Goal: Task Accomplishment & Management: Complete application form

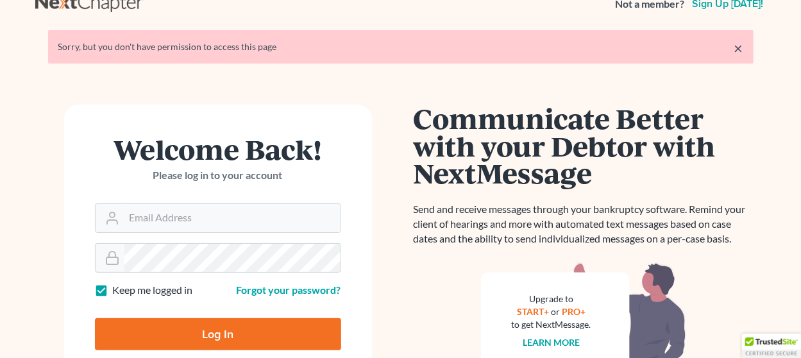
scroll to position [160, 0]
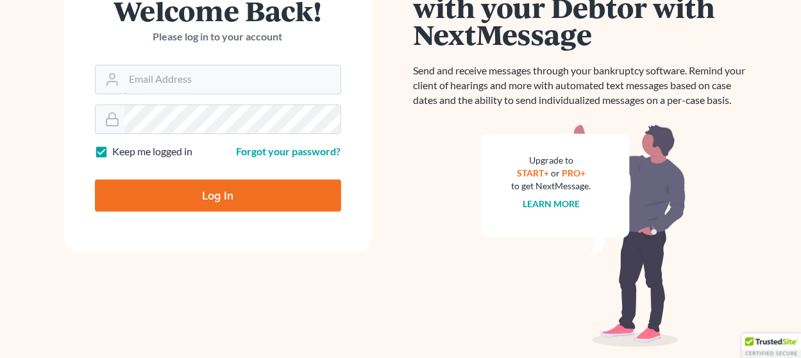
type input "thiller@fairmaxlaw.com"
click at [210, 197] on input "Log In" at bounding box center [218, 195] width 246 height 32
type input "Thinking..."
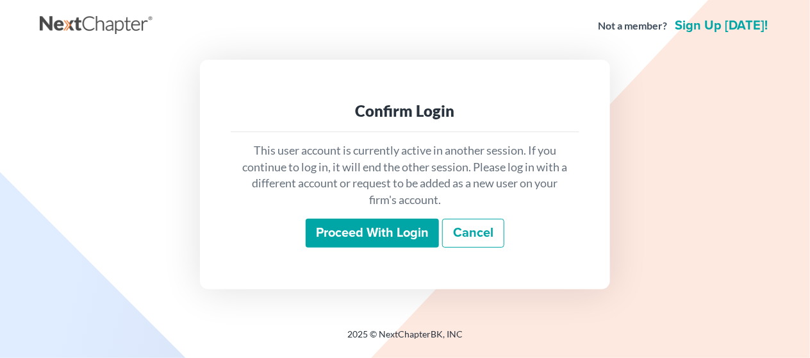
click at [337, 233] on input "Proceed with login" at bounding box center [372, 233] width 133 height 29
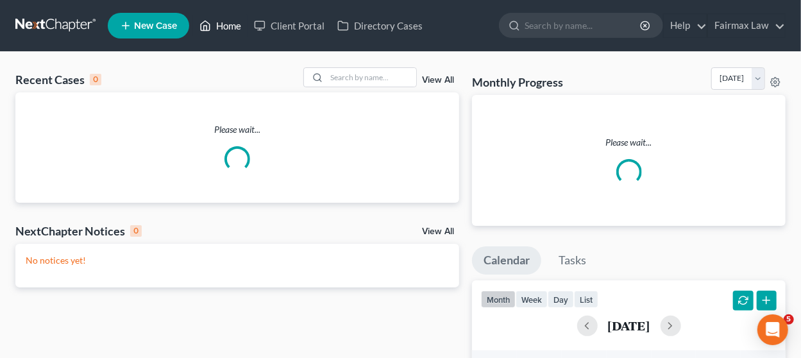
click at [221, 23] on link "Home" at bounding box center [220, 25] width 54 height 23
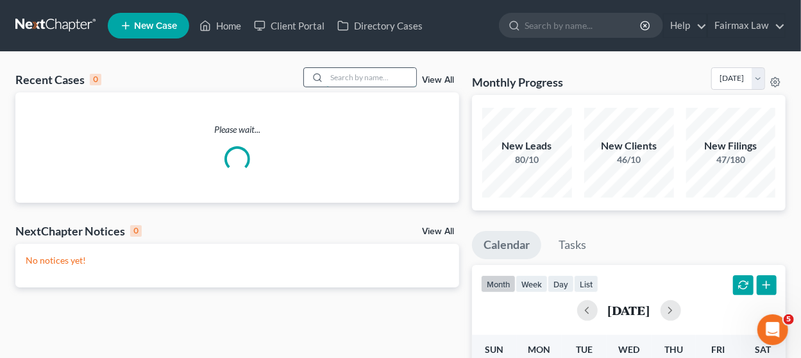
click at [369, 79] on input "search" at bounding box center [371, 77] width 90 height 19
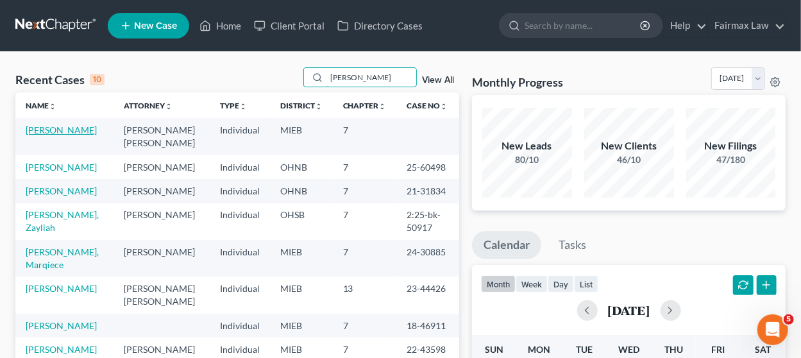
type input "fuller"
click at [67, 132] on link "[PERSON_NAME]" at bounding box center [61, 129] width 71 height 11
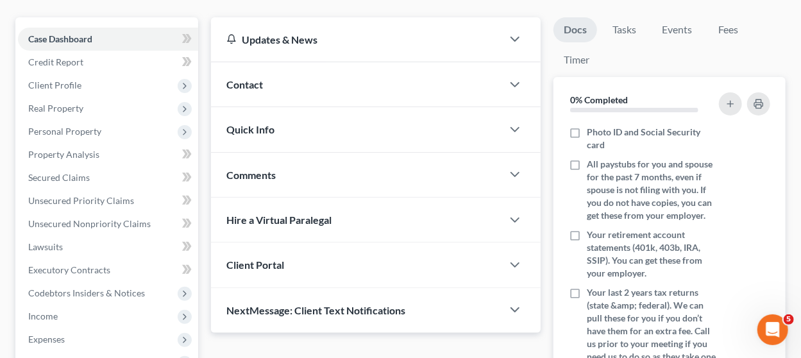
scroll to position [108, 0]
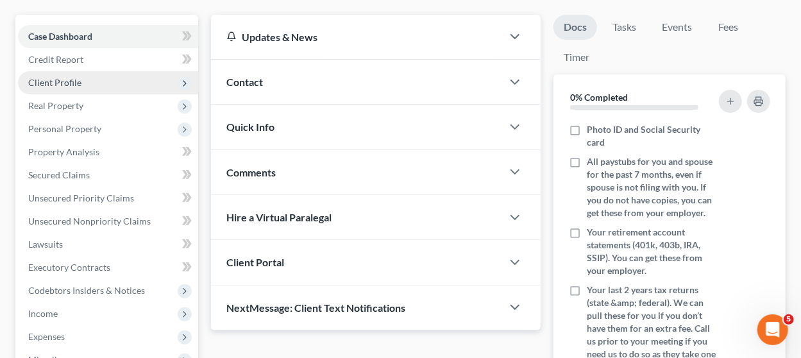
click at [98, 92] on span "Client Profile" at bounding box center [108, 82] width 180 height 23
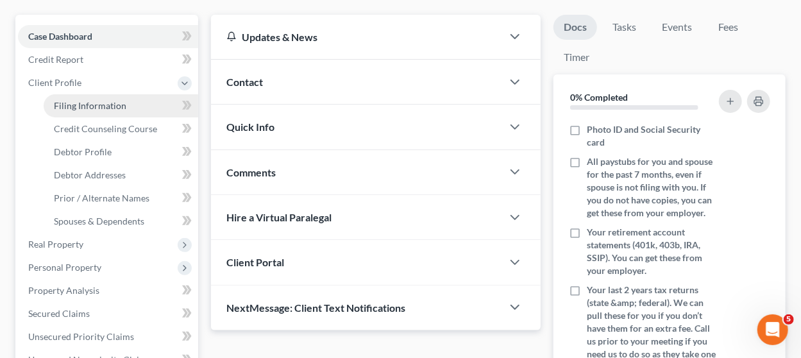
click at [102, 104] on span "Filing Information" at bounding box center [90, 105] width 72 height 11
select select "1"
select select "0"
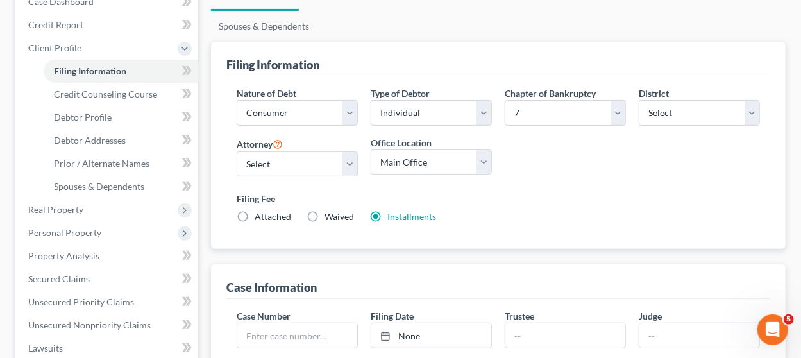
scroll to position [142, 0]
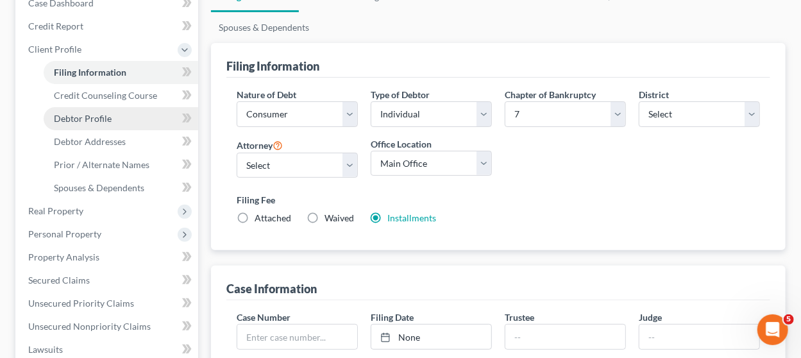
click at [112, 113] on link "Debtor Profile" at bounding box center [121, 118] width 154 height 23
select select "1"
select select "5"
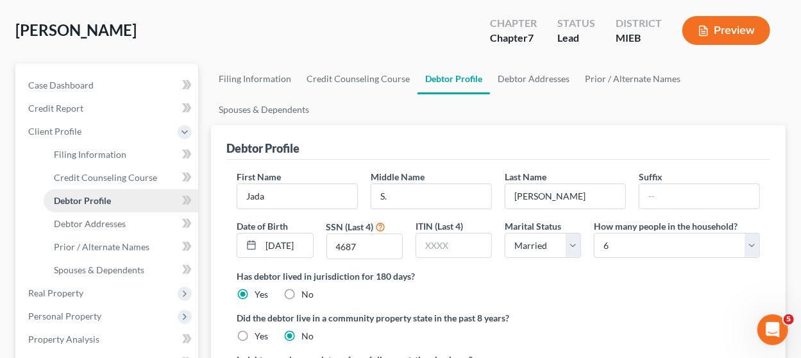
radio input "true"
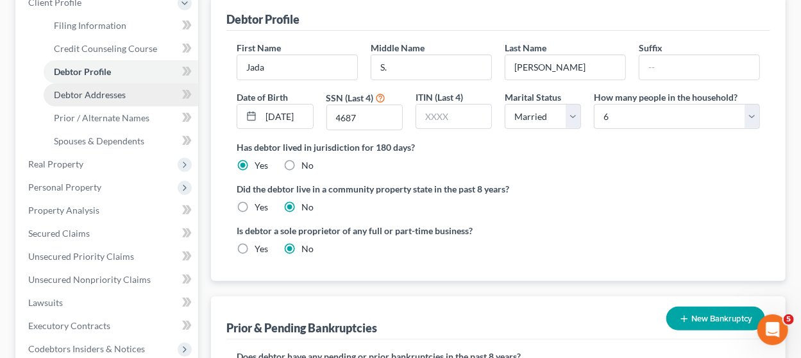
click at [130, 99] on link "Debtor Addresses" at bounding box center [121, 94] width 154 height 23
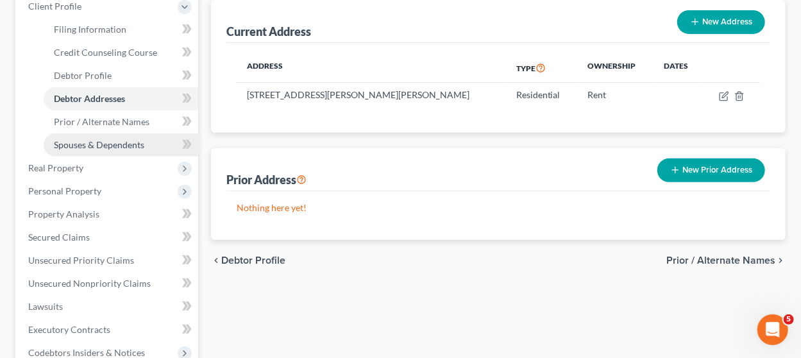
click at [153, 142] on link "Spouses & Dependents" at bounding box center [121, 144] width 154 height 23
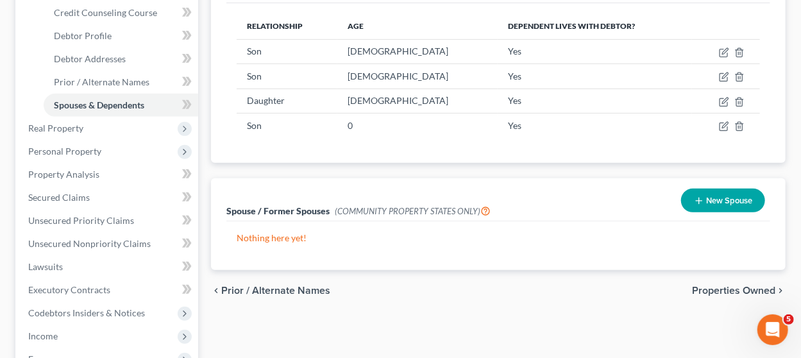
scroll to position [285, 0]
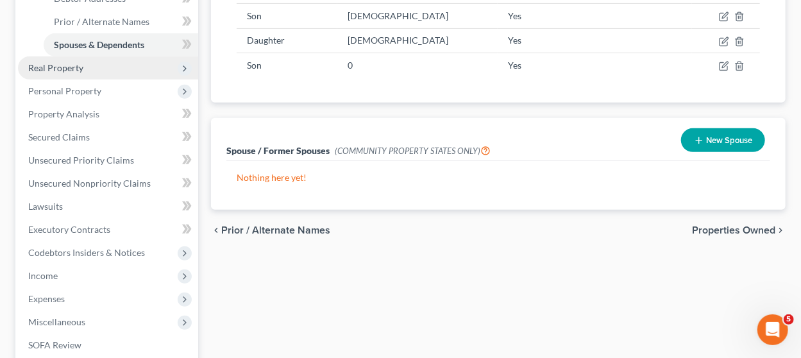
click at [119, 67] on span "Real Property" at bounding box center [108, 67] width 180 height 23
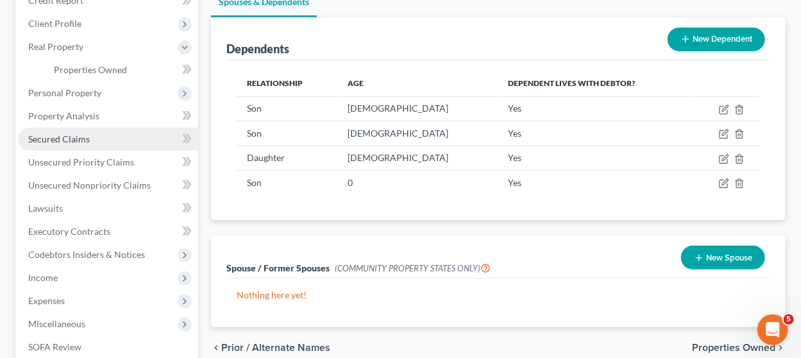
scroll to position [166, 0]
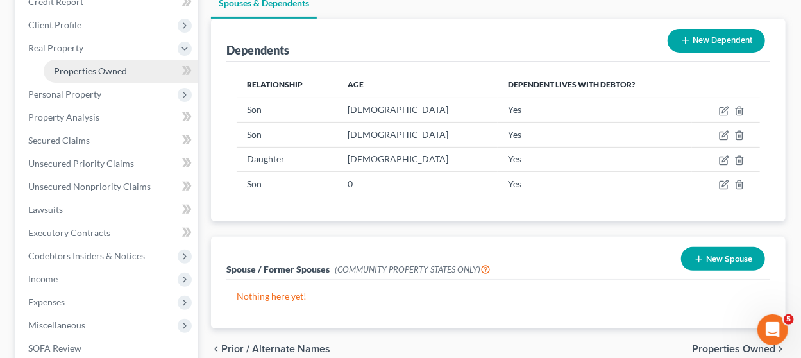
click at [102, 67] on span "Properties Owned" at bounding box center [90, 70] width 73 height 11
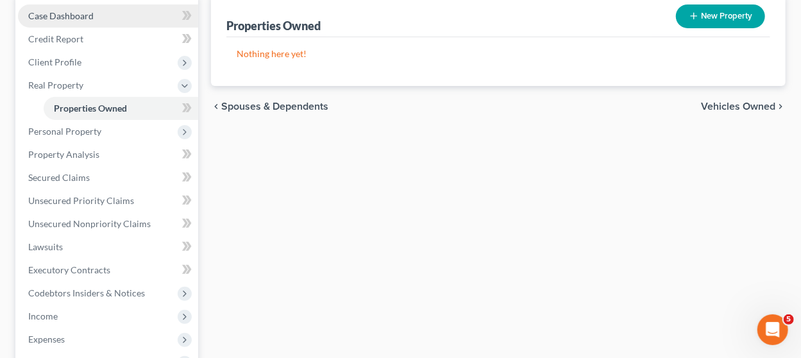
scroll to position [134, 0]
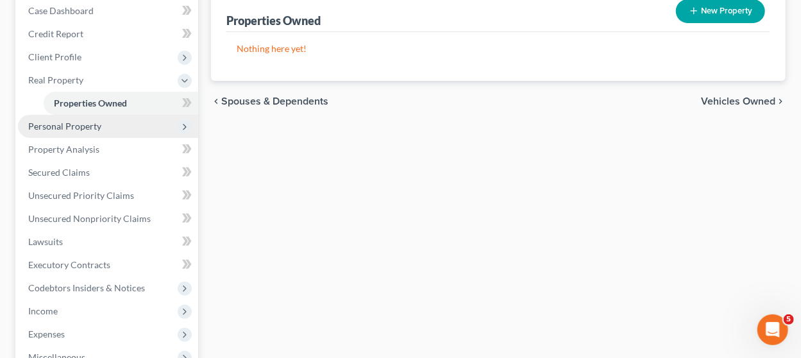
click at [110, 127] on span "Personal Property" at bounding box center [108, 126] width 180 height 23
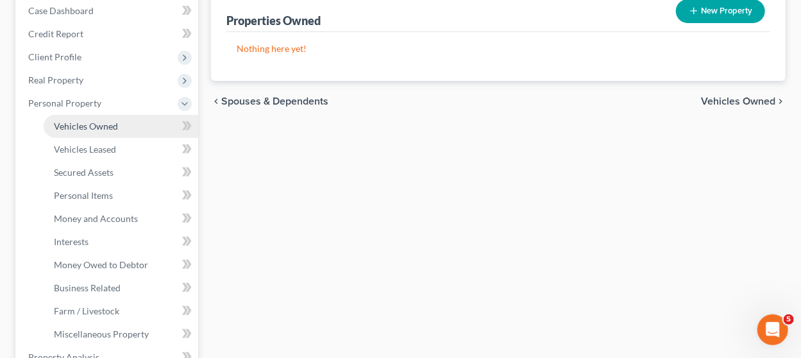
click at [103, 126] on span "Vehicles Owned" at bounding box center [86, 126] width 64 height 11
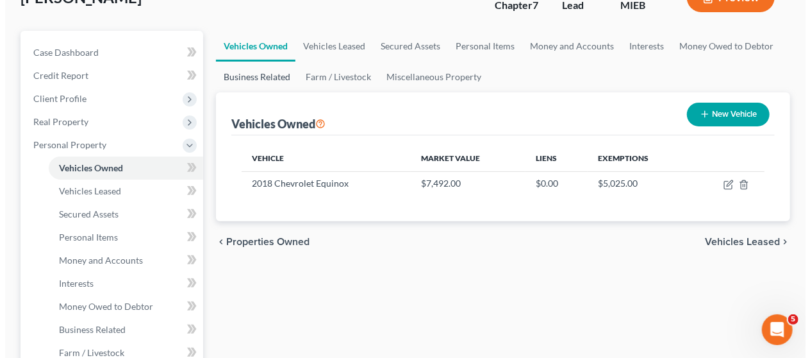
scroll to position [94, 0]
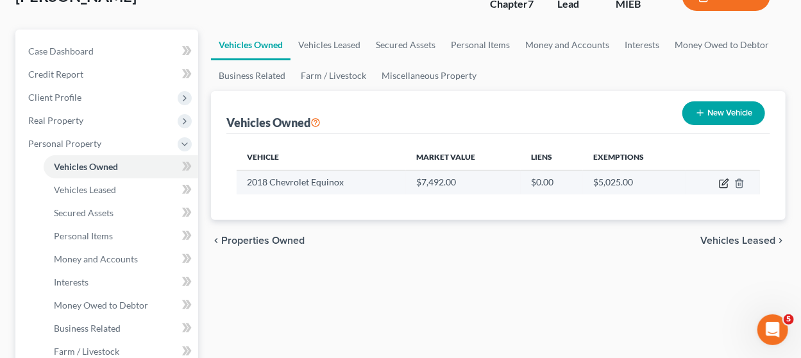
click at [724, 183] on icon "button" at bounding box center [725, 182] width 6 height 6
select select "0"
select select "8"
select select "2"
select select "0"
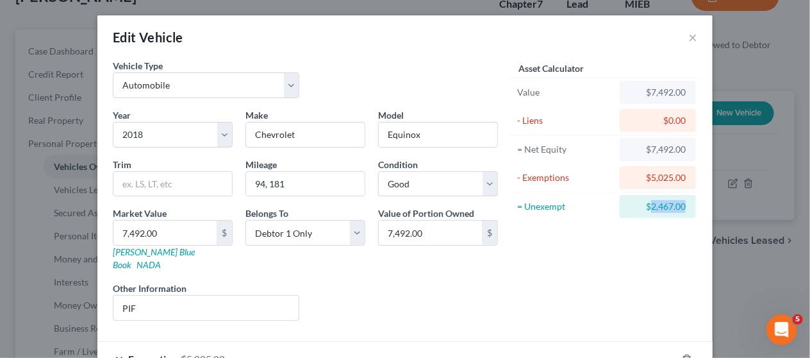
drag, startPoint x: 681, startPoint y: 206, endPoint x: 644, endPoint y: 203, distance: 36.7
click at [644, 203] on div "$2,467.00" at bounding box center [658, 206] width 56 height 13
copy div "2,467.00"
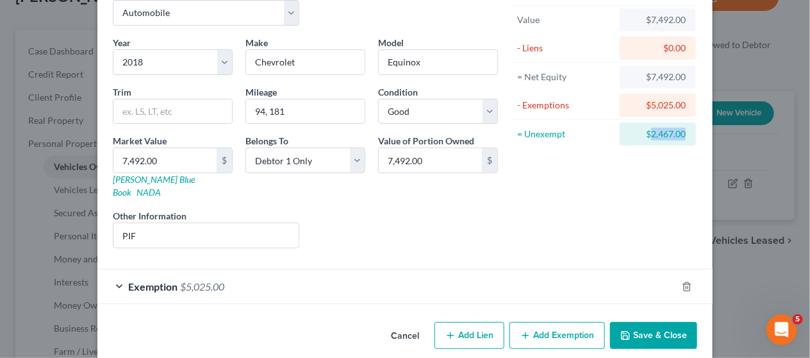
click at [540, 328] on button "Add Exemption" at bounding box center [558, 335] width 96 height 27
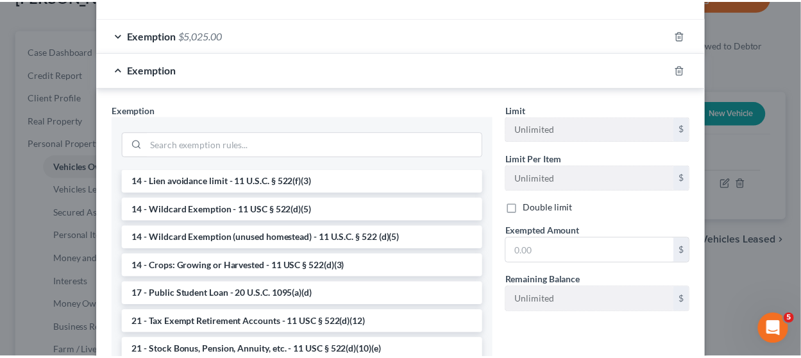
scroll to position [254, 0]
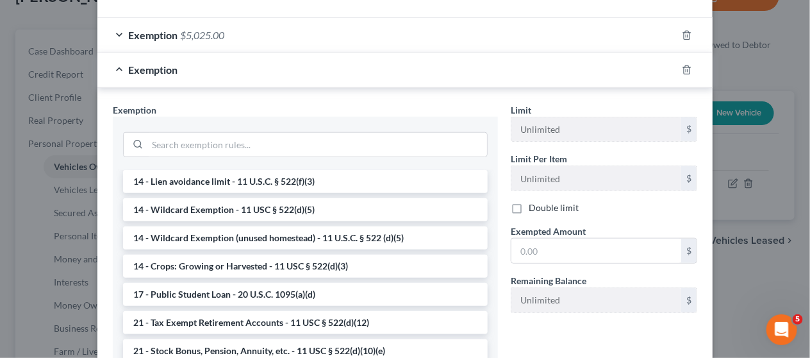
drag, startPoint x: 399, startPoint y: 215, endPoint x: 319, endPoint y: 218, distance: 80.8
click at [319, 226] on li "14 - Wildcard Exemption (unused homestead) - 11 U.S.C. § 522 (d)(5)" at bounding box center [305, 237] width 365 height 23
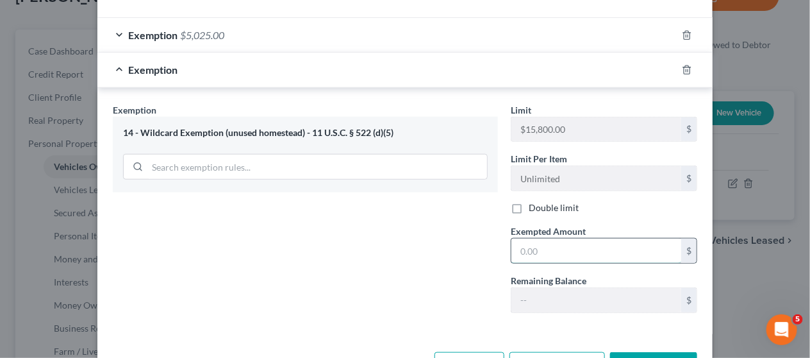
click at [529, 238] on input "text" at bounding box center [597, 250] width 170 height 24
paste input "2,467.00"
type input "2,467.00"
click at [632, 352] on button "Save & Close" at bounding box center [653, 365] width 87 height 27
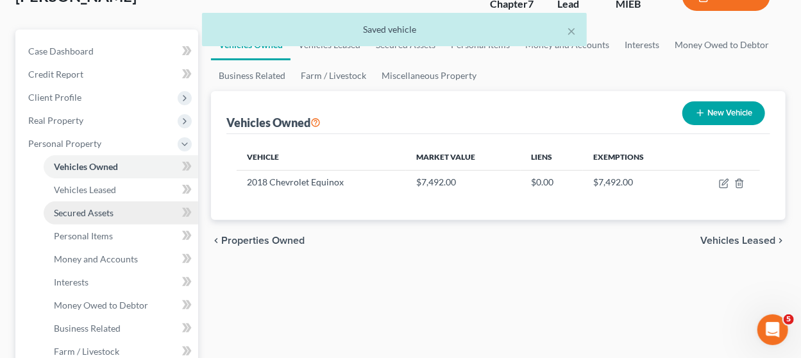
click at [110, 208] on span "Secured Assets" at bounding box center [84, 212] width 60 height 11
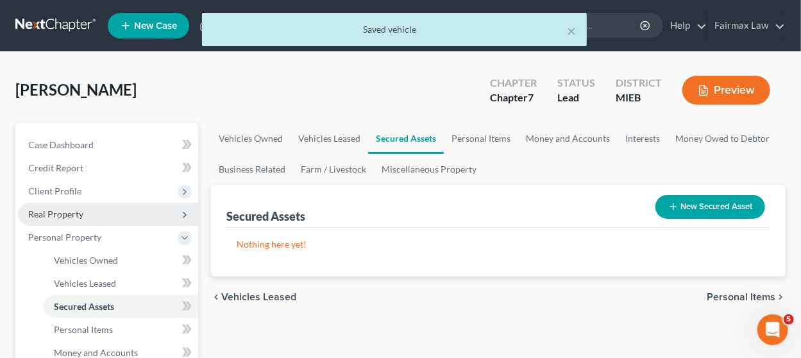
scroll to position [169, 0]
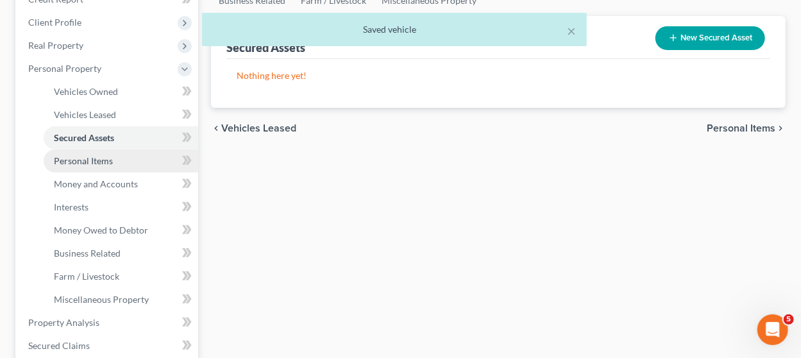
click at [144, 163] on link "Personal Items" at bounding box center [121, 160] width 154 height 23
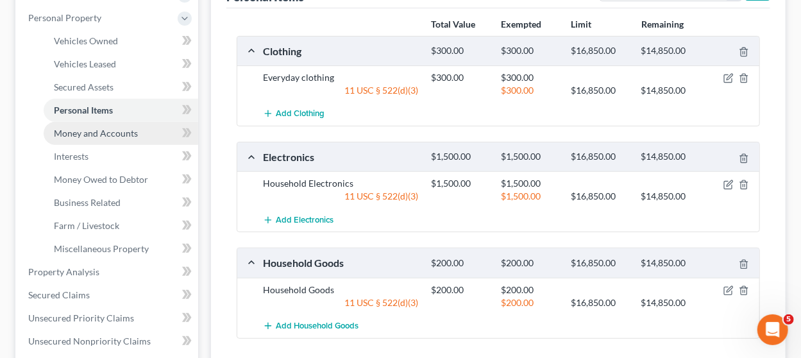
click at [140, 131] on link "Money and Accounts" at bounding box center [121, 133] width 154 height 23
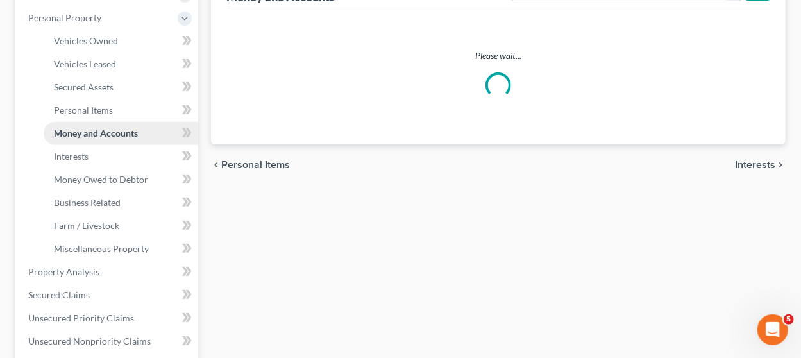
click at [140, 131] on link "Money and Accounts" at bounding box center [121, 133] width 154 height 23
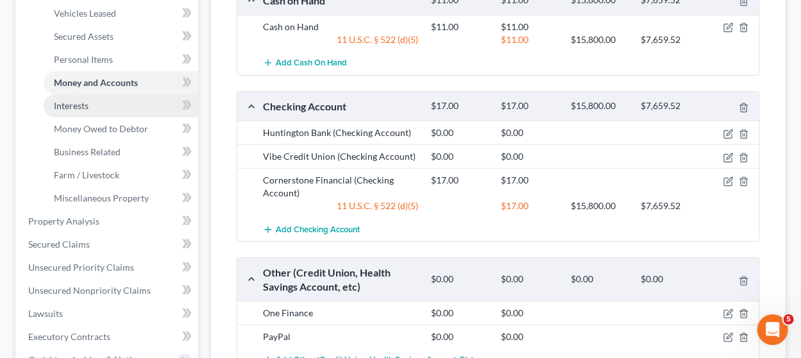
click at [98, 110] on link "Interests" at bounding box center [121, 105] width 154 height 23
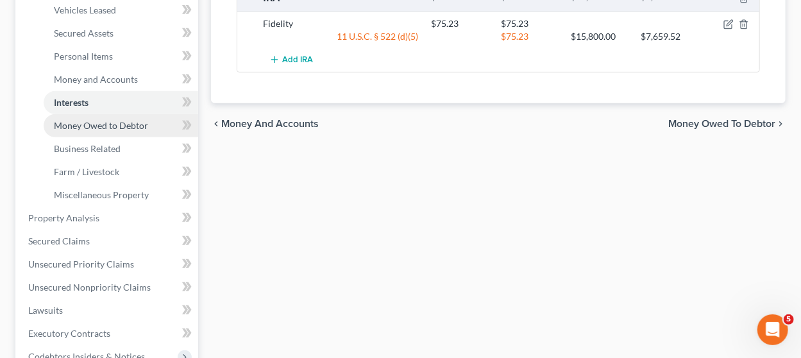
click at [131, 123] on span "Money Owed to Debtor" at bounding box center [101, 125] width 94 height 11
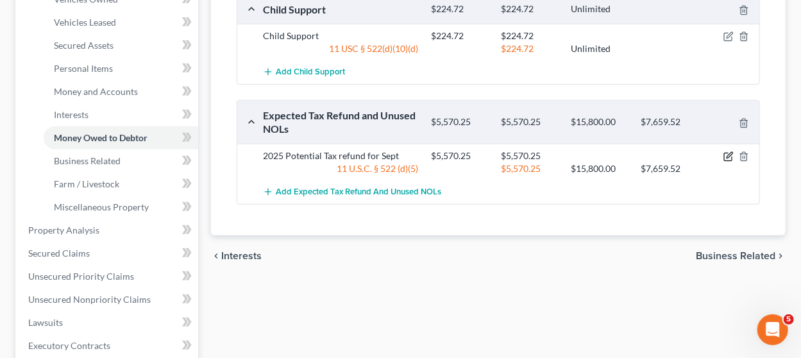
click at [730, 151] on icon "button" at bounding box center [728, 156] width 10 height 10
select select "0"
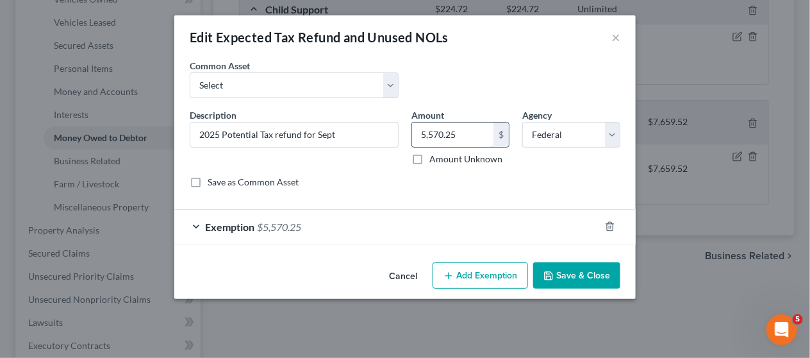
click at [465, 129] on input "5,570.25" at bounding box center [452, 134] width 81 height 24
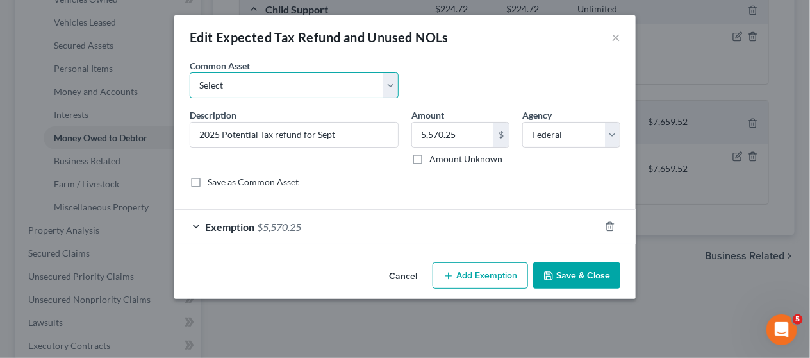
click at [374, 87] on select "Select Potential 2025 tax refunds - estimated and prorated for September Potent…" at bounding box center [294, 85] width 209 height 26
select select "70"
click at [190, 72] on select "Select Potential 2025 tax refunds - estimated and prorated for September Potent…" at bounding box center [294, 85] width 209 height 26
type input "Potential 2025 tax refund - estimated and prorated"
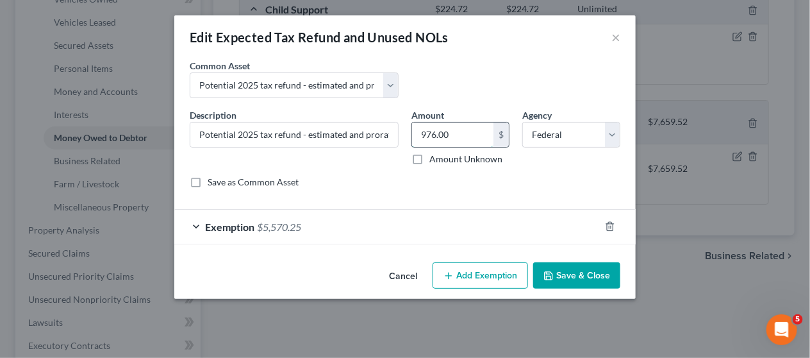
click at [467, 131] on input "976.00" at bounding box center [452, 134] width 81 height 24
paste input "5,570.25"
type input "5,570.25"
click at [560, 265] on button "Save & Close" at bounding box center [576, 275] width 87 height 27
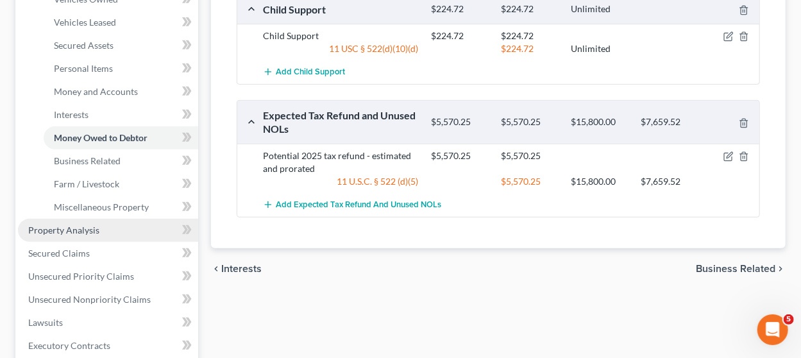
click at [108, 222] on link "Property Analysis" at bounding box center [108, 230] width 180 height 23
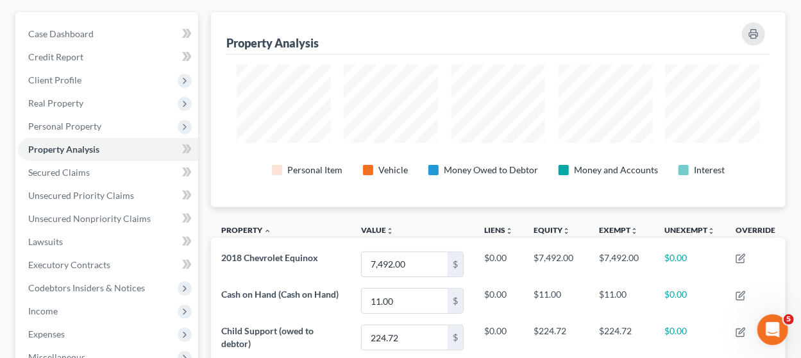
scroll to position [194, 574]
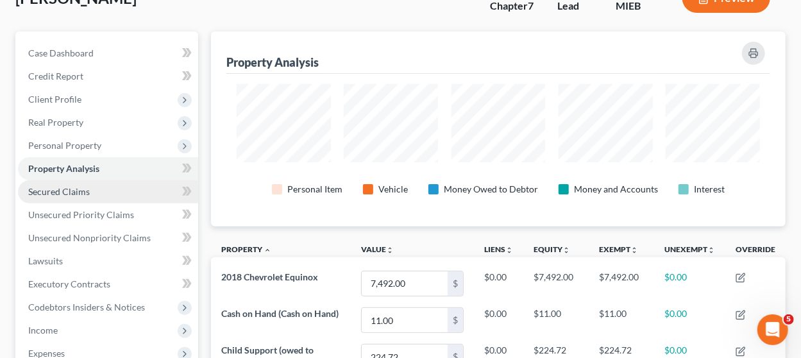
click at [100, 192] on link "Secured Claims" at bounding box center [108, 191] width 180 height 23
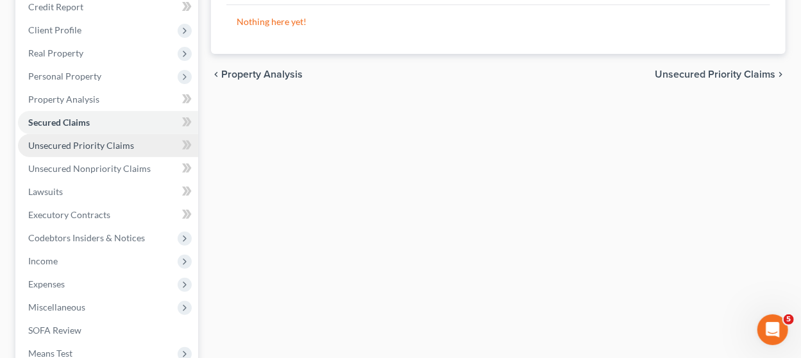
click at [144, 147] on link "Unsecured Priority Claims" at bounding box center [108, 145] width 180 height 23
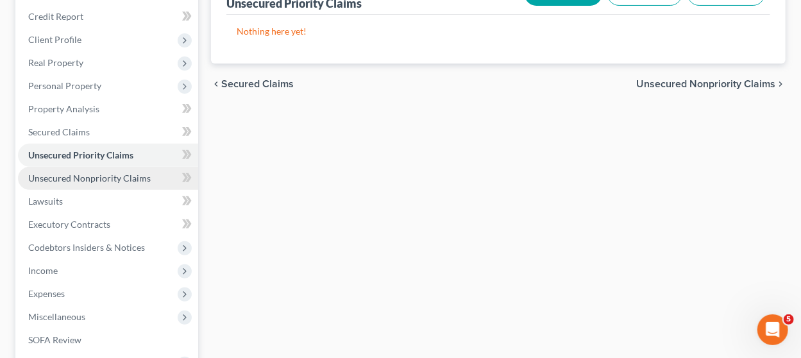
click at [112, 178] on span "Unsecured Nonpriority Claims" at bounding box center [89, 177] width 122 height 11
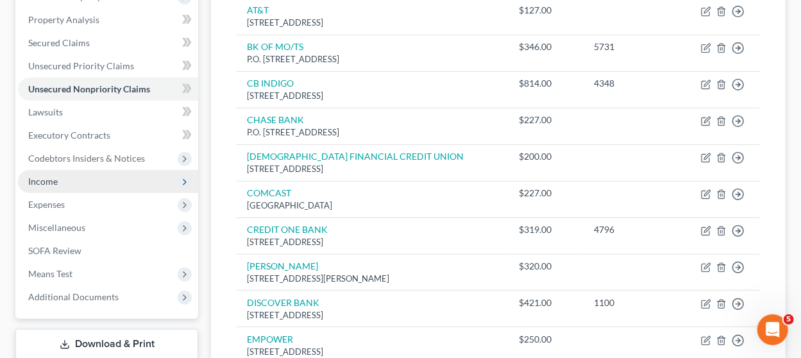
click at [68, 178] on span "Income" at bounding box center [108, 181] width 180 height 23
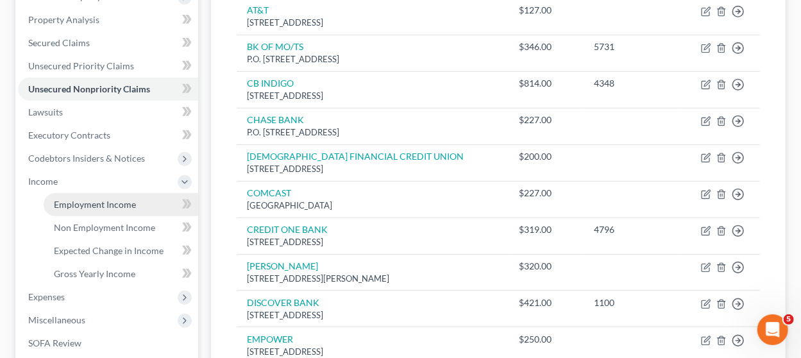
click at [73, 206] on span "Employment Income" at bounding box center [95, 204] width 82 height 11
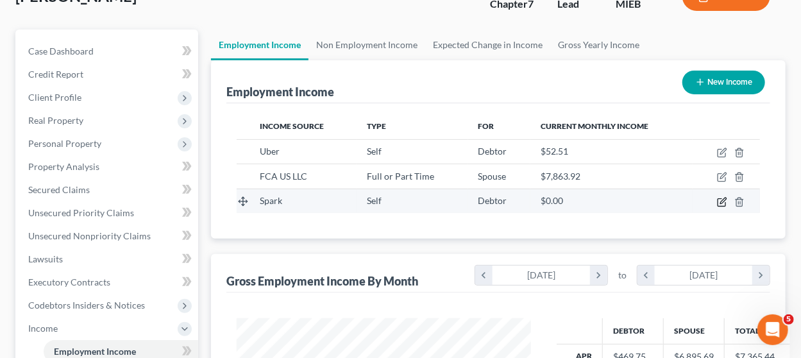
click at [723, 201] on icon "button" at bounding box center [722, 202] width 10 height 10
select select "1"
select select "2"
select select "0"
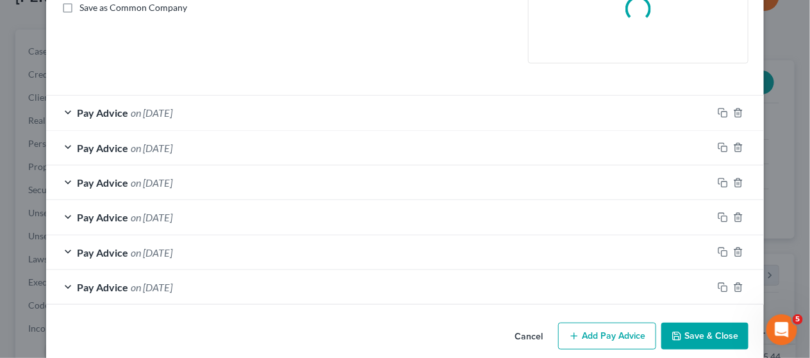
click at [409, 119] on div "Pay Advice on 09/30/2025" at bounding box center [379, 113] width 667 height 34
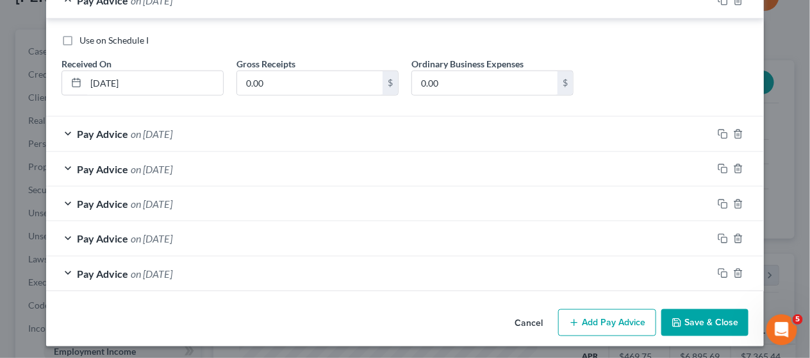
click at [525, 315] on button "Cancel" at bounding box center [529, 323] width 49 height 26
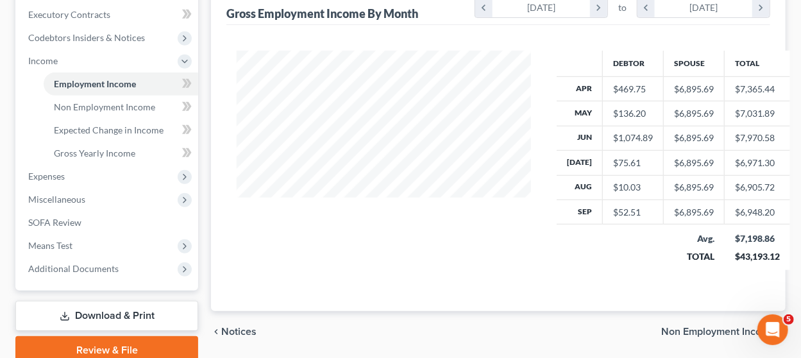
scroll to position [383, 0]
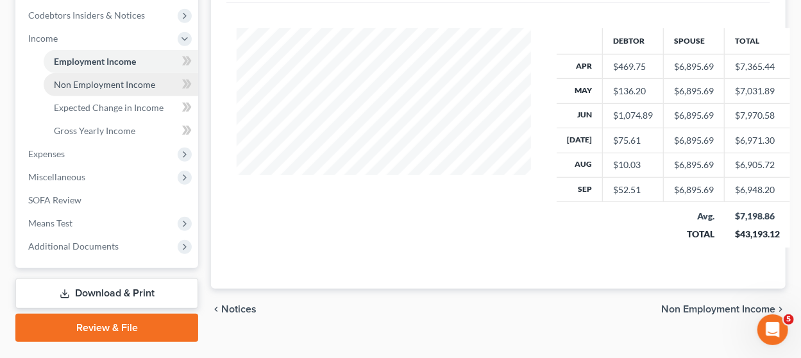
click at [112, 90] on link "Non Employment Income" at bounding box center [121, 84] width 154 height 23
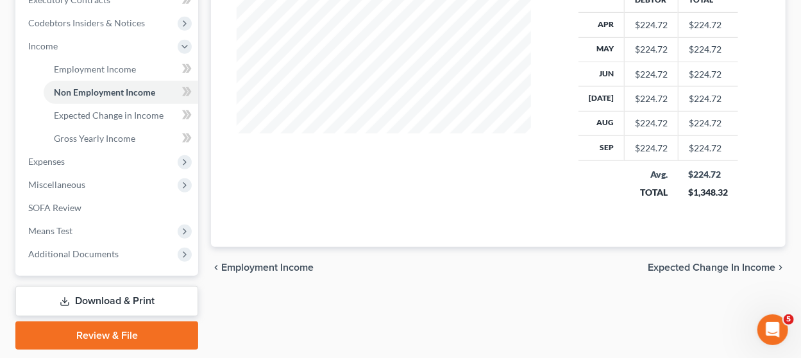
scroll to position [413, 0]
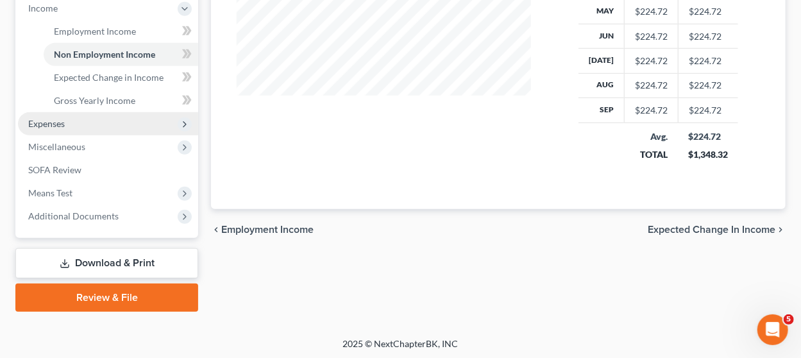
click at [81, 123] on span "Expenses" at bounding box center [108, 123] width 180 height 23
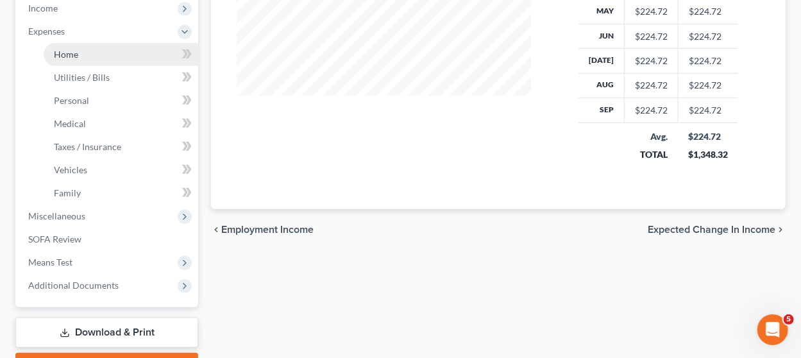
click at [78, 59] on link "Home" at bounding box center [121, 54] width 154 height 23
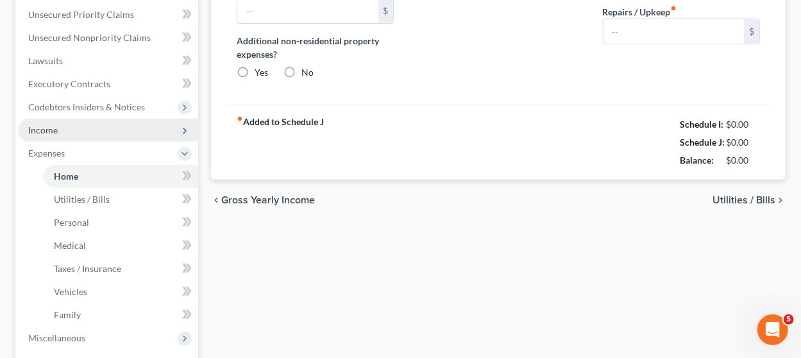
type input "1,341.00"
type input "0.00"
radio input "true"
type input "0.00"
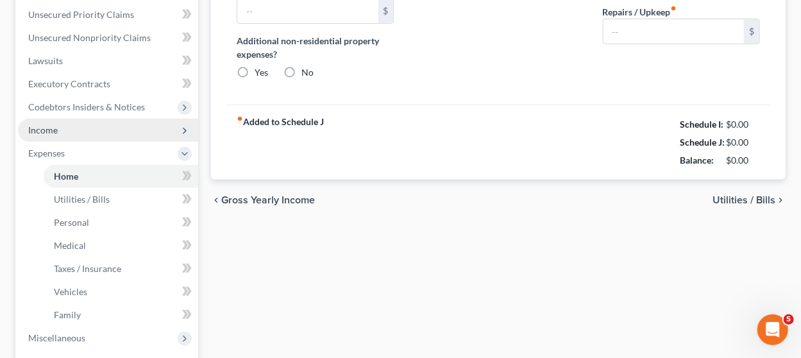
type input "0.00"
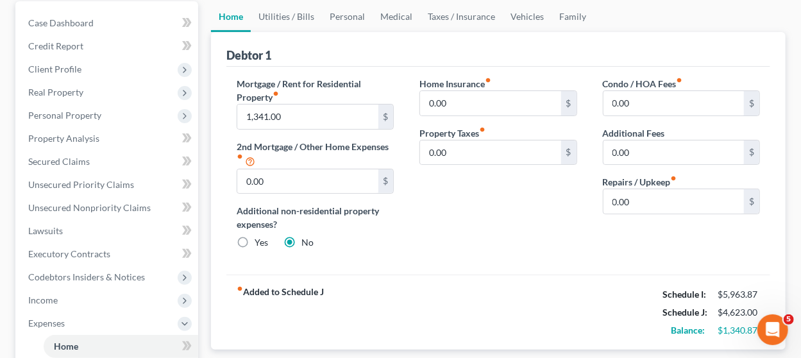
scroll to position [122, 0]
click at [627, 200] on input "0.00" at bounding box center [673, 201] width 140 height 24
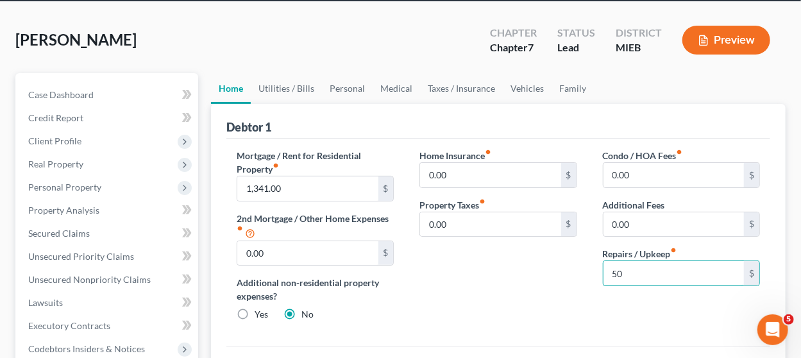
scroll to position [44, 0]
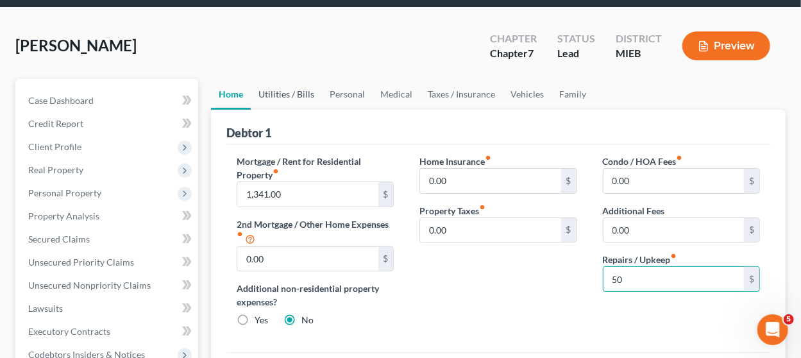
type input "50"
click at [296, 94] on link "Utilities / Bills" at bounding box center [286, 94] width 71 height 31
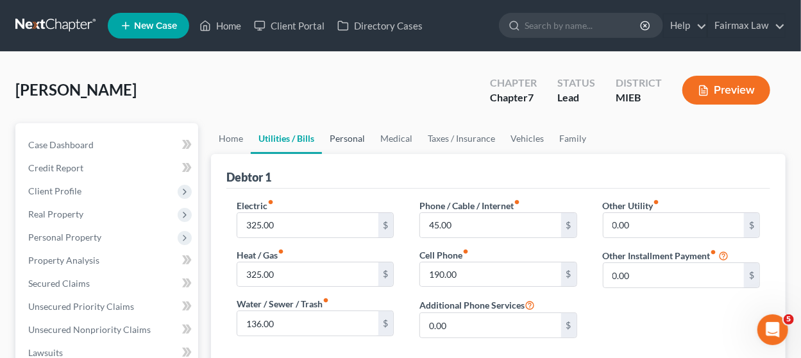
click at [362, 129] on link "Personal" at bounding box center [347, 138] width 51 height 31
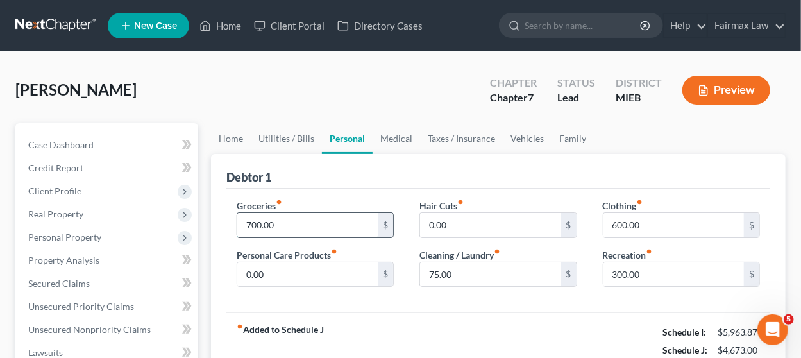
click at [302, 224] on input "700.00" at bounding box center [307, 225] width 140 height 24
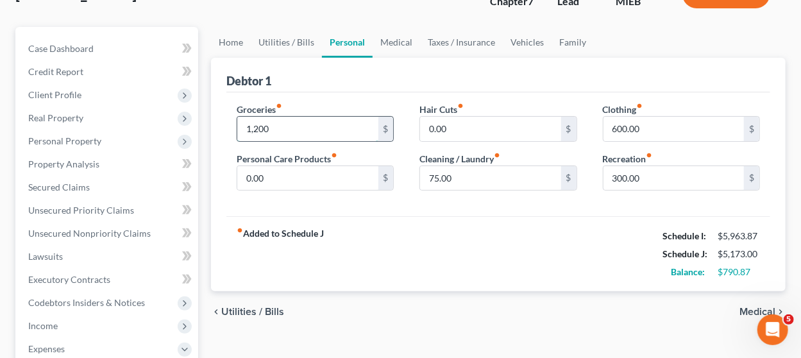
scroll to position [95, 0]
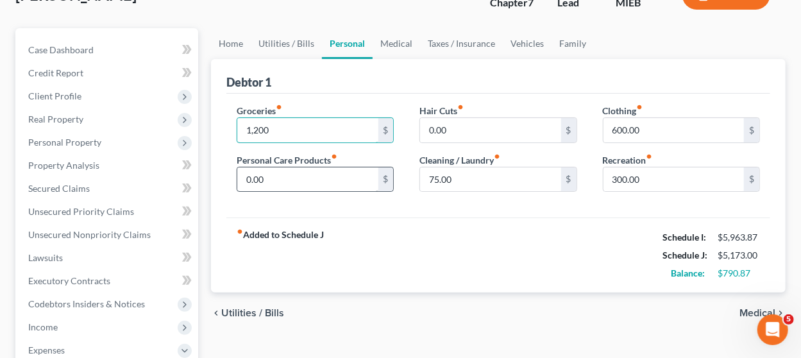
type input "1,200"
click at [290, 182] on input "0.00" at bounding box center [307, 179] width 140 height 24
type input "100"
click at [649, 179] on input "300.00" at bounding box center [673, 179] width 140 height 24
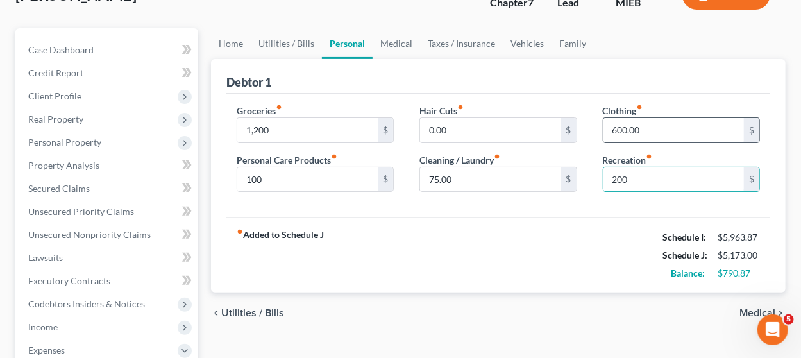
type input "200"
click at [642, 126] on input "600.00" at bounding box center [673, 130] width 140 height 24
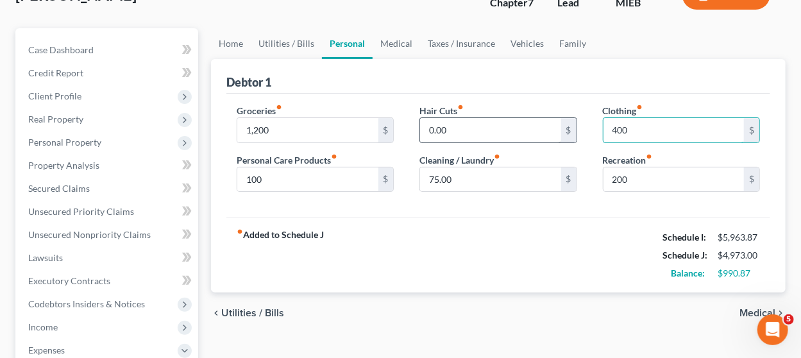
type input "400"
click at [462, 126] on input "0.00" at bounding box center [490, 130] width 140 height 24
type input "100"
click at [392, 44] on link "Medical" at bounding box center [395, 43] width 47 height 31
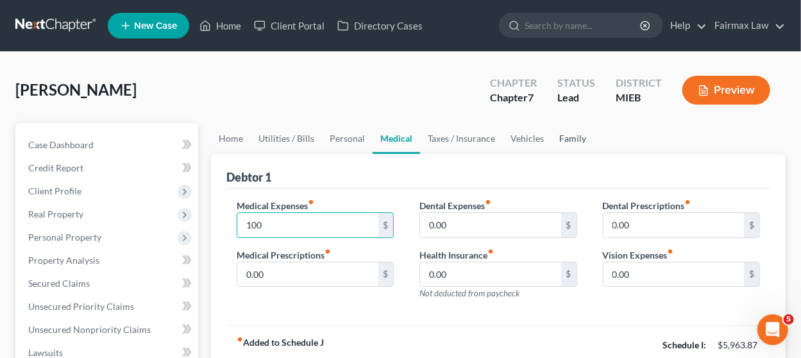
type input "100"
click at [563, 138] on link "Family" at bounding box center [572, 138] width 42 height 31
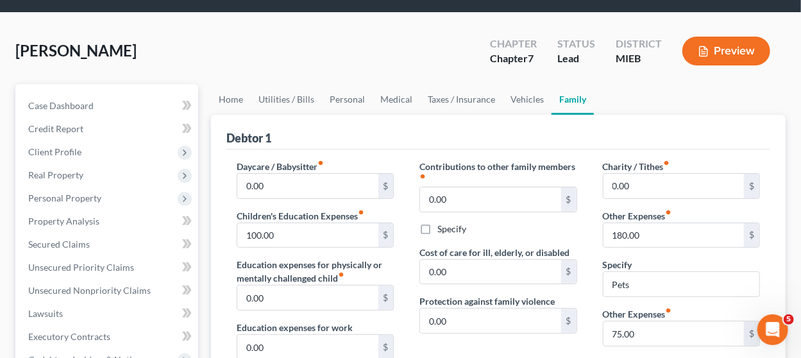
scroll to position [80, 0]
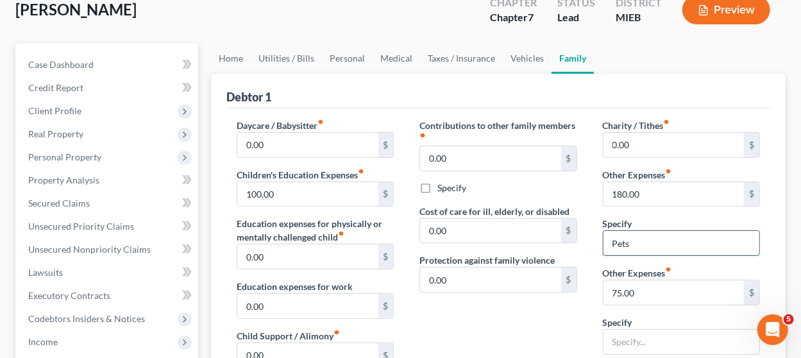
drag, startPoint x: 630, startPoint y: 243, endPoint x: 603, endPoint y: 242, distance: 27.6
click at [603, 242] on input "Pets" at bounding box center [681, 243] width 156 height 24
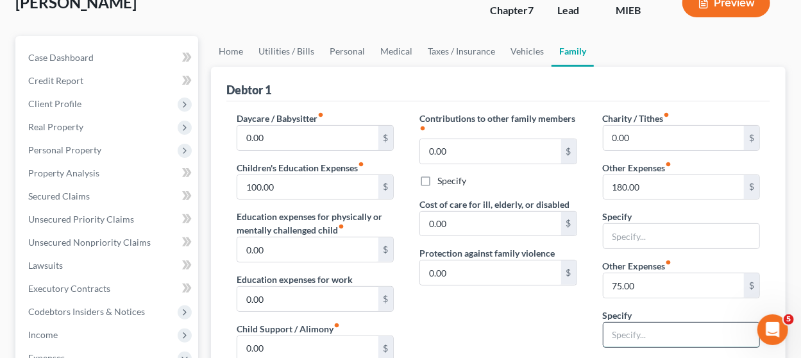
click at [631, 339] on input "text" at bounding box center [681, 334] width 156 height 24
paste input "Pets"
type input "Pets"
click at [623, 238] on input "text" at bounding box center [681, 236] width 156 height 24
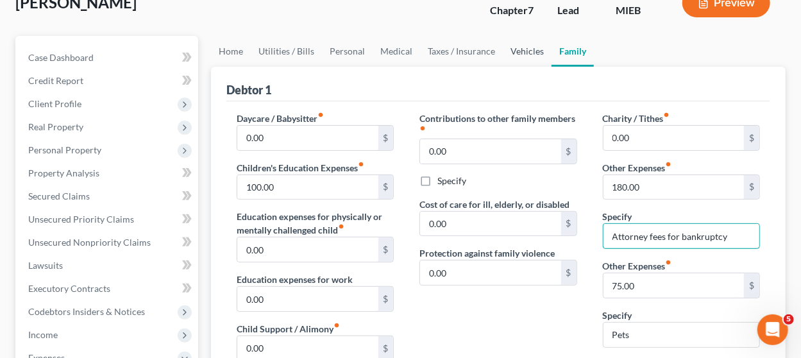
type input "Attorney fees for bankruptcy"
click at [528, 56] on link "Vehicles" at bounding box center [527, 51] width 49 height 31
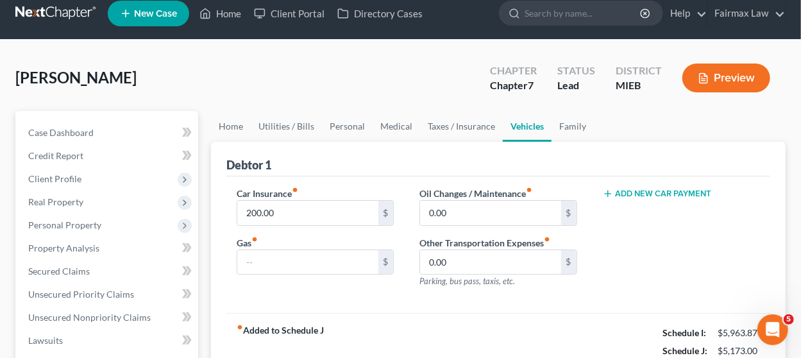
scroll to position [10, 0]
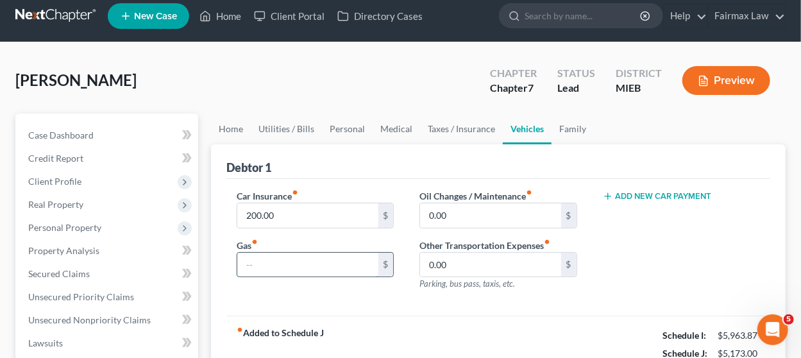
click at [286, 258] on input "text" at bounding box center [307, 265] width 140 height 24
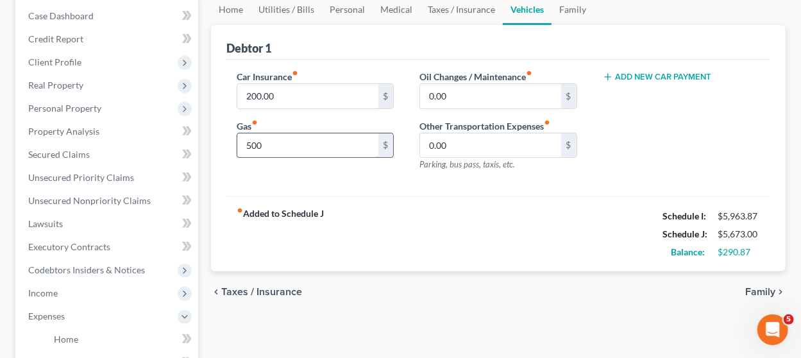
scroll to position [129, 0]
type input "500"
click at [458, 86] on input "0.00" at bounding box center [490, 96] width 140 height 24
type input "100"
click at [395, 7] on link "Medical" at bounding box center [395, 9] width 47 height 31
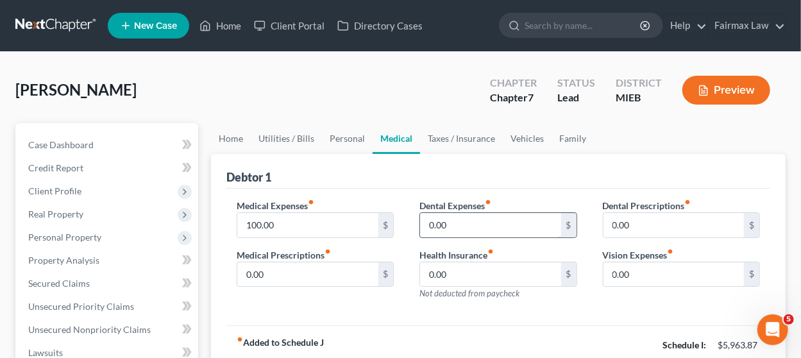
click at [456, 217] on input "0.00" at bounding box center [490, 225] width 140 height 24
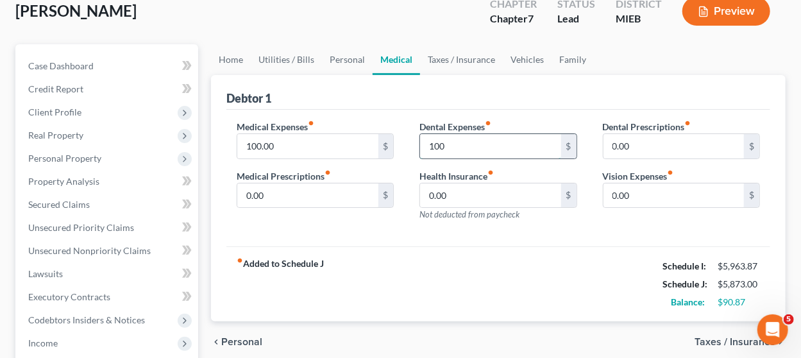
scroll to position [74, 0]
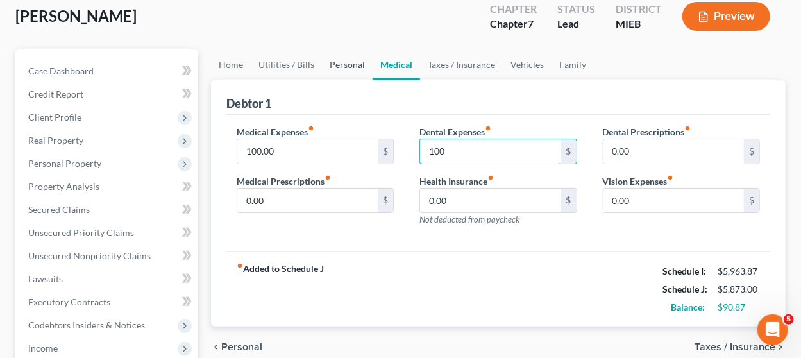
type input "100"
click at [338, 65] on link "Personal" at bounding box center [347, 64] width 51 height 31
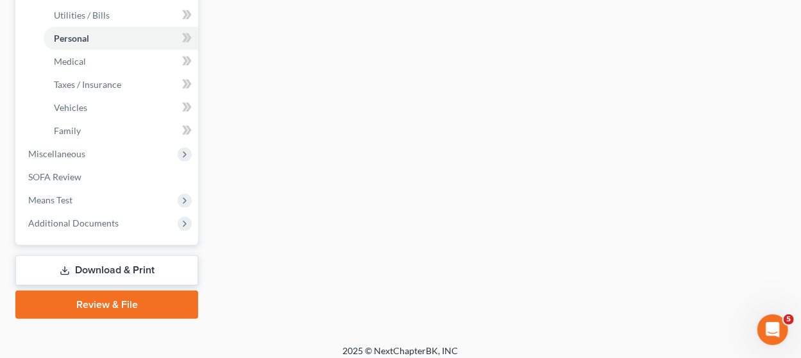
scroll to position [483, 0]
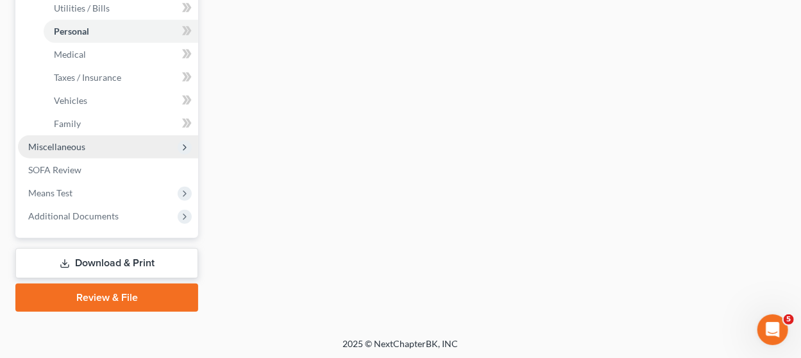
click at [102, 144] on span "Miscellaneous" at bounding box center [108, 146] width 180 height 23
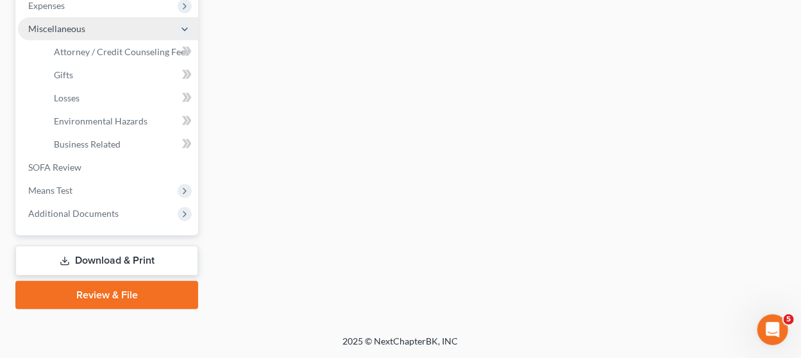
scroll to position [437, 0]
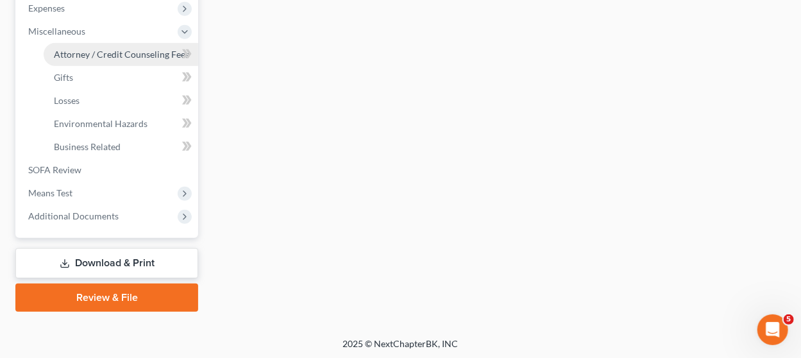
click at [108, 54] on span "Attorney / Credit Counseling Fees" at bounding box center [121, 54] width 135 height 11
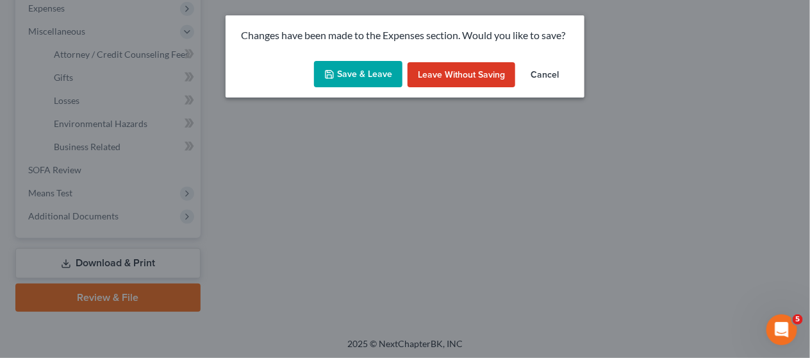
click at [331, 71] on icon "button" at bounding box center [329, 74] width 10 height 10
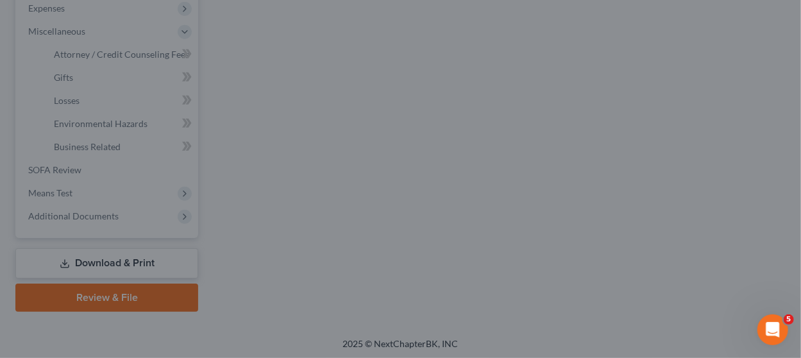
type input "100.00"
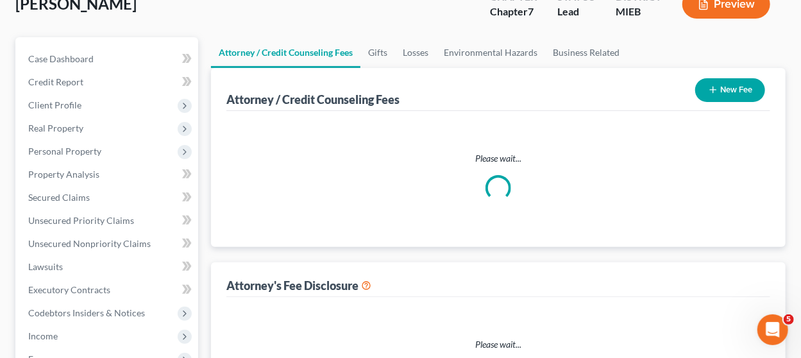
select select "2"
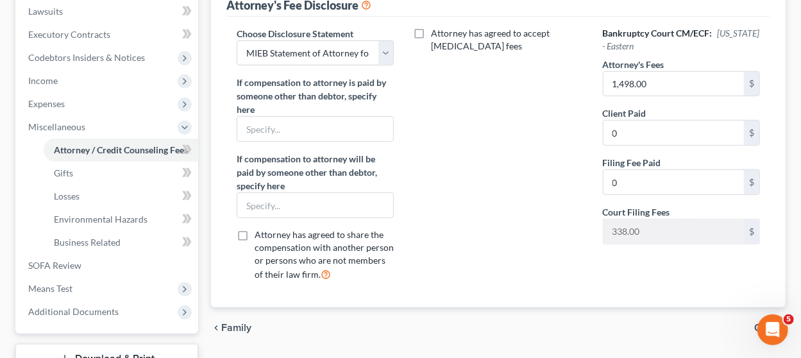
scroll to position [414, 0]
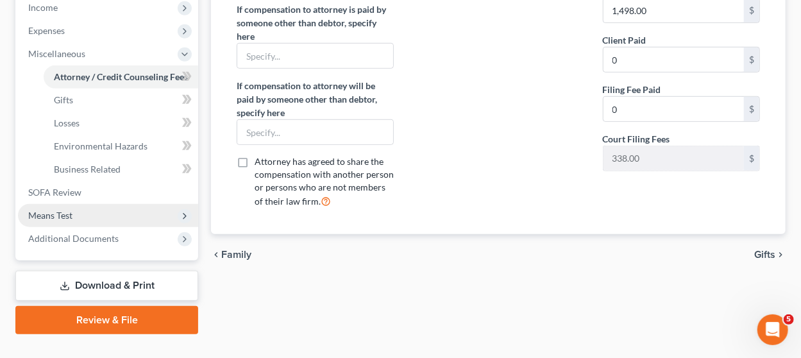
click at [132, 214] on span "Means Test" at bounding box center [108, 215] width 180 height 23
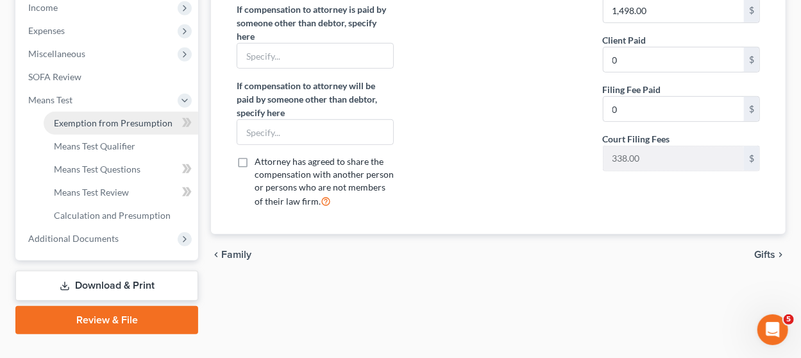
click at [126, 119] on span "Exemption from Presumption" at bounding box center [113, 122] width 119 height 11
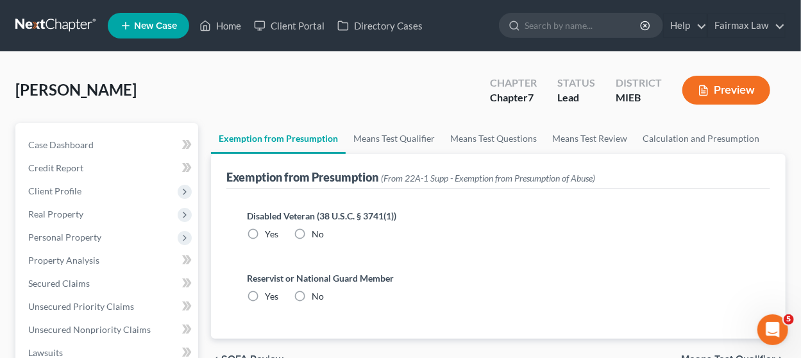
click at [312, 235] on label "No" at bounding box center [318, 234] width 12 height 13
click at [317, 235] on input "No" at bounding box center [321, 232] width 8 height 8
radio input "true"
drag, startPoint x: 305, startPoint y: 299, endPoint x: 326, endPoint y: 258, distance: 46.2
click at [312, 298] on label "No" at bounding box center [318, 296] width 12 height 13
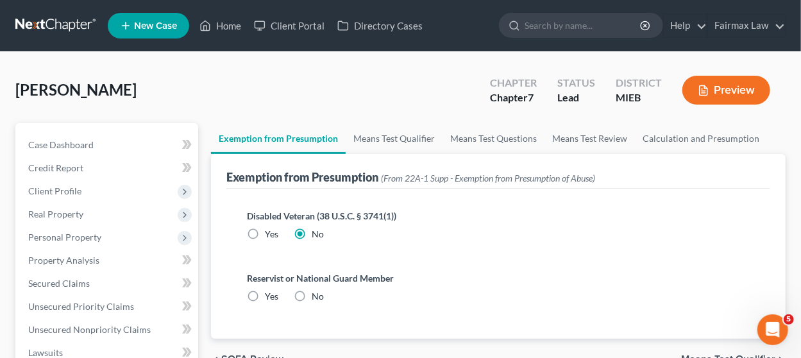
click at [317, 298] on input "No" at bounding box center [321, 294] width 8 height 8
radio input "true"
click at [389, 142] on link "Means Test Qualifier" at bounding box center [394, 138] width 97 height 31
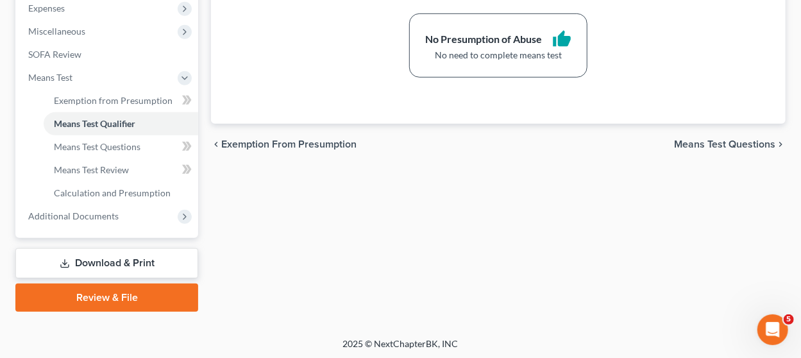
scroll to position [436, 0]
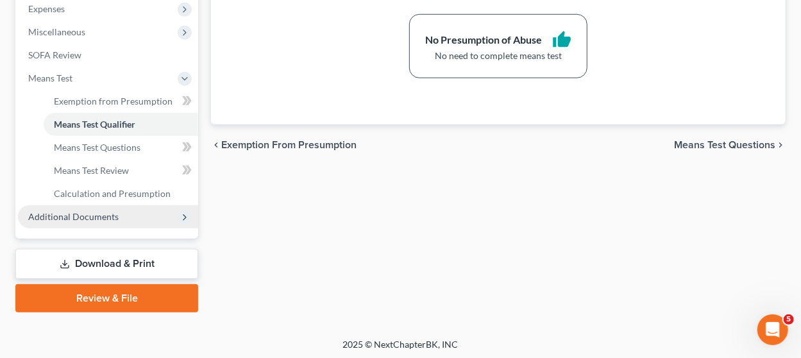
click at [103, 222] on span "Additional Documents" at bounding box center [108, 216] width 180 height 23
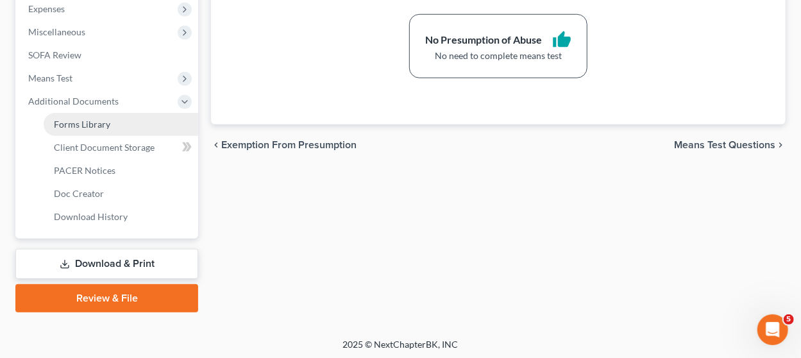
click at [126, 133] on link "Forms Library" at bounding box center [121, 124] width 154 height 23
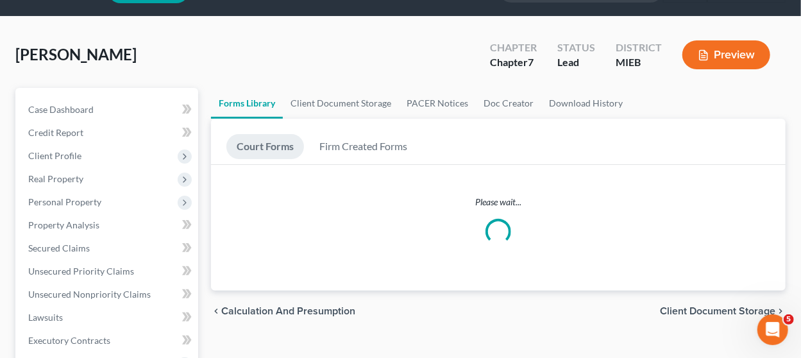
scroll to position [11, 0]
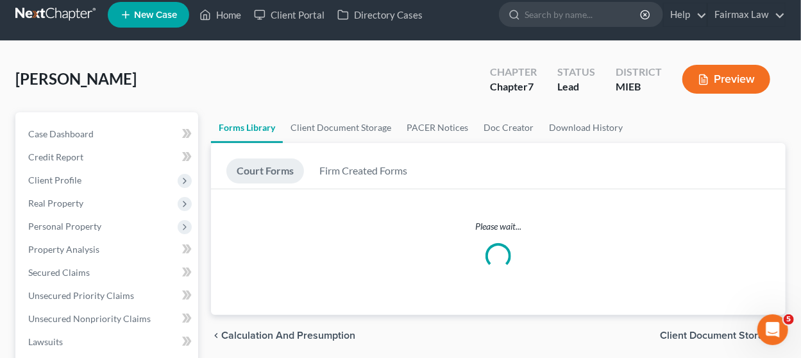
drag, startPoint x: 126, startPoint y: 133, endPoint x: 269, endPoint y: 172, distance: 148.2
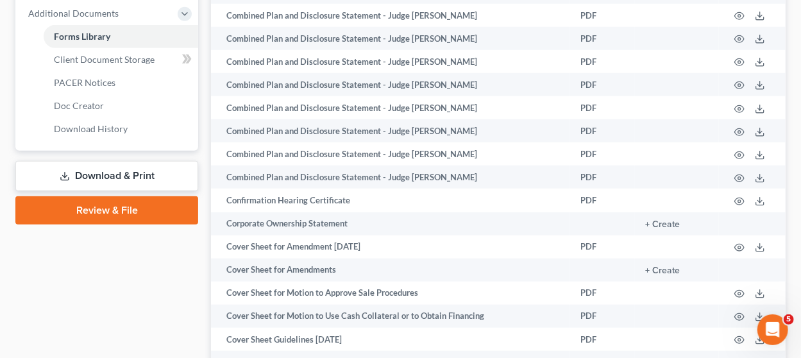
scroll to position [546, 0]
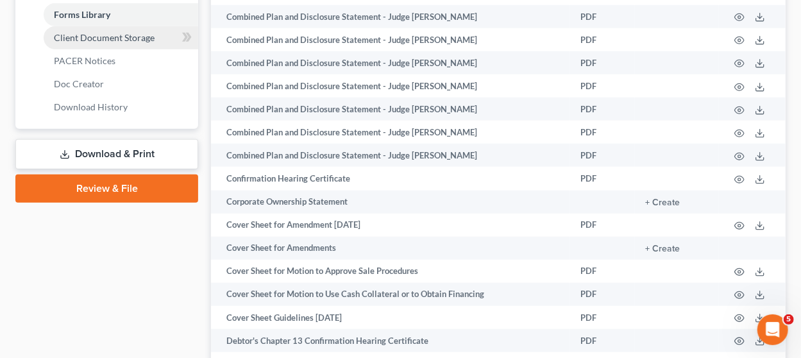
click at [143, 44] on link "Client Document Storage" at bounding box center [121, 37] width 154 height 23
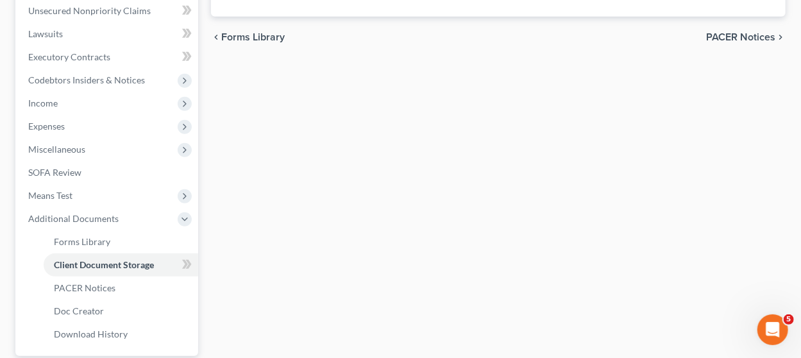
select select "6"
select select "7"
select select "32"
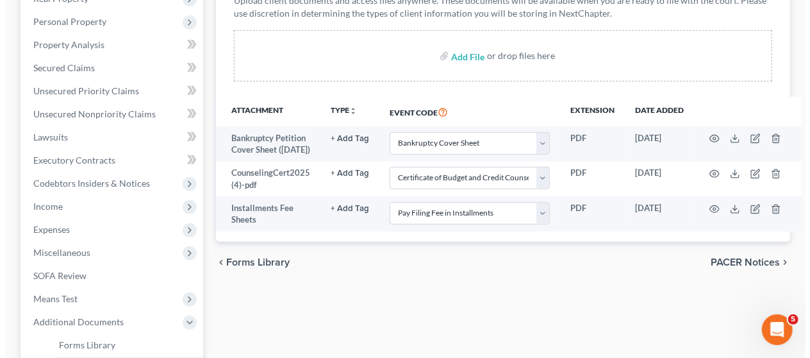
scroll to position [214, 0]
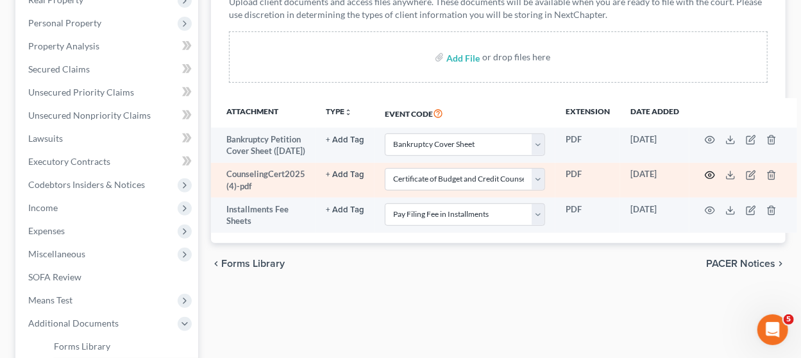
click at [708, 176] on circle "button" at bounding box center [709, 175] width 3 height 3
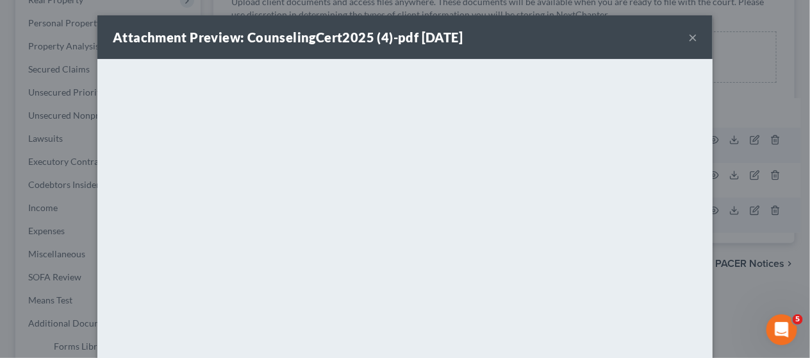
click at [688, 35] on button "×" at bounding box center [692, 36] width 9 height 15
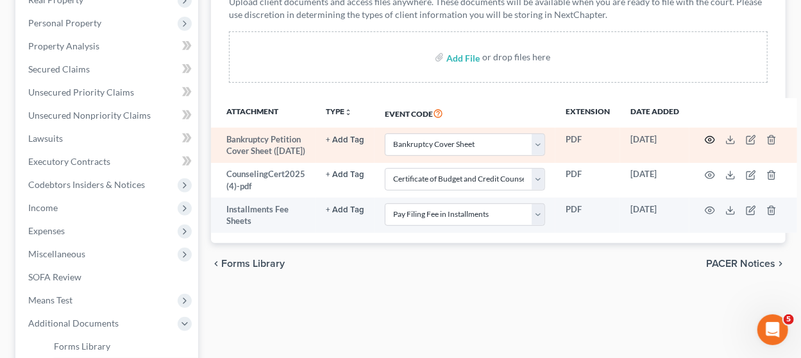
click at [706, 135] on icon "button" at bounding box center [710, 140] width 10 height 10
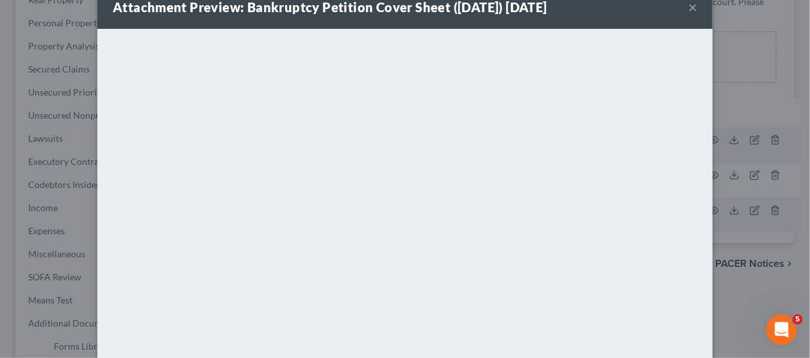
scroll to position [0, 0]
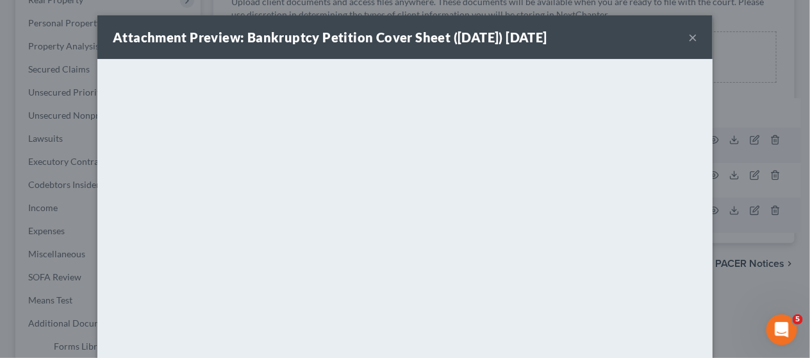
click at [688, 37] on button "×" at bounding box center [692, 36] width 9 height 15
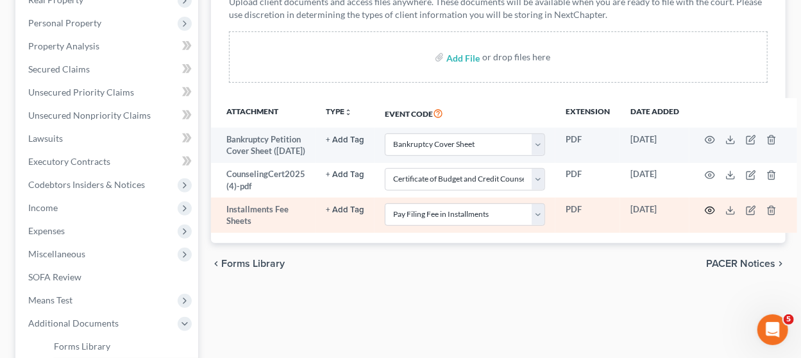
click at [706, 215] on icon "button" at bounding box center [710, 210] width 10 height 10
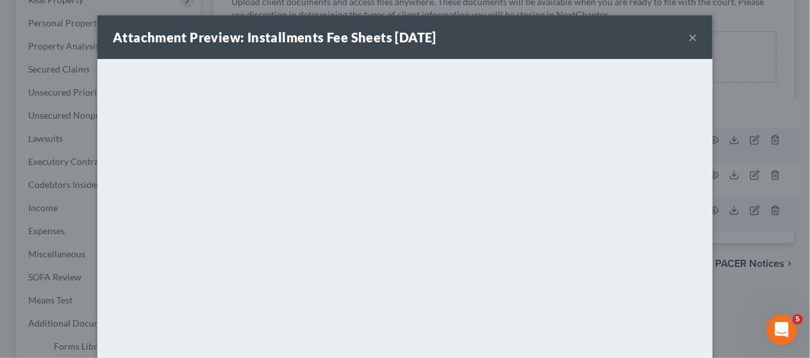
click at [688, 35] on button "×" at bounding box center [692, 36] width 9 height 15
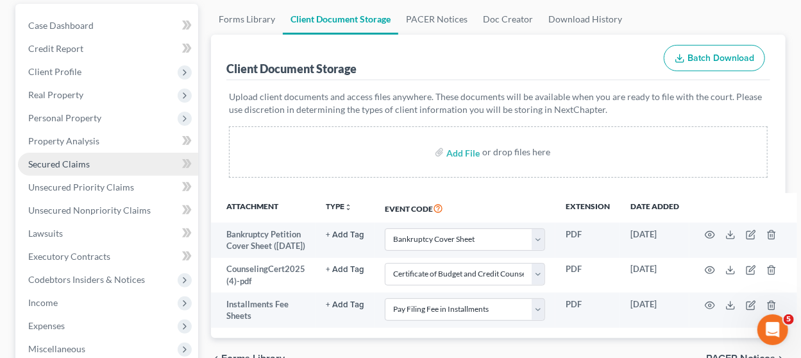
scroll to position [85, 0]
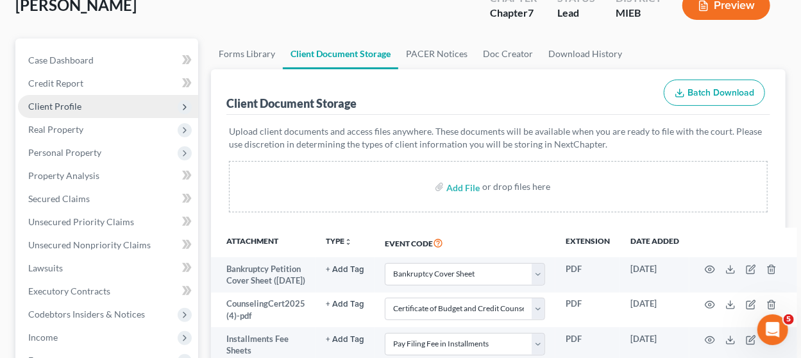
click at [104, 104] on span "Client Profile" at bounding box center [108, 106] width 180 height 23
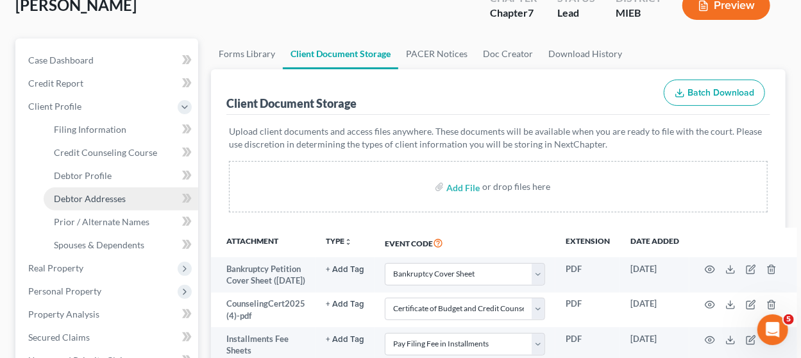
click at [96, 199] on span "Debtor Addresses" at bounding box center [90, 198] width 72 height 11
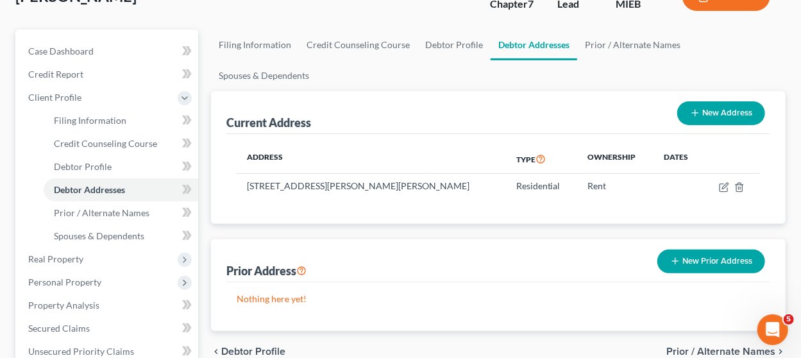
scroll to position [95, 0]
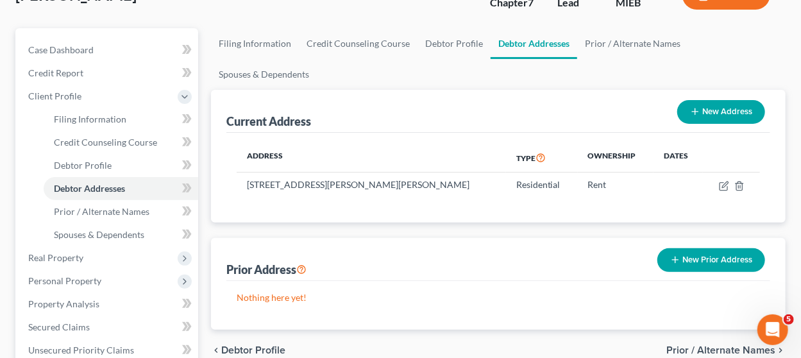
click at [362, 205] on div "Address Type Ownership Dates 20561 Foster Dr, Clinton Township, MI 48036 Reside…" at bounding box center [498, 178] width 544 height 90
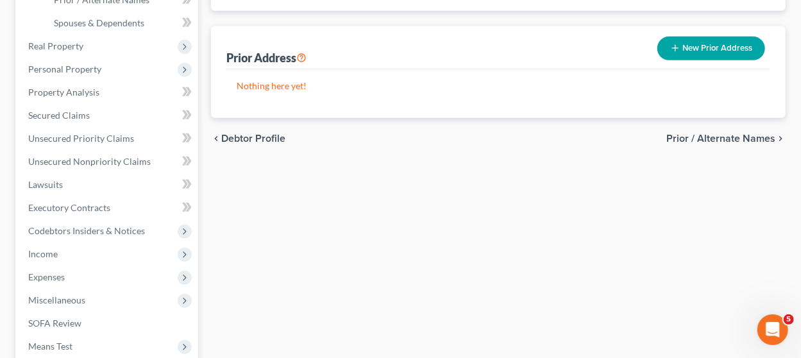
scroll to position [308, 0]
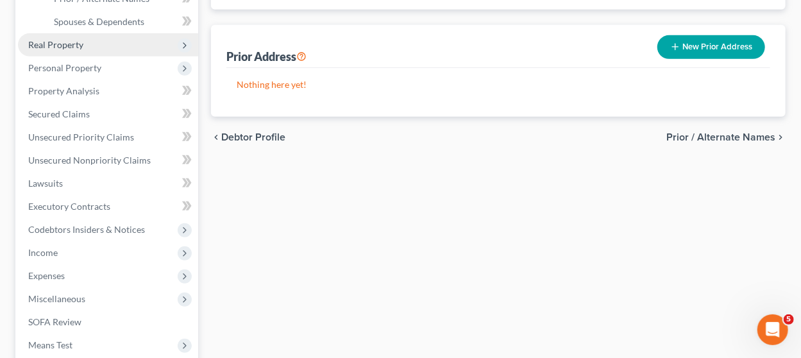
click at [119, 39] on span "Real Property" at bounding box center [108, 44] width 180 height 23
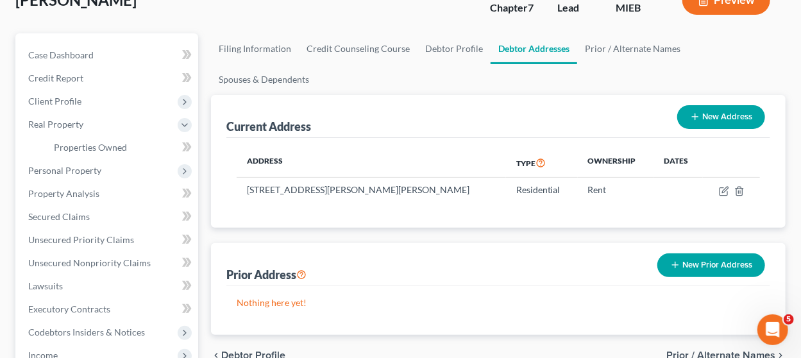
scroll to position [88, 0]
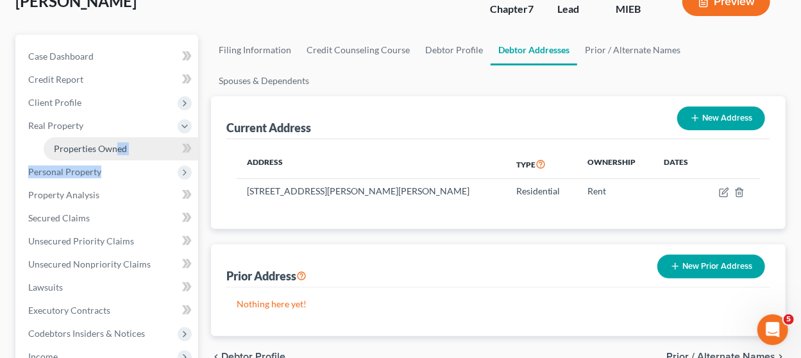
click at [118, 156] on ul "Case Dashboard Payments Invoices Payments Payments Credit Report Client Profile" at bounding box center [108, 264] width 180 height 438
click at [118, 156] on link "Properties Owned" at bounding box center [121, 148] width 154 height 23
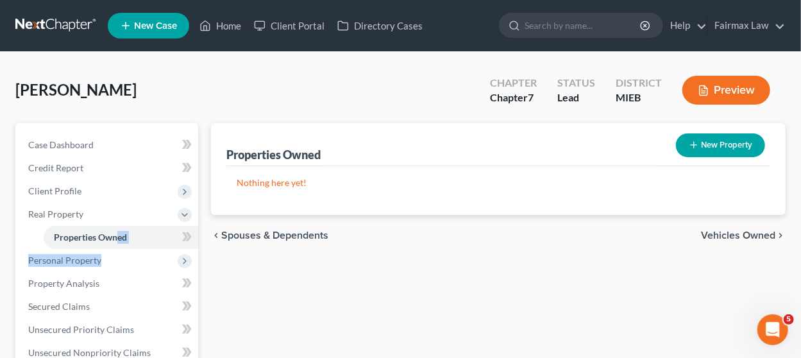
scroll to position [96, 0]
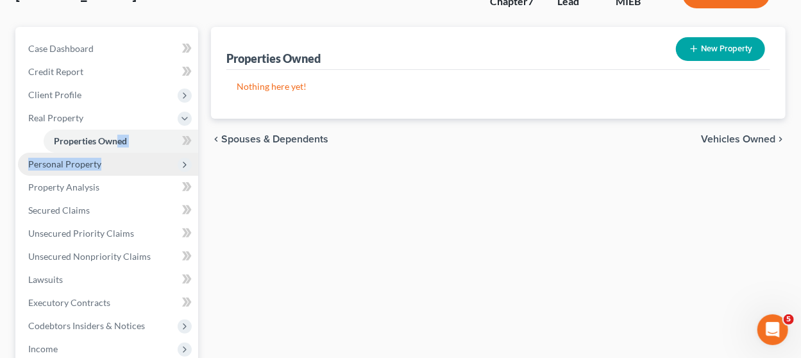
click at [144, 160] on span "Personal Property" at bounding box center [108, 164] width 180 height 23
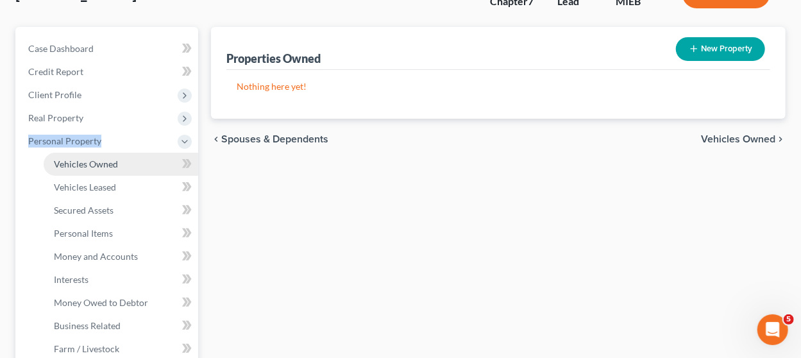
click at [128, 160] on link "Vehicles Owned" at bounding box center [121, 164] width 154 height 23
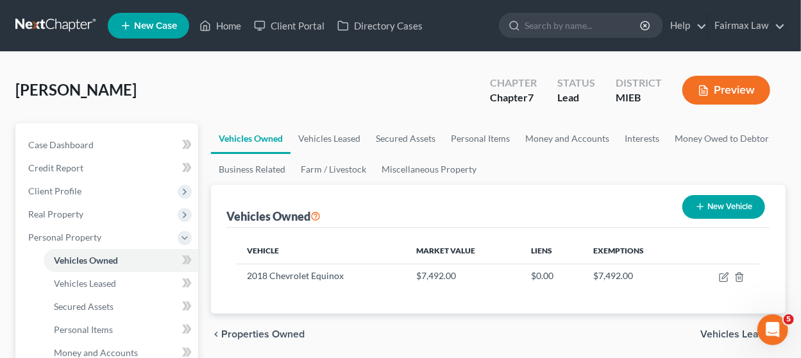
click at [347, 249] on th "Vehicle" at bounding box center [321, 251] width 169 height 26
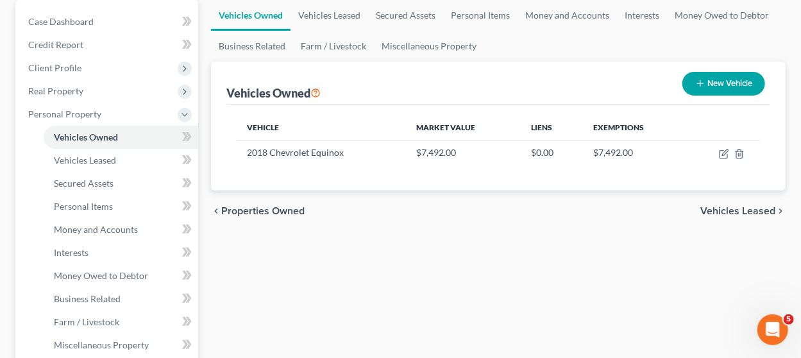
scroll to position [129, 0]
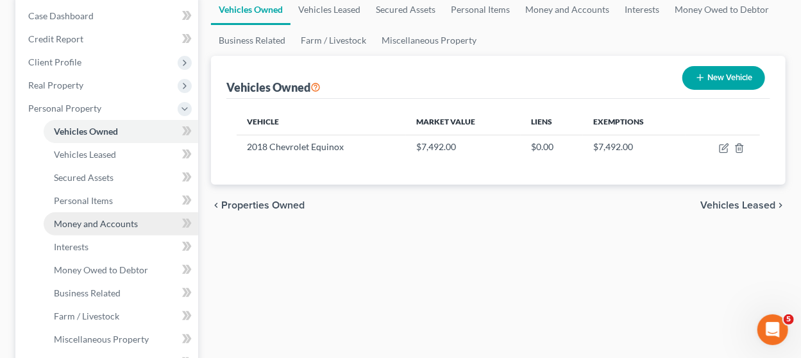
click at [101, 219] on span "Money and Accounts" at bounding box center [96, 223] width 84 height 11
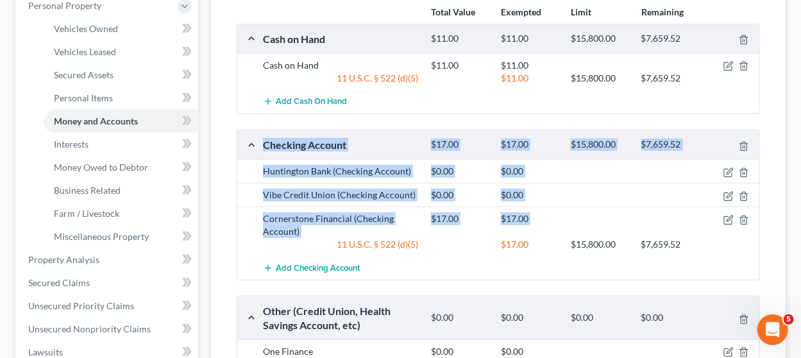
drag, startPoint x: 205, startPoint y: 153, endPoint x: 217, endPoint y: 267, distance: 115.4
click at [217, 267] on div "Vehicles Owned Vehicles Leased Secured Assets Personal Items Money and Accounts…" at bounding box center [497, 262] width 587 height 740
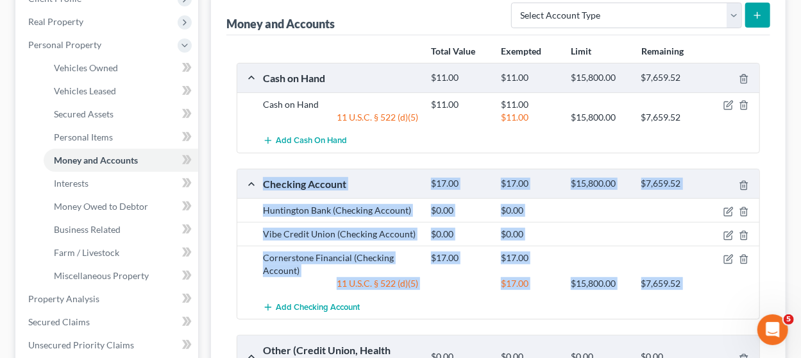
scroll to position [192, 0]
click at [217, 267] on div "Money and Accounts Select Account Type Brokerage Cash on Hand Certificates of D…" at bounding box center [498, 301] width 574 height 618
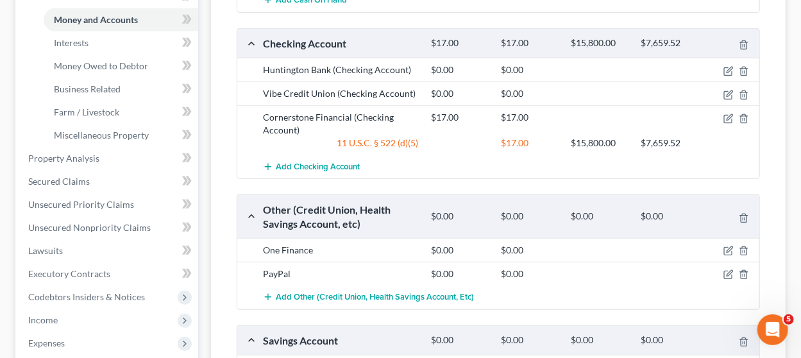
scroll to position [334, 0]
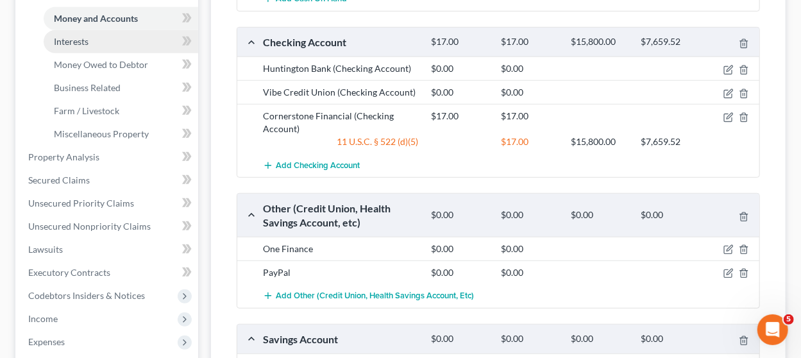
click at [114, 42] on link "Interests" at bounding box center [121, 41] width 154 height 23
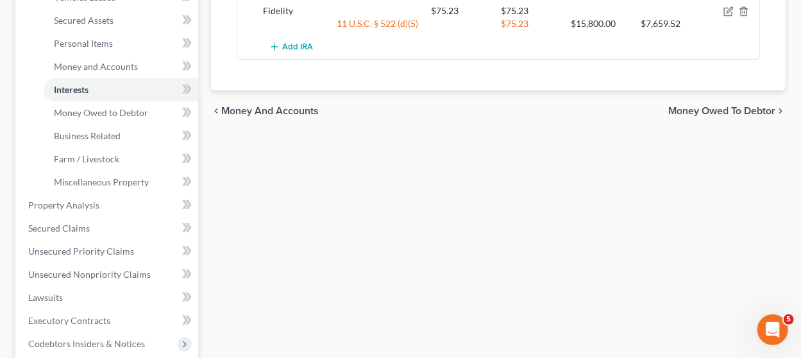
scroll to position [287, 0]
click at [322, 74] on div "Total Value Exempted Limit Remaining IRA $75.23 $75.23 $15,800.00 $7,659.52 Fid…" at bounding box center [498, 14] width 544 height 149
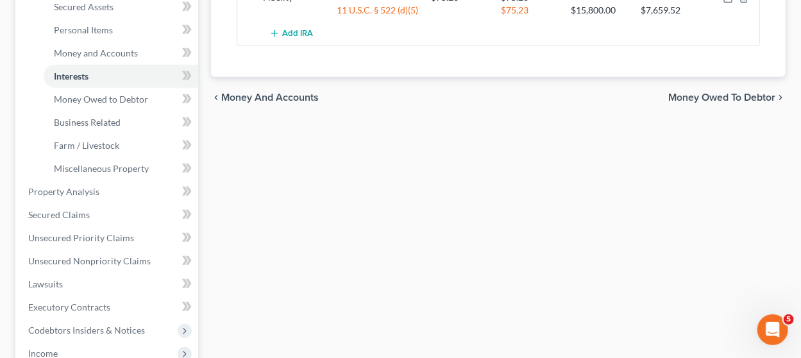
scroll to position [301, 0]
click at [115, 97] on span "Money Owed to Debtor" at bounding box center [101, 97] width 94 height 11
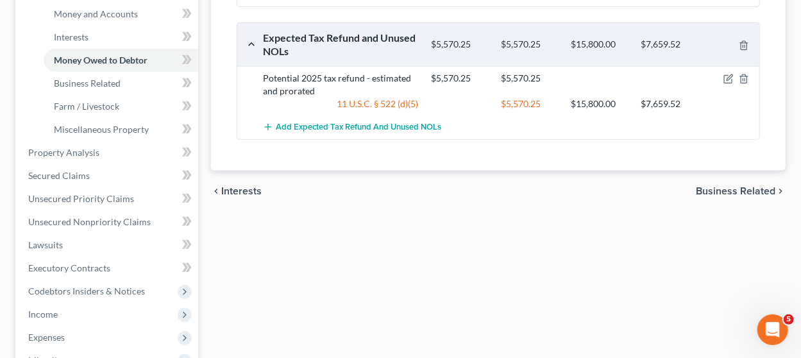
scroll to position [340, 0]
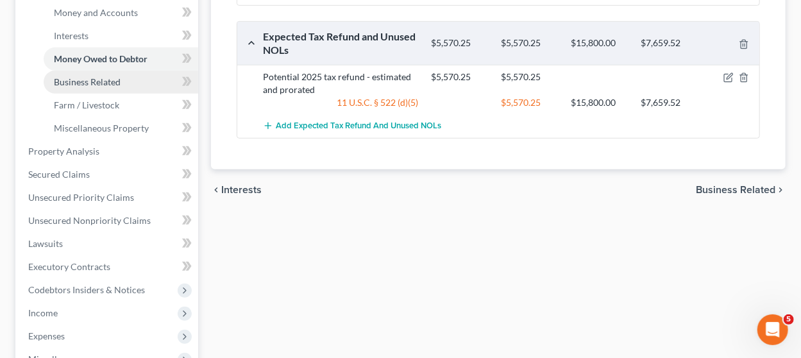
click at [99, 77] on span "Business Related" at bounding box center [87, 81] width 67 height 11
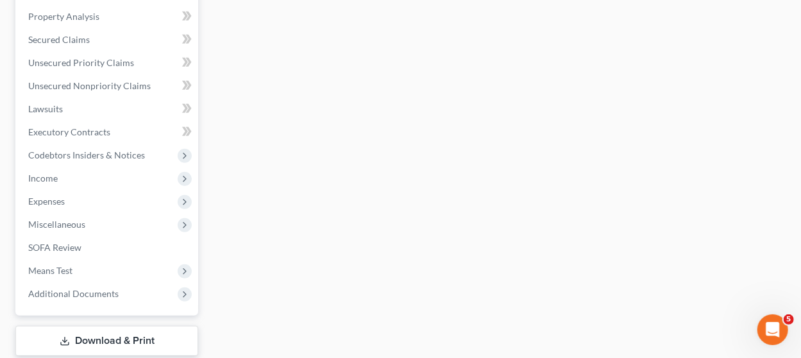
scroll to position [483, 0]
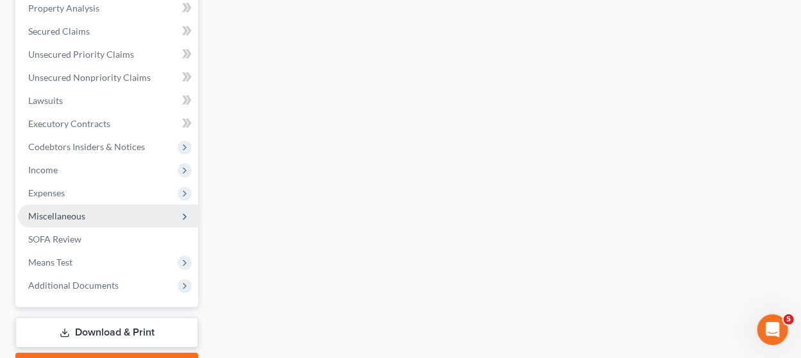
click at [103, 217] on span "Miscellaneous" at bounding box center [108, 215] width 180 height 23
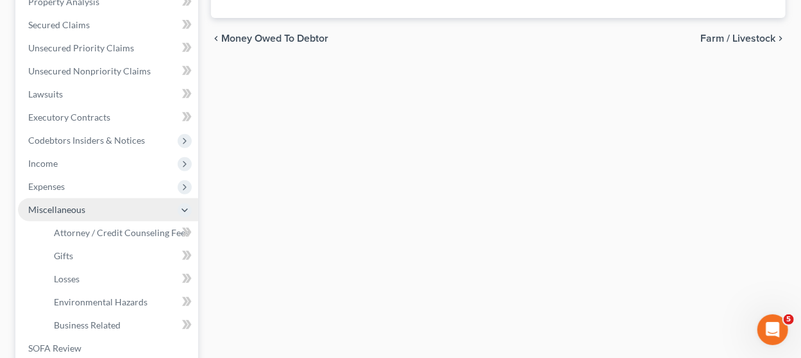
scroll to position [252, 0]
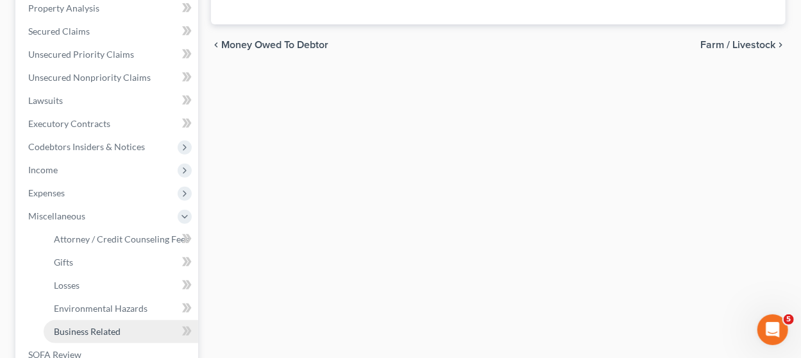
click at [112, 322] on link "Business Related" at bounding box center [121, 331] width 154 height 23
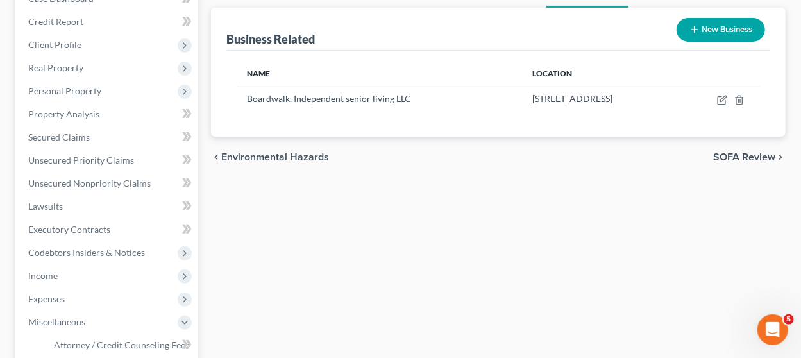
scroll to position [87, 0]
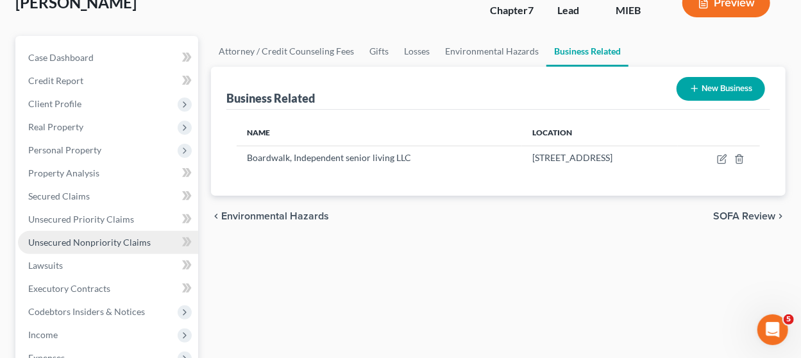
click at [116, 237] on span "Unsecured Nonpriority Claims" at bounding box center [89, 242] width 122 height 11
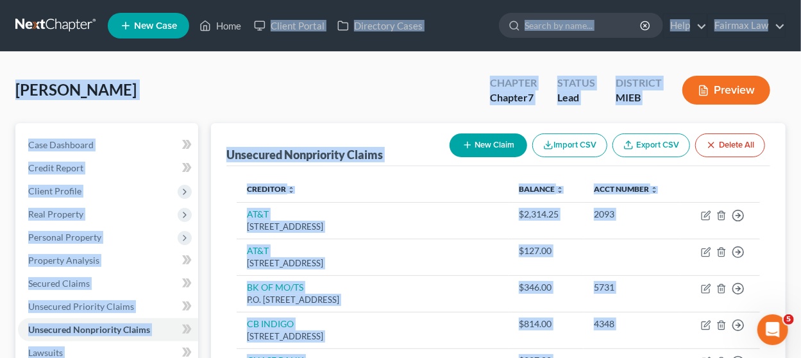
drag, startPoint x: 305, startPoint y: 247, endPoint x: 337, endPoint y: 10, distance: 239.3
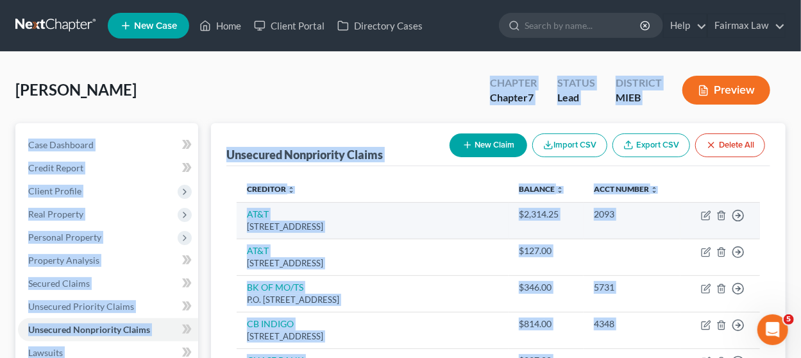
click at [421, 202] on td "AT&T PO Box 2171, Southgate, MI 48195" at bounding box center [373, 220] width 272 height 37
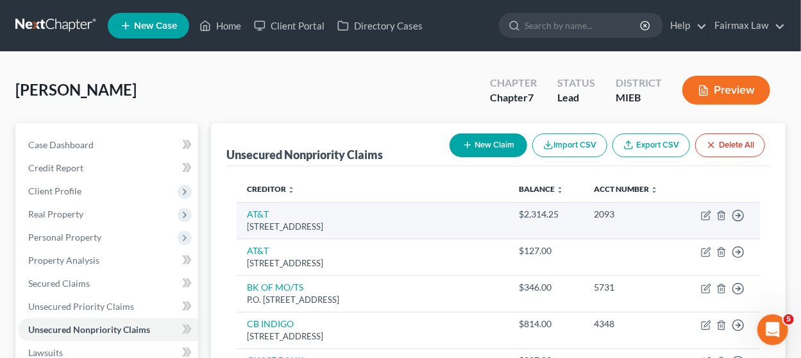
click at [421, 202] on td "AT&T PO Box 2171, Southgate, MI 48195" at bounding box center [373, 220] width 272 height 37
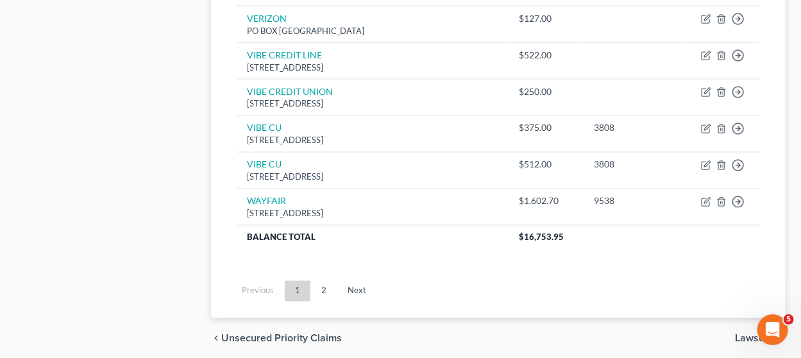
scroll to position [1114, 0]
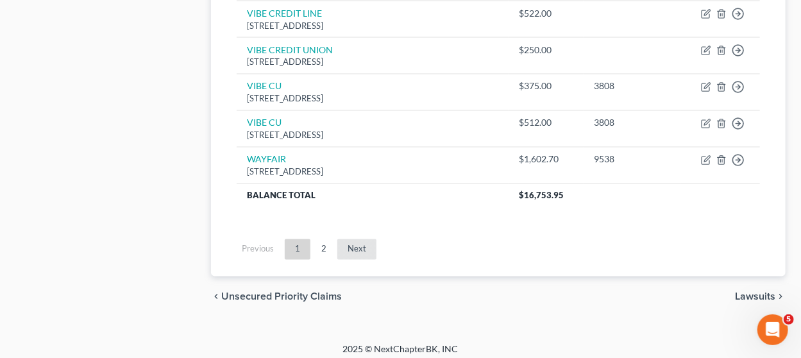
click at [353, 241] on link "Next" at bounding box center [356, 249] width 39 height 21
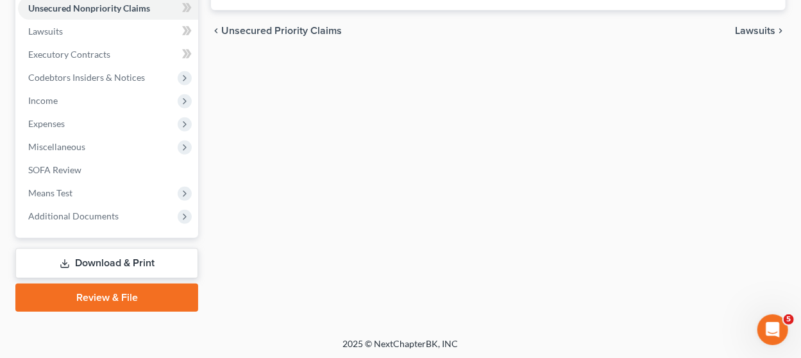
scroll to position [103, 0]
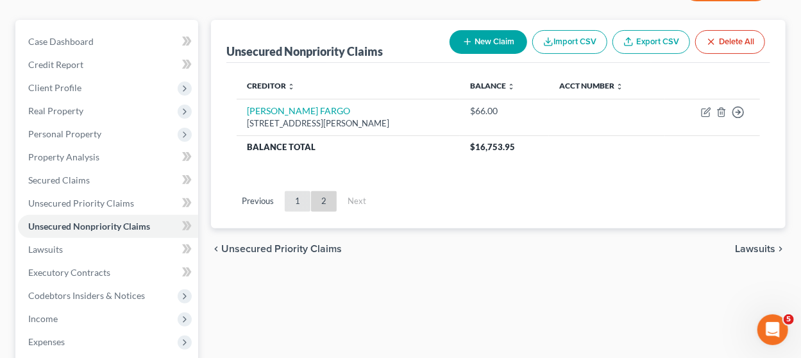
click at [302, 198] on link "1" at bounding box center [298, 201] width 26 height 21
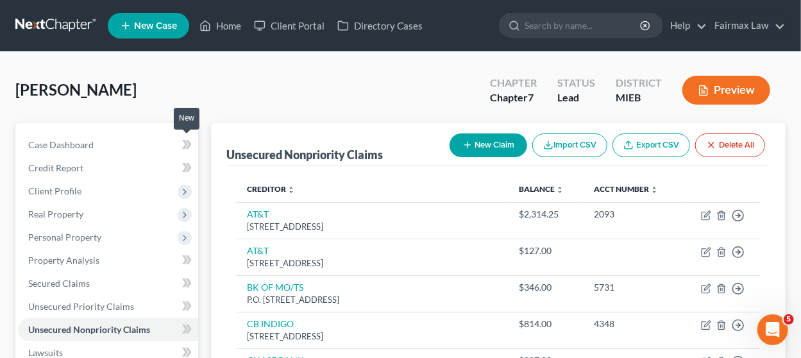
scroll to position [0, 0]
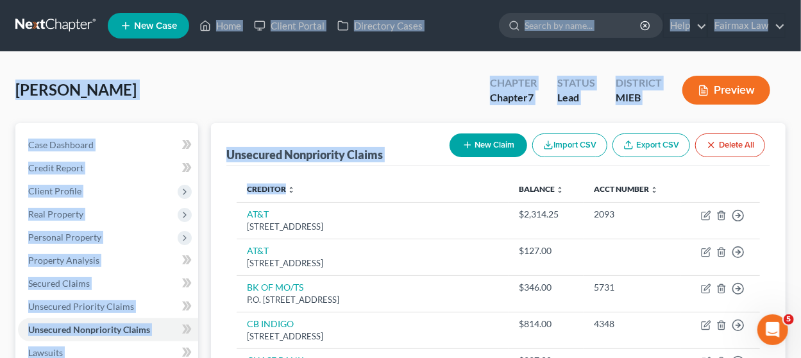
drag, startPoint x: 227, startPoint y: 223, endPoint x: 162, endPoint y: -31, distance: 262.0
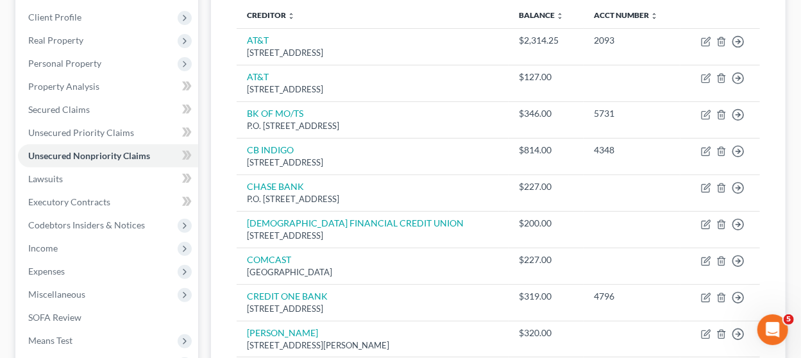
scroll to position [296, 0]
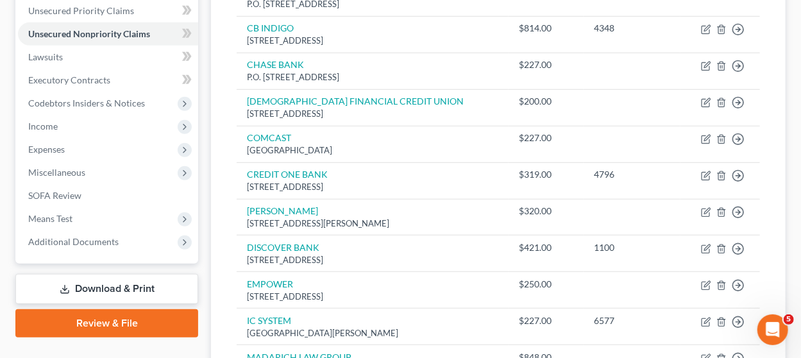
drag, startPoint x: 230, startPoint y: 204, endPoint x: 217, endPoint y: 173, distance: 33.6
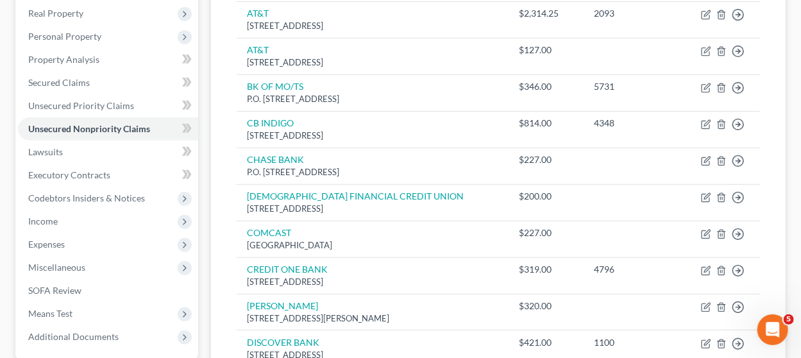
scroll to position [219, 0]
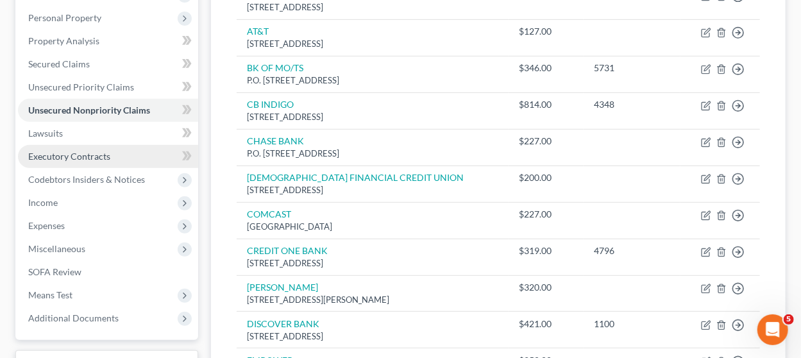
click at [78, 151] on span "Executory Contracts" at bounding box center [69, 156] width 82 height 11
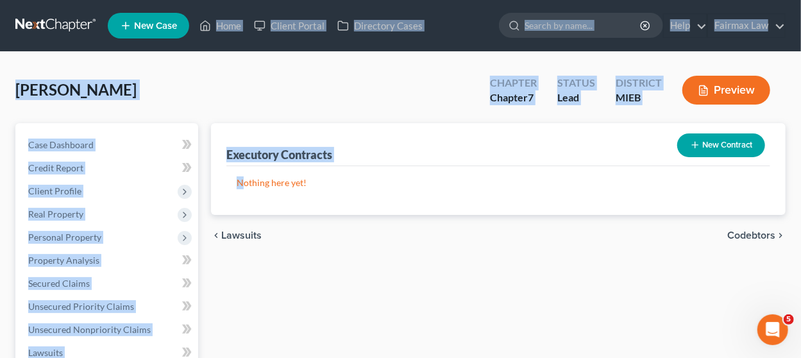
drag, startPoint x: 245, startPoint y: 202, endPoint x: 167, endPoint y: -78, distance: 290.2
click at [167, 0] on html "Home New Case Client Portal Directory Cases Fairmax Law thiller@fairmaxlaw.com …" at bounding box center [400, 340] width 801 height 681
click at [372, 151] on div "Executory Contracts New Contract" at bounding box center [498, 144] width 544 height 43
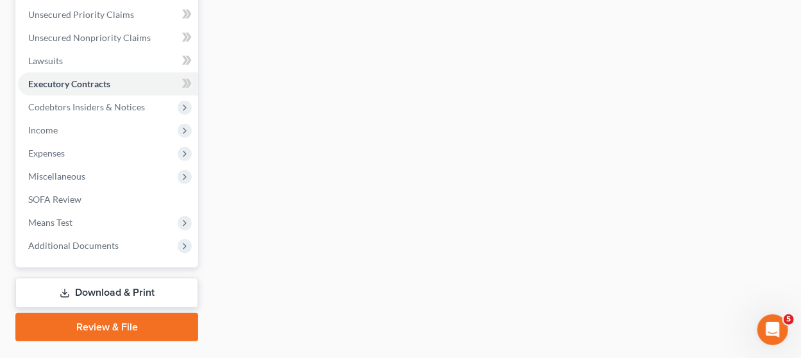
scroll to position [321, 0]
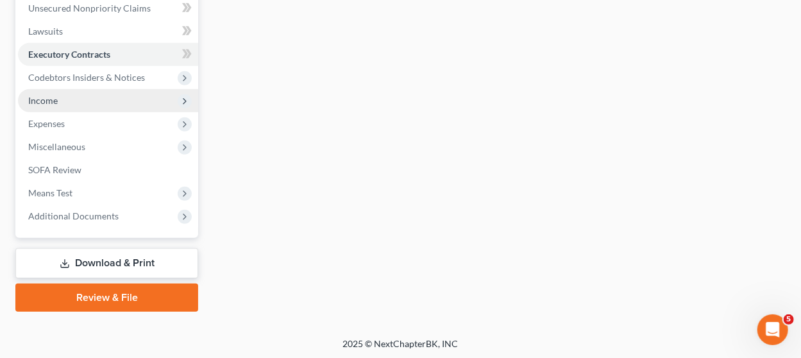
click at [66, 94] on span "Income" at bounding box center [108, 100] width 180 height 23
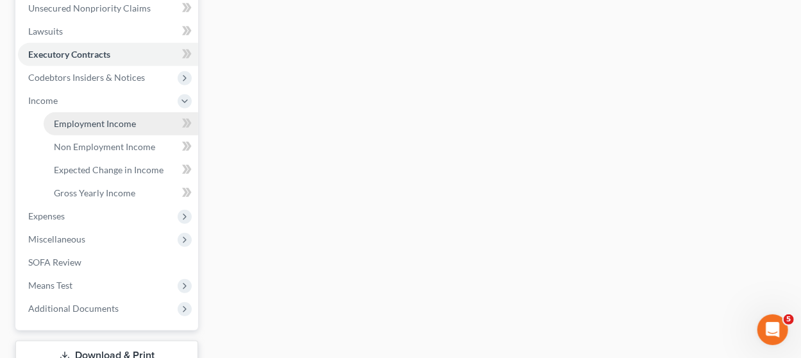
click at [85, 123] on span "Employment Income" at bounding box center [95, 123] width 82 height 11
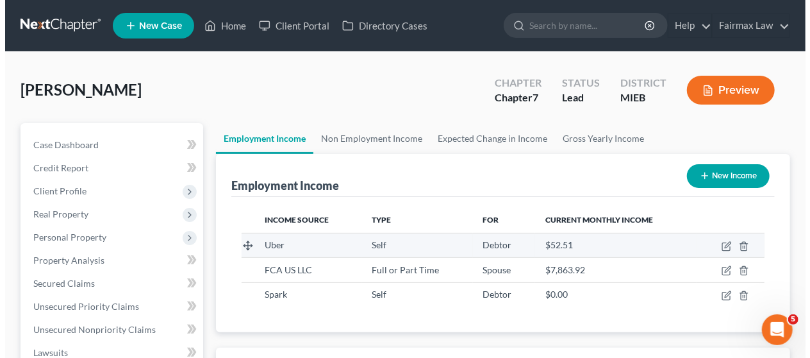
scroll to position [56, 0]
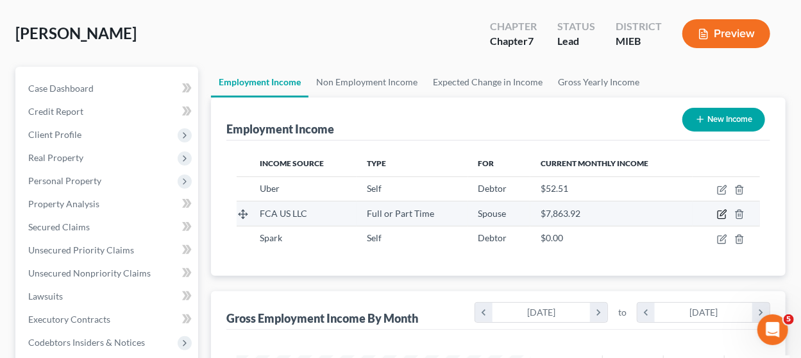
click at [723, 210] on icon "button" at bounding box center [722, 214] width 10 height 10
select select "0"
select select "23"
select select "3"
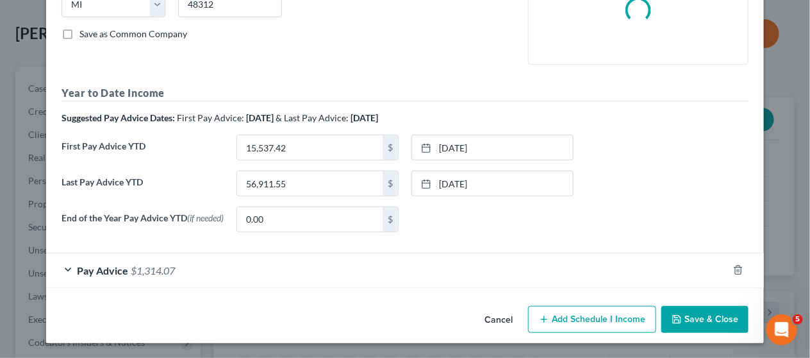
scroll to position [273, 0]
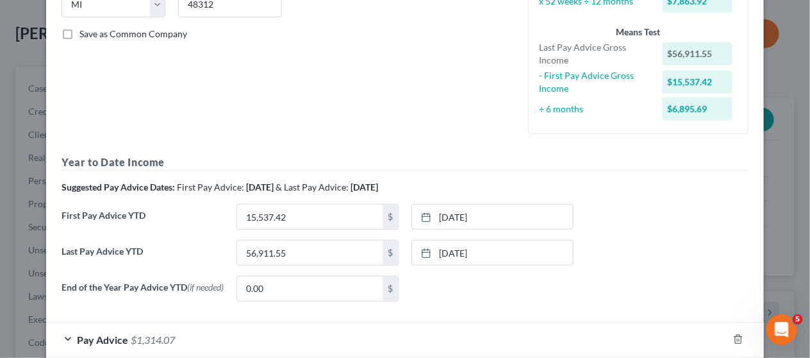
click at [496, 310] on div "End of the Year Pay Advice YTD (if needed) 0.00 $ None close Date Time chevron_…" at bounding box center [405, 294] width 700 height 36
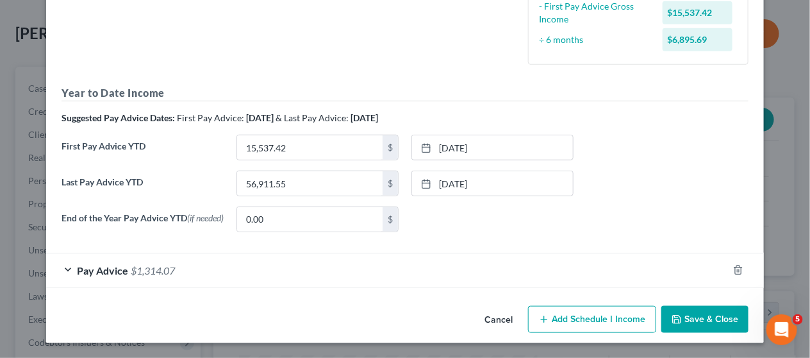
click at [385, 275] on div "Pay Advice $1,314.07" at bounding box center [387, 270] width 682 height 34
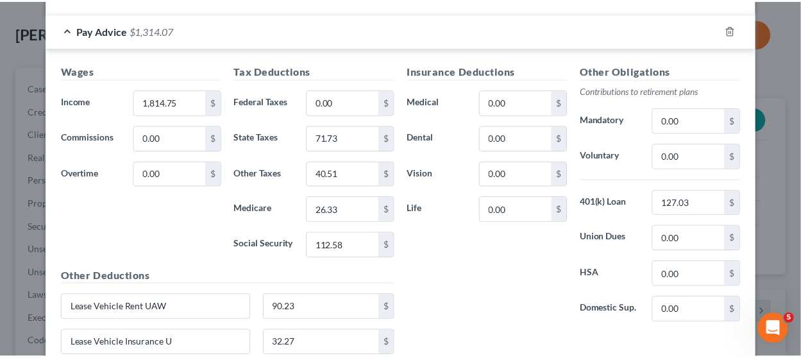
scroll to position [688, 0]
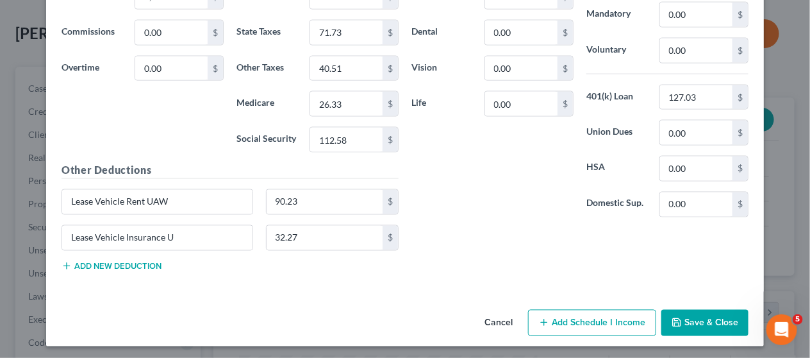
click at [496, 317] on button "Cancel" at bounding box center [498, 324] width 49 height 26
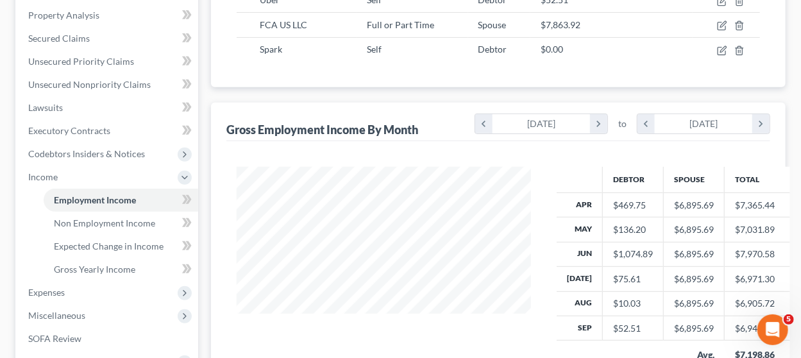
scroll to position [246, 0]
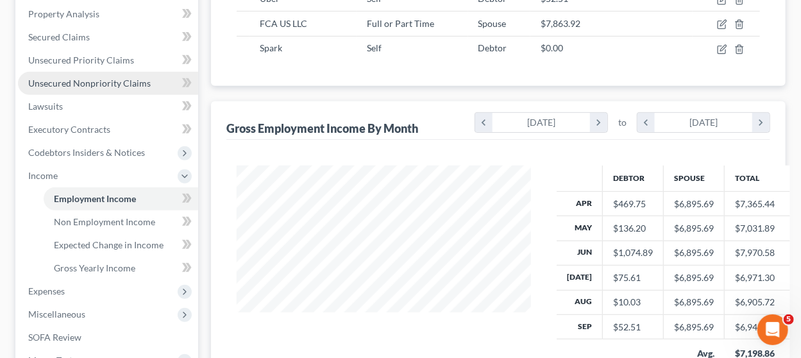
click at [122, 83] on span "Unsecured Nonpriority Claims" at bounding box center [89, 83] width 122 height 11
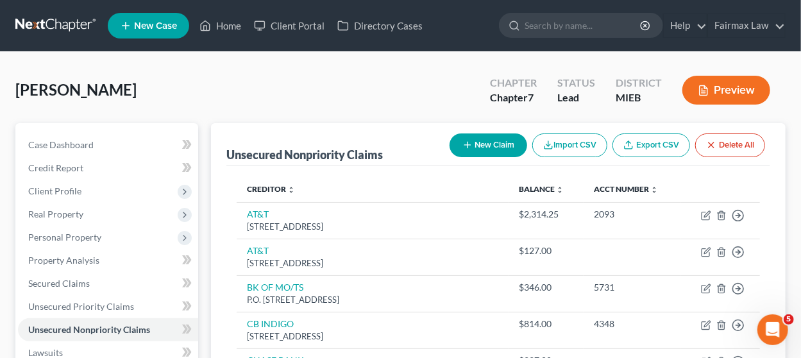
click at [473, 148] on button "New Claim" at bounding box center [488, 145] width 78 height 24
select select "0"
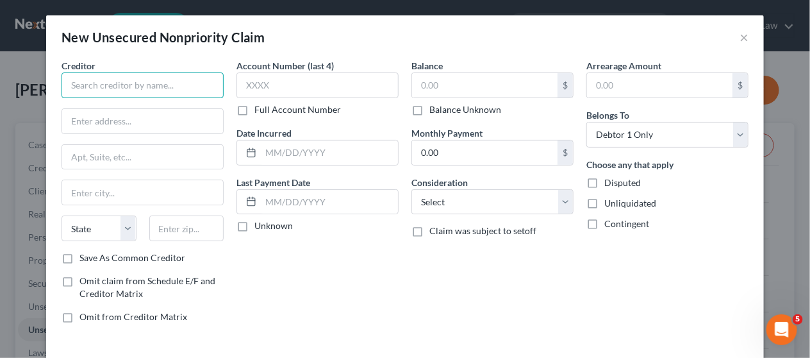
click at [146, 87] on input "text" at bounding box center [143, 85] width 162 height 26
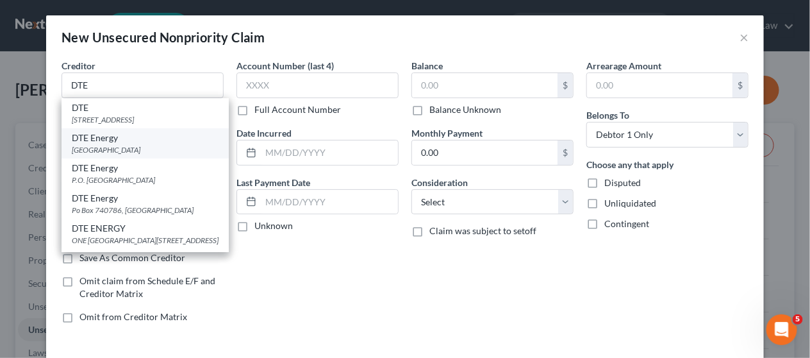
click at [112, 132] on div "DTE Energy" at bounding box center [145, 137] width 147 height 13
type input "DTE Energy"
type input "One Energy Plaza"
type input "Detroit"
select select "23"
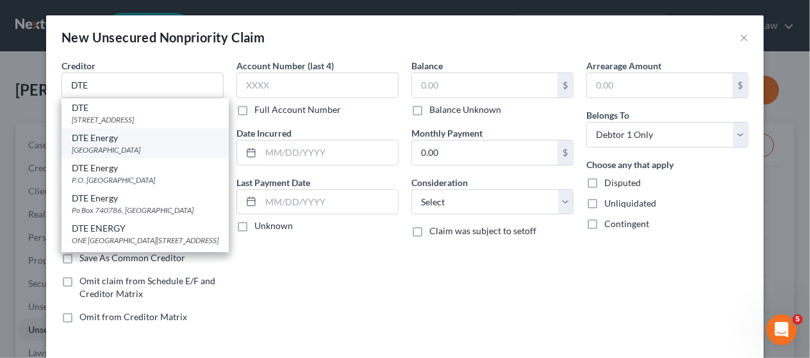
type input "48226"
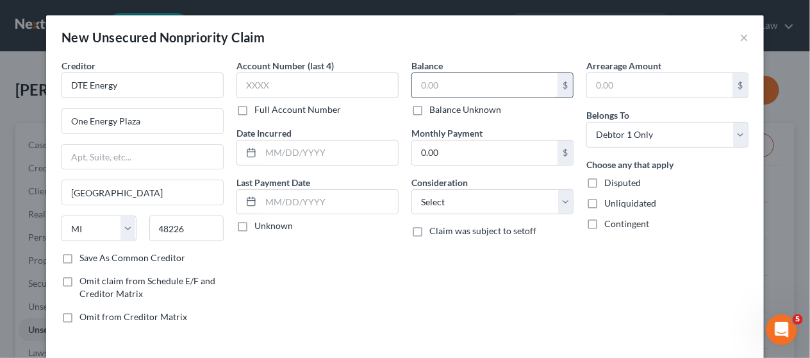
click at [421, 80] on input "text" at bounding box center [485, 85] width 146 height 24
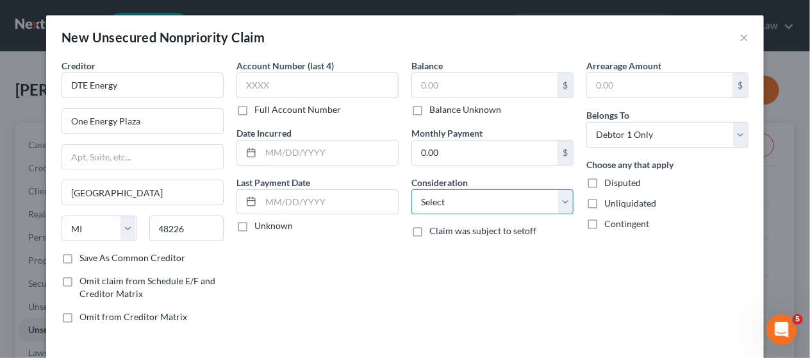
click at [485, 192] on select "Select Cable / Satellite Services Collection Agency Credit Card Debt Debt Couns…" at bounding box center [493, 202] width 162 height 26
select select "20"
click at [412, 189] on select "Select Cable / Satellite Services Collection Agency Credit Card Debt Debt Couns…" at bounding box center [493, 202] width 162 height 26
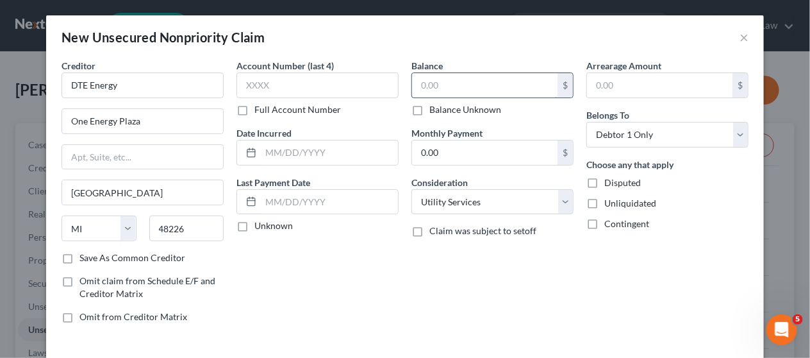
click at [428, 85] on input "text" at bounding box center [485, 85] width 146 height 24
type input "830"
click at [552, 245] on div "Balance 830.00 $ Balance Unknown Balance Undetermined 830 $ Balance Unknown Mon…" at bounding box center [492, 196] width 175 height 274
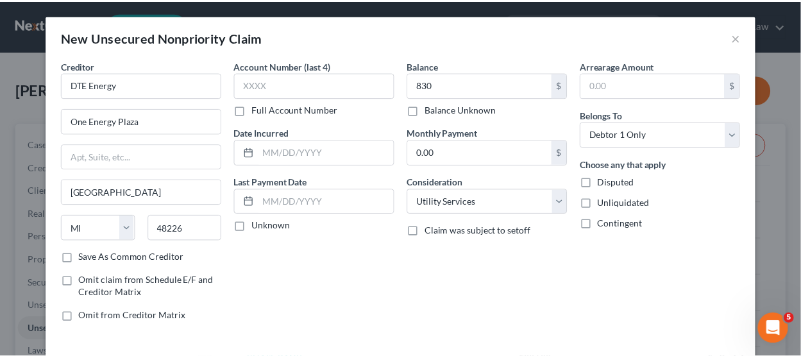
scroll to position [53, 0]
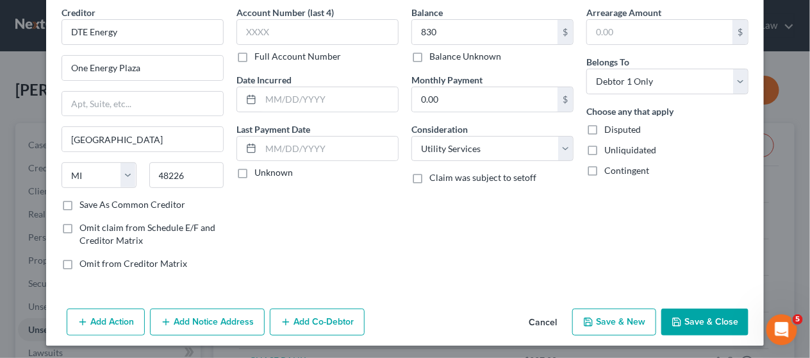
click at [703, 313] on button "Save & Close" at bounding box center [705, 321] width 87 height 27
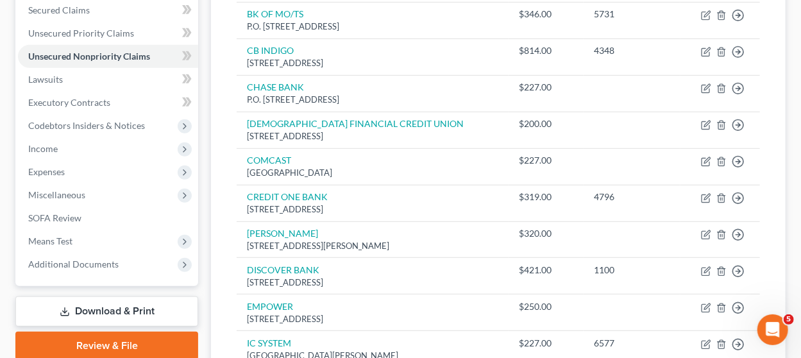
scroll to position [239, 0]
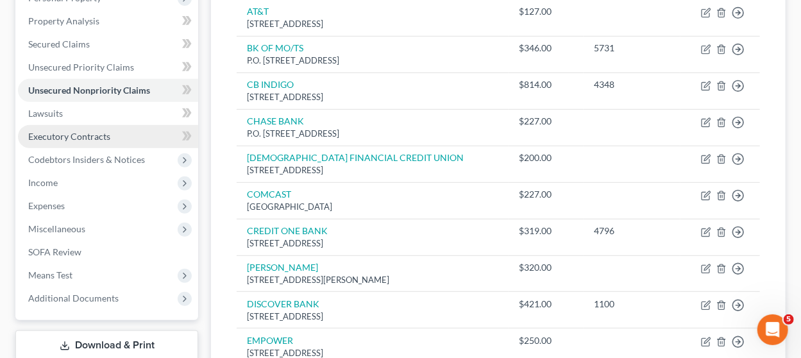
click at [101, 131] on span "Executory Contracts" at bounding box center [69, 136] width 82 height 11
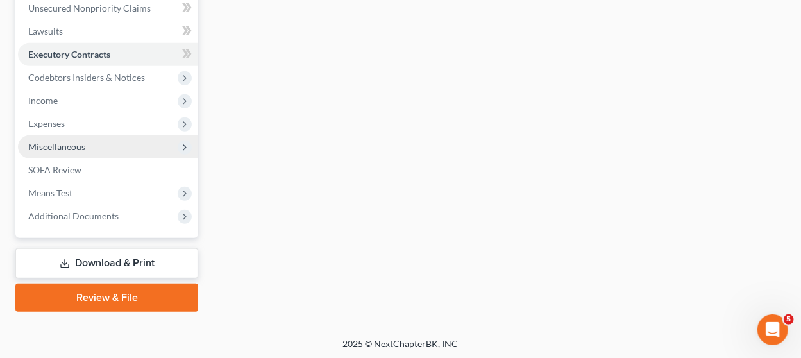
scroll to position [321, 0]
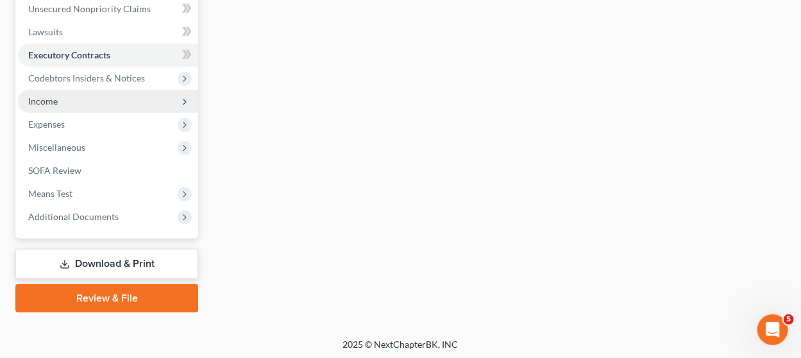
click at [101, 102] on span "Income" at bounding box center [108, 101] width 180 height 23
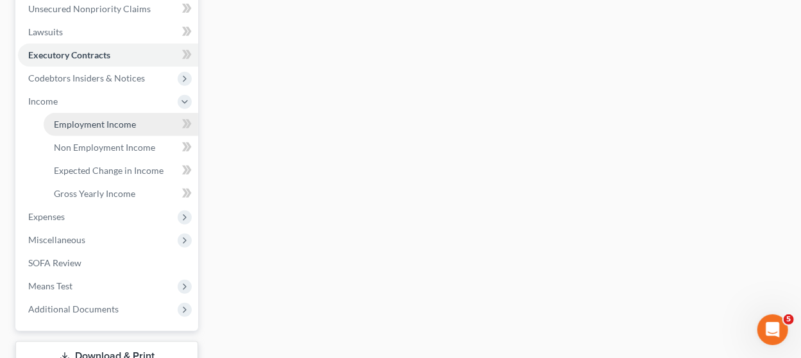
click at [97, 119] on span "Employment Income" at bounding box center [95, 124] width 82 height 11
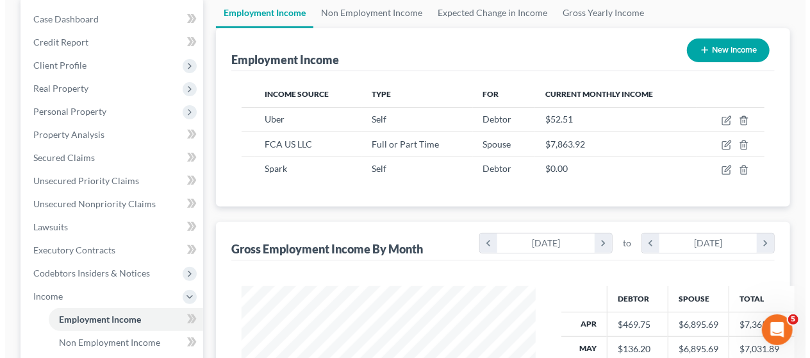
scroll to position [130, 0]
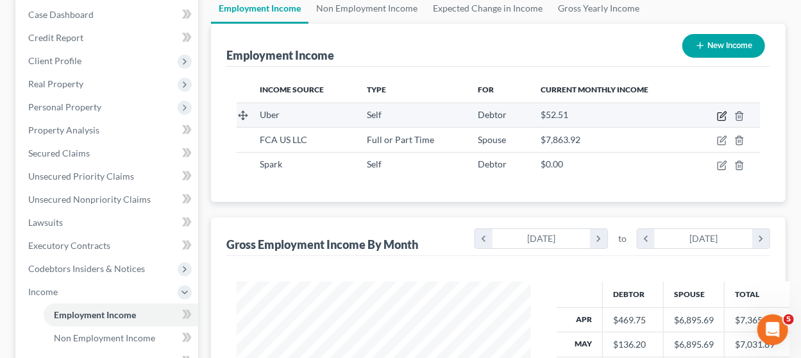
click at [721, 112] on icon "button" at bounding box center [722, 116] width 10 height 10
select select "1"
select select "4"
select select "0"
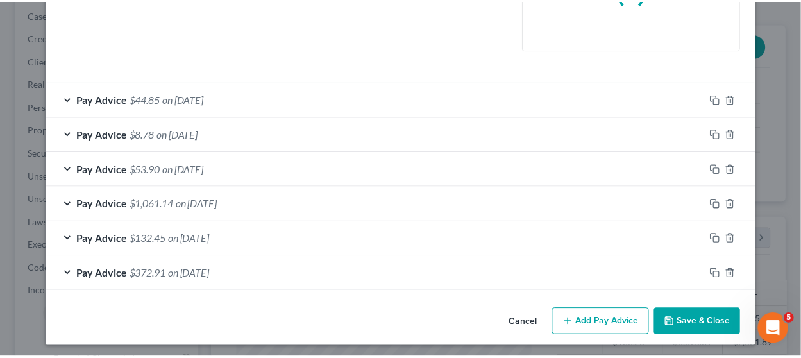
scroll to position [313, 0]
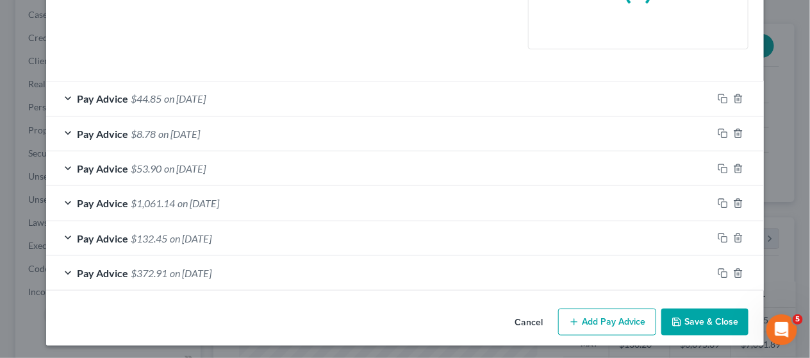
click at [521, 315] on button "Cancel" at bounding box center [529, 323] width 49 height 26
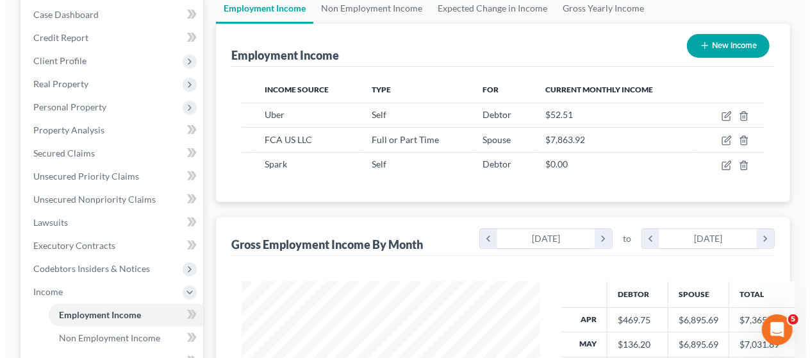
scroll to position [640830, 640737]
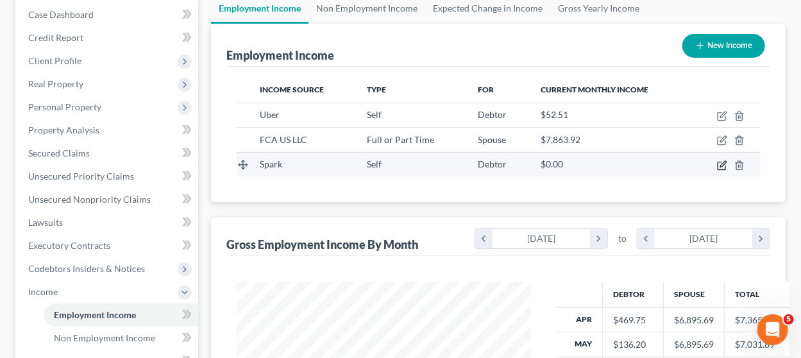
click at [722, 160] on icon "button" at bounding box center [722, 165] width 10 height 10
select select "1"
select select "2"
select select "0"
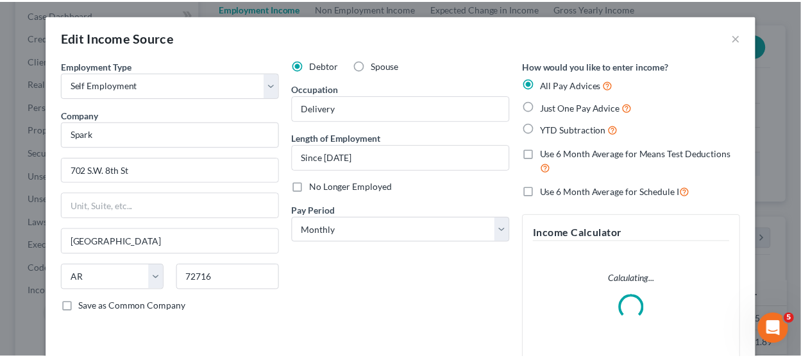
scroll to position [228, 324]
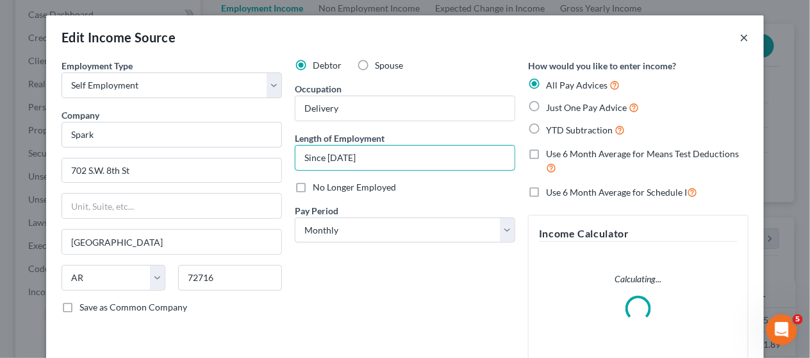
drag, startPoint x: 482, startPoint y: 159, endPoint x: 739, endPoint y: 37, distance: 284.7
click at [739, 37] on div "Edit Income Source × Employment Type * Select Full or Part Time Employment Self…" at bounding box center [405, 337] width 718 height 644
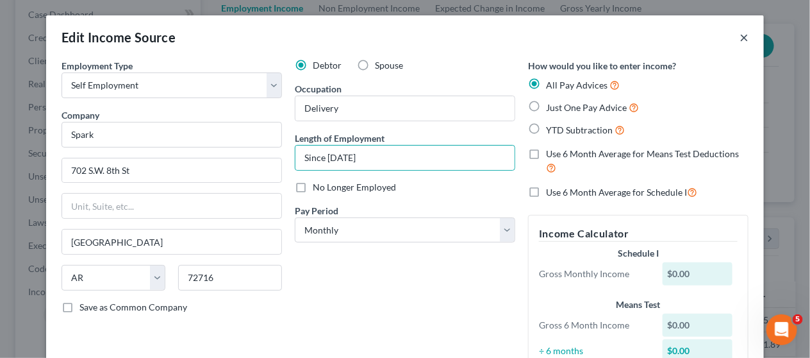
click at [740, 37] on button "×" at bounding box center [744, 36] width 9 height 15
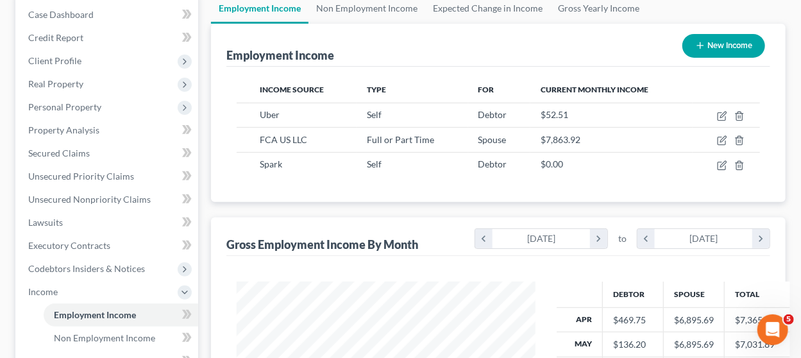
scroll to position [640830, 640737]
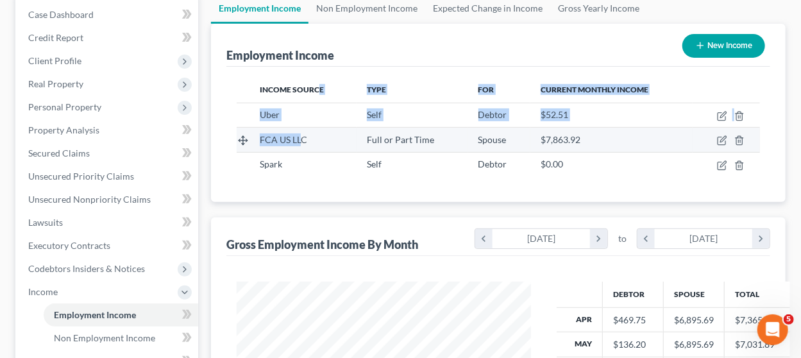
drag, startPoint x: 319, startPoint y: 90, endPoint x: 303, endPoint y: 129, distance: 42.6
click at [303, 129] on table "Income Source Type For Current Monthly Income Uber Self Debtor $52.51 FCA US LL…" at bounding box center [498, 126] width 523 height 99
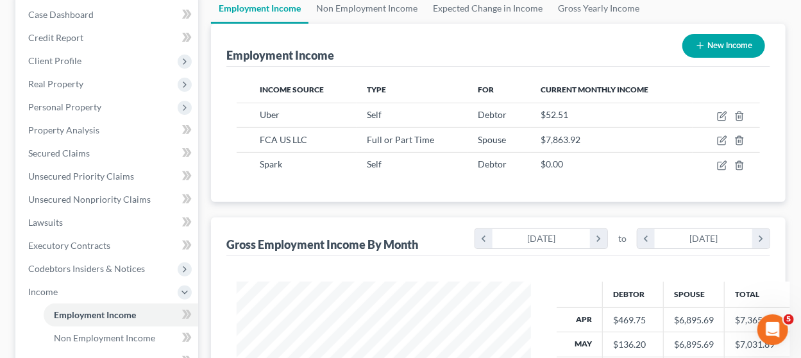
click at [335, 181] on div "Income Source Type For Current Monthly Income Uber Self Debtor $52.51 FCA US LL…" at bounding box center [498, 134] width 544 height 135
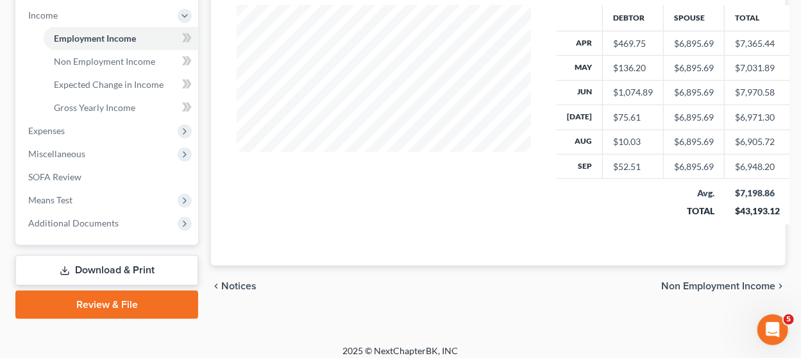
scroll to position [408, 0]
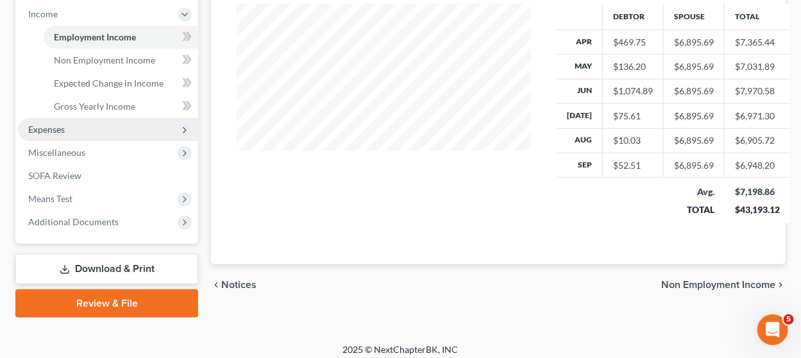
click at [86, 127] on span "Expenses" at bounding box center [108, 129] width 180 height 23
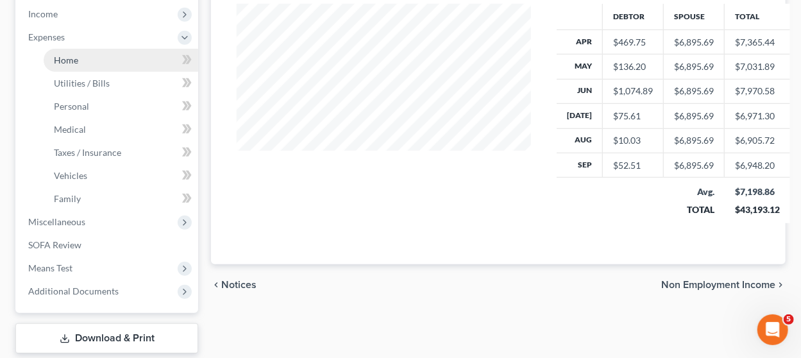
click at [124, 55] on link "Home" at bounding box center [121, 60] width 154 height 23
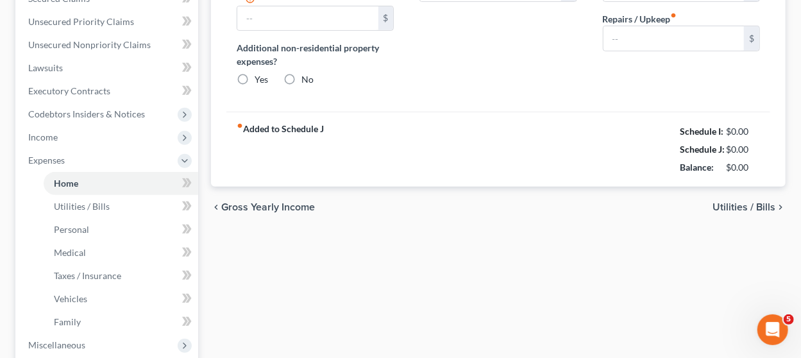
type input "1,341.00"
type input "0.00"
radio input "true"
type input "0.00"
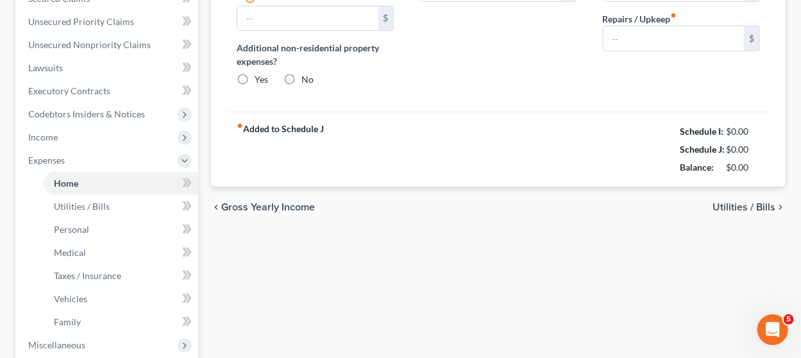
type input "0.00"
type input "50.00"
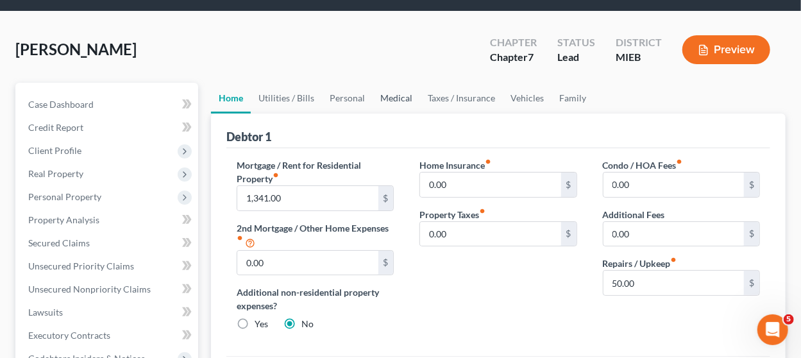
scroll to position [43, 0]
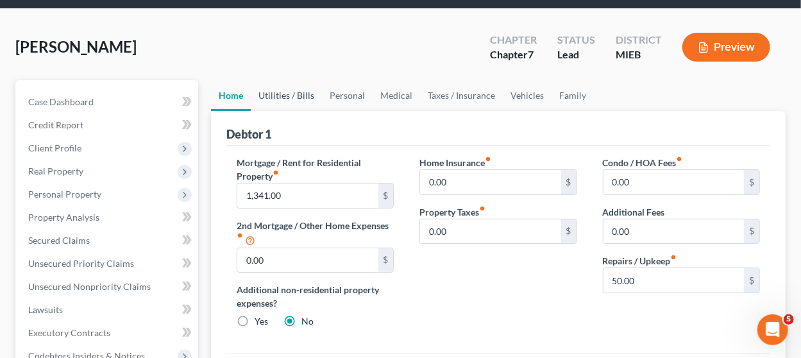
click at [296, 93] on link "Utilities / Bills" at bounding box center [286, 95] width 71 height 31
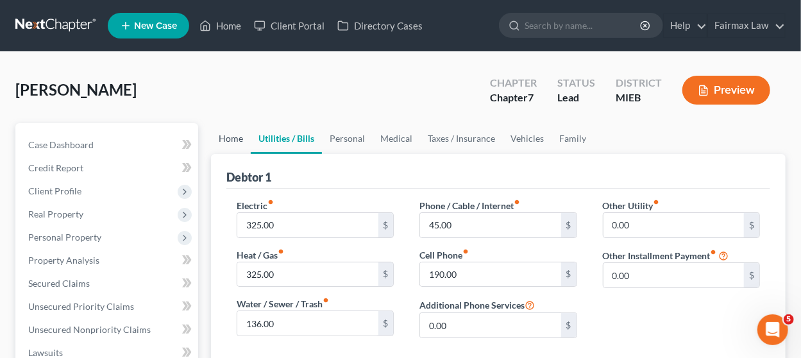
click at [229, 135] on link "Home" at bounding box center [231, 138] width 40 height 31
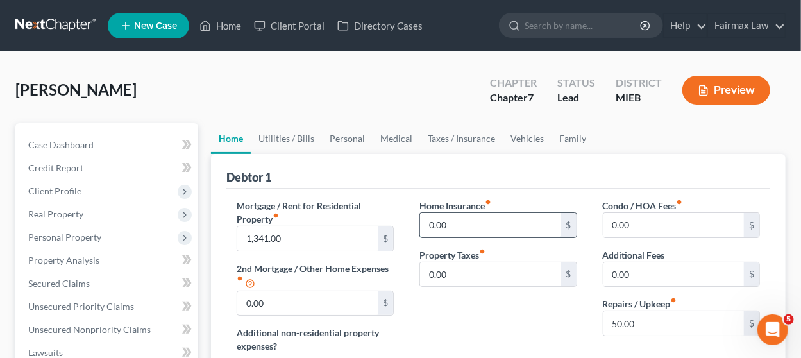
click at [465, 226] on input "0.00" at bounding box center [490, 225] width 140 height 24
click at [299, 298] on input "0.00" at bounding box center [307, 303] width 140 height 24
type input "45"
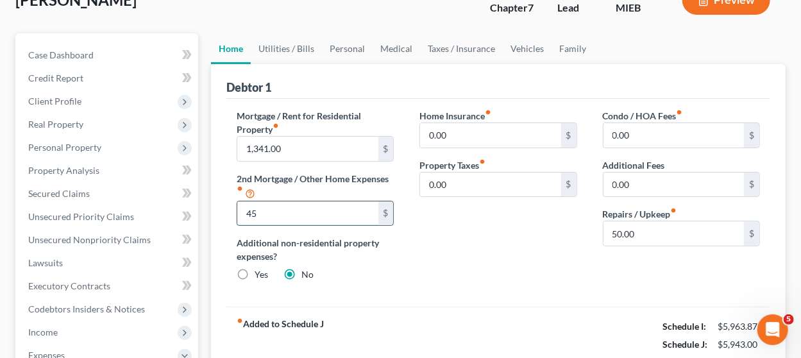
scroll to position [91, 0]
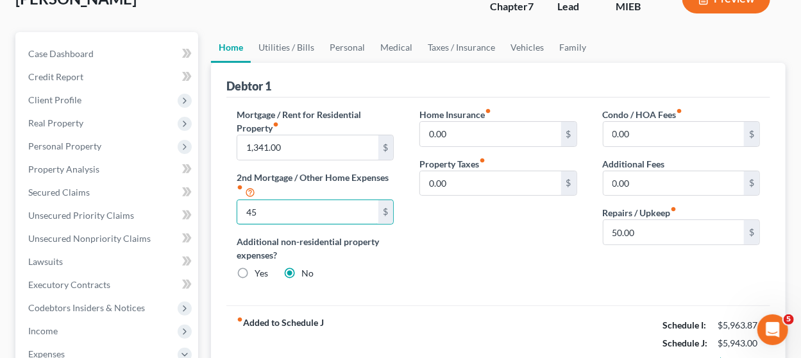
drag, startPoint x: 263, startPoint y: 212, endPoint x: 235, endPoint y: 208, distance: 27.8
click at [235, 208] on div "Mortgage / Rent for Residential Property fiber_manual_record 1,341.00 $ 2nd Mor…" at bounding box center [315, 199] width 183 height 183
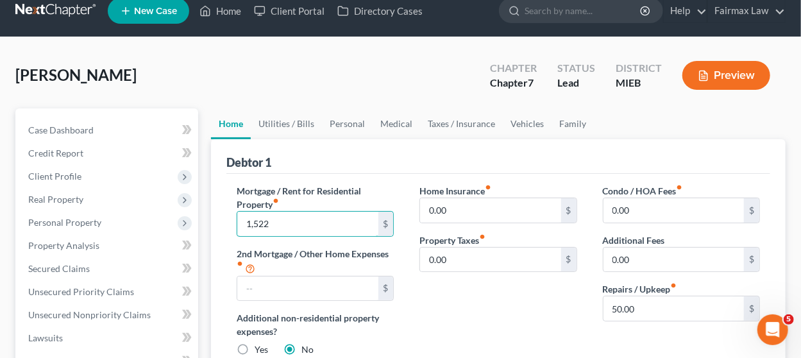
scroll to position [15, 0]
type input "1,522"
click at [278, 126] on link "Utilities / Bills" at bounding box center [286, 123] width 71 height 31
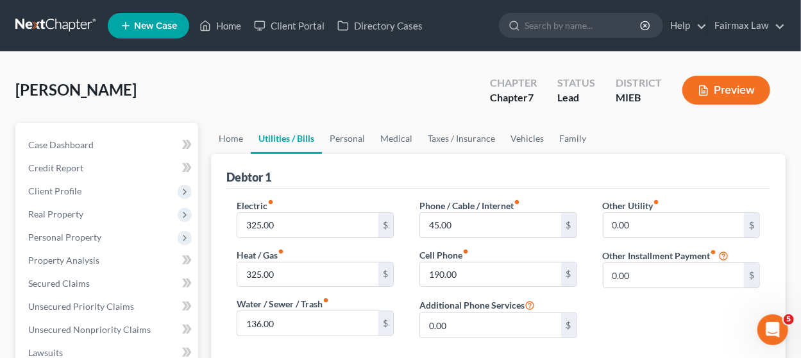
drag, startPoint x: 278, startPoint y: 126, endPoint x: 285, endPoint y: 184, distance: 58.8
click at [285, 184] on ui-view "Home Utilities / Bills Personal Medical Taxes / Insurance Vehicles Family Debto…" at bounding box center [498, 301] width 574 height 356
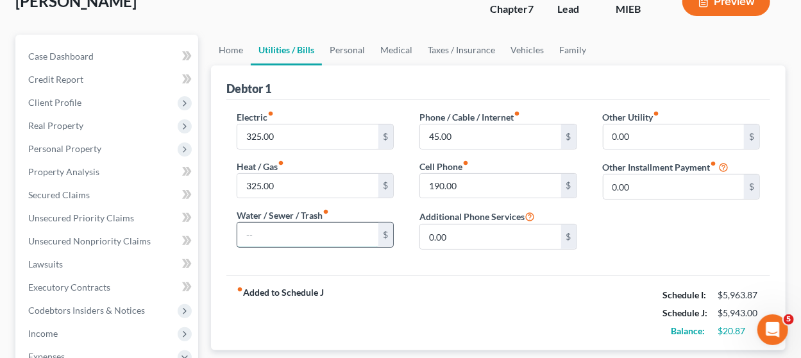
scroll to position [81, 0]
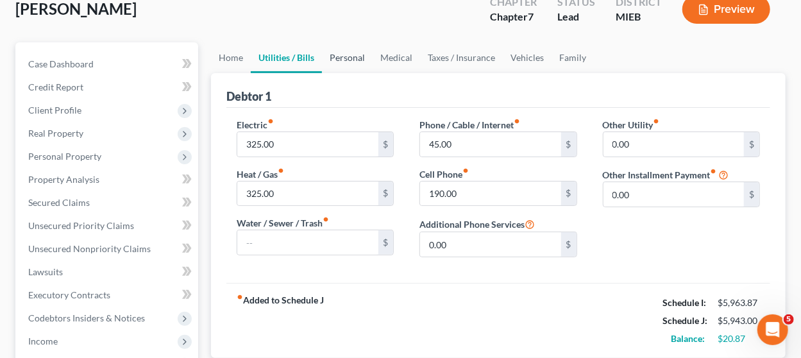
click at [347, 51] on link "Personal" at bounding box center [347, 57] width 51 height 31
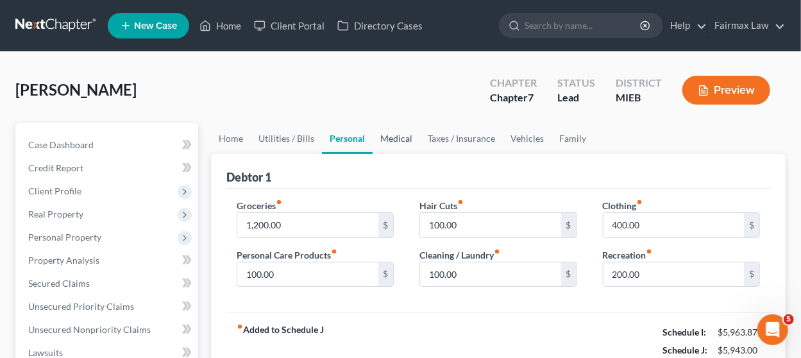
click at [397, 133] on link "Medical" at bounding box center [395, 138] width 47 height 31
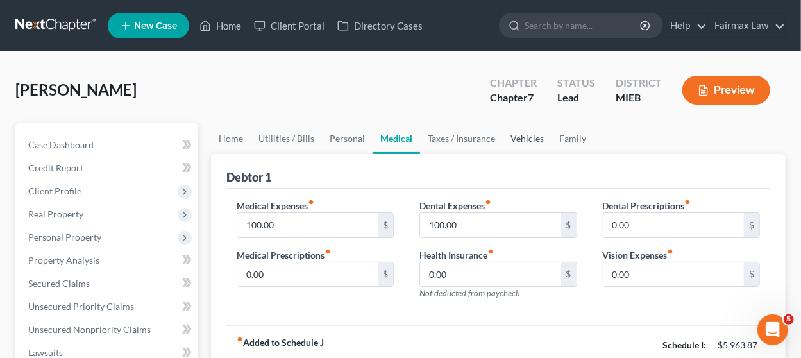
click at [532, 142] on link "Vehicles" at bounding box center [527, 138] width 49 height 31
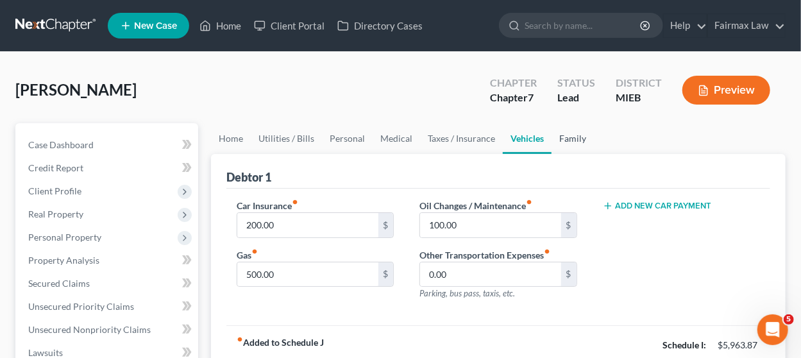
click at [565, 137] on link "Family" at bounding box center [572, 138] width 42 height 31
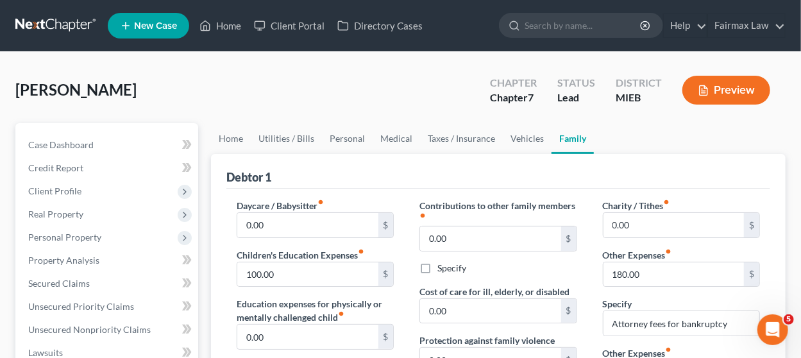
click at [509, 158] on div "Debtor 1" at bounding box center [498, 171] width 544 height 35
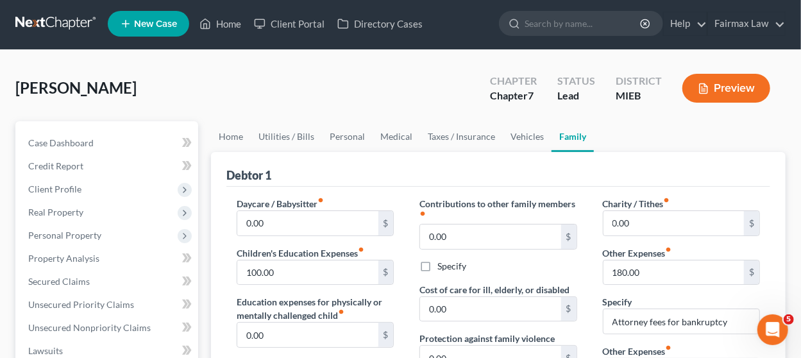
scroll to position [2, 0]
click at [519, 132] on link "Vehicles" at bounding box center [527, 136] width 49 height 31
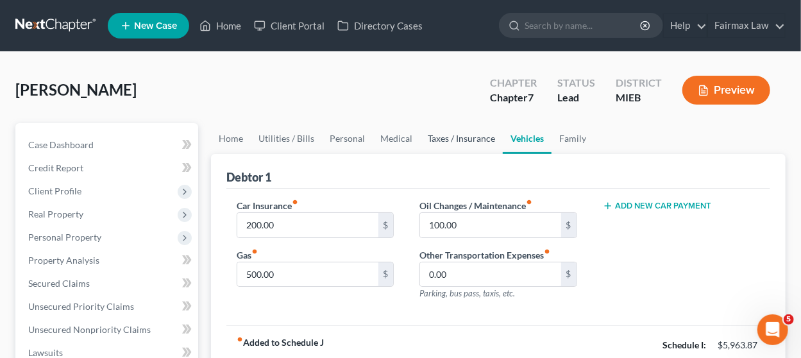
click at [449, 137] on link "Taxes / Insurance" at bounding box center [461, 138] width 83 height 31
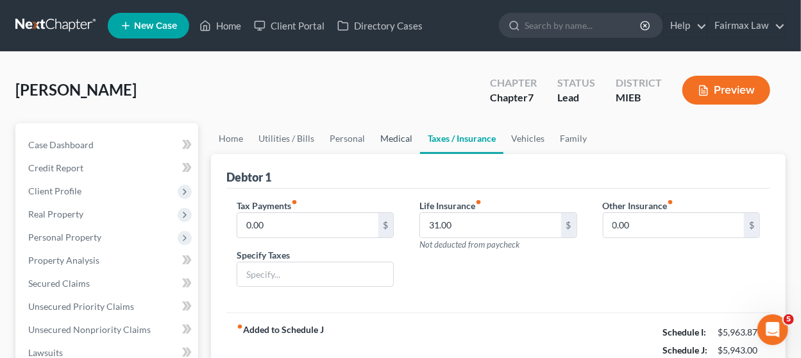
click at [390, 142] on link "Medical" at bounding box center [395, 138] width 47 height 31
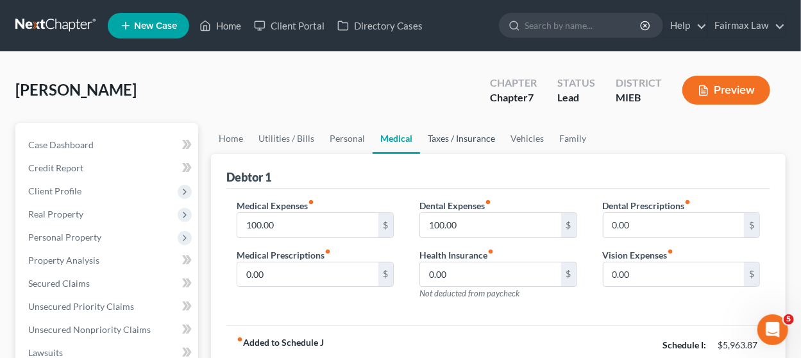
click at [454, 144] on link "Taxes / Insurance" at bounding box center [461, 138] width 83 height 31
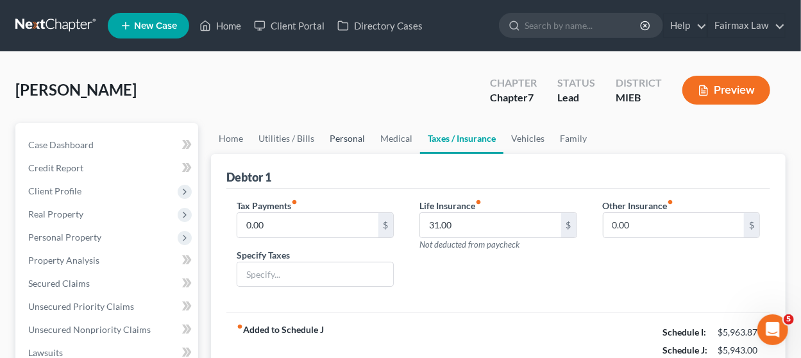
click at [350, 142] on link "Personal" at bounding box center [347, 138] width 51 height 31
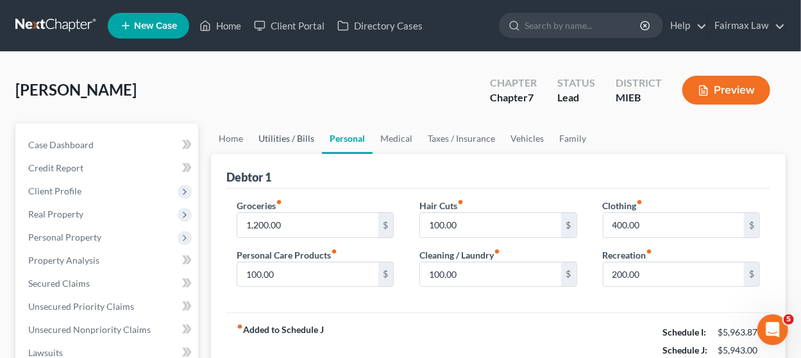
click at [271, 142] on link "Utilities / Bills" at bounding box center [286, 138] width 71 height 31
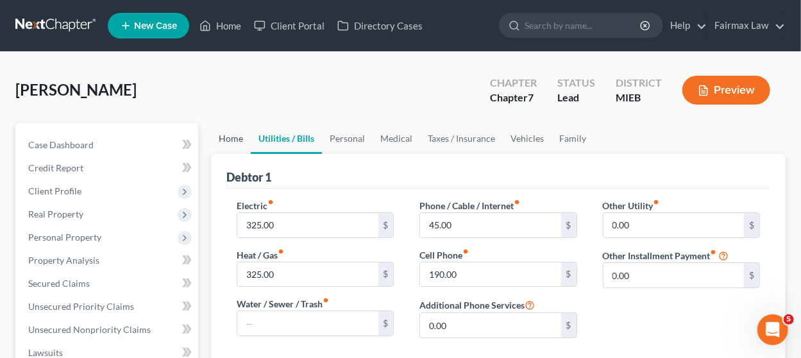
click at [224, 146] on link "Home" at bounding box center [231, 138] width 40 height 31
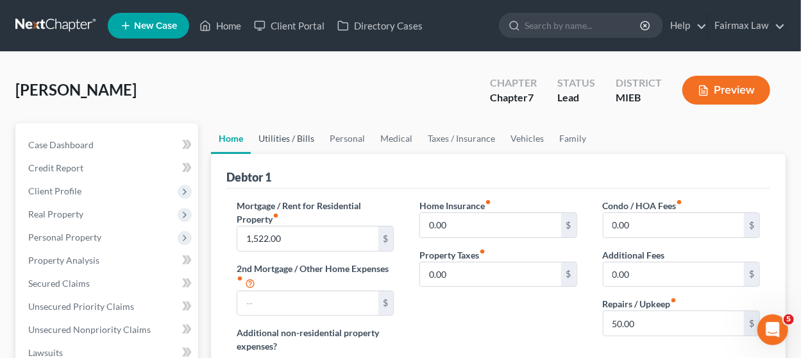
click at [289, 132] on link "Utilities / Bills" at bounding box center [286, 138] width 71 height 31
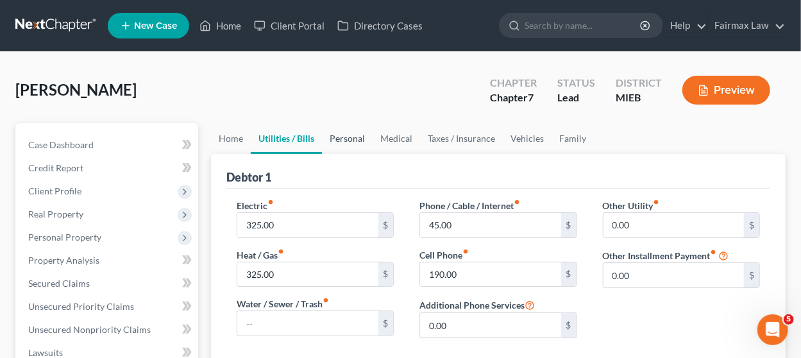
click at [347, 132] on link "Personal" at bounding box center [347, 138] width 51 height 31
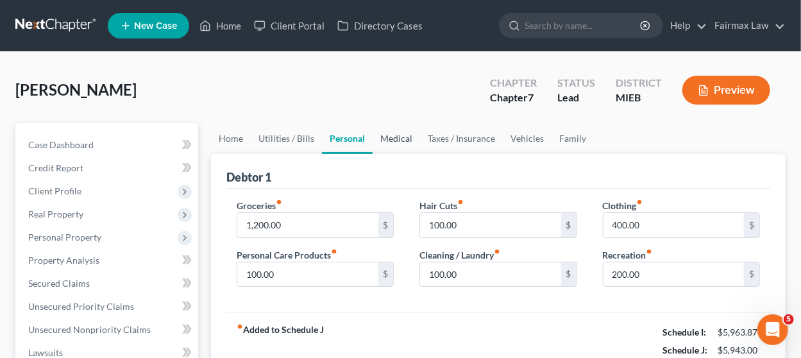
click at [392, 137] on link "Medical" at bounding box center [395, 138] width 47 height 31
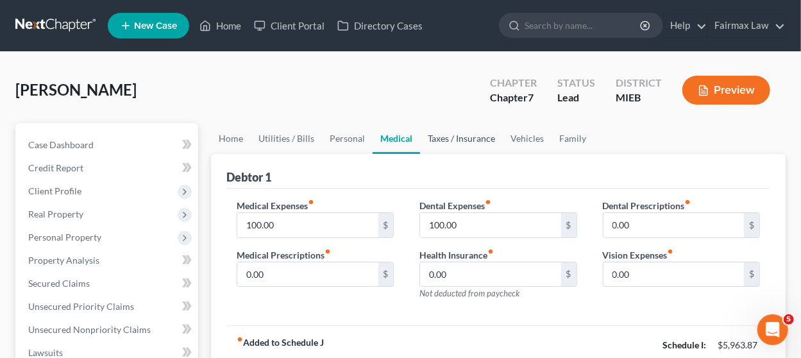
click at [442, 136] on link "Taxes / Insurance" at bounding box center [461, 138] width 83 height 31
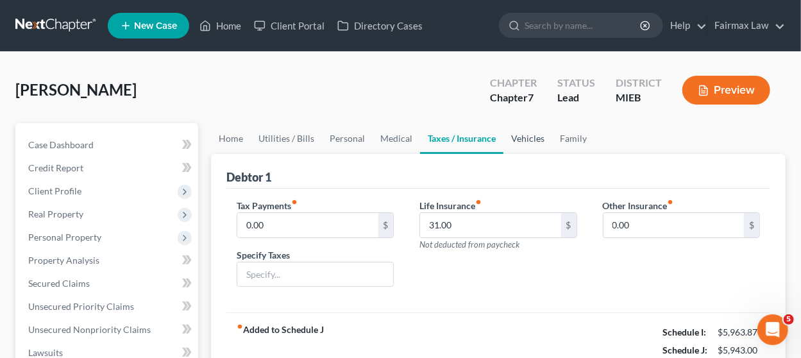
click at [519, 130] on link "Vehicles" at bounding box center [527, 138] width 49 height 31
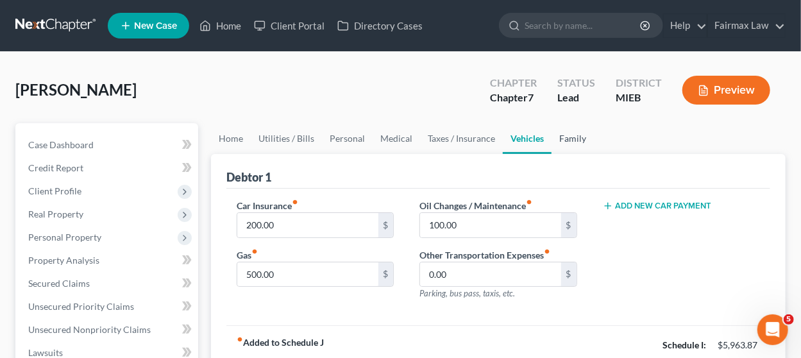
click at [569, 134] on link "Family" at bounding box center [572, 138] width 42 height 31
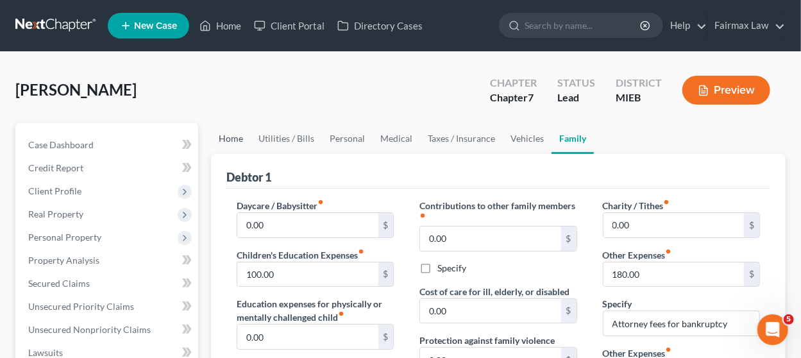
click at [243, 138] on link "Home" at bounding box center [231, 138] width 40 height 31
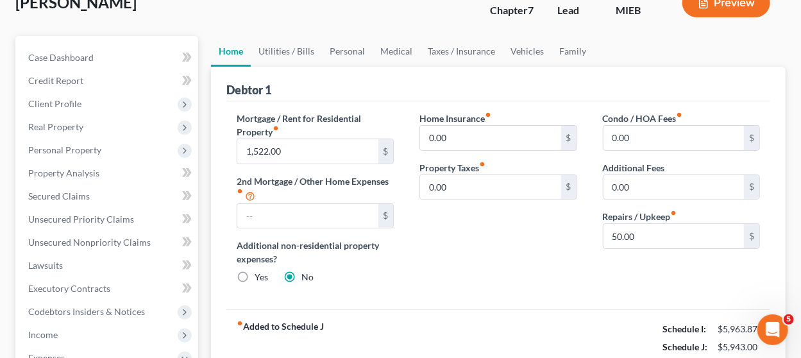
scroll to position [28, 0]
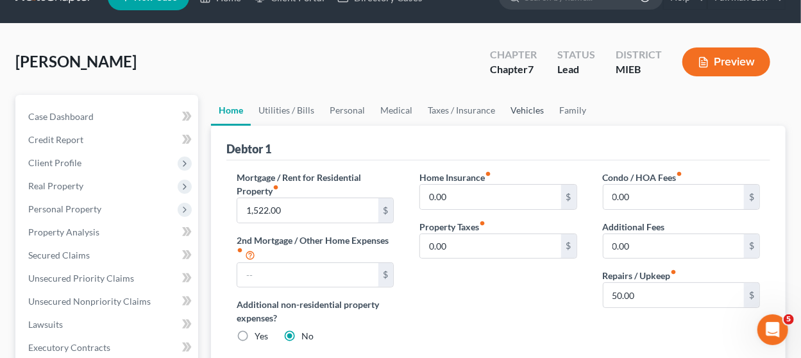
click at [530, 111] on link "Vehicles" at bounding box center [527, 110] width 49 height 31
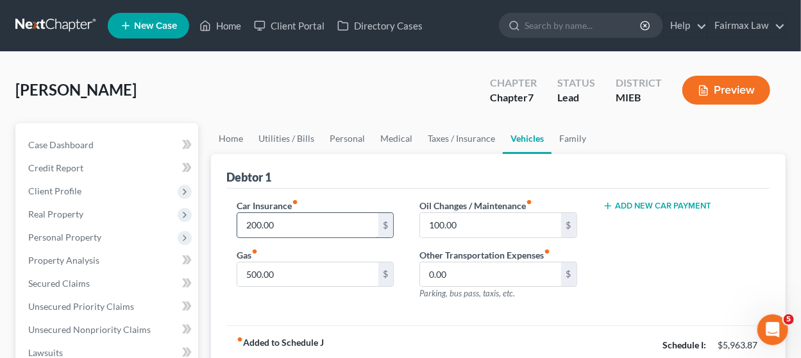
click at [280, 231] on input "200.00" at bounding box center [307, 225] width 140 height 24
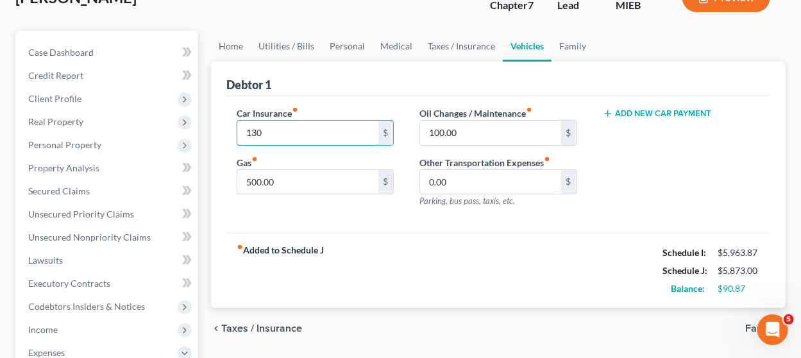
scroll to position [94, 0]
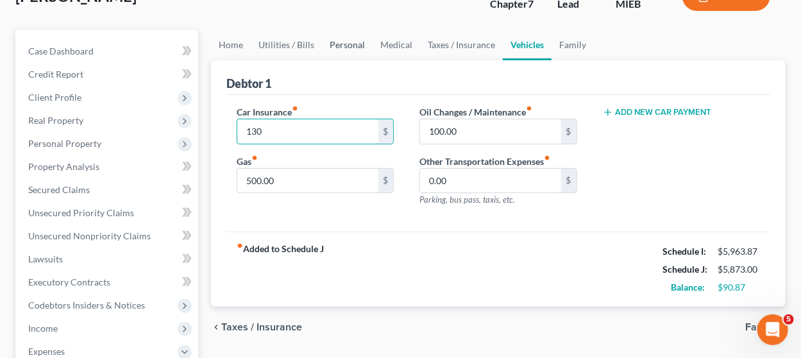
type input "130"
click at [338, 45] on link "Personal" at bounding box center [347, 44] width 51 height 31
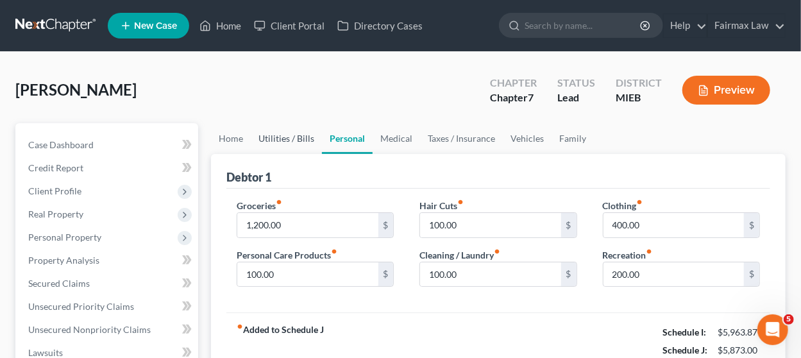
click at [287, 139] on link "Utilities / Bills" at bounding box center [286, 138] width 71 height 31
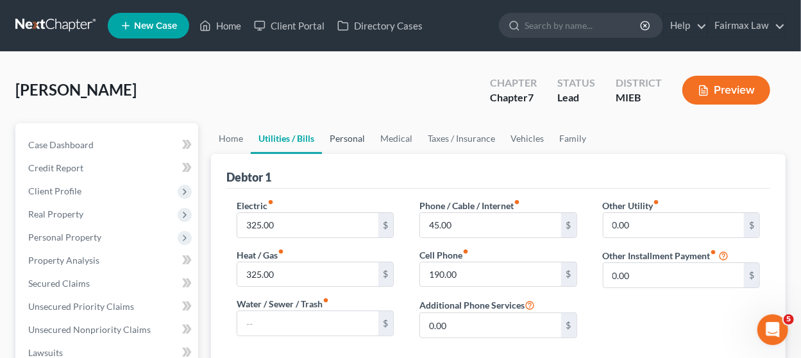
click at [331, 144] on link "Personal" at bounding box center [347, 138] width 51 height 31
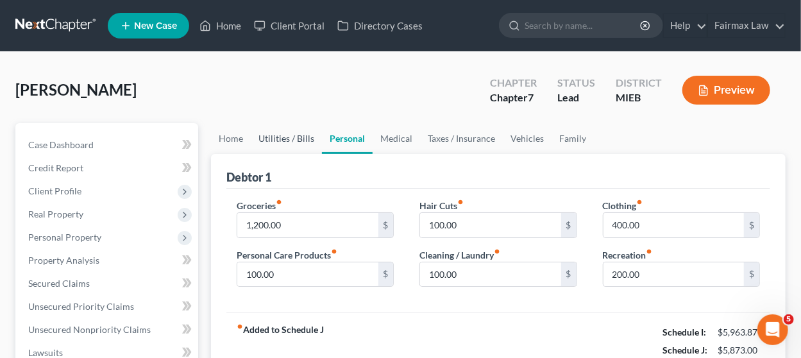
click at [289, 131] on link "Utilities / Bills" at bounding box center [286, 138] width 71 height 31
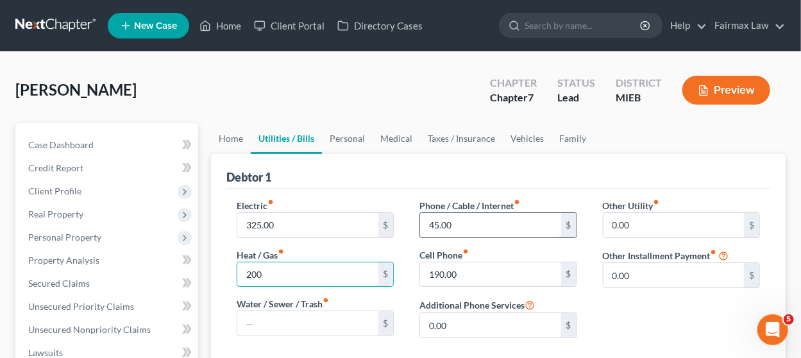
type input "200"
click at [424, 224] on input "45.00" at bounding box center [490, 225] width 140 height 24
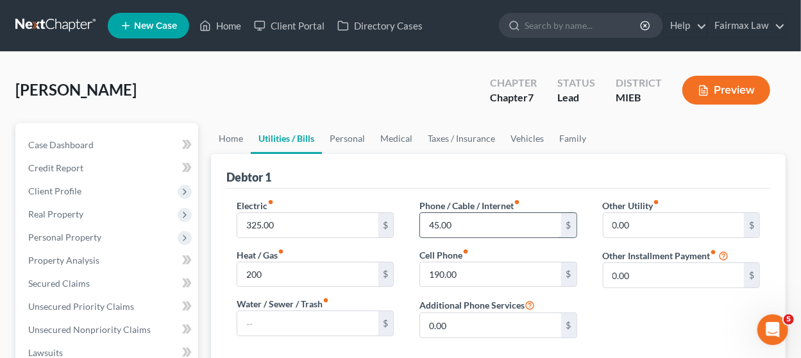
click at [428, 224] on input "45.00" at bounding box center [490, 225] width 140 height 24
click at [494, 213] on input "45.00" at bounding box center [490, 225] width 140 height 24
click at [455, 176] on div "Debtor 1" at bounding box center [498, 171] width 544 height 35
click at [428, 224] on input "45.00" at bounding box center [490, 225] width 140 height 24
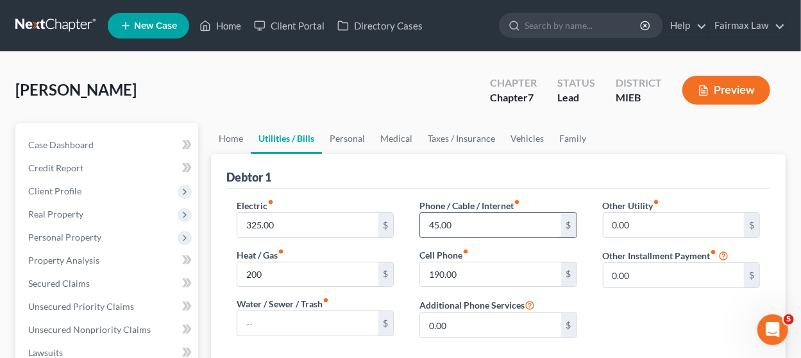
click at [428, 224] on input "45.00" at bounding box center [490, 225] width 140 height 24
click at [429, 224] on input "45.00" at bounding box center [490, 225] width 140 height 24
click at [480, 215] on input "45.00" at bounding box center [490, 225] width 140 height 24
click at [429, 224] on input "45.00" at bounding box center [490, 225] width 140 height 24
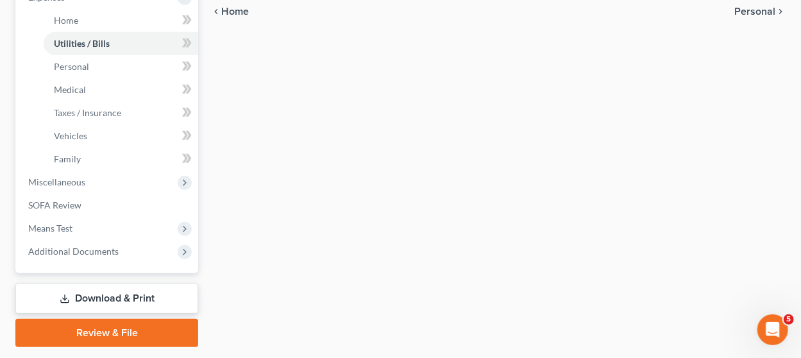
scroll to position [483, 0]
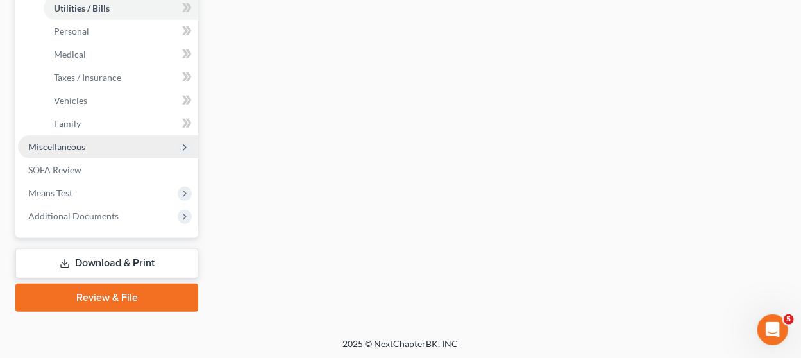
type input "245.00"
click at [138, 144] on span "Miscellaneous" at bounding box center [108, 146] width 180 height 23
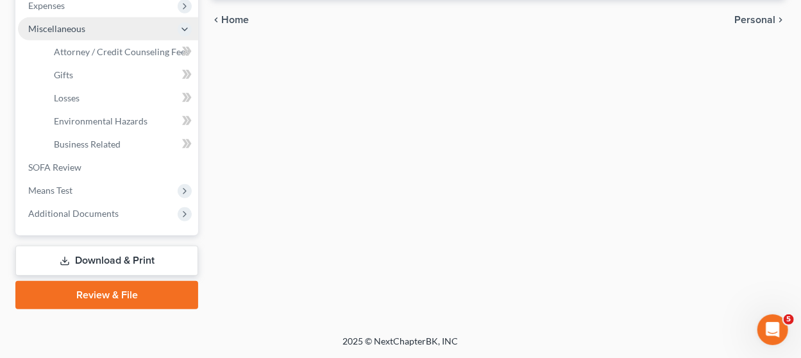
scroll to position [437, 0]
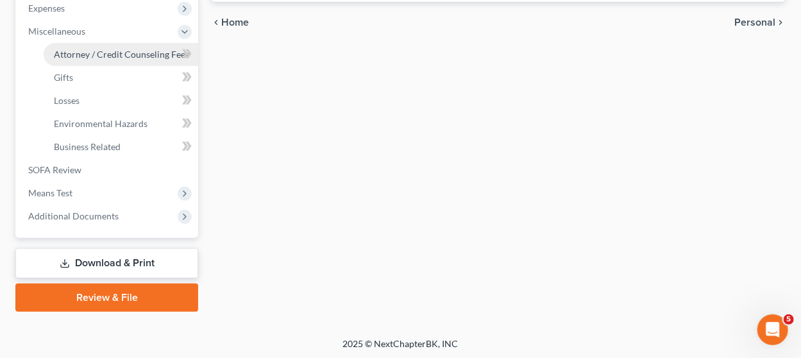
click at [109, 53] on span "Attorney / Credit Counseling Fees" at bounding box center [121, 54] width 135 height 11
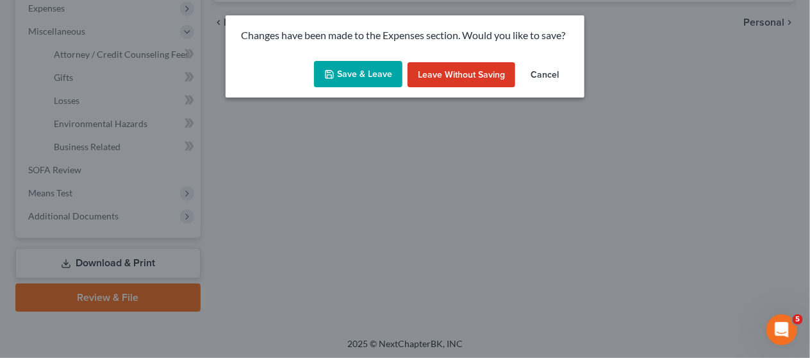
click at [355, 72] on button "Save & Leave" at bounding box center [358, 74] width 88 height 27
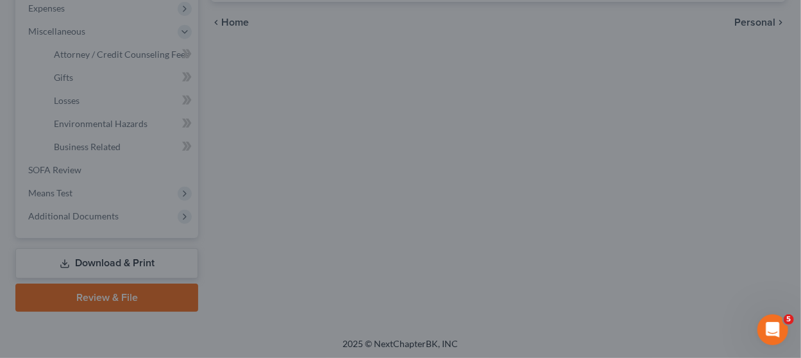
type input "200.00"
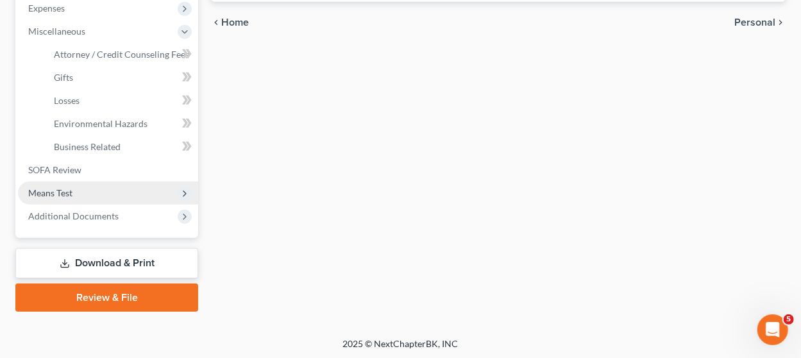
select select "2"
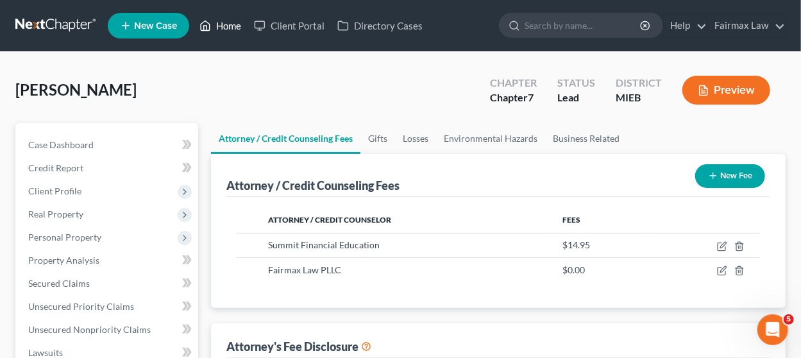
click at [215, 18] on link "Home" at bounding box center [220, 25] width 54 height 23
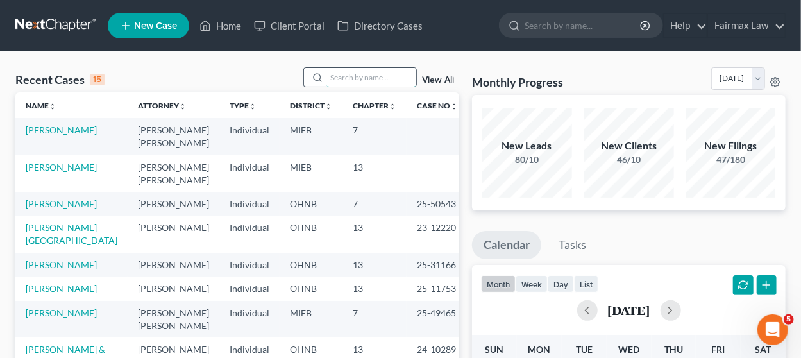
click at [358, 72] on input "search" at bounding box center [371, 77] width 90 height 19
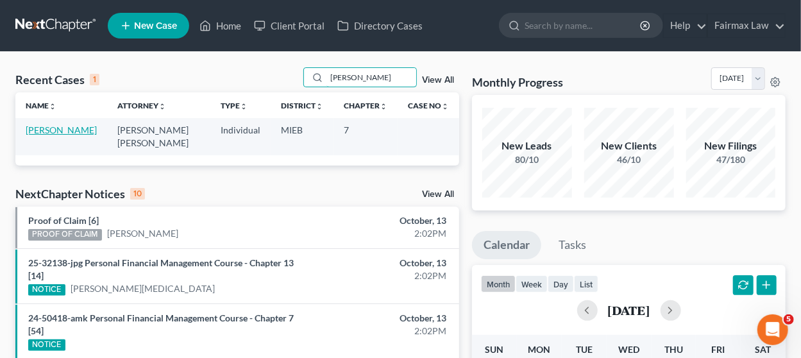
type input "michael gardner"
click at [73, 128] on link "[PERSON_NAME]" at bounding box center [61, 129] width 71 height 11
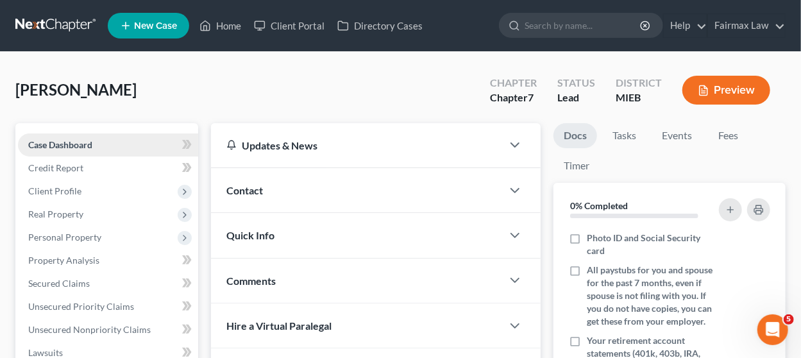
drag, startPoint x: 65, startPoint y: 194, endPoint x: 128, endPoint y: 151, distance: 75.7
click at [65, 194] on span "Client Profile" at bounding box center [54, 190] width 53 height 11
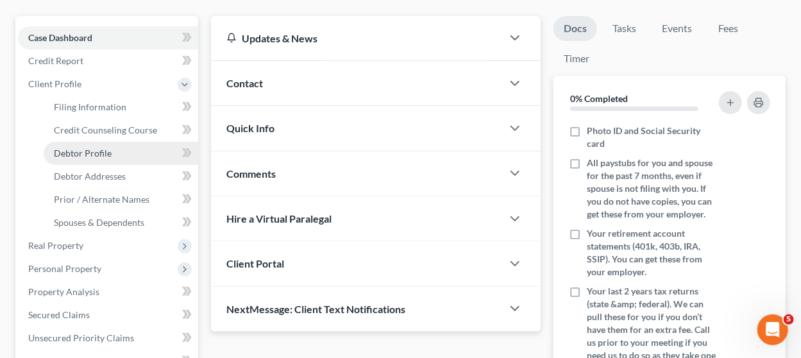
scroll to position [213, 0]
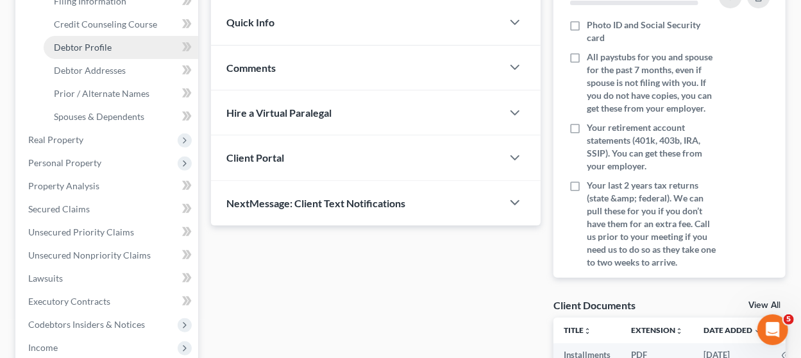
click at [127, 44] on link "Debtor Profile" at bounding box center [121, 47] width 154 height 23
select select "0"
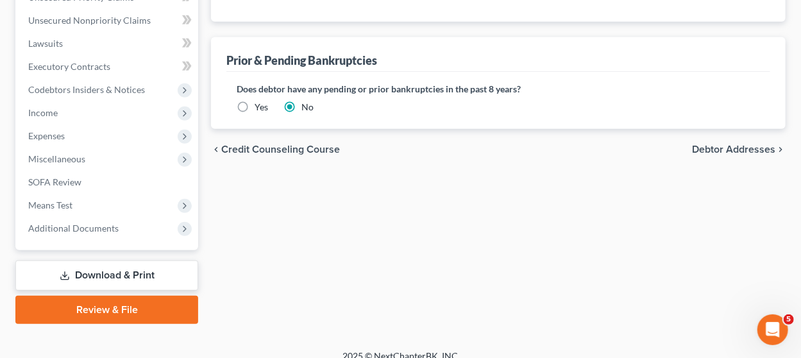
scroll to position [449, 0]
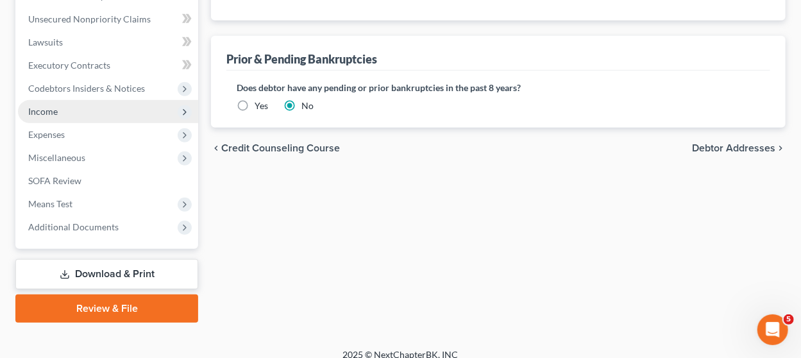
click at [83, 104] on span "Income" at bounding box center [108, 111] width 180 height 23
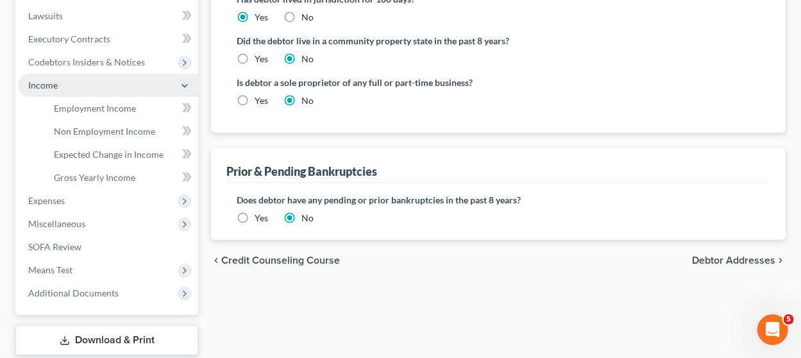
scroll to position [310, 0]
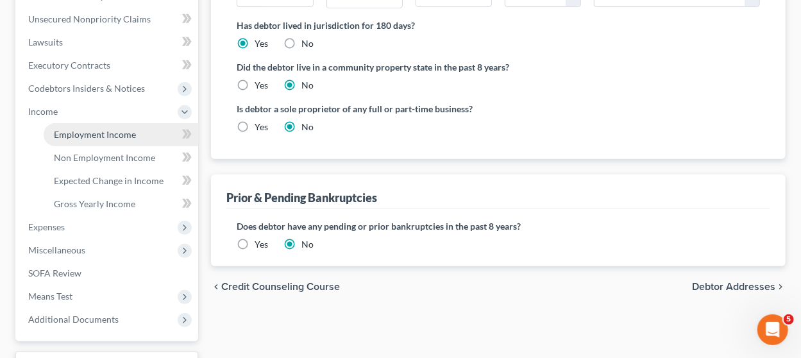
click at [81, 129] on span "Employment Income" at bounding box center [95, 134] width 82 height 11
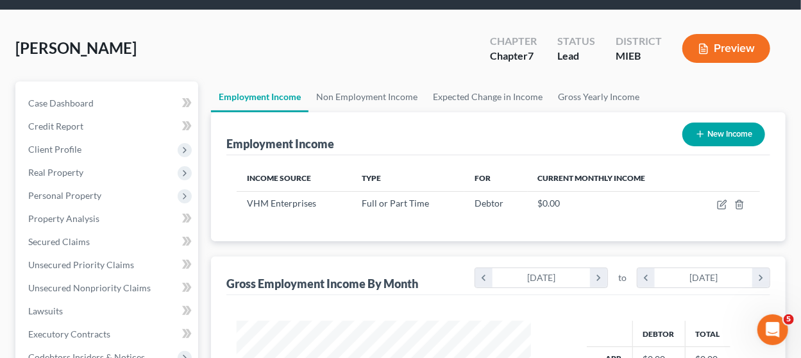
scroll to position [40, 0]
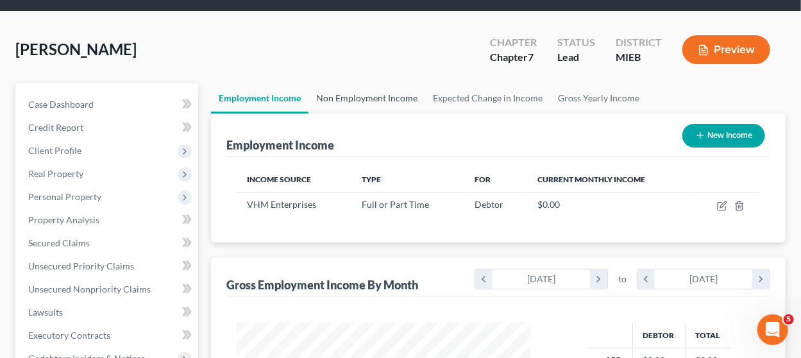
click at [373, 96] on link "Non Employment Income" at bounding box center [366, 98] width 117 height 31
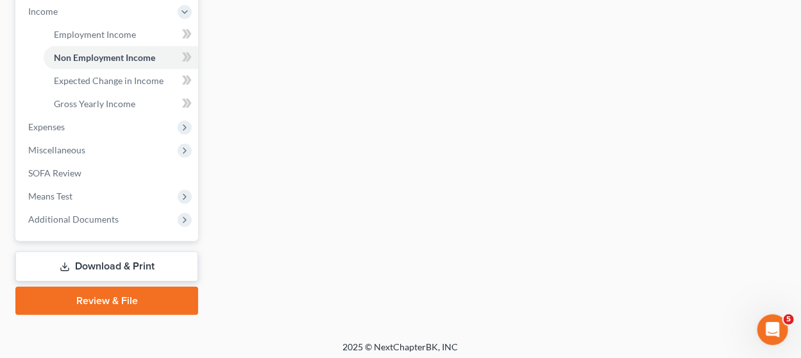
scroll to position [413, 0]
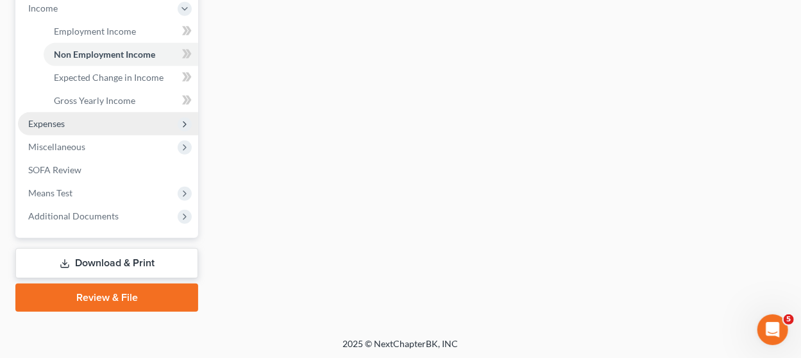
click at [112, 121] on span "Expenses" at bounding box center [108, 123] width 180 height 23
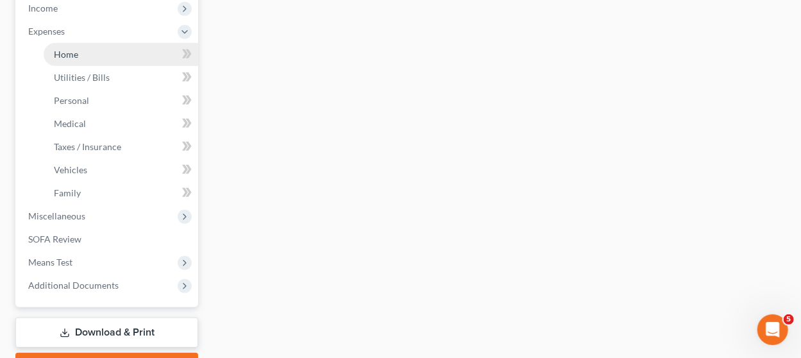
click at [101, 56] on link "Home" at bounding box center [121, 54] width 154 height 23
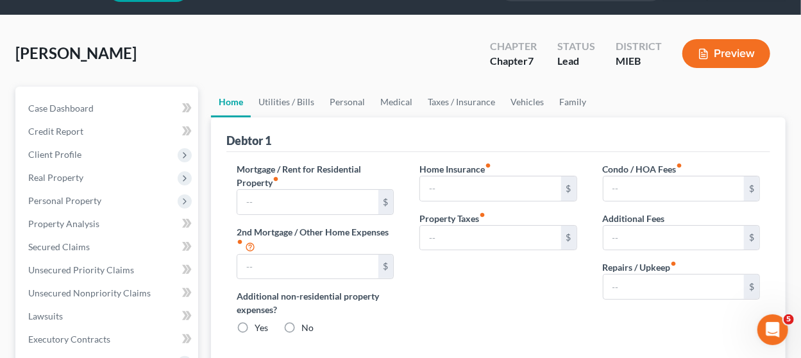
type input "850.00"
type input "0.00"
radio input "true"
type input "0.00"
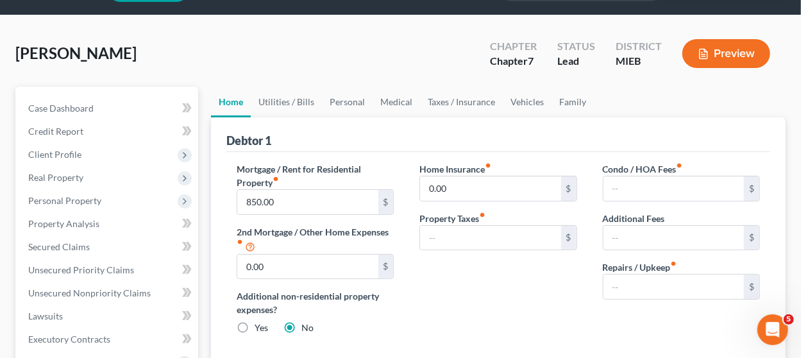
type input "0.00"
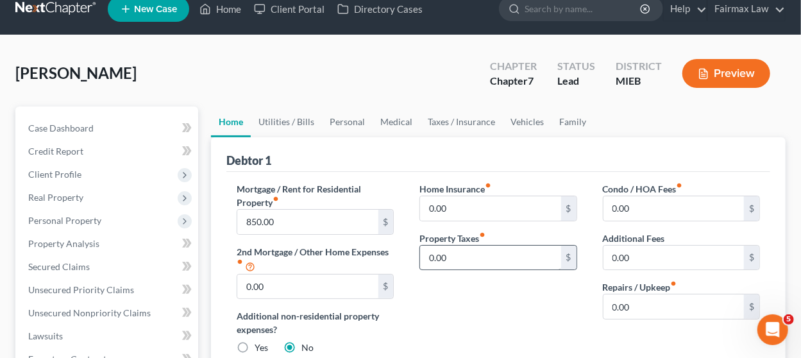
scroll to position [17, 0]
click at [562, 124] on link "Family" at bounding box center [572, 121] width 42 height 31
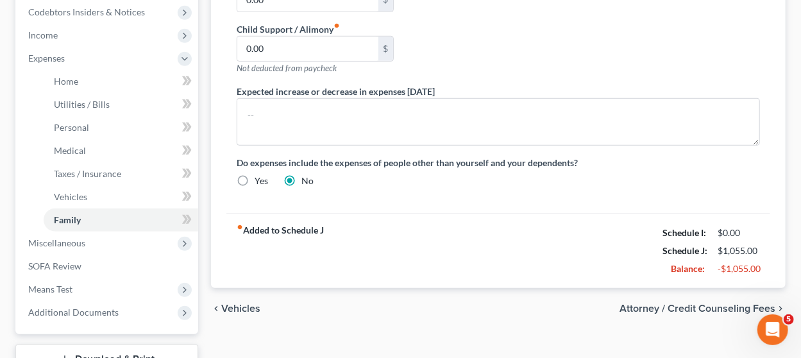
scroll to position [483, 0]
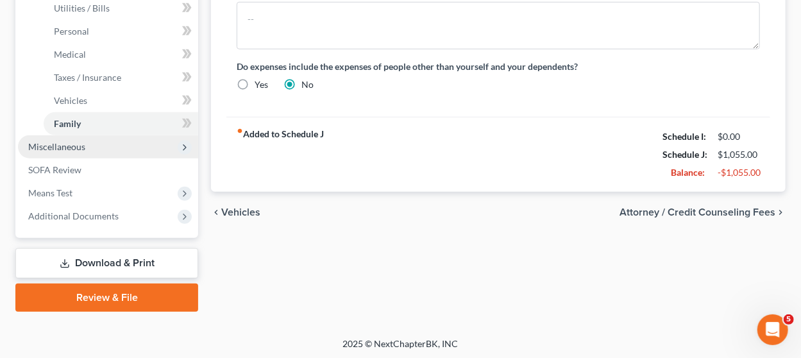
click at [121, 149] on span "Miscellaneous" at bounding box center [108, 146] width 180 height 23
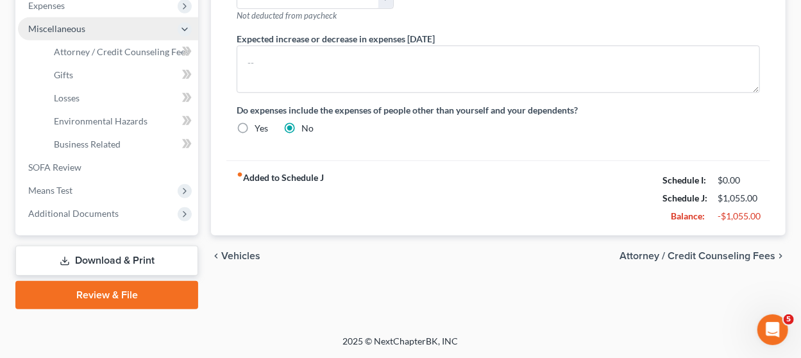
scroll to position [437, 0]
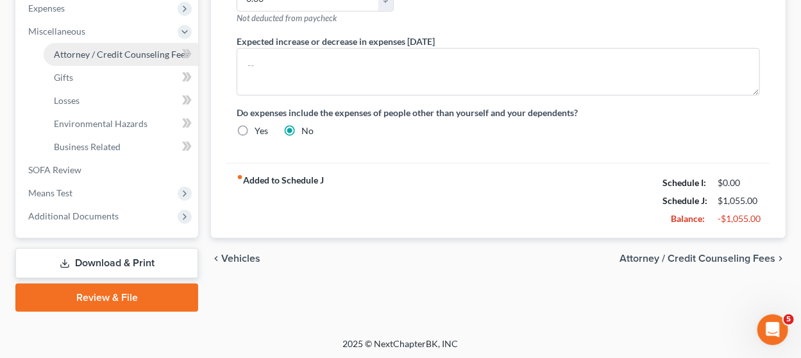
click at [118, 52] on span "Attorney / Credit Counseling Fees" at bounding box center [121, 54] width 135 height 11
select select "2"
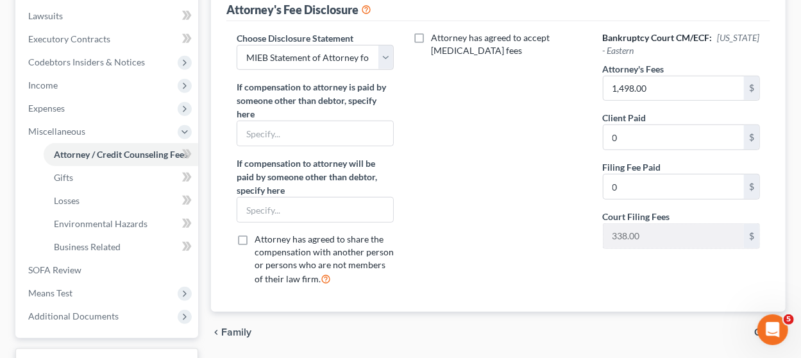
scroll to position [436, 0]
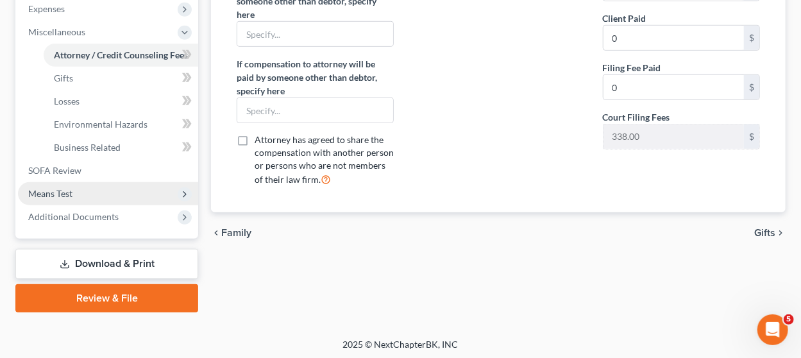
click at [99, 196] on span "Means Test" at bounding box center [108, 193] width 180 height 23
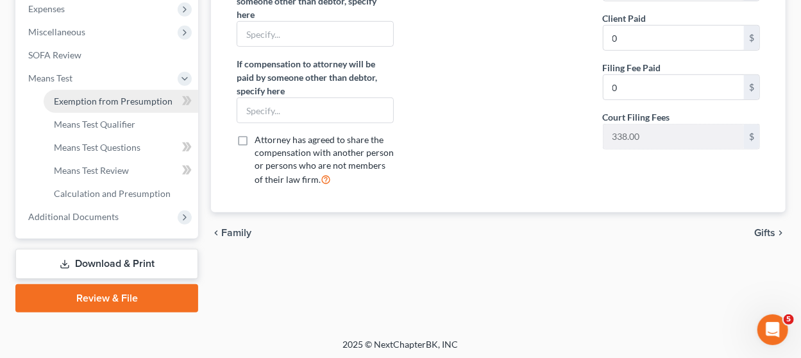
click at [96, 104] on span "Exemption from Presumption" at bounding box center [113, 101] width 119 height 11
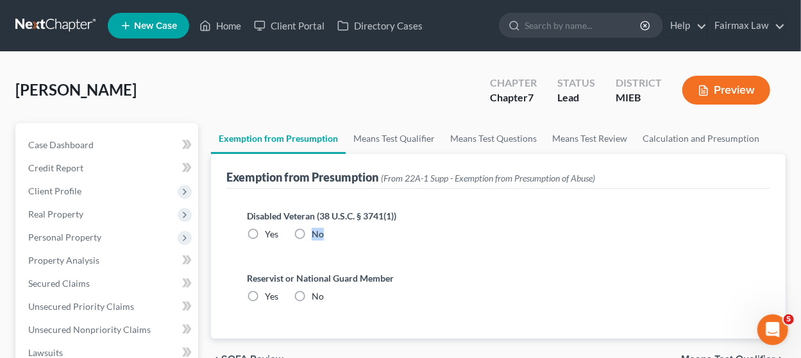
click at [312, 235] on label "No" at bounding box center [318, 234] width 12 height 13
drag, startPoint x: 299, startPoint y: 292, endPoint x: 302, endPoint y: 235, distance: 57.1
click at [312, 293] on label "No" at bounding box center [318, 296] width 12 height 13
click at [317, 293] on input "No" at bounding box center [321, 294] width 8 height 8
radio input "true"
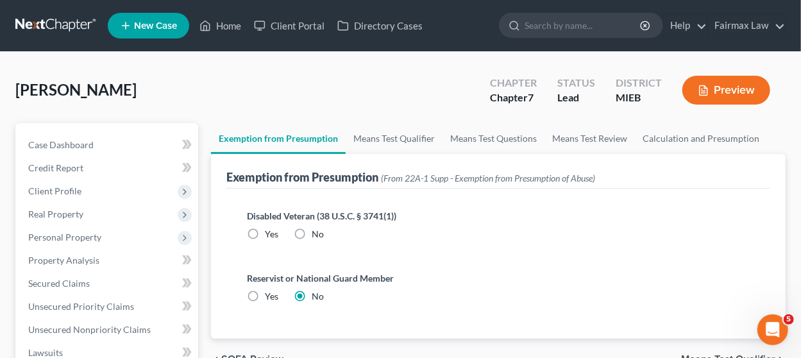
drag, startPoint x: 301, startPoint y: 235, endPoint x: 337, endPoint y: 154, distance: 88.4
click at [312, 234] on label "No" at bounding box center [318, 234] width 12 height 13
click at [317, 234] on input "No" at bounding box center [321, 232] width 8 height 8
radio input "true"
click at [376, 131] on link "Means Test Qualifier" at bounding box center [394, 138] width 97 height 31
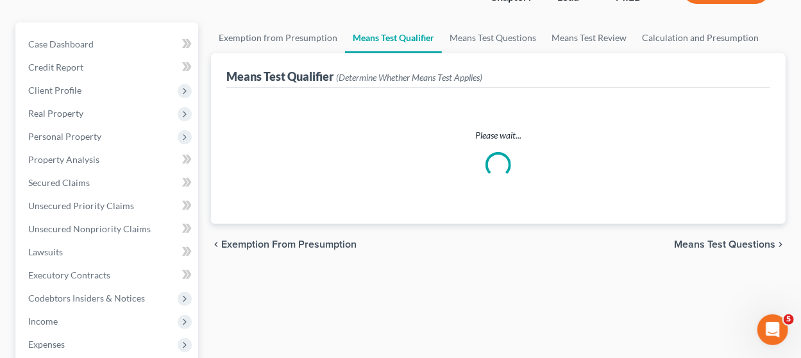
scroll to position [102, 0]
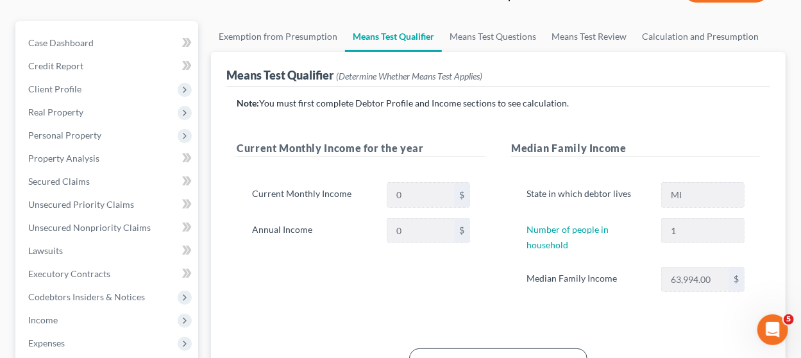
click at [268, 121] on div "Note: You must first complete Debtor Profile and Income sections to see calcula…" at bounding box center [498, 255] width 523 height 316
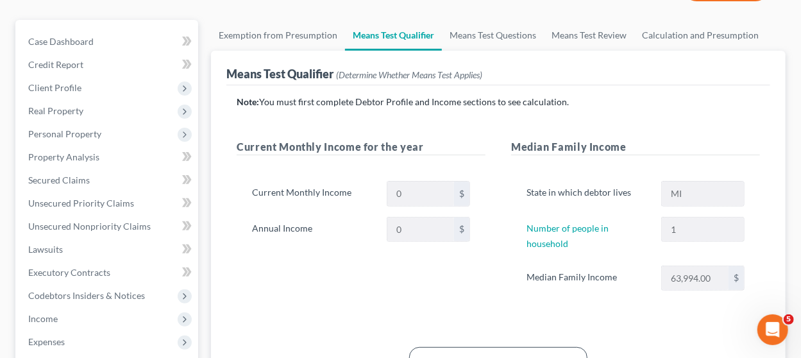
scroll to position [103, 0]
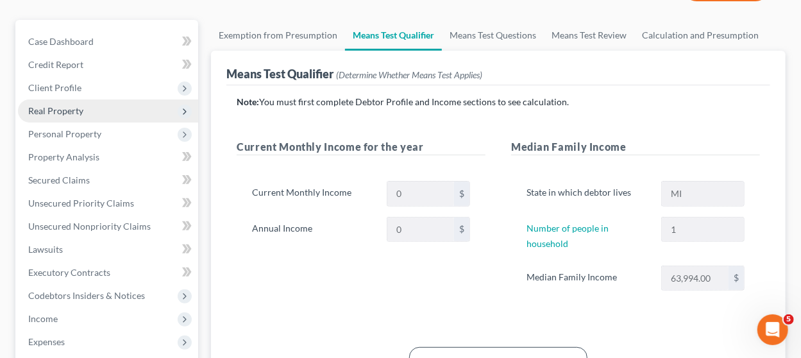
click at [106, 115] on span "Real Property" at bounding box center [108, 110] width 180 height 23
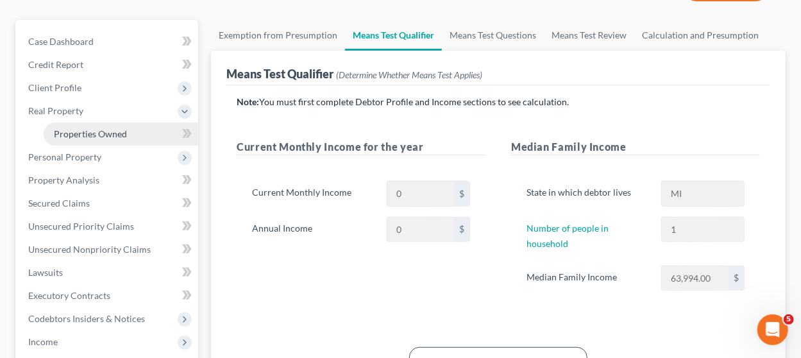
click at [108, 129] on span "Properties Owned" at bounding box center [90, 133] width 73 height 11
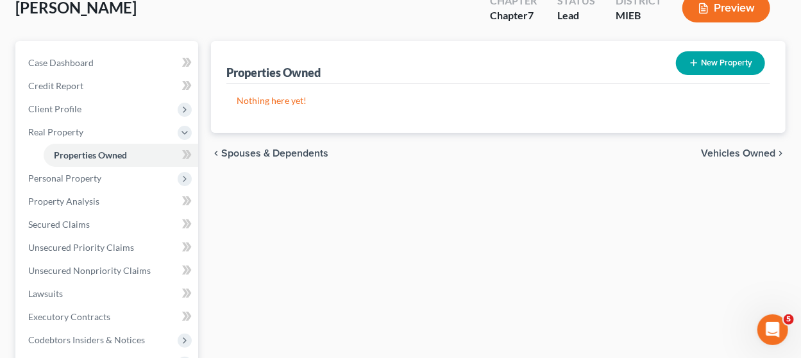
scroll to position [83, 0]
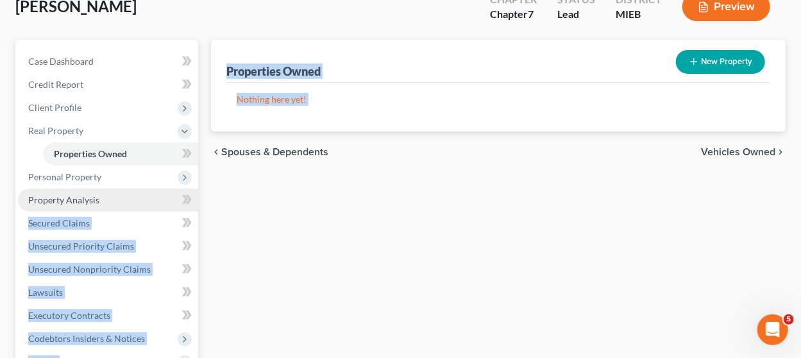
drag, startPoint x: 222, startPoint y: 182, endPoint x: 133, endPoint y: 198, distance: 91.2
click at [133, 198] on div "Petition Navigation Case Dashboard Payments Invoices Payments Payments Credit R…" at bounding box center [400, 306] width 783 height 533
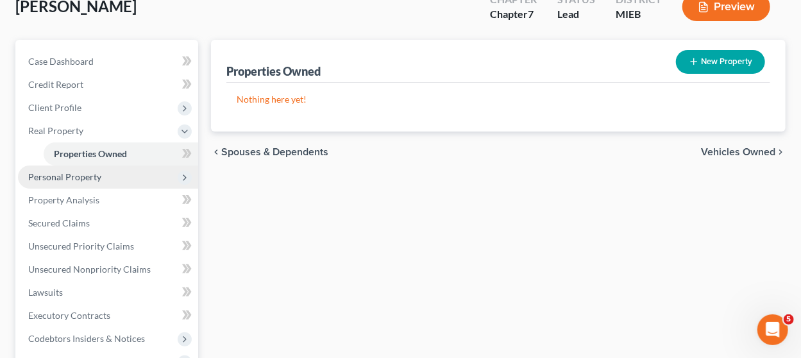
click at [114, 169] on span "Personal Property" at bounding box center [108, 176] width 180 height 23
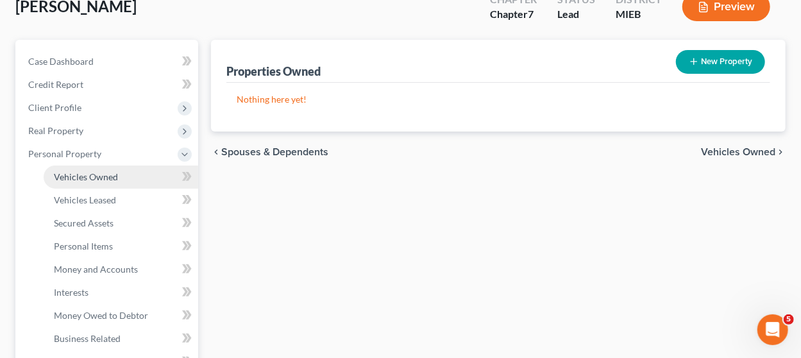
click at [113, 176] on span "Vehicles Owned" at bounding box center [86, 176] width 64 height 11
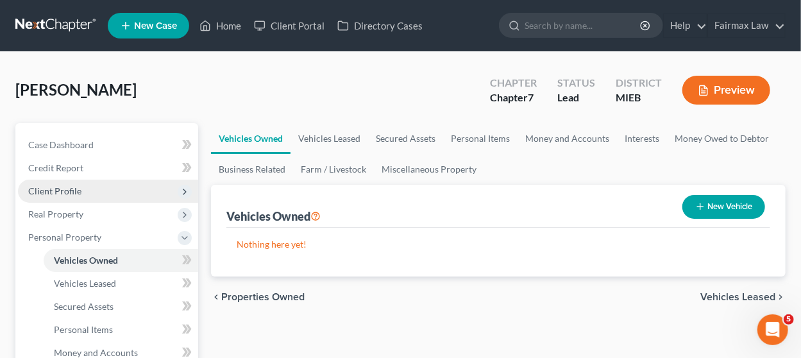
click at [138, 190] on span "Client Profile" at bounding box center [108, 190] width 180 height 23
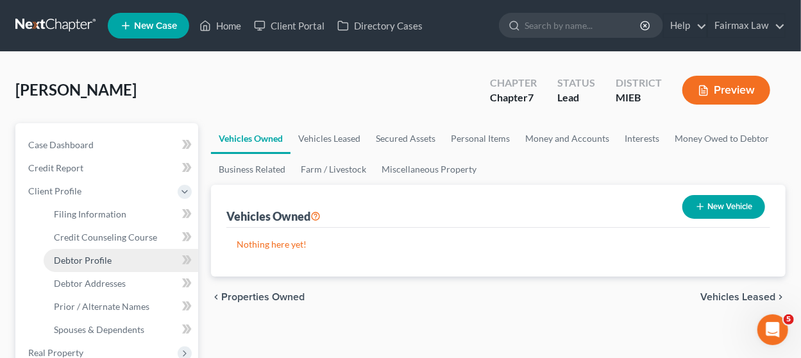
click at [120, 256] on link "Debtor Profile" at bounding box center [121, 260] width 154 height 23
select select "0"
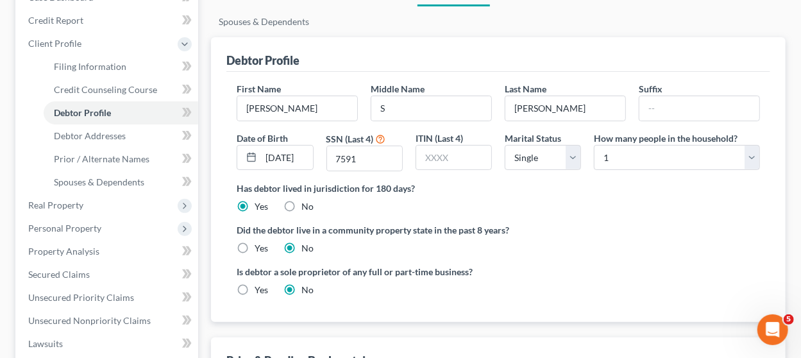
scroll to position [149, 0]
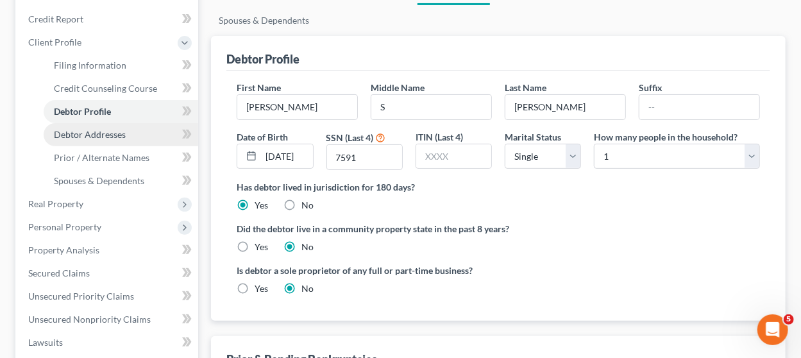
click at [100, 133] on span "Debtor Addresses" at bounding box center [90, 134] width 72 height 11
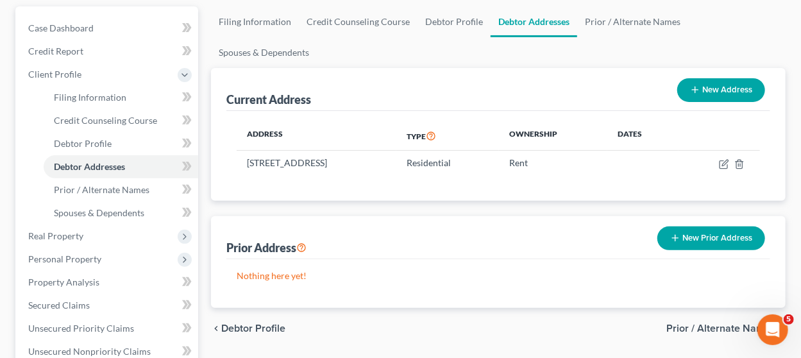
scroll to position [118, 0]
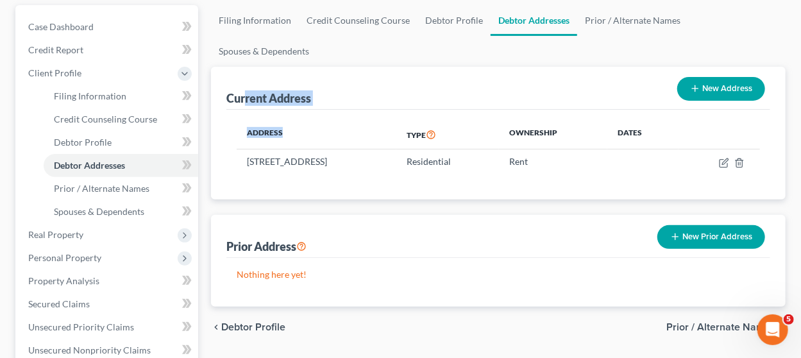
drag, startPoint x: 247, startPoint y: 69, endPoint x: 360, endPoint y: 142, distance: 134.1
click at [284, 139] on div "Current Address New Address Address Type Ownership Dates 26303 Oakland St, Apt …" at bounding box center [498, 133] width 574 height 133
click at [360, 140] on th "Address" at bounding box center [317, 134] width 160 height 29
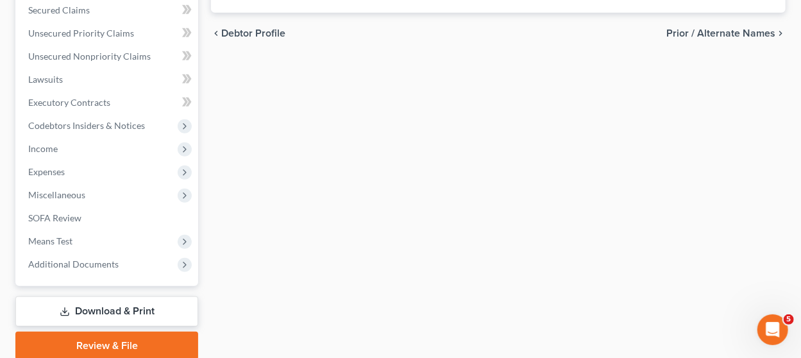
scroll to position [460, 0]
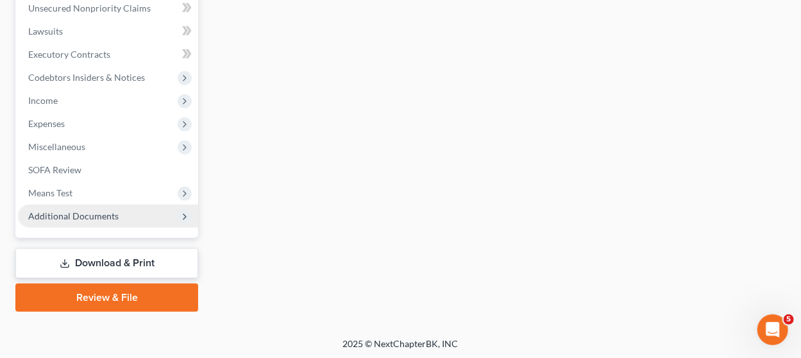
click at [74, 210] on span "Additional Documents" at bounding box center [73, 215] width 90 height 11
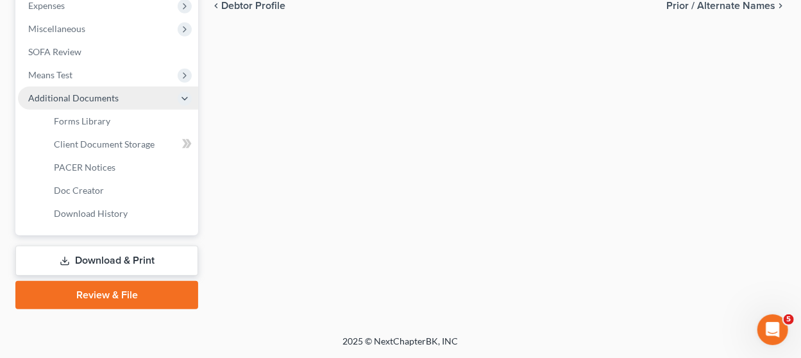
scroll to position [321, 0]
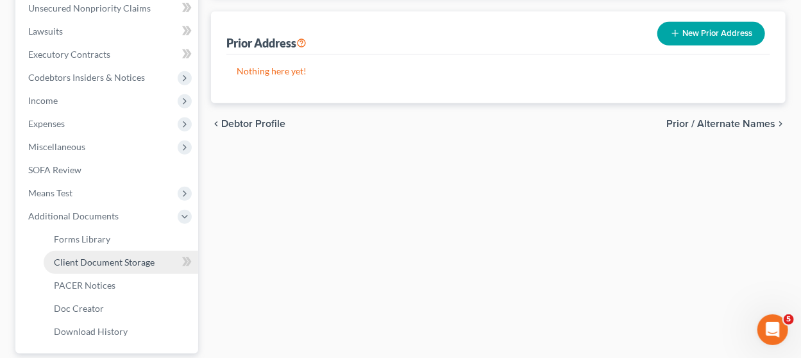
click at [118, 260] on span "Client Document Storage" at bounding box center [104, 261] width 101 height 11
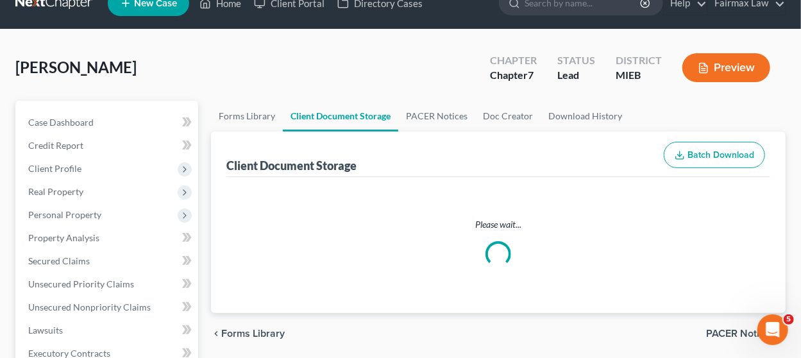
scroll to position [1, 0]
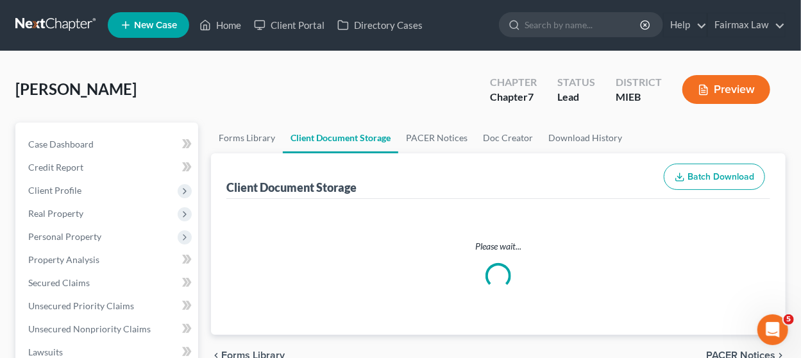
select select "7"
select select "6"
select select "32"
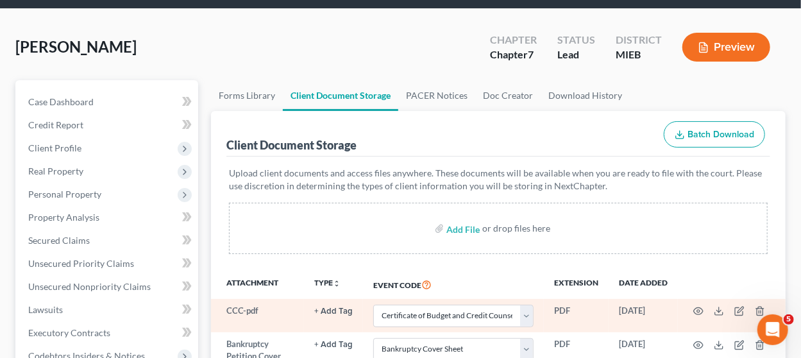
scroll to position [0, 0]
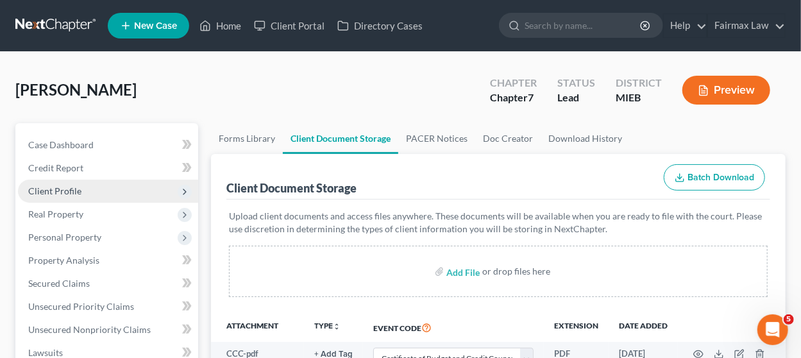
click at [96, 192] on span "Client Profile" at bounding box center [108, 190] width 180 height 23
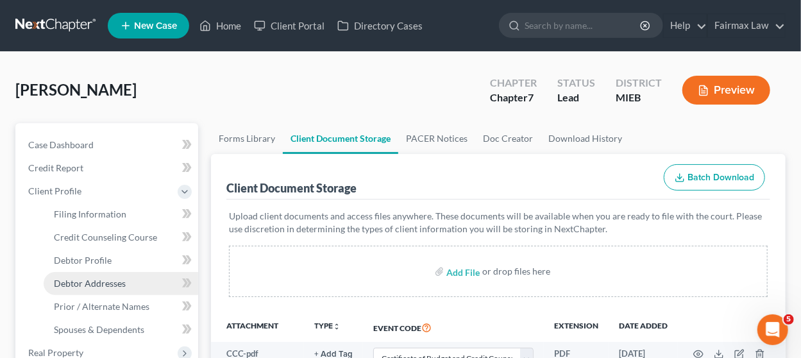
click at [94, 280] on span "Debtor Addresses" at bounding box center [90, 283] width 72 height 11
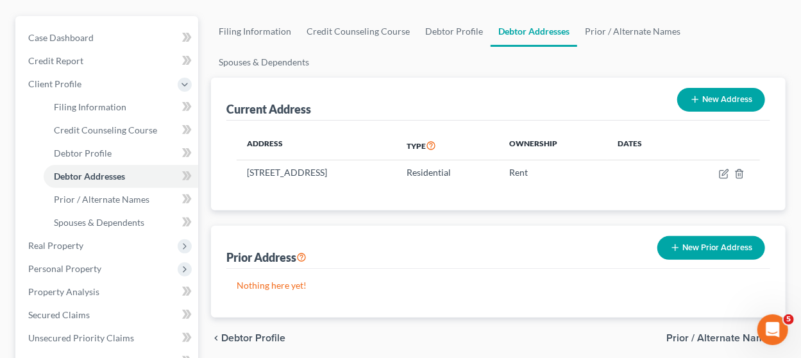
scroll to position [162, 0]
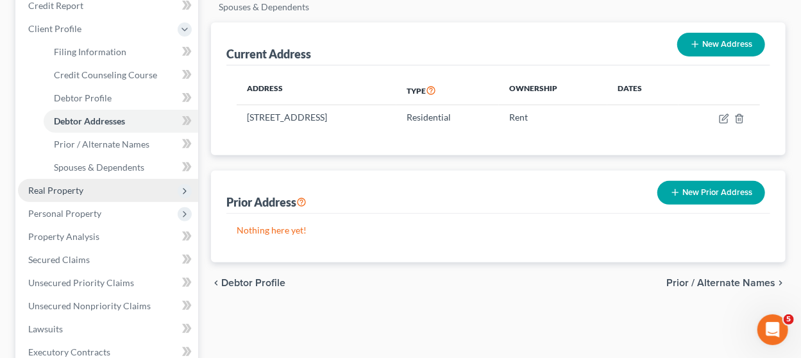
click at [134, 192] on span "Real Property" at bounding box center [108, 190] width 180 height 23
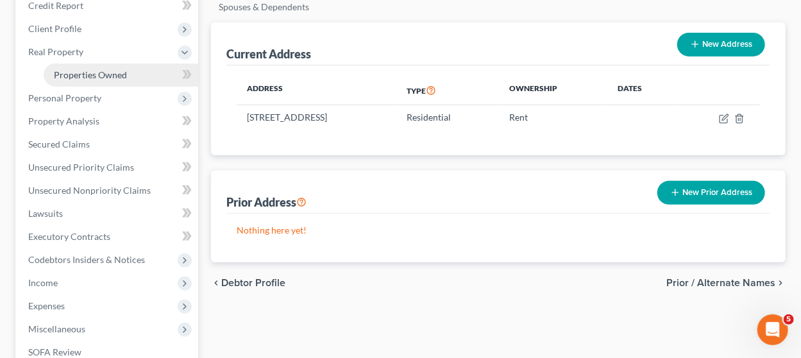
click at [128, 76] on link "Properties Owned" at bounding box center [121, 74] width 154 height 23
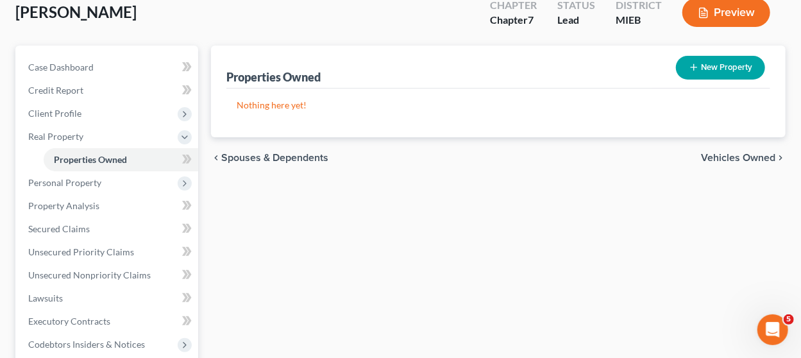
scroll to position [87, 0]
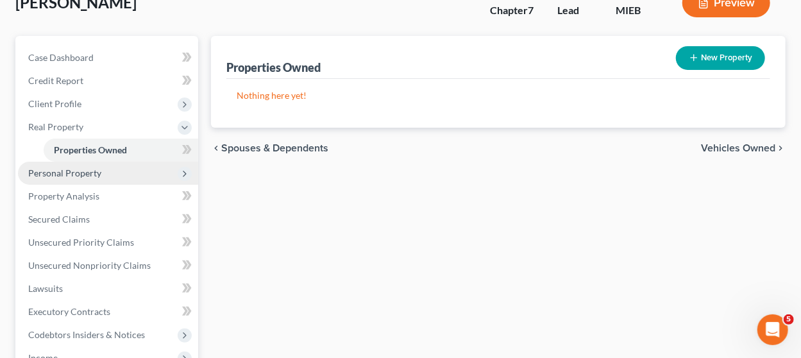
click at [90, 173] on span "Personal Property" at bounding box center [64, 172] width 73 height 11
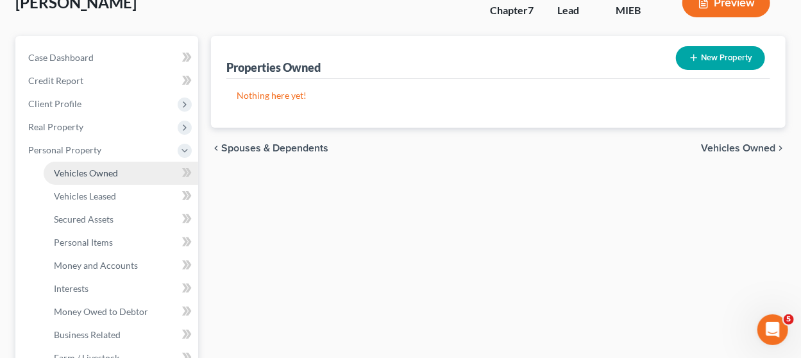
click at [99, 169] on span "Vehicles Owned" at bounding box center [86, 172] width 64 height 11
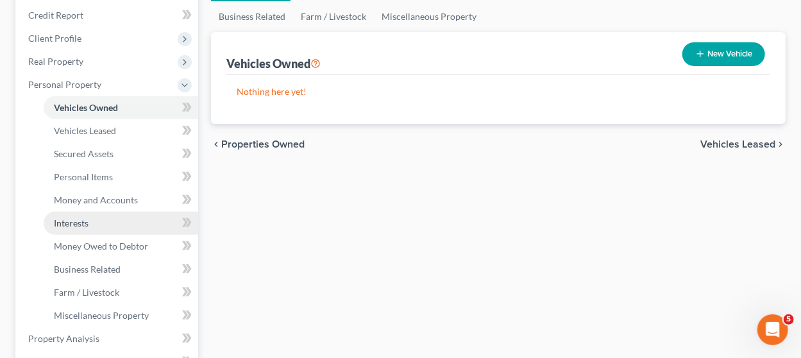
scroll to position [249, 0]
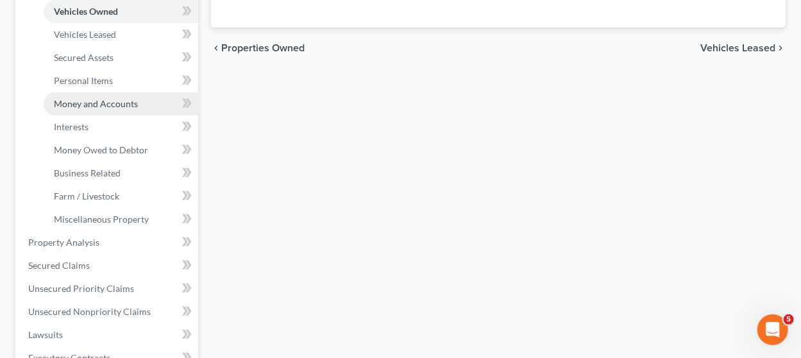
click at [110, 98] on span "Money and Accounts" at bounding box center [96, 103] width 84 height 11
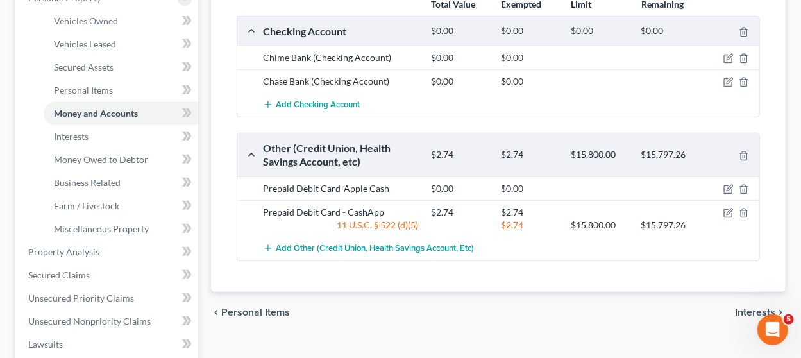
scroll to position [238, 0]
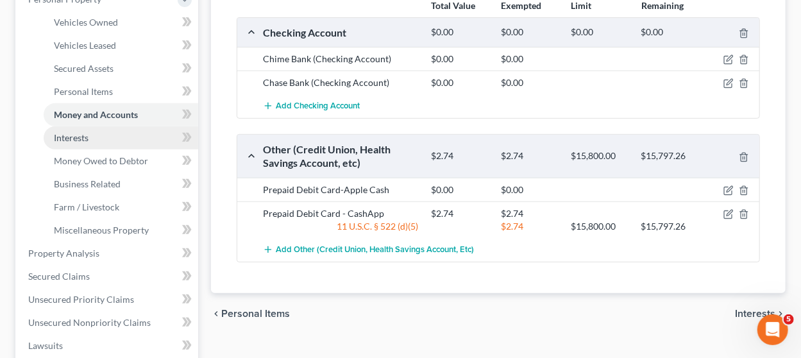
click at [118, 143] on link "Interests" at bounding box center [121, 137] width 154 height 23
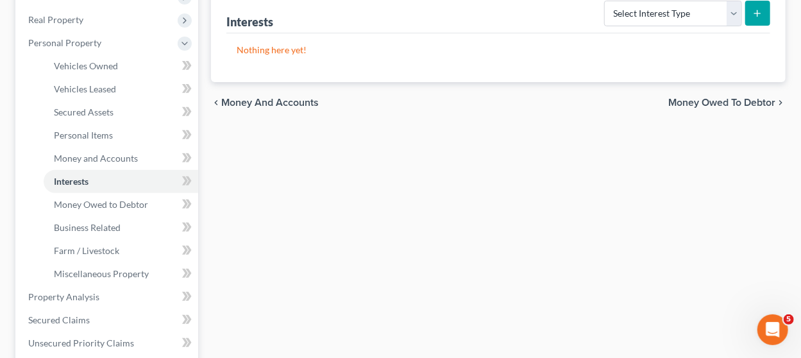
scroll to position [197, 0]
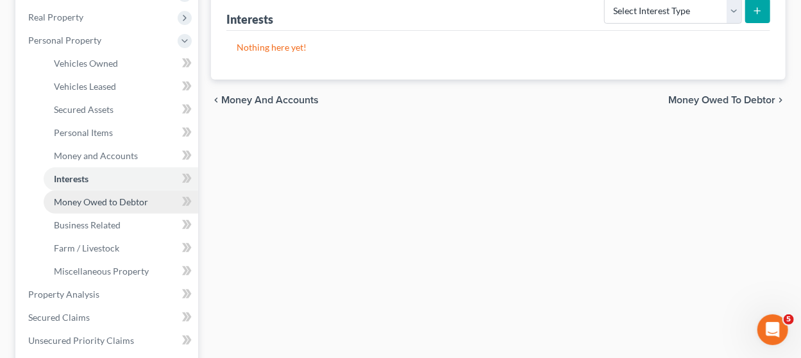
click at [110, 198] on span "Money Owed to Debtor" at bounding box center [101, 201] width 94 height 11
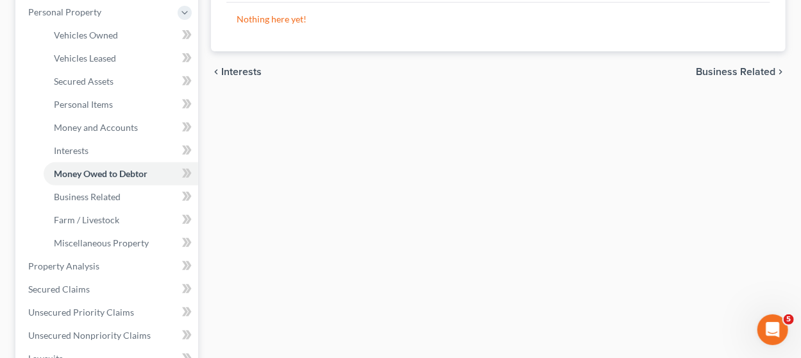
scroll to position [288, 0]
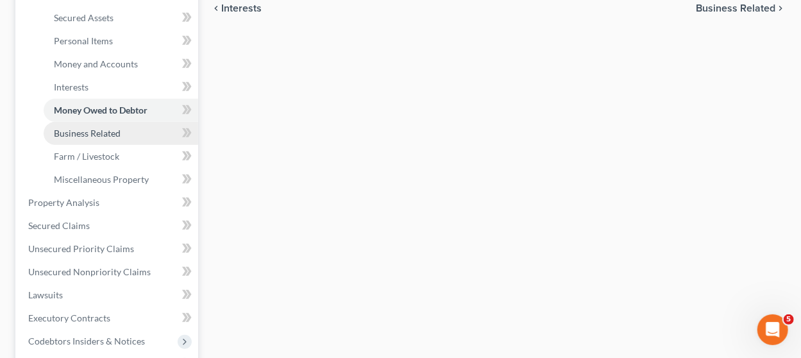
click at [93, 133] on span "Business Related" at bounding box center [87, 133] width 67 height 11
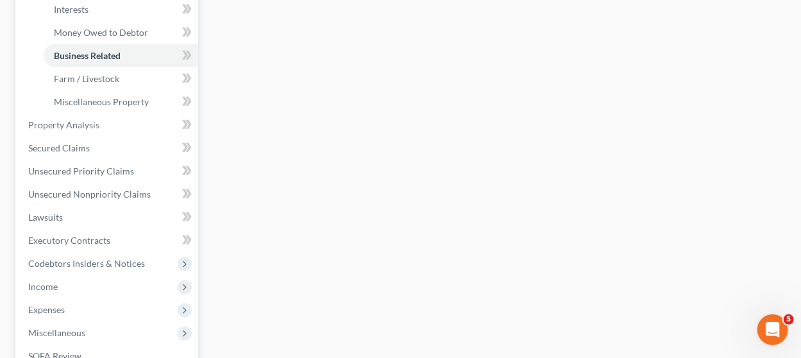
scroll to position [404, 0]
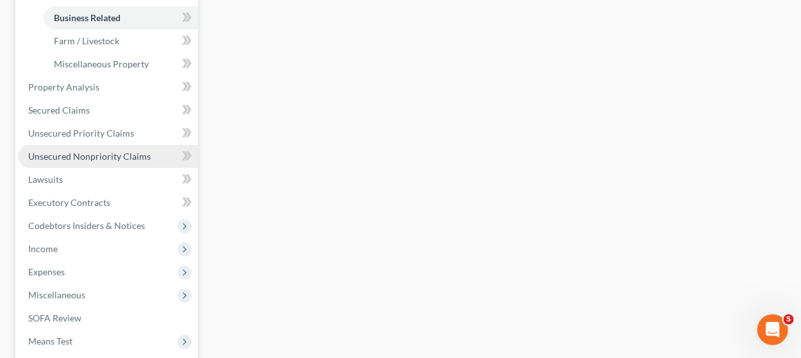
click at [114, 151] on span "Unsecured Nonpriority Claims" at bounding box center [89, 156] width 122 height 11
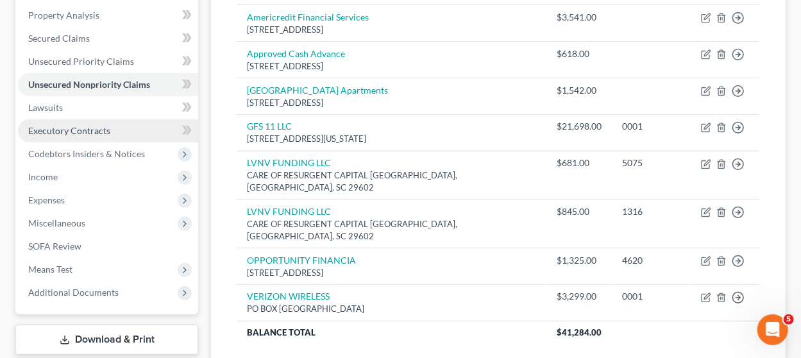
scroll to position [245, 0]
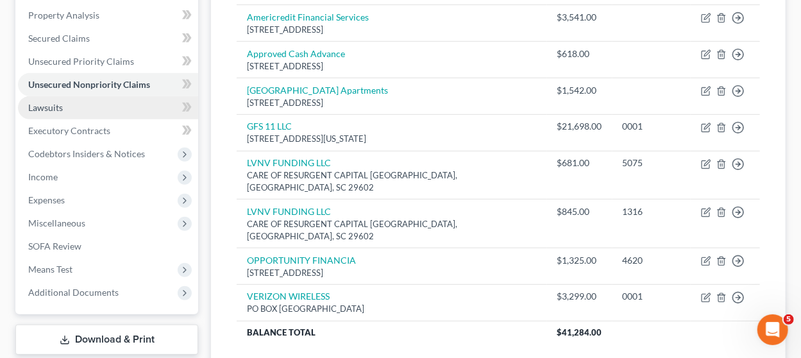
click at [46, 111] on span "Lawsuits" at bounding box center [45, 107] width 35 height 11
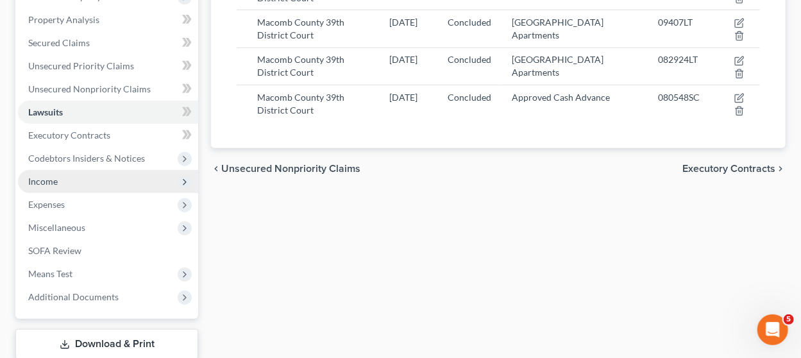
scroll to position [241, 0]
click at [67, 177] on span "Income" at bounding box center [108, 180] width 180 height 23
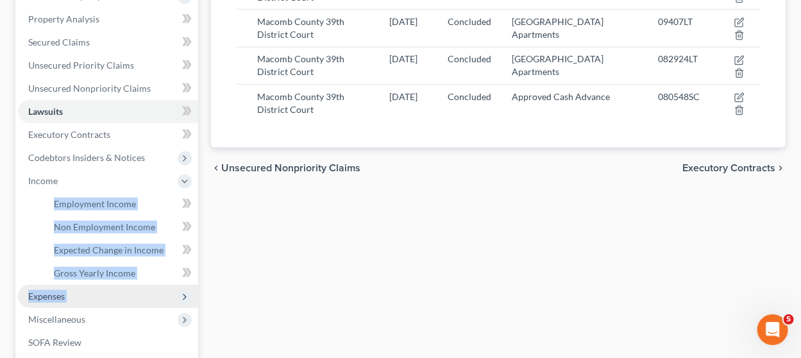
drag, startPoint x: 67, startPoint y: 177, endPoint x: 96, endPoint y: 293, distance: 119.4
click at [96, 293] on ul "Case Dashboard Payments Invoices Payments Payments Credit Report Client Profile" at bounding box center [108, 146] width 180 height 508
click at [96, 293] on span "Expenses" at bounding box center [108, 296] width 180 height 23
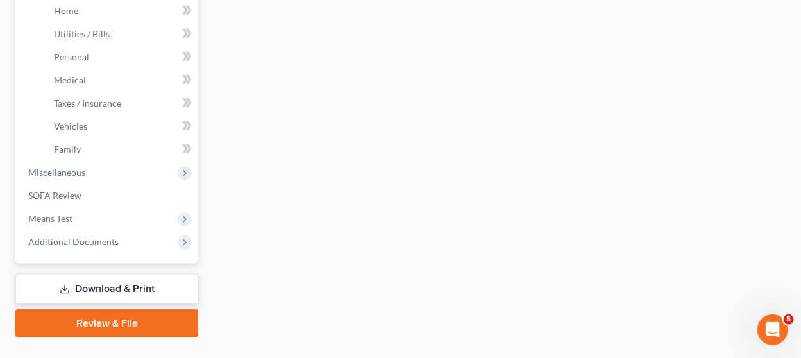
scroll to position [458, 0]
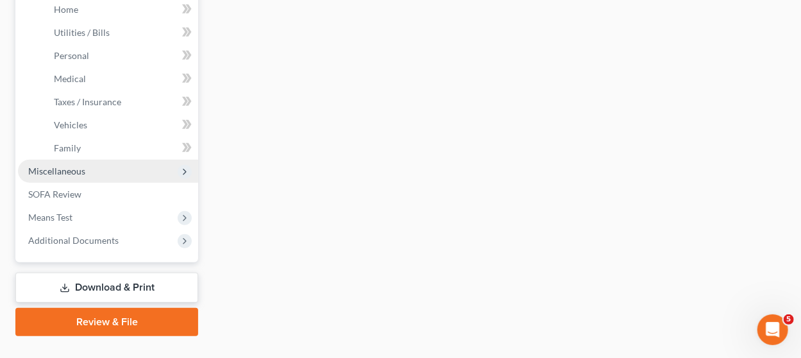
click at [103, 171] on span "Miscellaneous" at bounding box center [108, 171] width 180 height 23
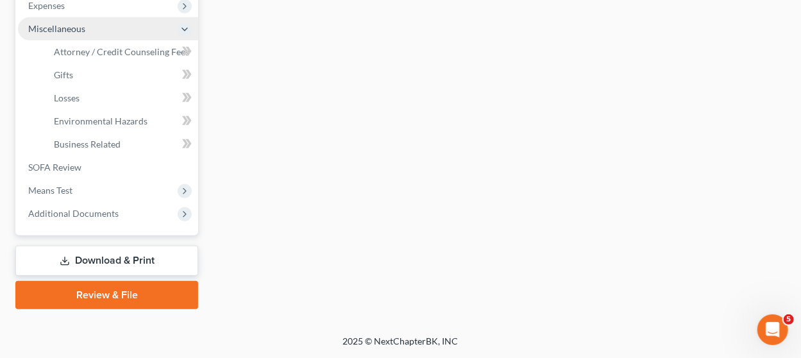
scroll to position [437, 0]
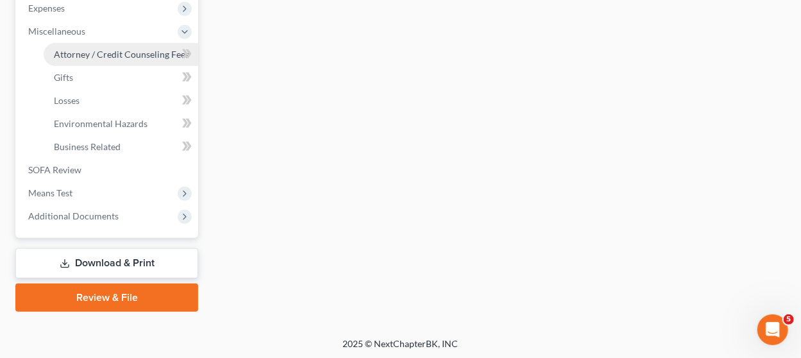
click at [112, 55] on span "Attorney / Credit Counseling Fees" at bounding box center [121, 54] width 135 height 11
select select "2"
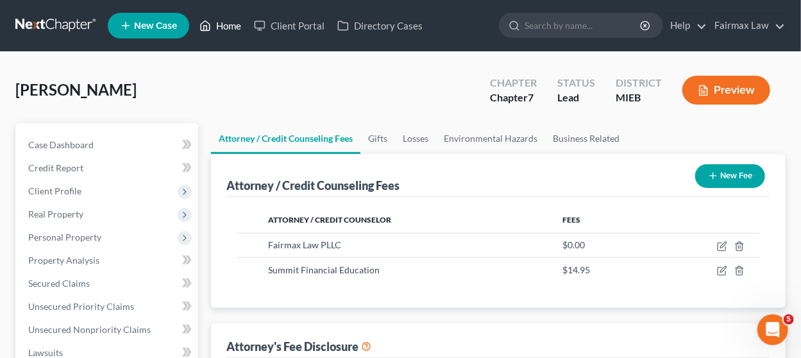
click at [222, 26] on link "Home" at bounding box center [220, 25] width 54 height 23
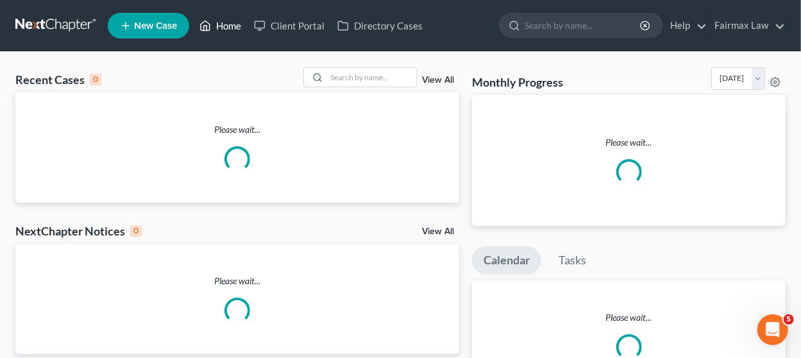
click at [222, 27] on link "Home" at bounding box center [220, 25] width 54 height 23
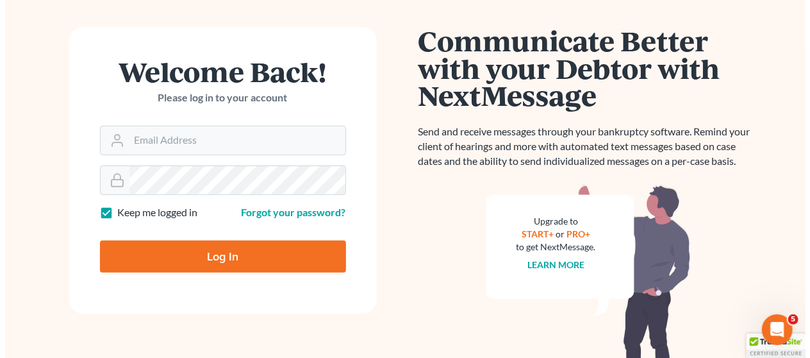
scroll to position [166, 0]
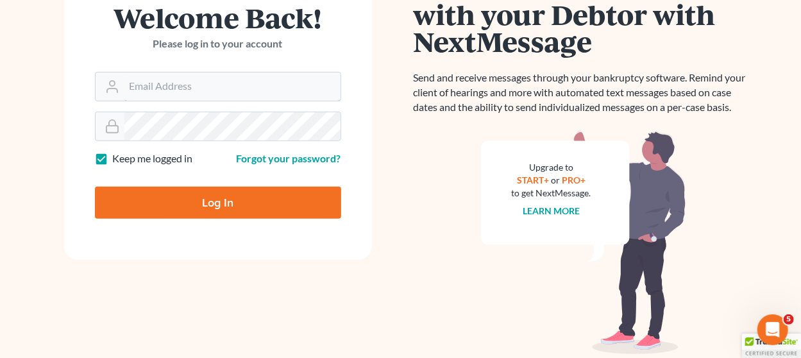
type input "[EMAIL_ADDRESS][DOMAIN_NAME]"
click at [221, 195] on input "Log In" at bounding box center [218, 203] width 246 height 32
type input "Thinking..."
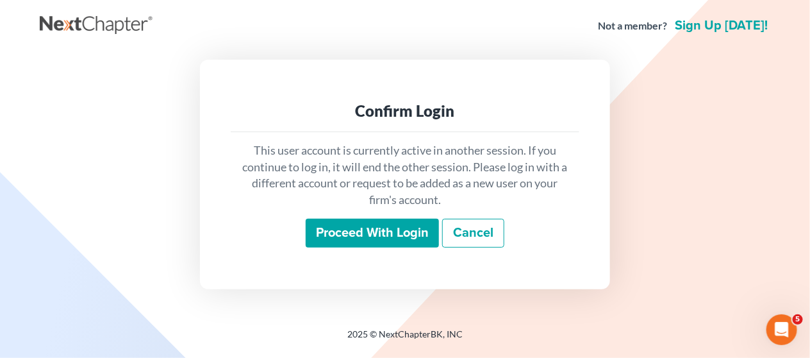
click at [327, 235] on input "Proceed with login" at bounding box center [372, 233] width 133 height 29
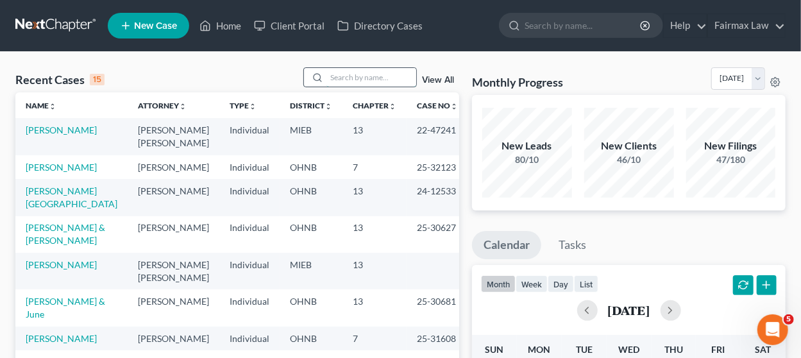
click at [345, 82] on input "search" at bounding box center [371, 77] width 90 height 19
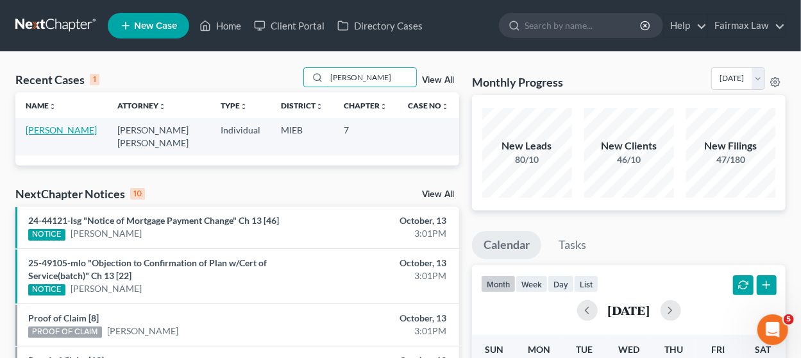
type input "[PERSON_NAME]"
click at [65, 130] on link "[PERSON_NAME]" at bounding box center [61, 129] width 71 height 11
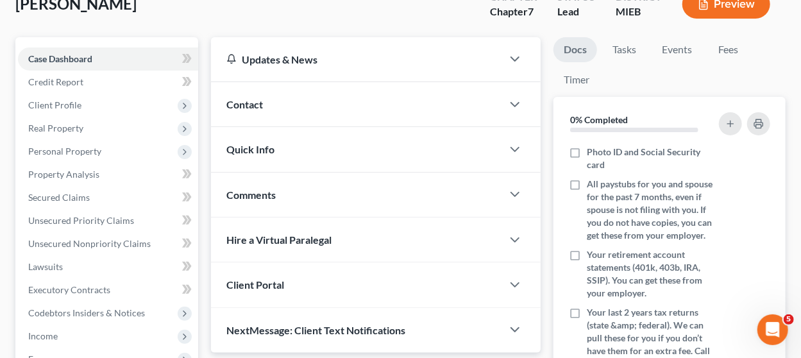
scroll to position [94, 0]
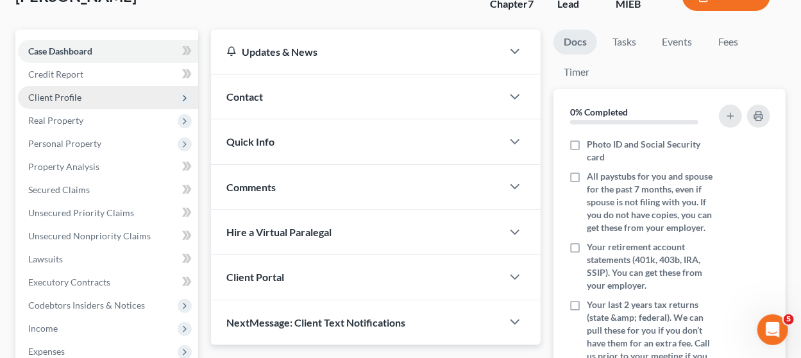
click at [106, 102] on span "Client Profile" at bounding box center [108, 97] width 180 height 23
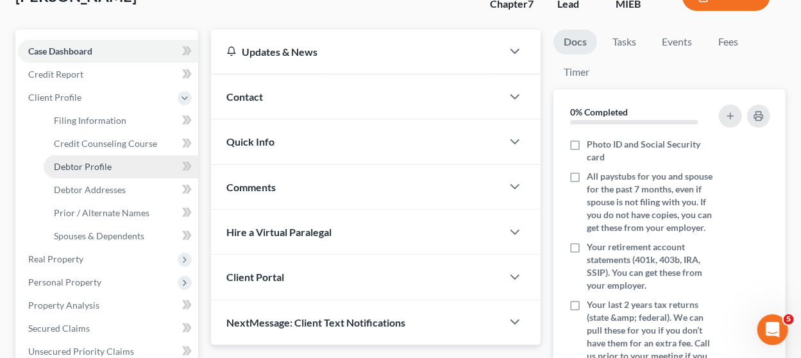
click at [90, 158] on link "Debtor Profile" at bounding box center [121, 166] width 154 height 23
select select "0"
select select "2"
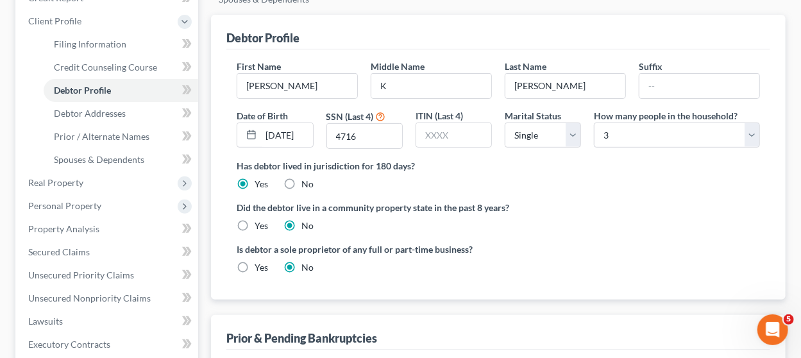
scroll to position [172, 0]
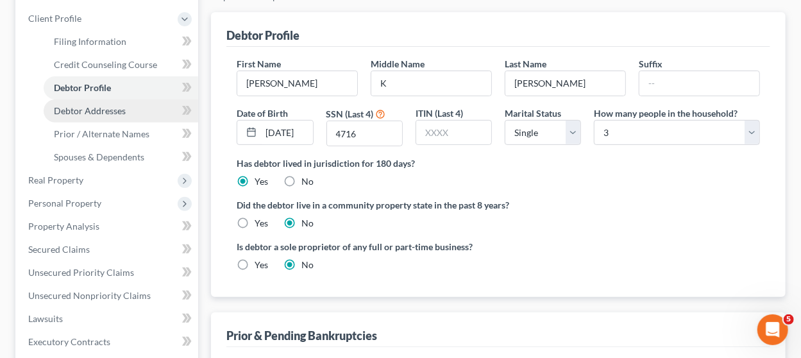
click at [103, 108] on span "Debtor Addresses" at bounding box center [90, 110] width 72 height 11
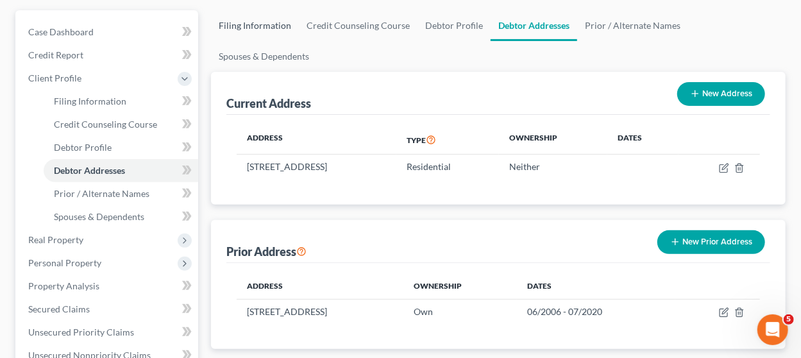
scroll to position [182, 0]
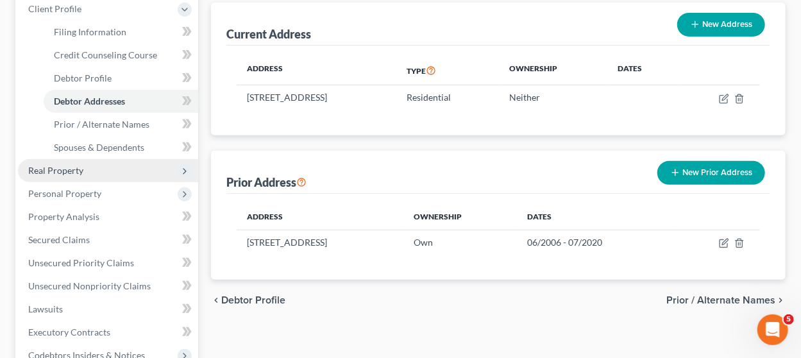
click at [113, 171] on span "Real Property" at bounding box center [108, 170] width 180 height 23
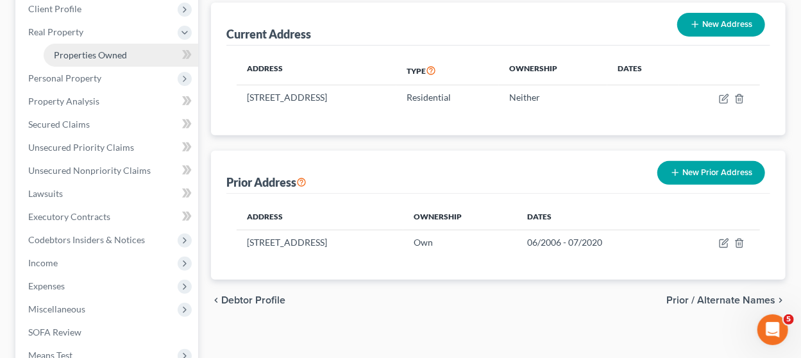
click at [121, 46] on link "Properties Owned" at bounding box center [121, 55] width 154 height 23
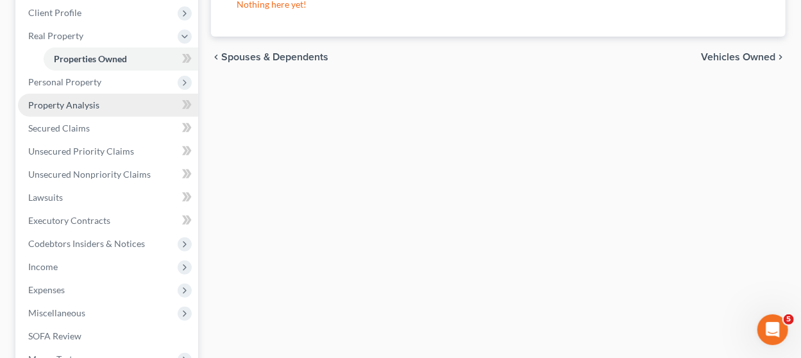
scroll to position [179, 0]
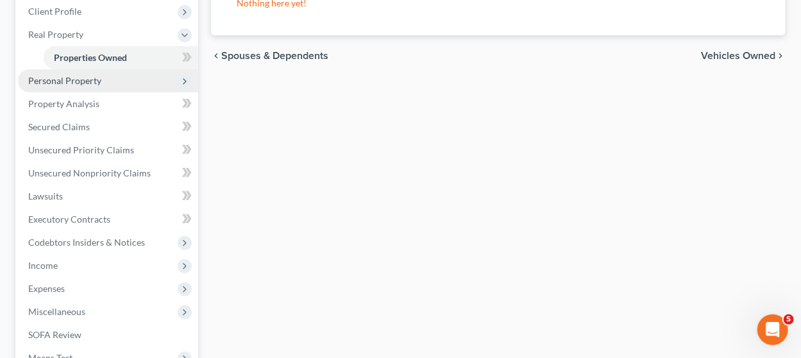
click at [125, 80] on span "Personal Property" at bounding box center [108, 80] width 180 height 23
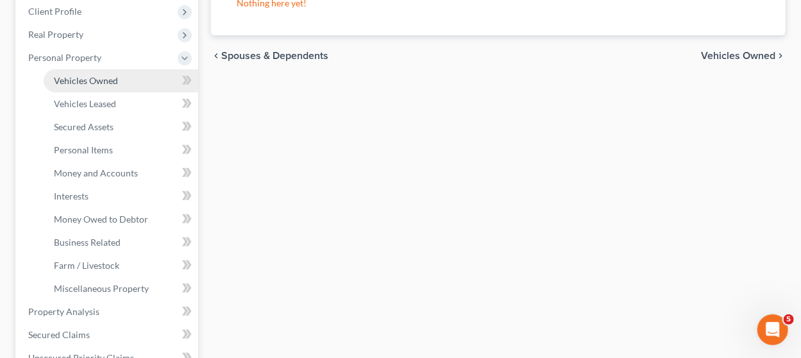
click at [106, 84] on span "Vehicles Owned" at bounding box center [86, 80] width 64 height 11
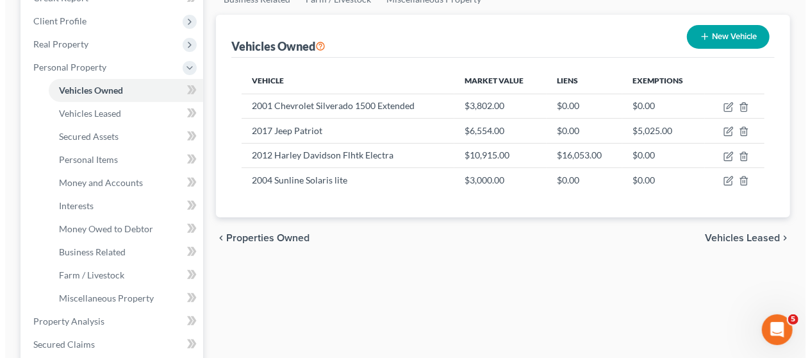
scroll to position [191, 0]
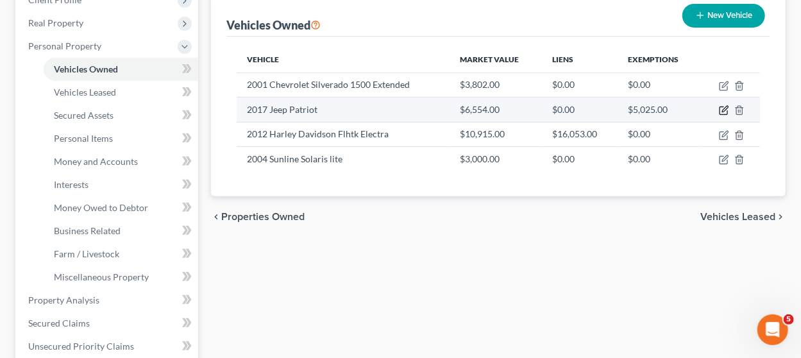
click at [723, 110] on icon "button" at bounding box center [724, 110] width 10 height 10
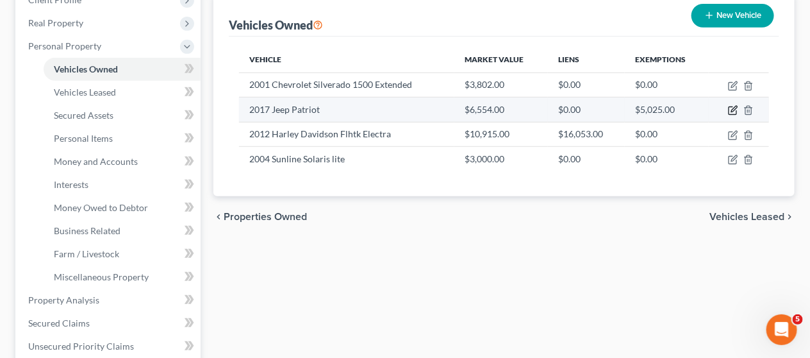
select select "0"
select select "9"
select select "3"
select select "0"
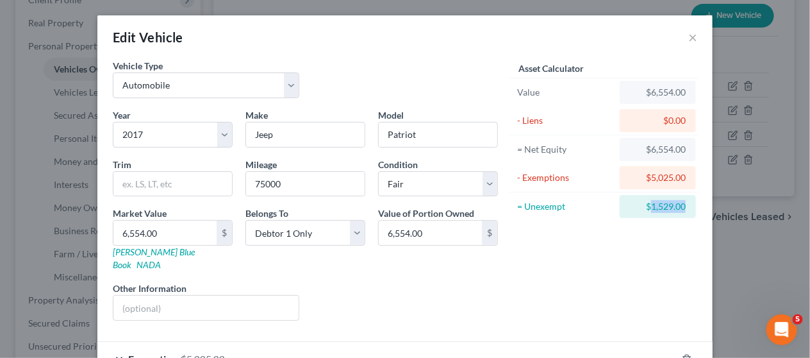
drag, startPoint x: 680, startPoint y: 206, endPoint x: 647, endPoint y: 204, distance: 33.4
click at [647, 204] on div "$1,529.00" at bounding box center [658, 206] width 56 height 13
copy div "1,529.00"
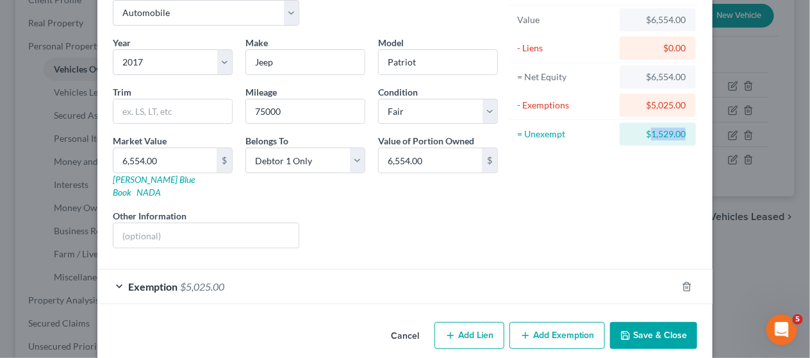
click at [536, 322] on button "Add Exemption" at bounding box center [558, 335] width 96 height 27
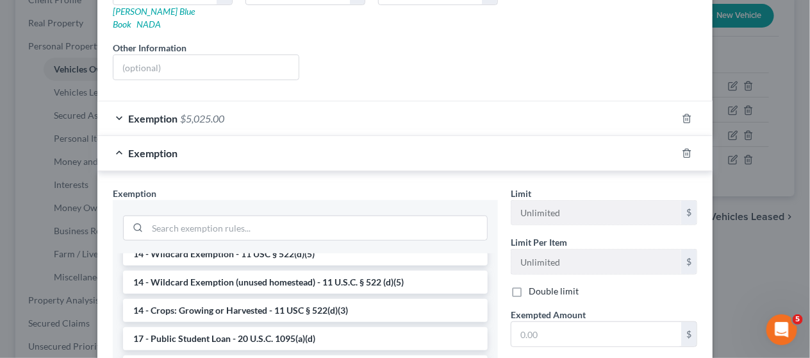
scroll to position [298, 0]
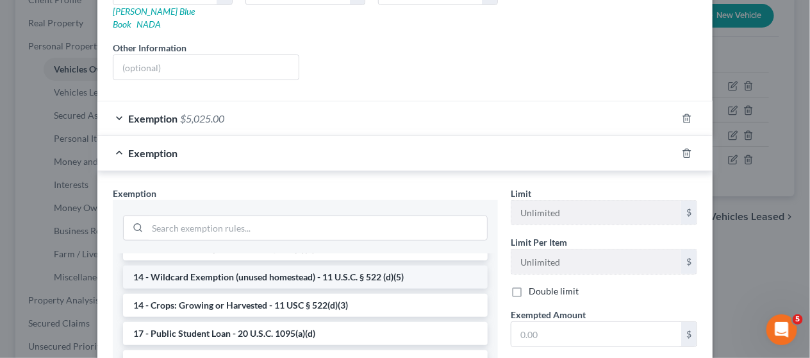
click at [380, 265] on li "14 - Wildcard Exemption (unused homestead) - 11 U.S.C. § 522 (d)(5)" at bounding box center [305, 276] width 365 height 23
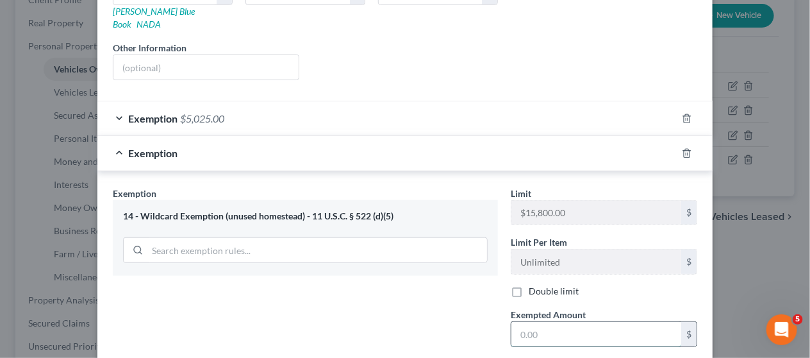
click at [531, 322] on input "text" at bounding box center [597, 334] width 170 height 24
paste input "1,529.00"
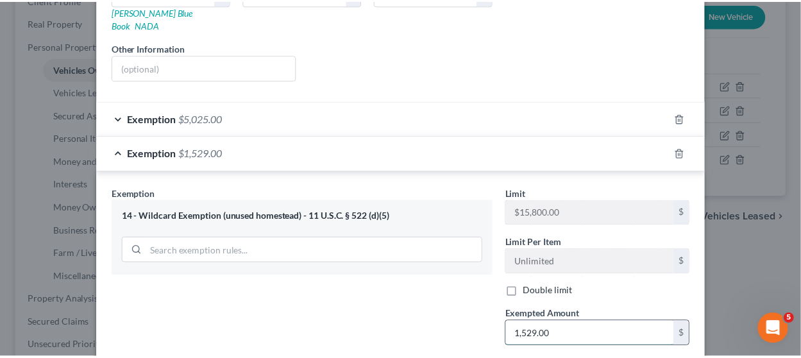
scroll to position [352, 0]
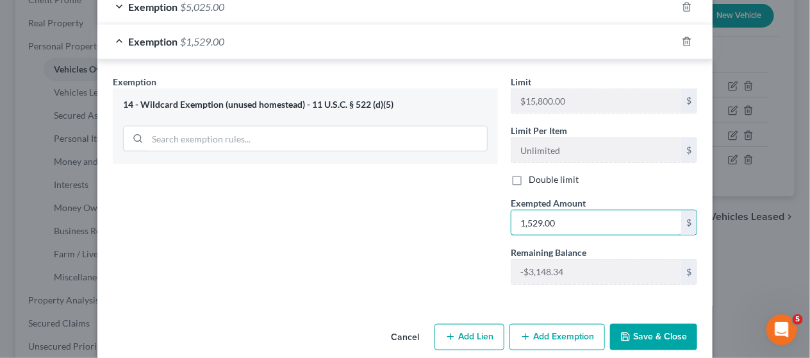
type input "1,529.00"
click at [637, 324] on button "Save & Close" at bounding box center [653, 337] width 87 height 27
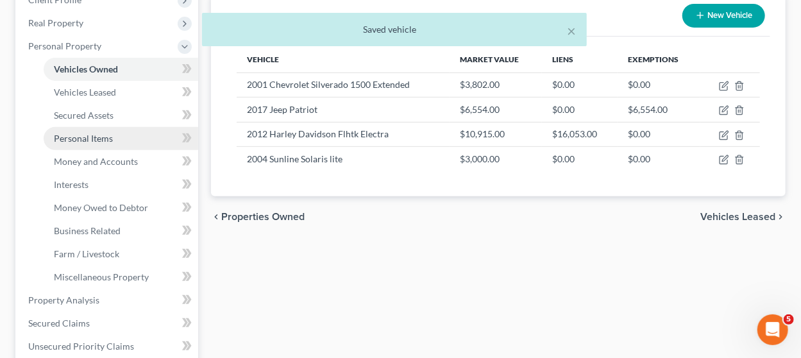
click at [129, 140] on link "Personal Items" at bounding box center [121, 138] width 154 height 23
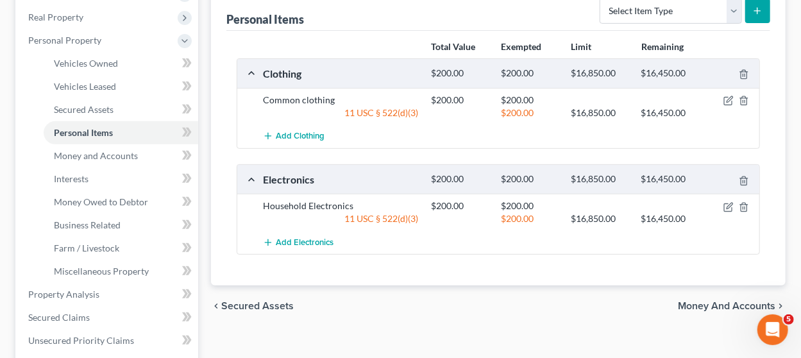
scroll to position [196, 0]
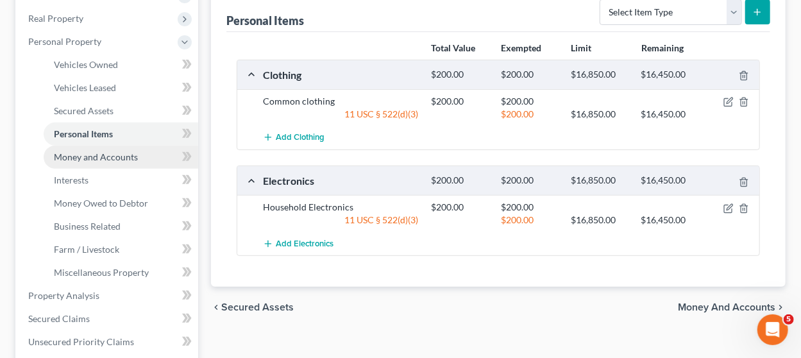
click at [143, 160] on link "Money and Accounts" at bounding box center [121, 157] width 154 height 23
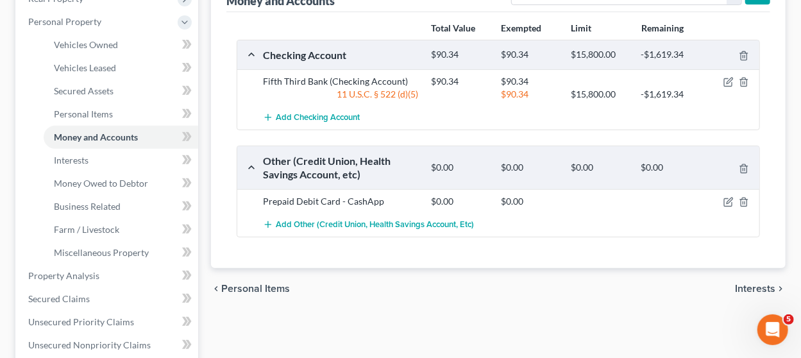
scroll to position [223, 0]
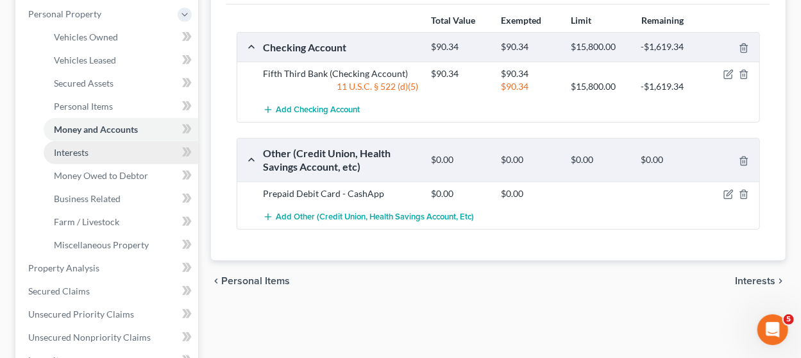
click at [155, 156] on link "Interests" at bounding box center [121, 152] width 154 height 23
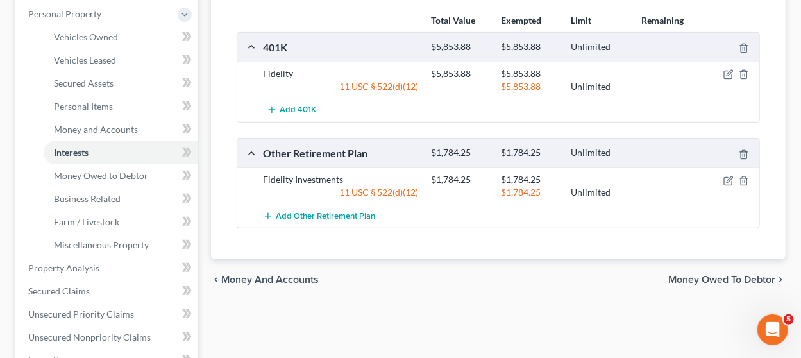
scroll to position [224, 0]
click at [133, 179] on span "Money Owed to Debtor" at bounding box center [101, 174] width 94 height 11
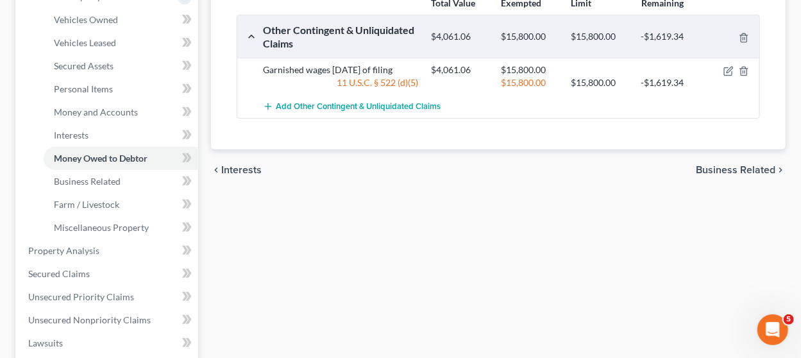
scroll to position [265, 0]
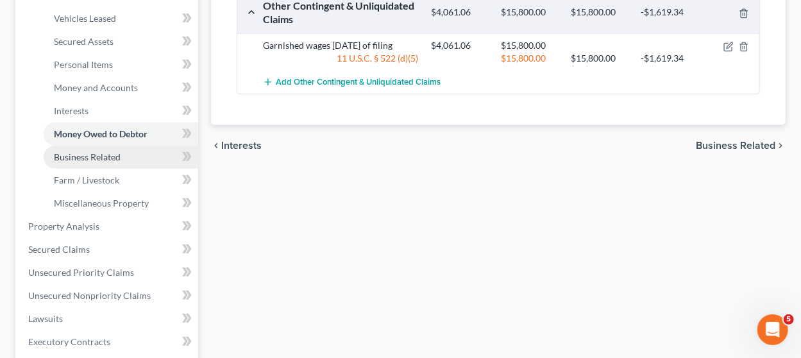
click at [128, 155] on link "Business Related" at bounding box center [121, 157] width 154 height 23
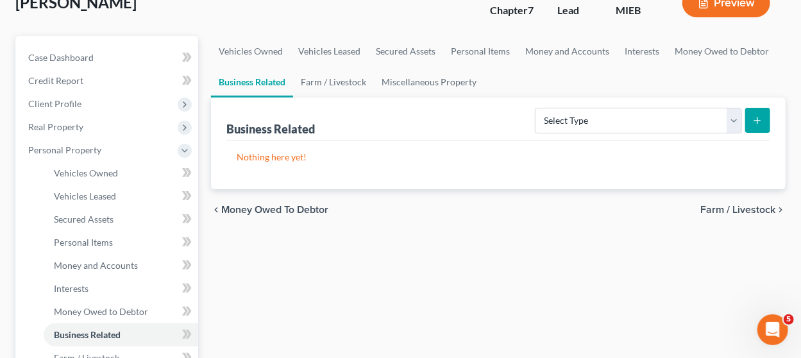
scroll to position [182, 0]
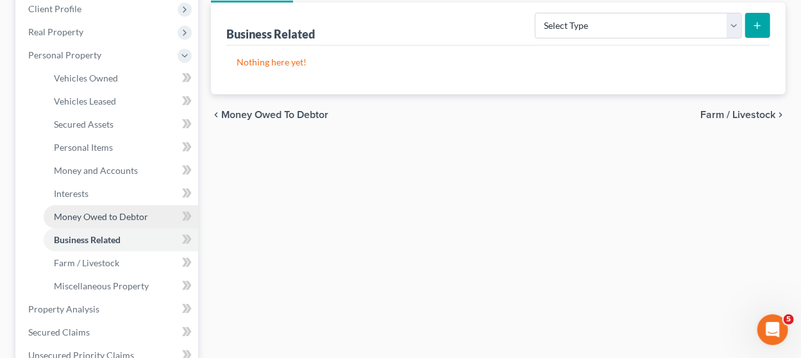
click at [115, 212] on span "Money Owed to Debtor" at bounding box center [101, 216] width 94 height 11
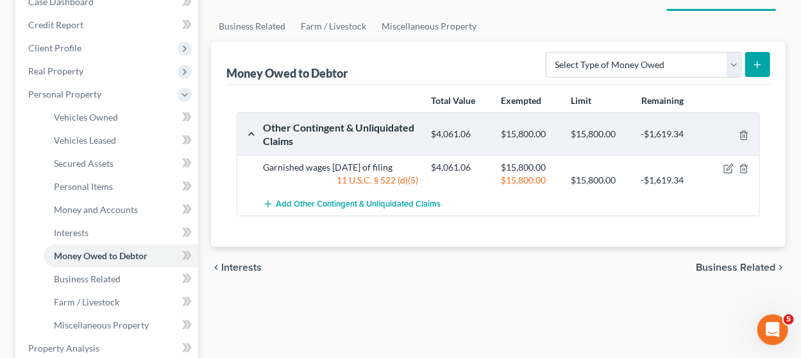
scroll to position [99, 0]
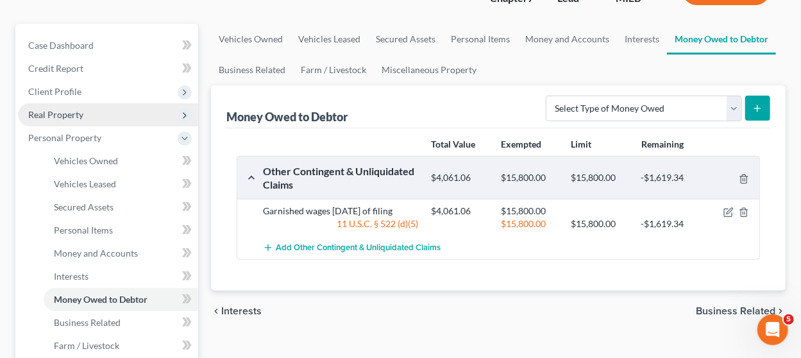
click at [106, 111] on span "Real Property" at bounding box center [108, 114] width 180 height 23
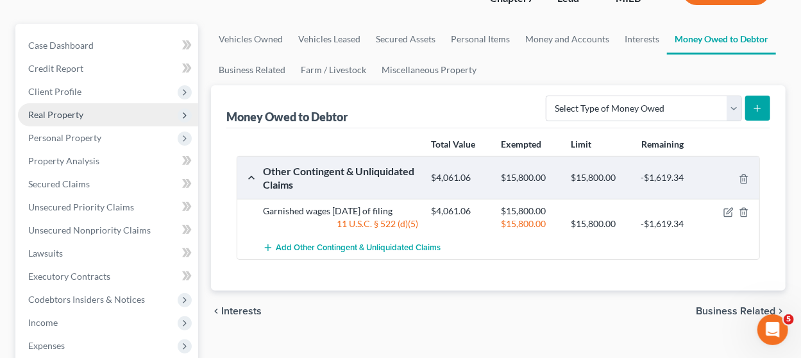
click at [105, 112] on span "Real Property" at bounding box center [108, 114] width 180 height 23
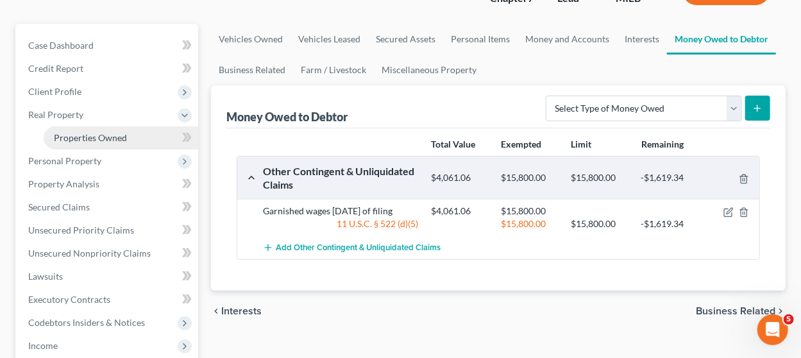
click at [91, 135] on span "Properties Owned" at bounding box center [90, 137] width 73 height 11
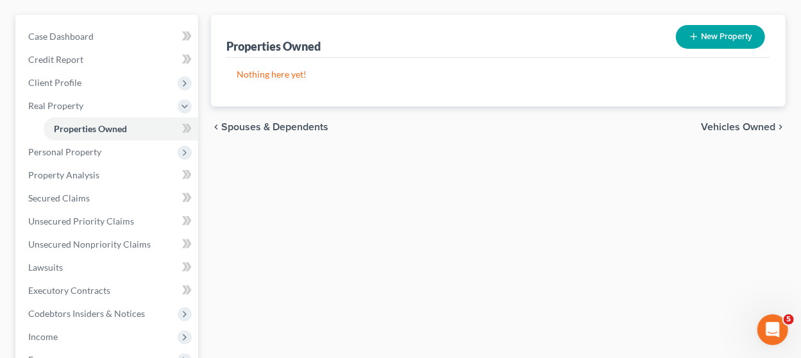
scroll to position [113, 0]
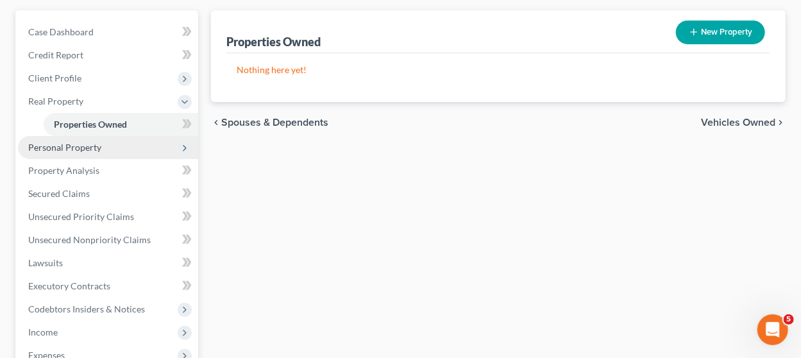
click at [111, 143] on span "Personal Property" at bounding box center [108, 147] width 180 height 23
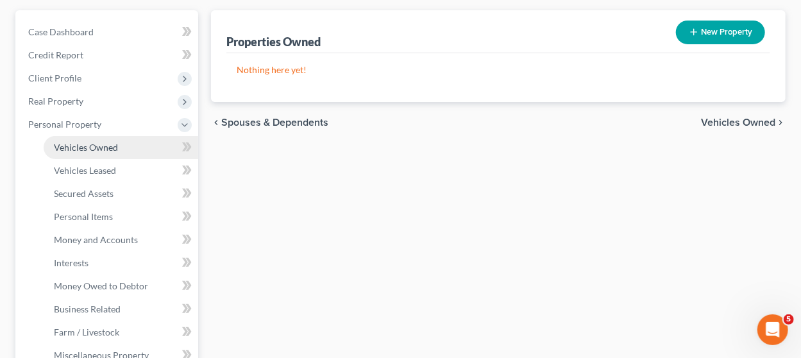
click at [95, 147] on span "Vehicles Owned" at bounding box center [86, 147] width 64 height 11
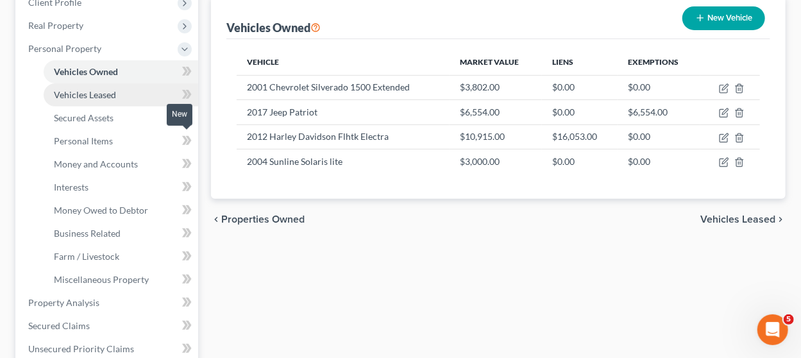
scroll to position [191, 0]
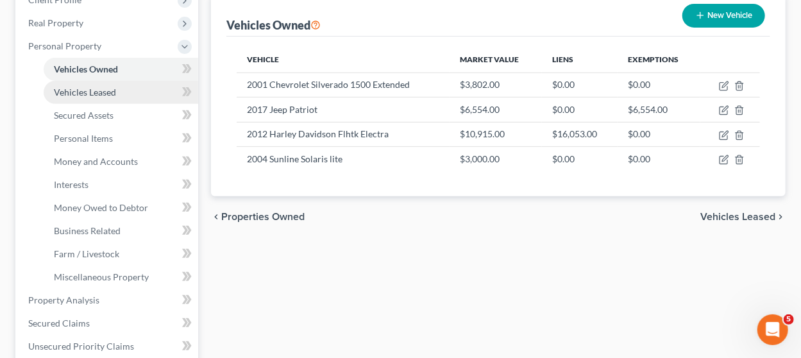
click at [129, 93] on link "Vehicles Leased" at bounding box center [121, 92] width 154 height 23
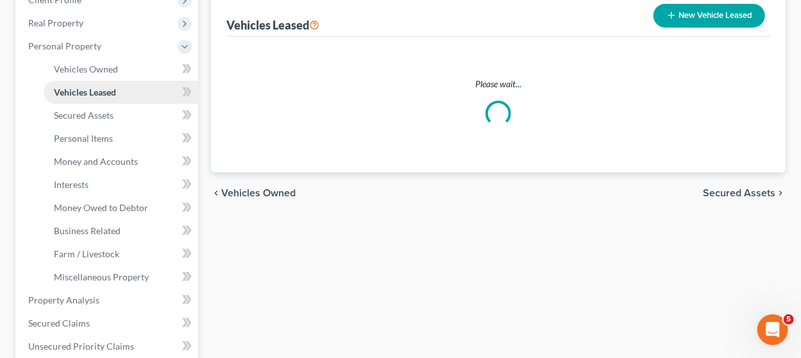
click at [129, 93] on link "Vehicles Leased" at bounding box center [121, 92] width 154 height 23
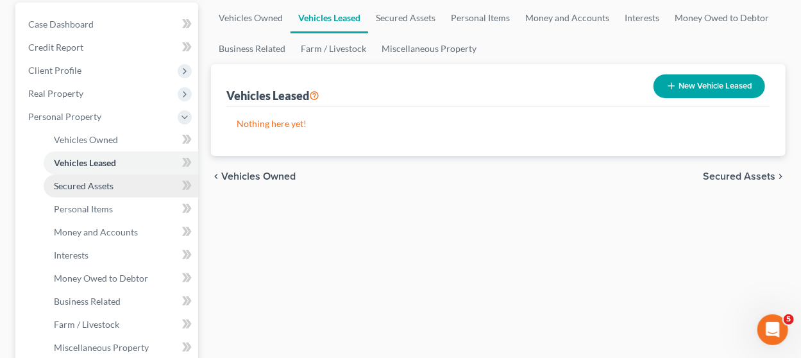
click at [103, 183] on span "Secured Assets" at bounding box center [84, 185] width 60 height 11
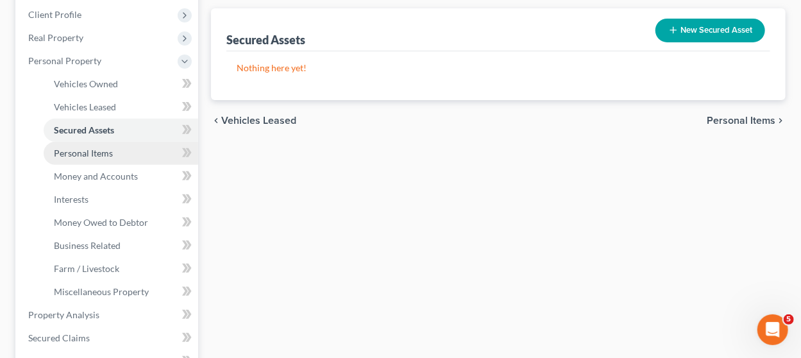
click at [121, 158] on link "Personal Items" at bounding box center [121, 153] width 154 height 23
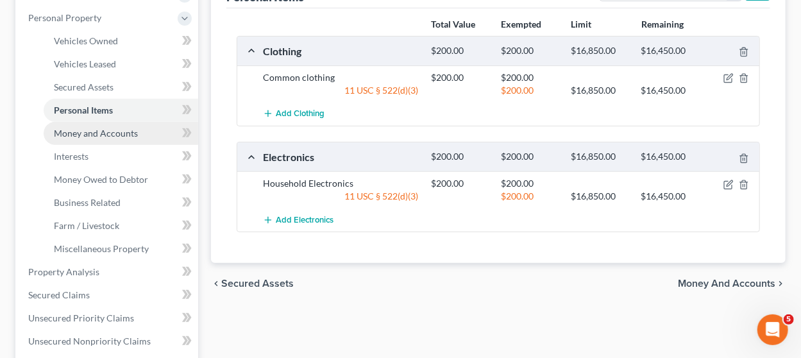
click at [126, 137] on span "Money and Accounts" at bounding box center [96, 133] width 84 height 11
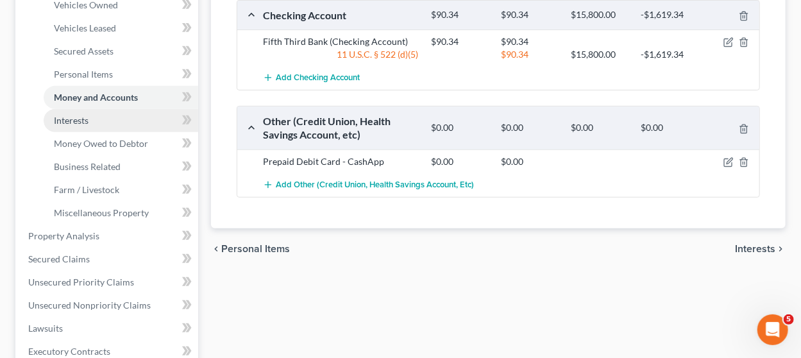
click at [149, 125] on link "Interests" at bounding box center [121, 120] width 154 height 23
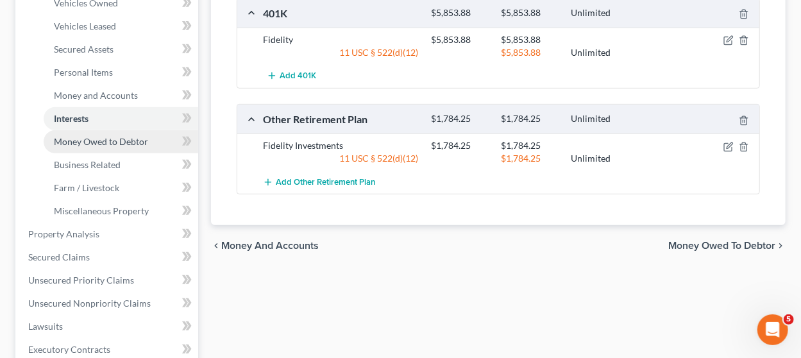
click at [140, 140] on span "Money Owed to Debtor" at bounding box center [101, 141] width 94 height 11
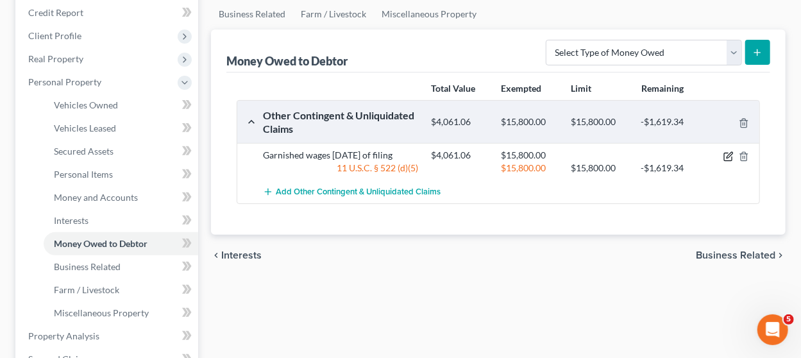
click at [724, 157] on icon "button" at bounding box center [728, 157] width 8 height 8
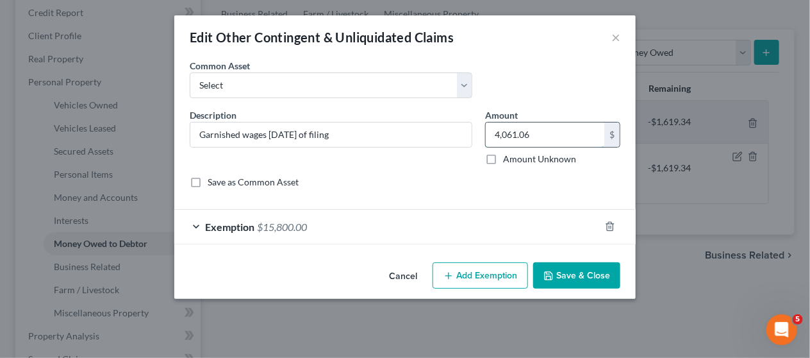
click at [542, 135] on input "4,061.06" at bounding box center [545, 134] width 119 height 24
click at [488, 224] on div "Exemption $15,800.00" at bounding box center [387, 227] width 426 height 34
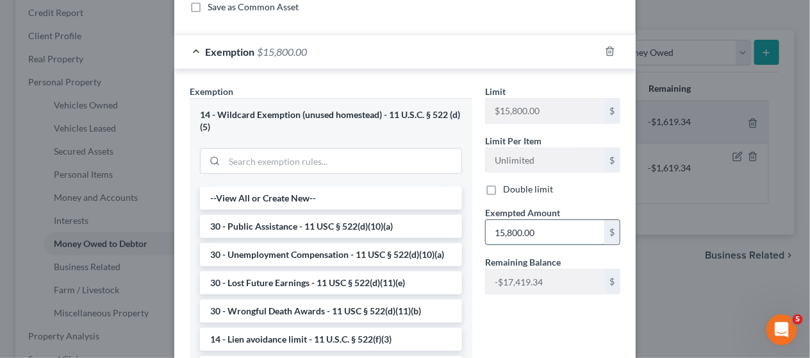
click at [545, 234] on input "15,800.00" at bounding box center [545, 232] width 119 height 24
paste input "4,061.06"
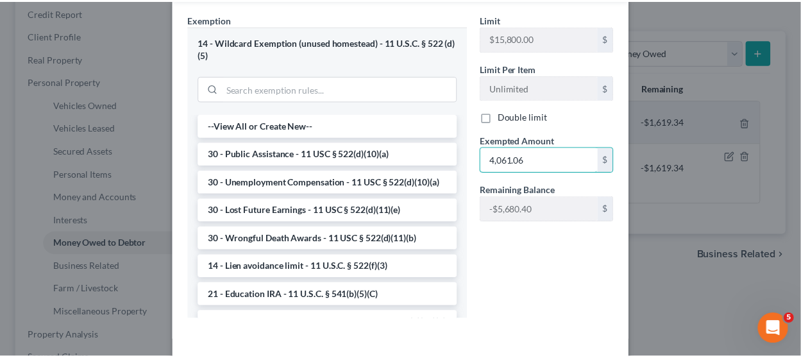
scroll to position [298, 0]
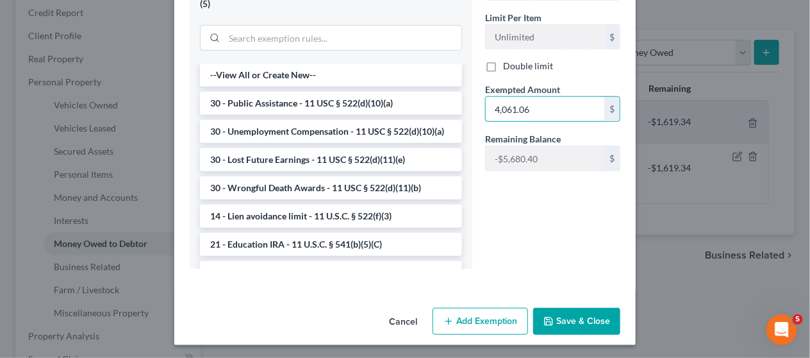
type input "4,061.06"
click at [555, 325] on button "Save & Close" at bounding box center [576, 321] width 87 height 27
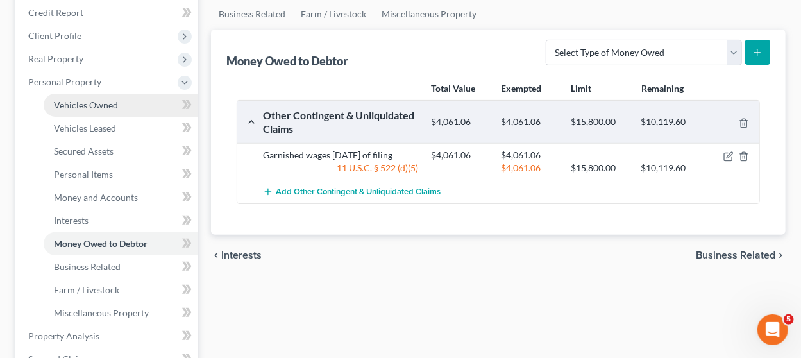
click at [118, 99] on link "Vehicles Owned" at bounding box center [121, 105] width 154 height 23
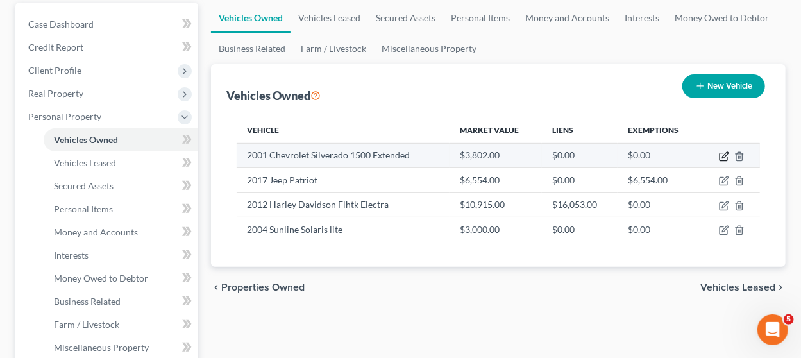
click at [721, 156] on icon "button" at bounding box center [724, 156] width 10 height 10
select select "0"
select select "25"
select select "3"
select select "0"
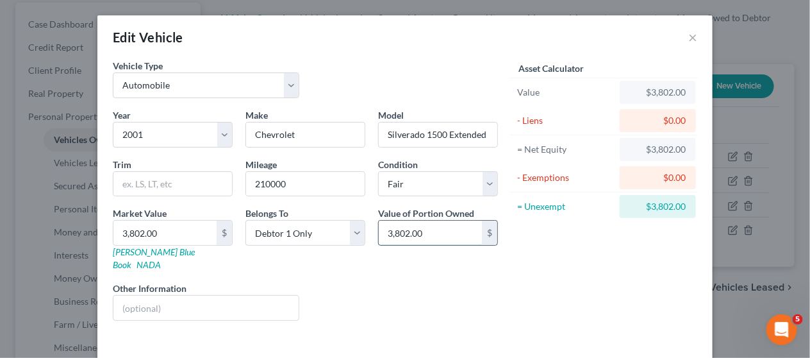
click at [436, 235] on input "3,802.00" at bounding box center [430, 233] width 103 height 24
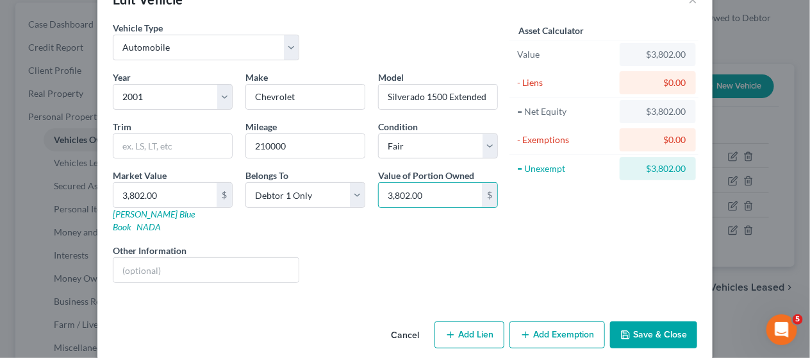
click at [523, 321] on button "Add Exemption" at bounding box center [558, 334] width 96 height 27
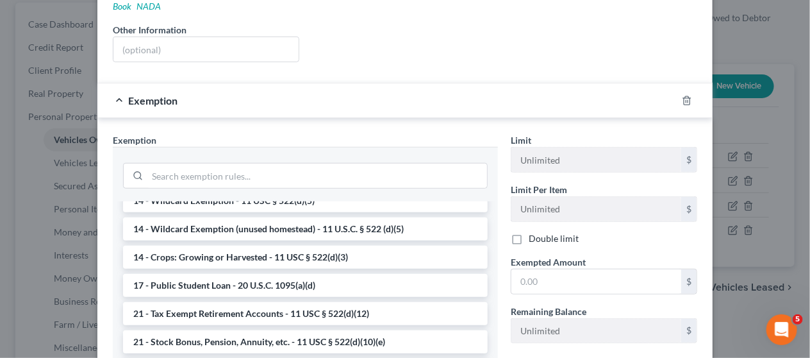
scroll to position [294, 0]
click at [383, 217] on li "14 - Wildcard Exemption (unused homestead) - 11 U.S.C. § 522 (d)(5)" at bounding box center [305, 228] width 365 height 23
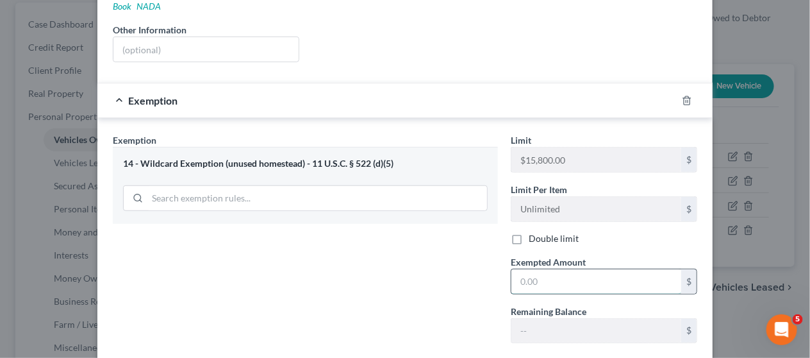
click at [563, 270] on input "text" at bounding box center [597, 281] width 170 height 24
paste input "3,802.00"
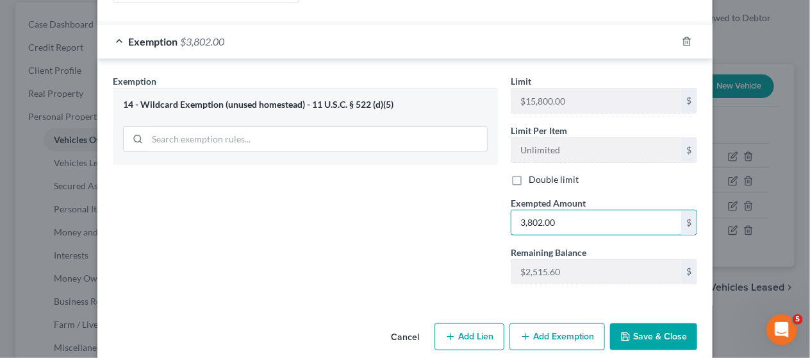
type input "3,802.00"
click at [625, 323] on button "Save & Close" at bounding box center [653, 336] width 87 height 27
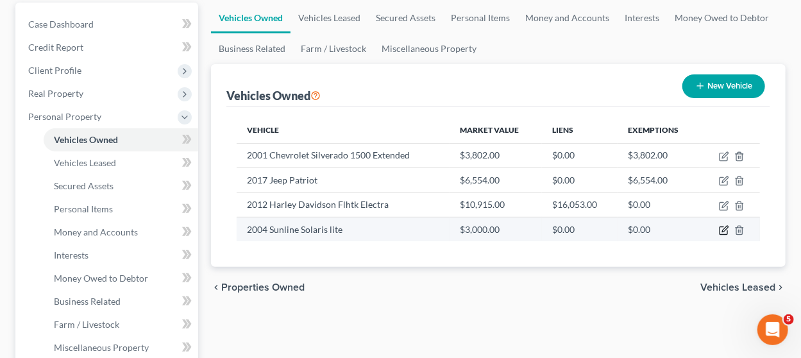
click at [723, 229] on icon "button" at bounding box center [725, 229] width 6 height 6
select select "2"
select select "22"
select select "3"
select select "0"
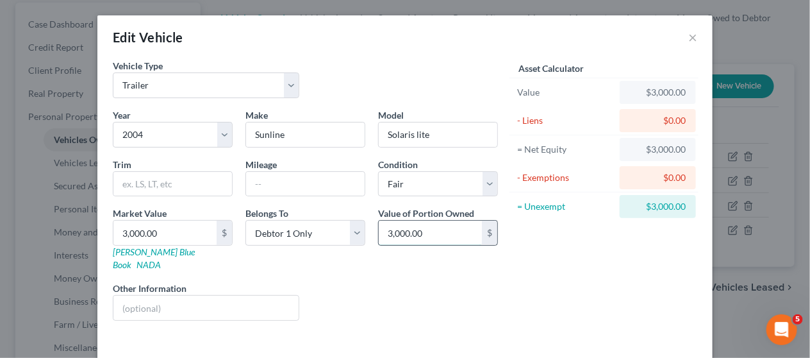
click at [456, 228] on input "3,000.00" at bounding box center [430, 233] width 103 height 24
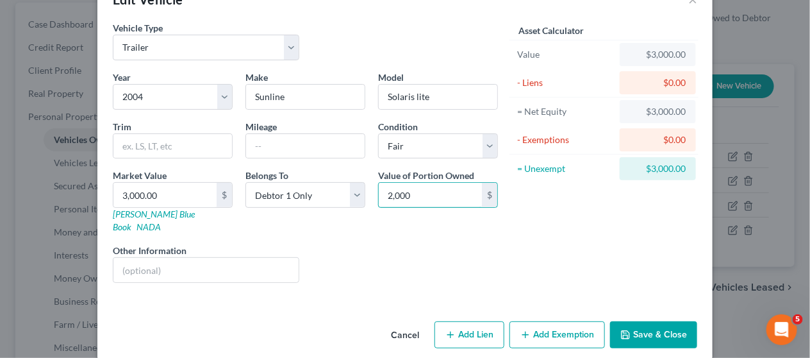
type input "2,000"
click at [536, 321] on button "Add Exemption" at bounding box center [558, 334] width 96 height 27
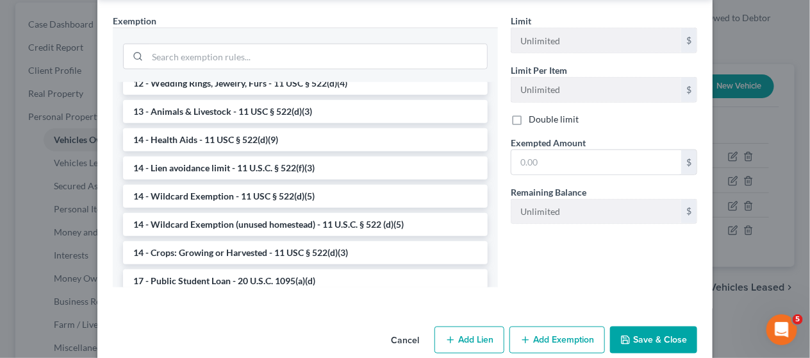
scroll to position [179, 0]
click at [371, 213] on li "14 - Wildcard Exemption (unused homestead) - 11 U.S.C. § 522 (d)(5)" at bounding box center [305, 224] width 365 height 23
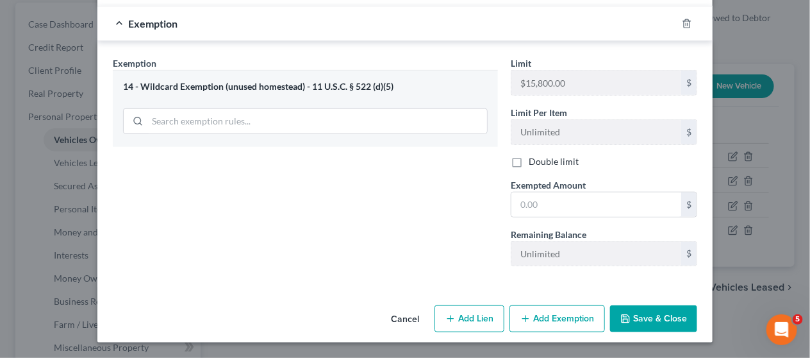
scroll to position [317, 0]
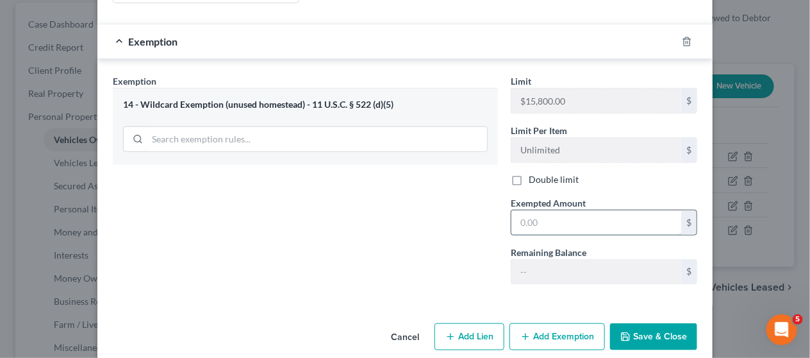
click at [529, 210] on input "text" at bounding box center [597, 222] width 170 height 24
type input "2,000"
click at [656, 323] on button "Save & Close" at bounding box center [653, 336] width 87 height 27
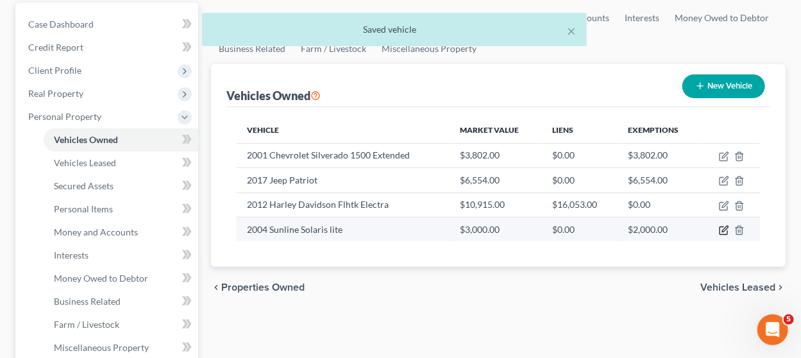
click at [722, 226] on icon "button" at bounding box center [724, 230] width 10 height 10
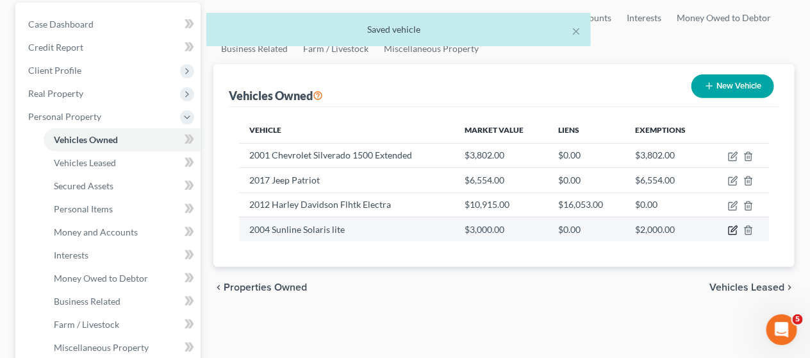
select select "2"
select select "22"
select select "3"
select select "0"
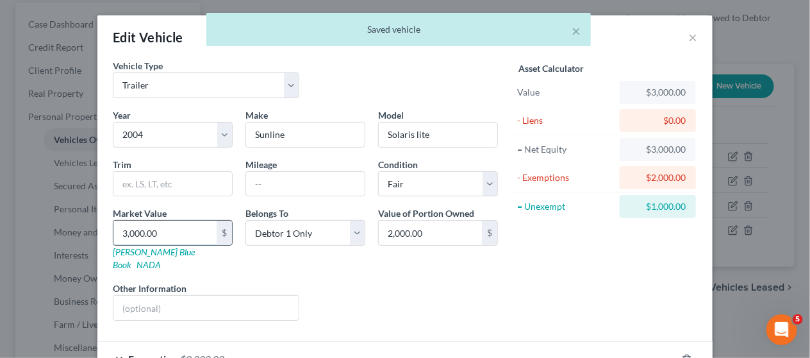
click at [187, 228] on input "3,000.00" at bounding box center [164, 233] width 103 height 24
type input "2"
type input "2.00"
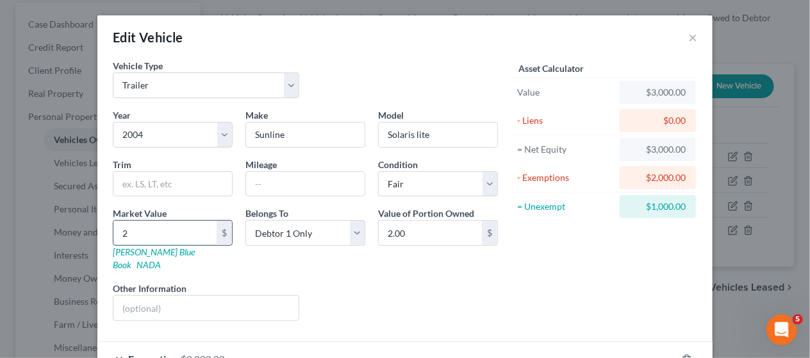
type input "20"
type input "20.00"
type input "200"
type input "200.00"
type input "2000"
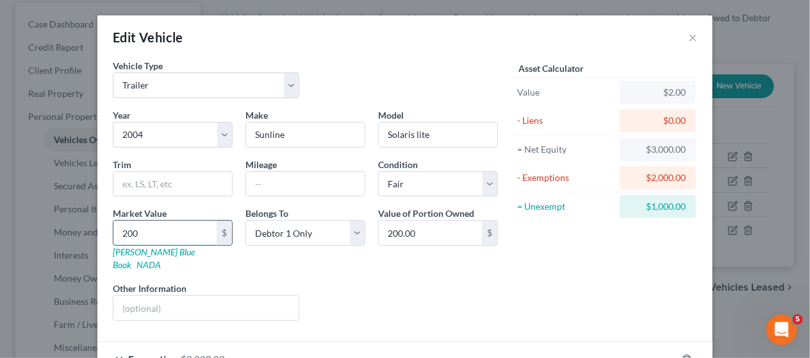
type input "2,000.00"
type input "2,000"
click at [547, 263] on div "Asset Calculator Value $2,000.00 - Liens $0.00 = Net Equity $2.00 - Exemptions …" at bounding box center [604, 195] width 199 height 272
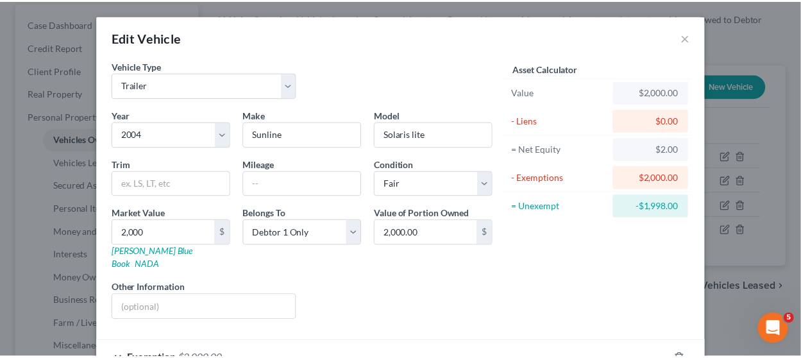
scroll to position [72, 0]
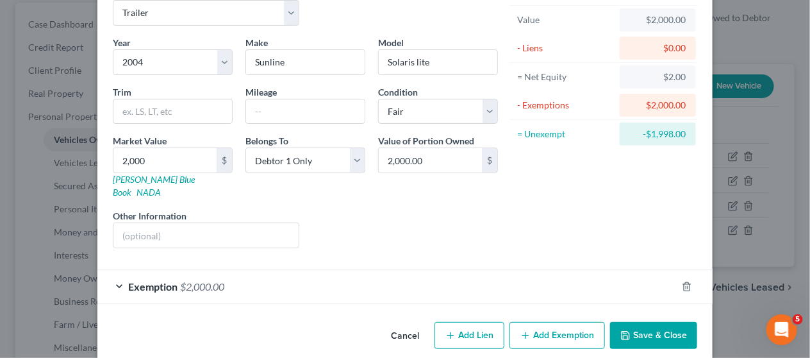
click at [660, 322] on button "Save & Close" at bounding box center [653, 335] width 87 height 27
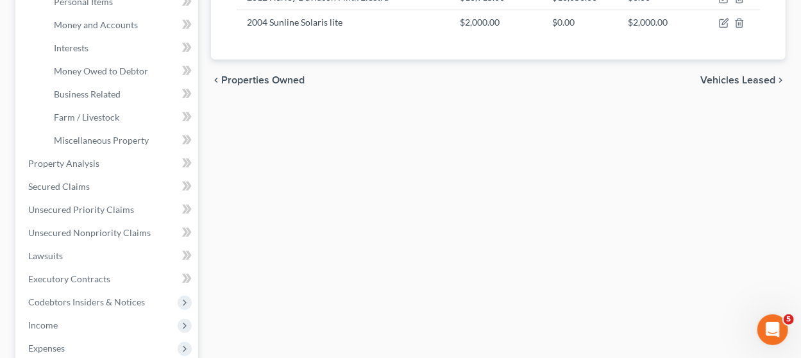
scroll to position [331, 0]
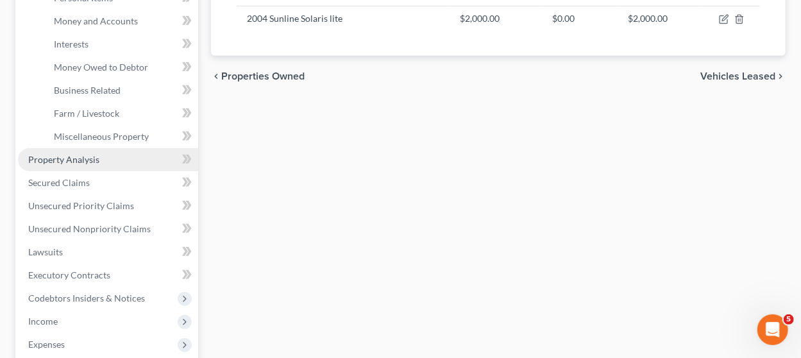
click at [119, 160] on link "Property Analysis" at bounding box center [108, 159] width 180 height 23
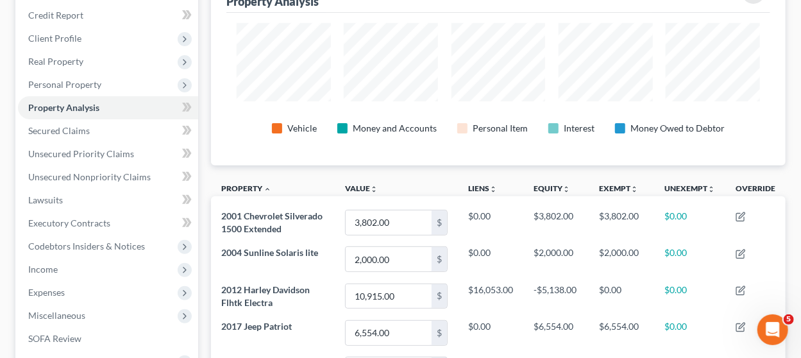
scroll to position [153, 0]
drag, startPoint x: 209, startPoint y: 143, endPoint x: 209, endPoint y: 135, distance: 7.7
click at [209, 135] on div "Property Analysis Vehicle Money and Accounts Personal Item Interest Money Owed …" at bounding box center [497, 335] width 587 height 728
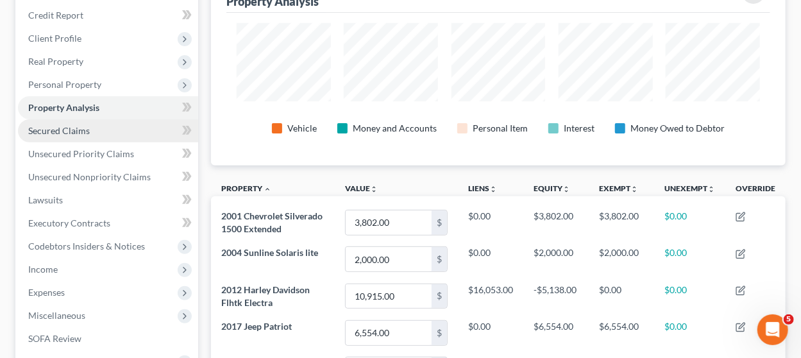
click at [102, 135] on link "Secured Claims" at bounding box center [108, 130] width 180 height 23
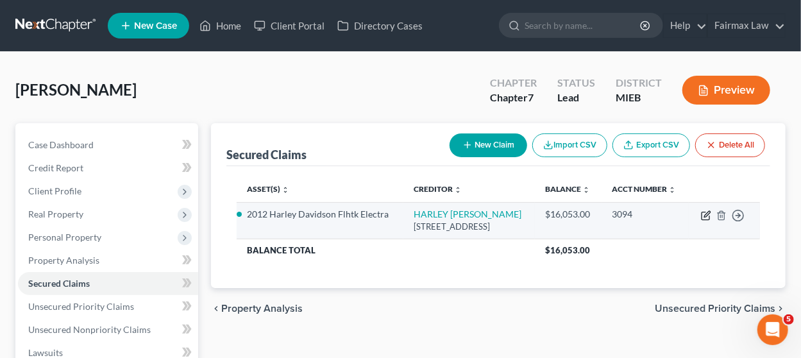
click at [705, 221] on icon "button" at bounding box center [706, 215] width 10 height 10
select select "31"
select select "2"
select select "0"
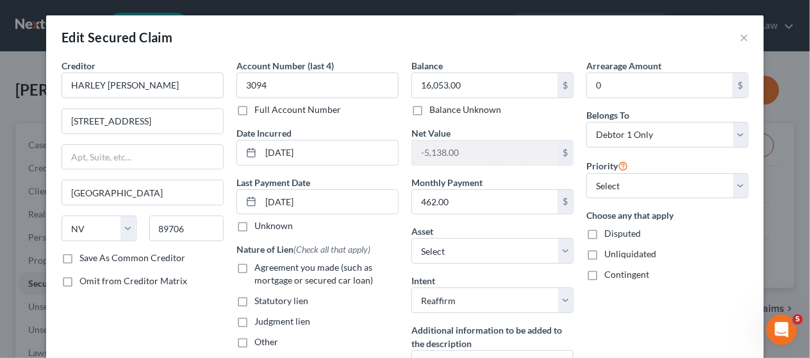
click at [254, 266] on label "Agreement you made (such as mortgage or secured car loan)" at bounding box center [326, 274] width 144 height 26
click at [260, 266] on input "Agreement you made (such as mortgage or secured car loan)" at bounding box center [264, 265] width 8 height 8
checkbox input "true"
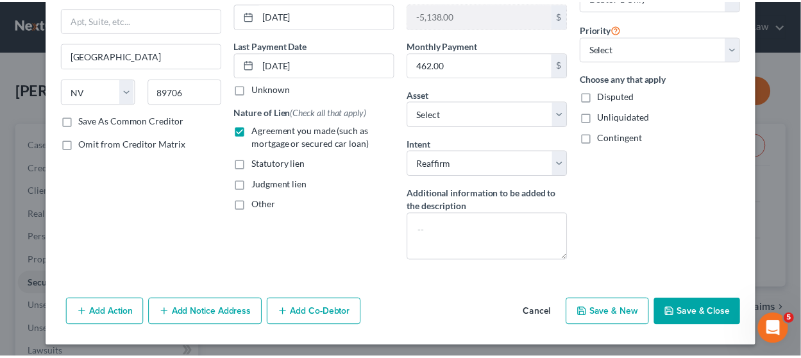
scroll to position [137, 0]
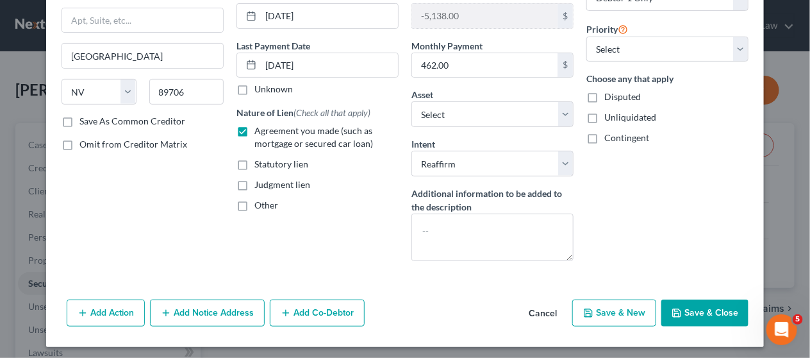
click at [680, 301] on button "Save & Close" at bounding box center [705, 312] width 87 height 27
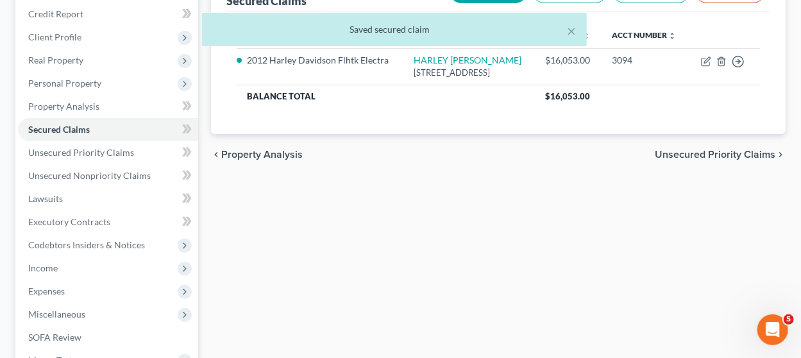
scroll to position [158, 0]
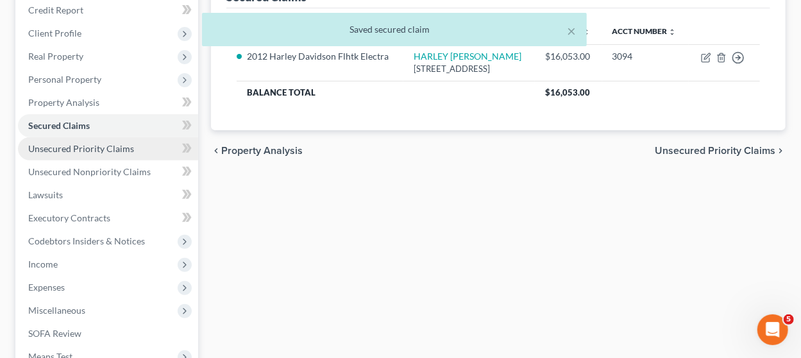
click at [127, 144] on span "Unsecured Priority Claims" at bounding box center [81, 148] width 106 height 11
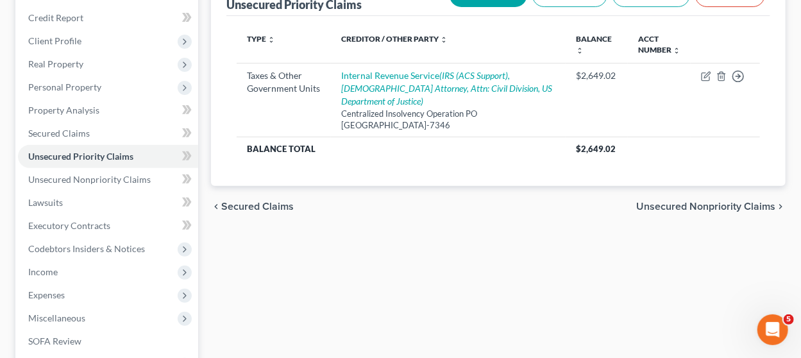
scroll to position [151, 0]
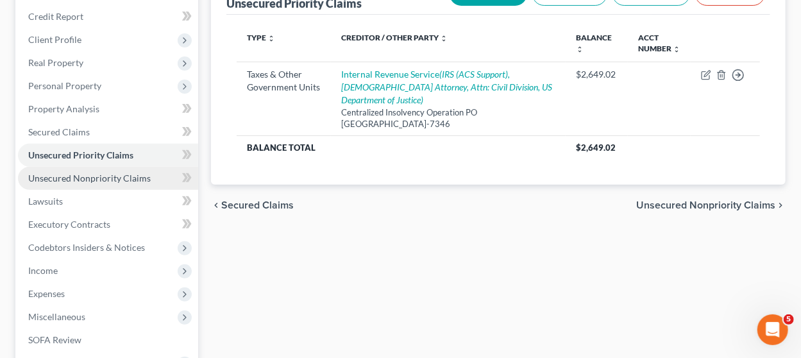
click at [98, 176] on span "Unsecured Nonpriority Claims" at bounding box center [89, 177] width 122 height 11
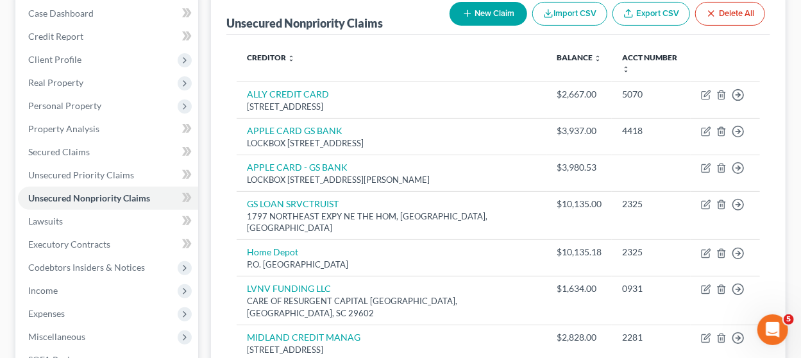
scroll to position [130, 0]
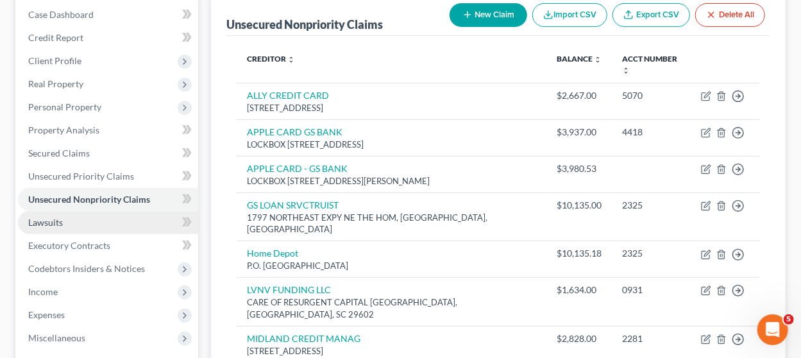
click at [88, 221] on link "Lawsuits" at bounding box center [108, 222] width 180 height 23
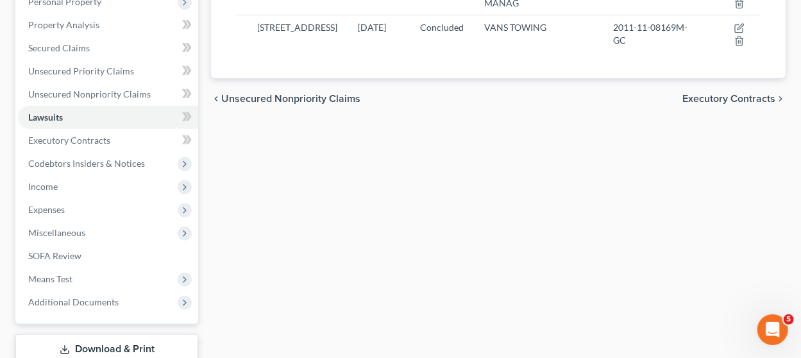
scroll to position [273, 0]
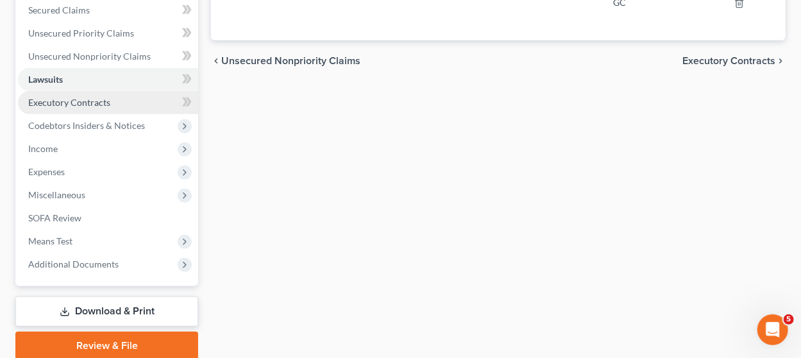
click at [104, 97] on span "Executory Contracts" at bounding box center [69, 102] width 82 height 11
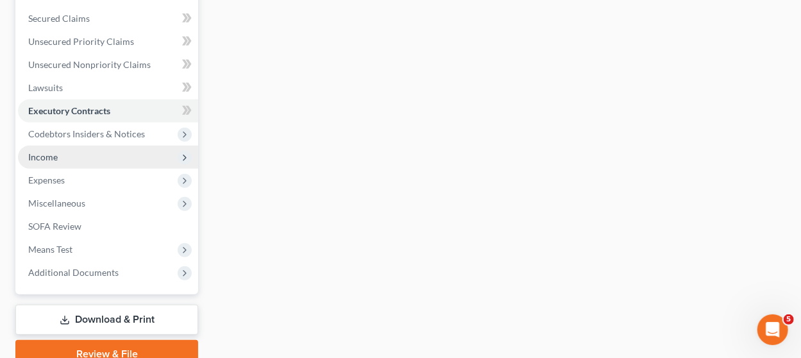
click at [115, 149] on span "Income" at bounding box center [108, 157] width 180 height 23
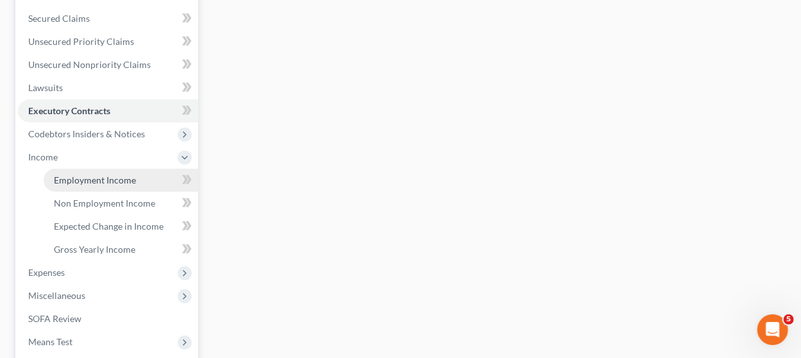
click at [88, 174] on span "Employment Income" at bounding box center [95, 179] width 82 height 11
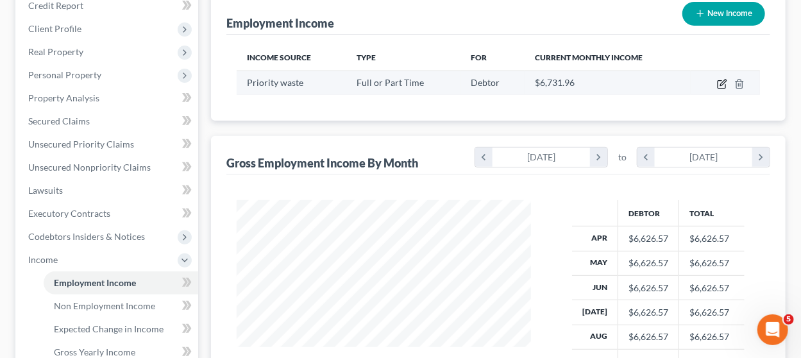
click at [720, 83] on icon "button" at bounding box center [722, 84] width 10 height 10
select select "0"
select select "23"
select select "3"
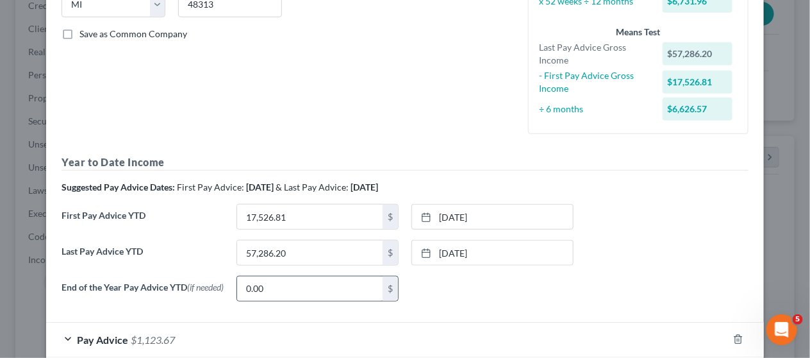
click at [393, 276] on div "0.00 $" at bounding box center [318, 289] width 162 height 26
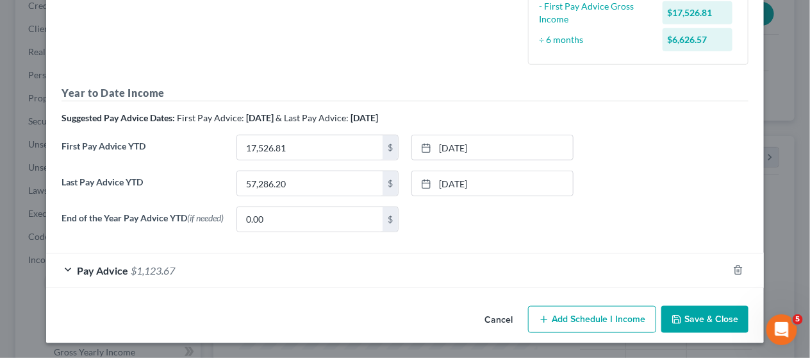
click at [406, 288] on div "Employment Type * Select Full or [DEMOGRAPHIC_DATA] Employment Self Employment …" at bounding box center [405, 9] width 718 height 584
click at [396, 275] on div "Pay Advice $1,123.67" at bounding box center [387, 270] width 682 height 34
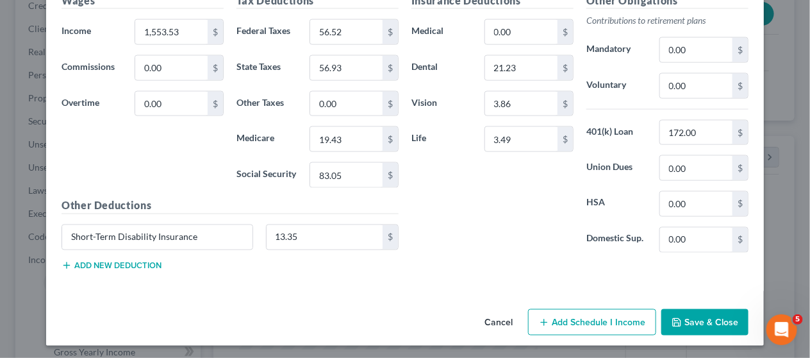
click at [680, 314] on button "Save & Close" at bounding box center [705, 322] width 87 height 27
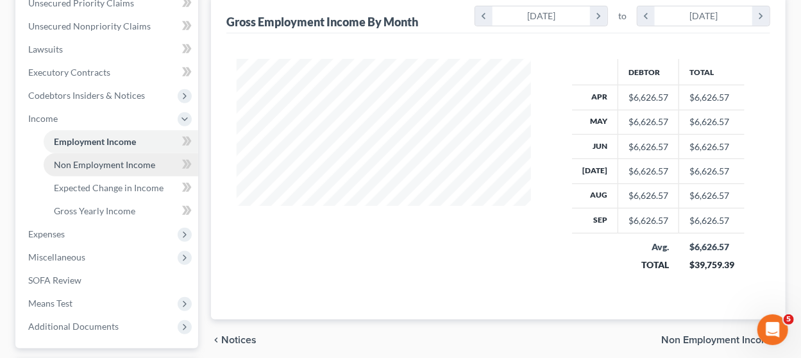
drag, startPoint x: 363, startPoint y: 254, endPoint x: 138, endPoint y: 167, distance: 240.5
click at [138, 167] on span "Non Employment Income" at bounding box center [104, 164] width 101 height 11
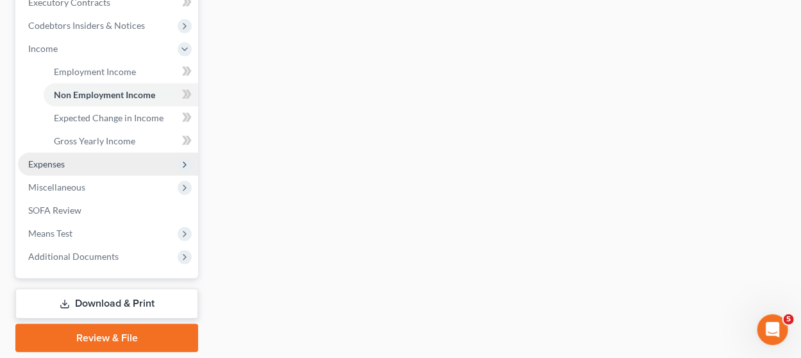
click at [92, 160] on span "Expenses" at bounding box center [108, 164] width 180 height 23
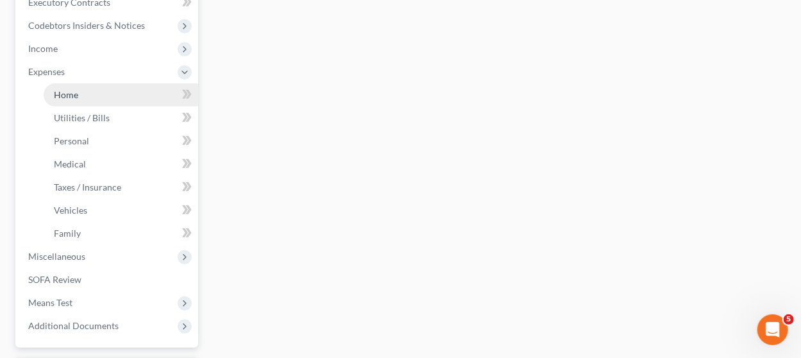
click at [76, 97] on span "Home" at bounding box center [66, 94] width 24 height 11
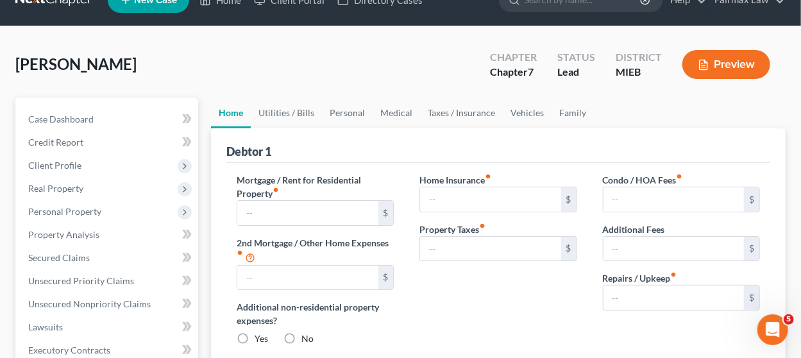
type input "633.00"
type input "0.00"
radio input "true"
type input "0.00"
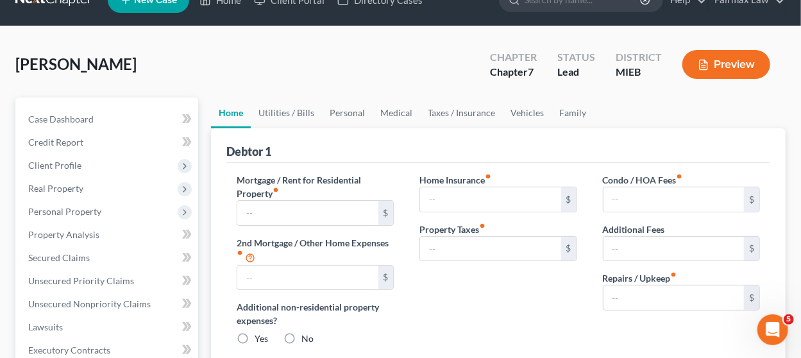
type input "0.00"
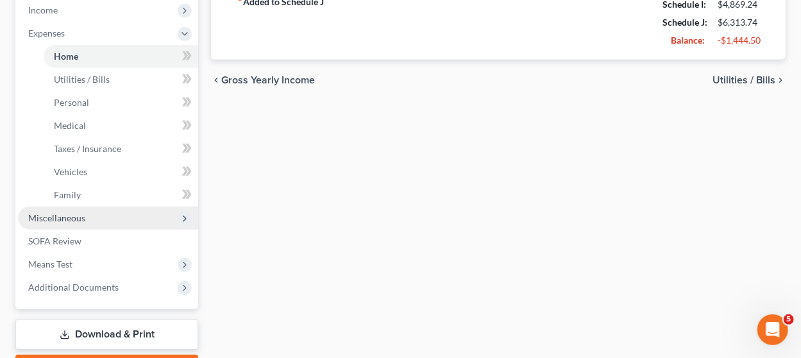
click at [107, 218] on span "Miscellaneous" at bounding box center [108, 217] width 180 height 23
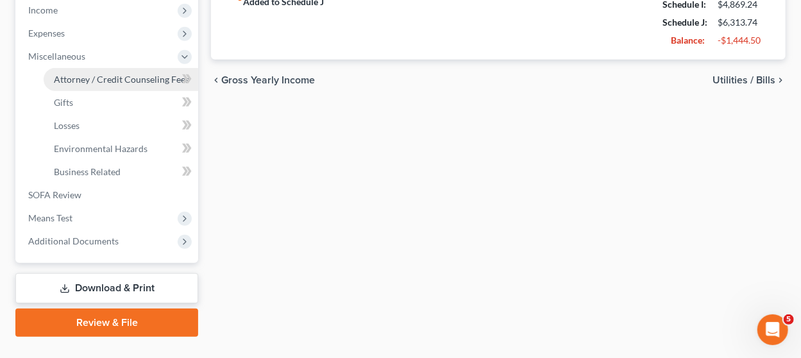
click at [106, 74] on span "Attorney / Credit Counseling Fees" at bounding box center [121, 79] width 135 height 11
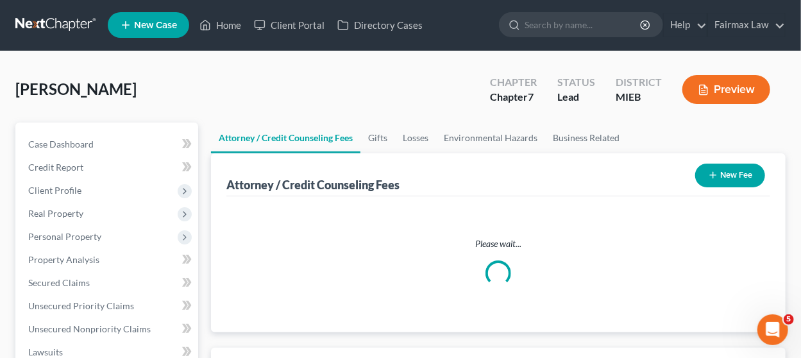
select select "2"
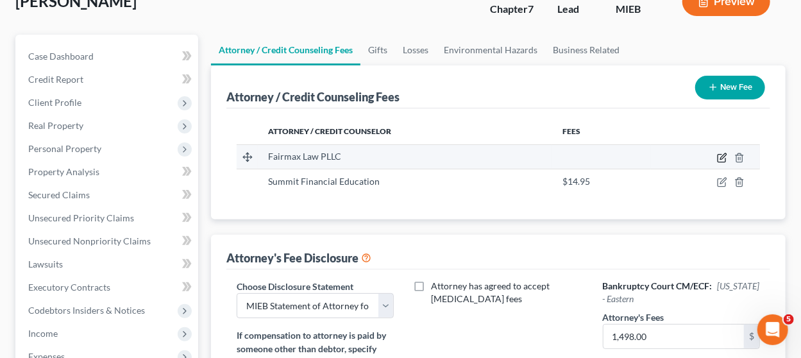
click at [717, 159] on icon "button" at bounding box center [721, 158] width 8 height 8
select select "23"
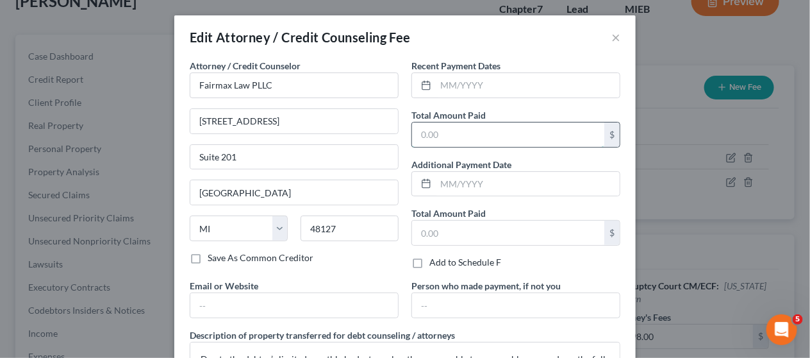
click at [428, 134] on input "text" at bounding box center [508, 134] width 192 height 24
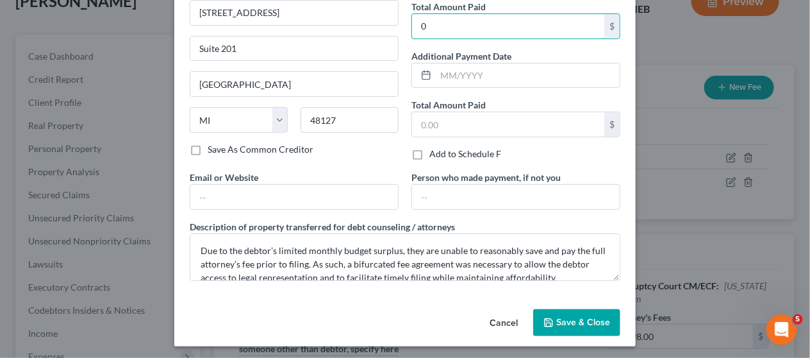
type input "0"
click at [560, 319] on span "Save & Close" at bounding box center [583, 322] width 54 height 11
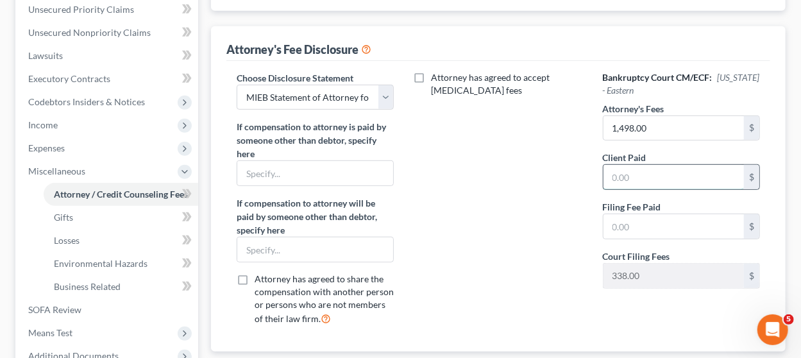
click at [636, 167] on input "text" at bounding box center [673, 177] width 140 height 24
type input "0"
click at [630, 215] on input "text" at bounding box center [673, 226] width 140 height 24
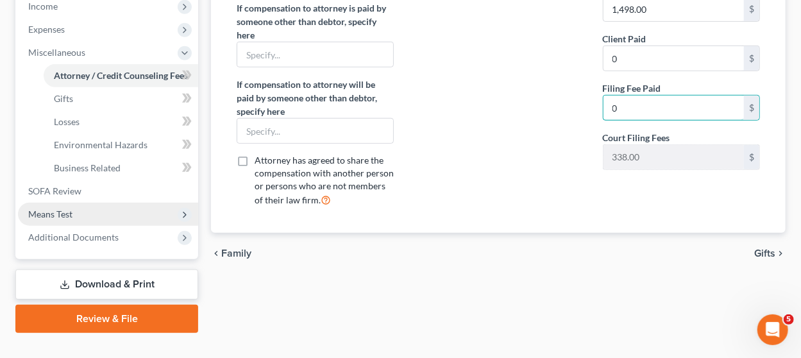
type input "0"
click at [70, 213] on span "Means Test" at bounding box center [50, 213] width 44 height 11
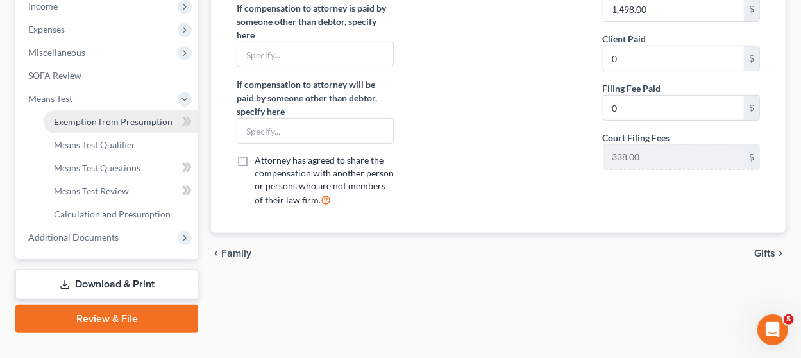
click at [99, 113] on link "Exemption from Presumption" at bounding box center [121, 121] width 154 height 23
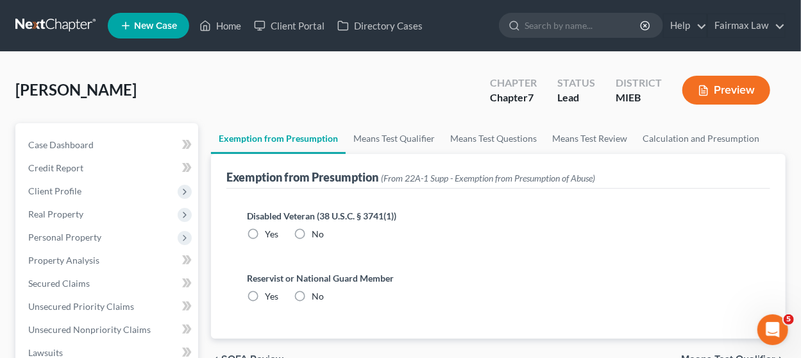
click at [312, 233] on label "No" at bounding box center [318, 234] width 12 height 13
click at [317, 233] on input "No" at bounding box center [321, 232] width 8 height 8
radio input "true"
click at [312, 291] on label "No" at bounding box center [318, 296] width 12 height 13
click at [317, 291] on input "No" at bounding box center [321, 294] width 8 height 8
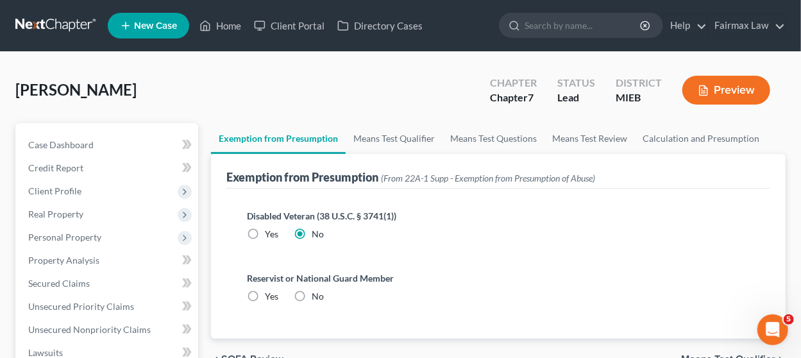
radio input "true"
click at [376, 136] on link "Means Test Qualifier" at bounding box center [394, 138] width 97 height 31
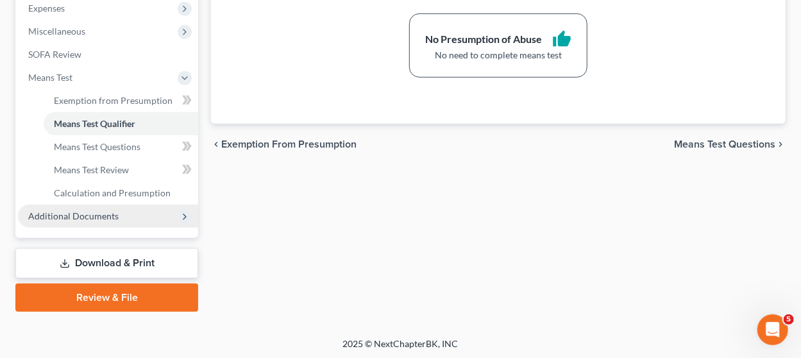
click at [108, 213] on span "Additional Documents" at bounding box center [73, 215] width 90 height 11
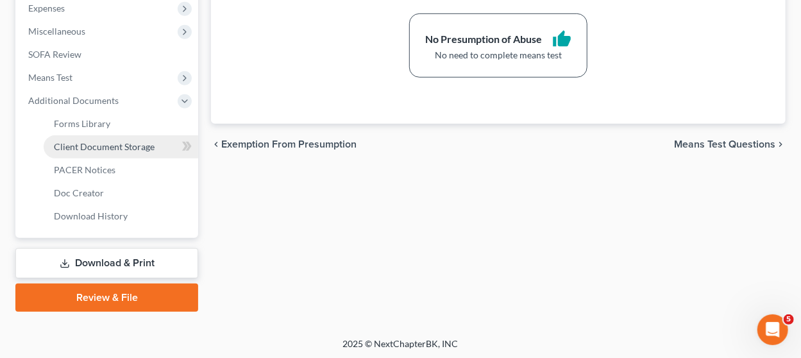
click at [112, 143] on span "Client Document Storage" at bounding box center [104, 146] width 101 height 11
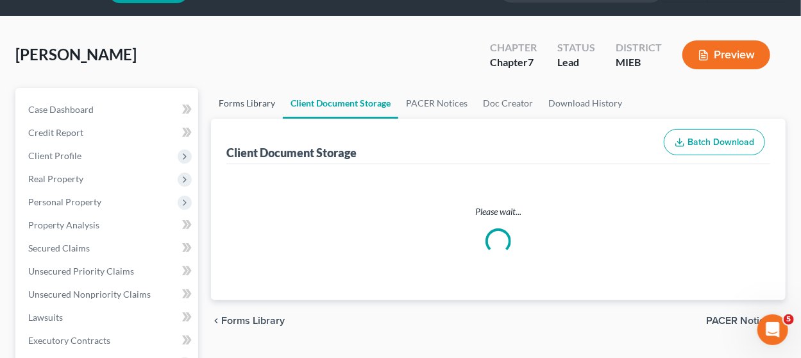
select select "32"
select select "7"
select select "6"
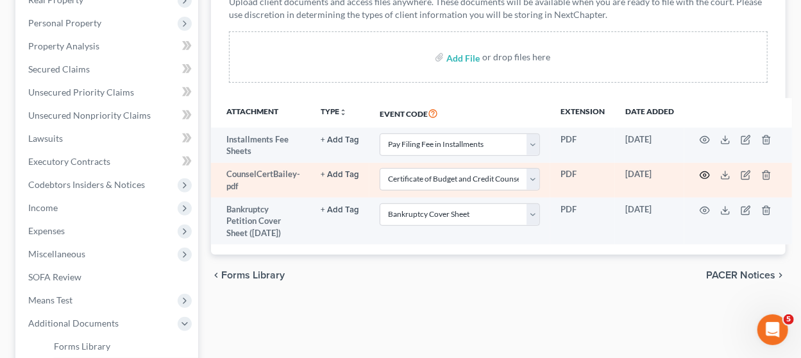
click at [705, 170] on icon "button" at bounding box center [704, 175] width 10 height 10
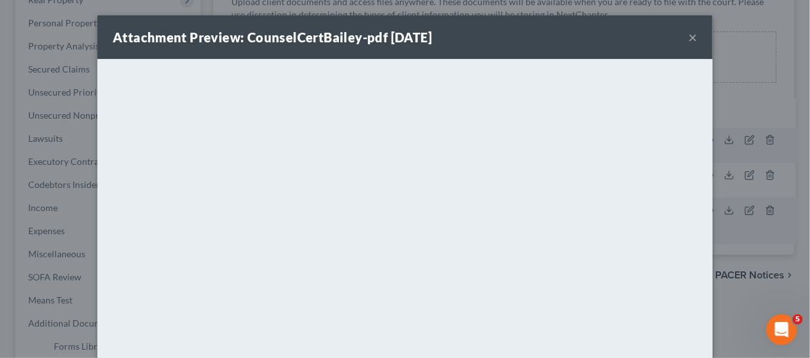
click at [688, 38] on button "×" at bounding box center [692, 36] width 9 height 15
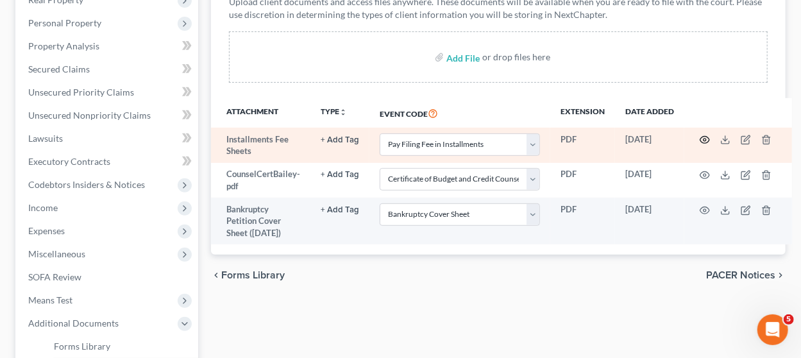
click at [704, 137] on icon "button" at bounding box center [704, 140] width 10 height 10
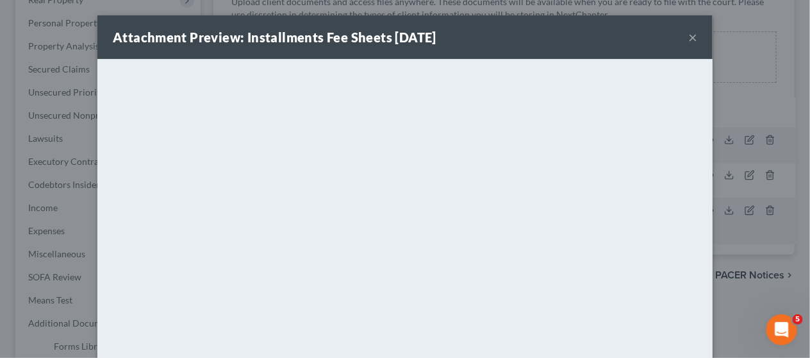
click at [688, 38] on button "×" at bounding box center [692, 36] width 9 height 15
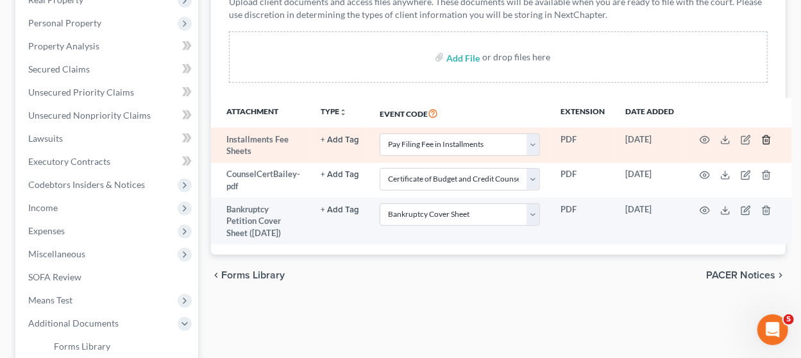
click at [765, 140] on line "button" at bounding box center [765, 141] width 0 height 3
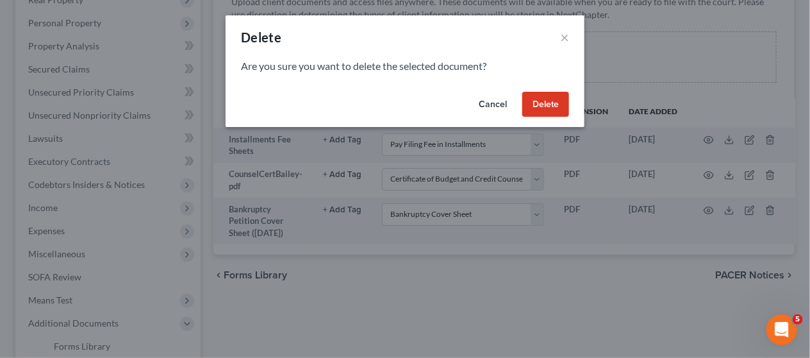
click at [555, 99] on button "Delete" at bounding box center [545, 105] width 47 height 26
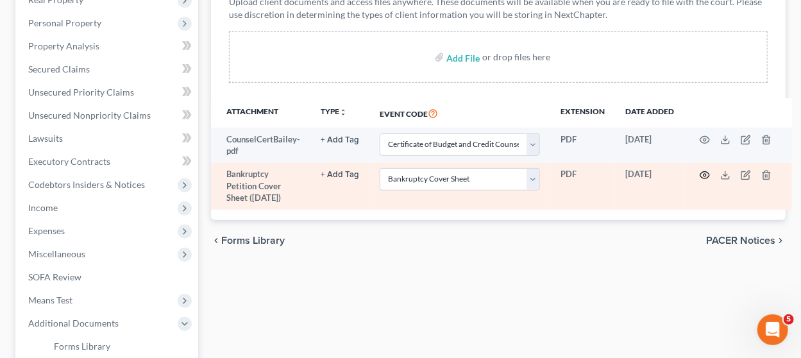
click at [699, 176] on icon "button" at bounding box center [704, 175] width 10 height 10
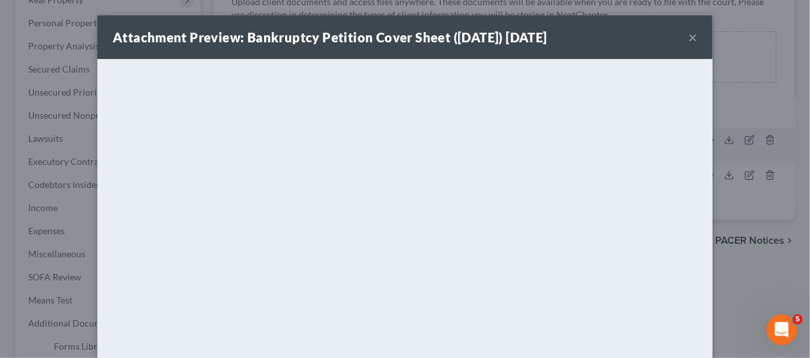
click at [688, 39] on button "×" at bounding box center [692, 36] width 9 height 15
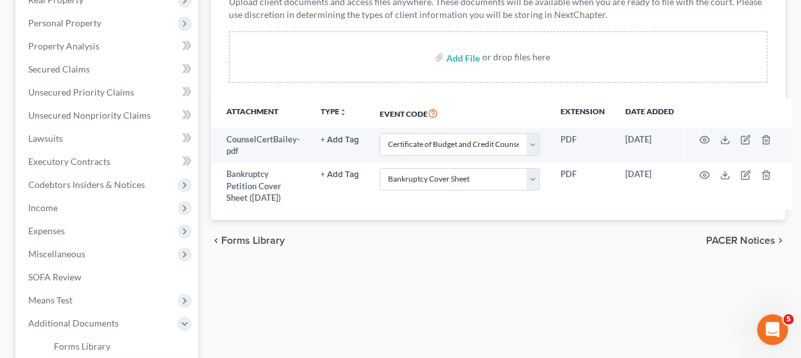
scroll to position [70, 0]
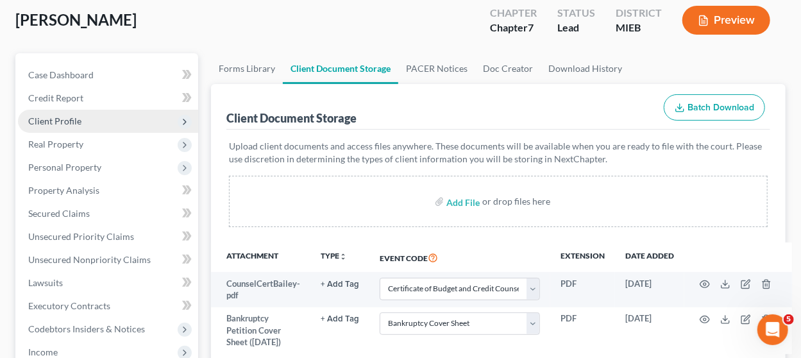
click at [98, 121] on span "Client Profile" at bounding box center [108, 121] width 180 height 23
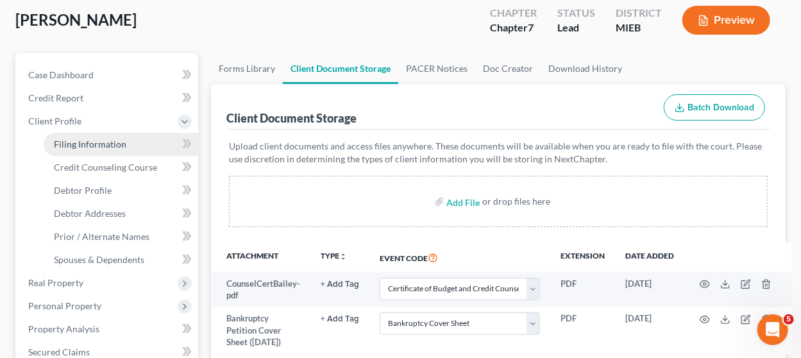
click at [112, 144] on span "Filing Information" at bounding box center [90, 143] width 72 height 11
select select "1"
select select "0"
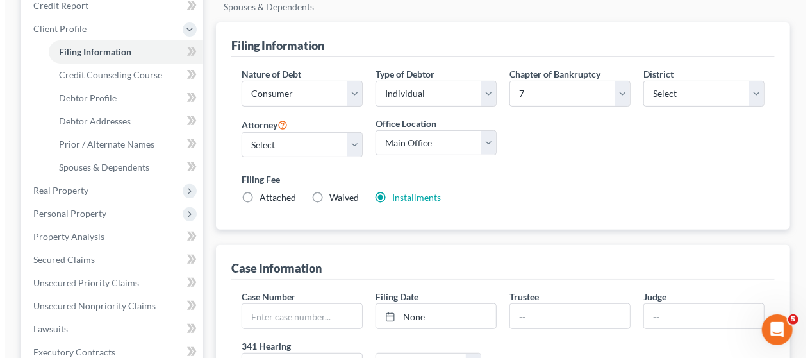
scroll to position [166, 0]
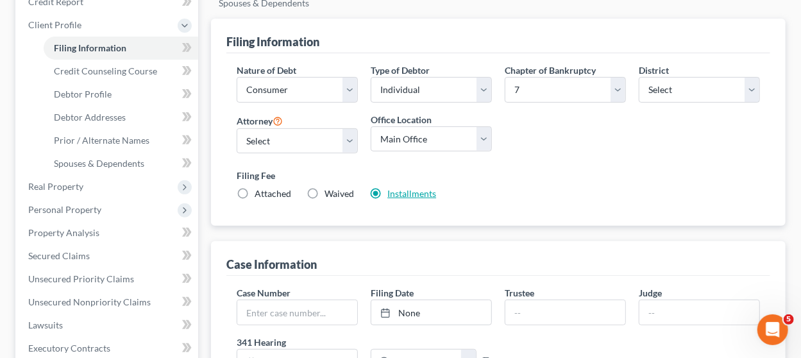
click at [412, 189] on link "Installments" at bounding box center [411, 193] width 49 height 11
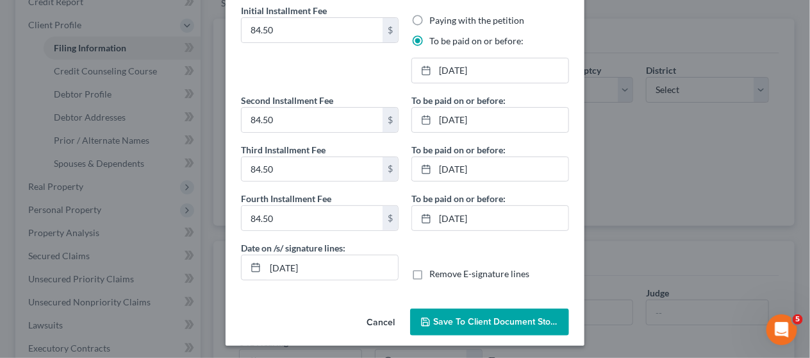
scroll to position [55, 0]
click at [433, 316] on span "Save to Client Document Storage" at bounding box center [501, 321] width 136 height 11
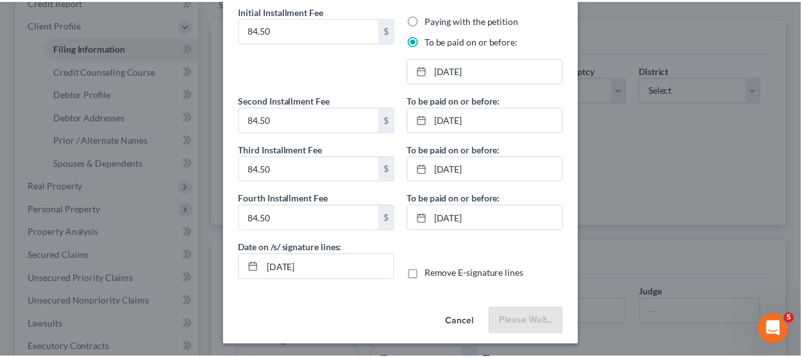
scroll to position [54, 0]
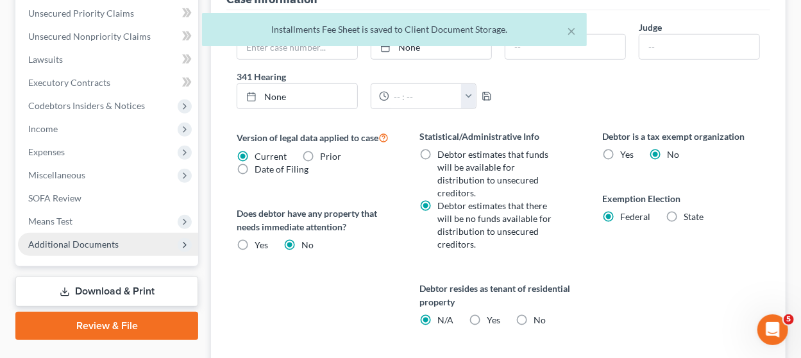
click at [133, 244] on span "Additional Documents" at bounding box center [108, 244] width 180 height 23
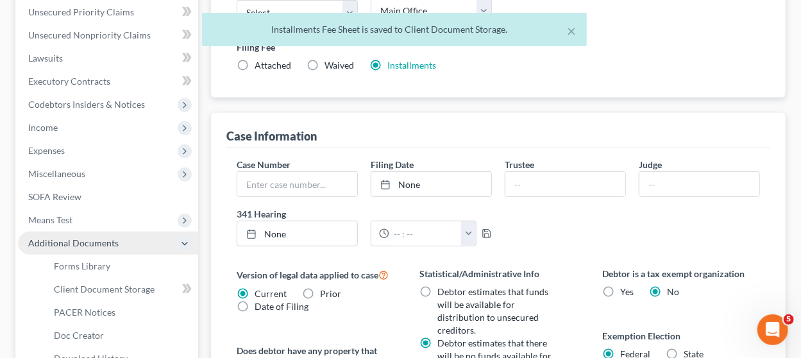
scroll to position [293, 0]
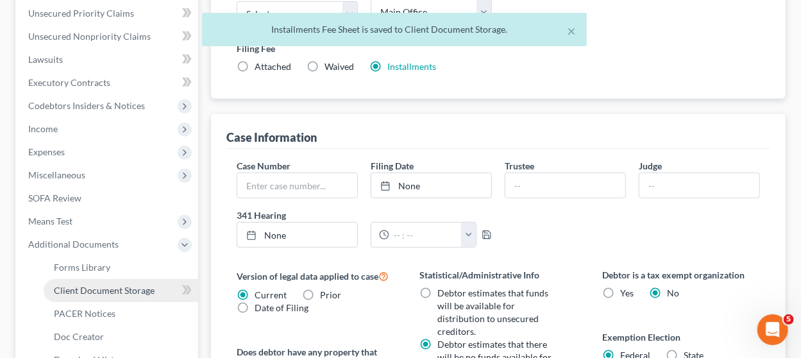
click at [121, 289] on span "Client Document Storage" at bounding box center [104, 290] width 101 height 11
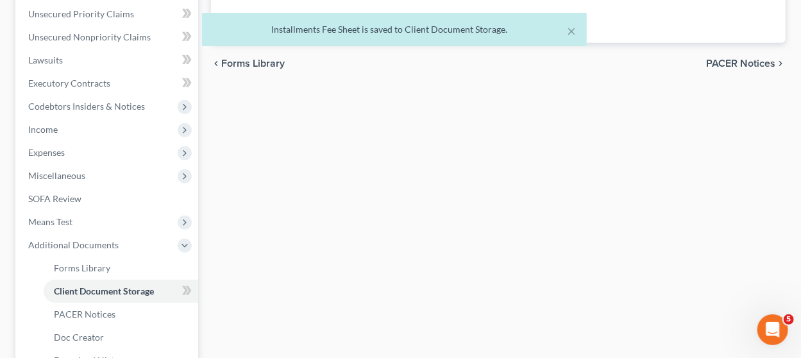
scroll to position [203, 0]
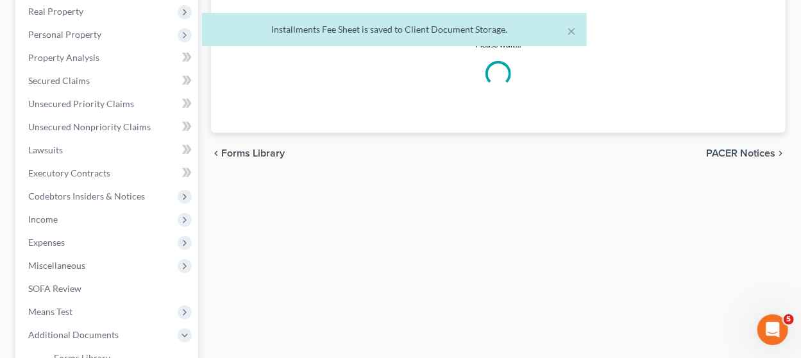
select select "7"
select select "6"
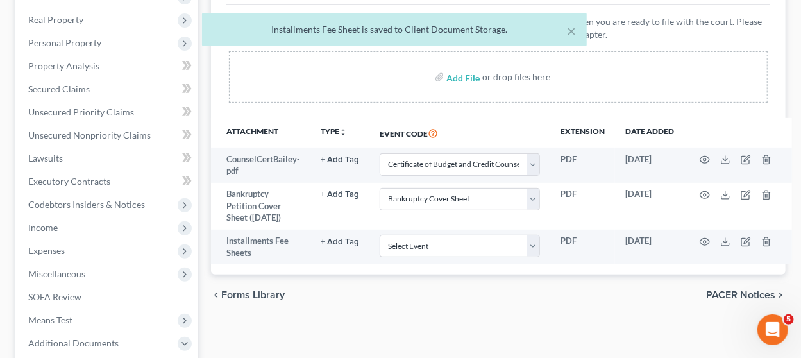
scroll to position [245, 0]
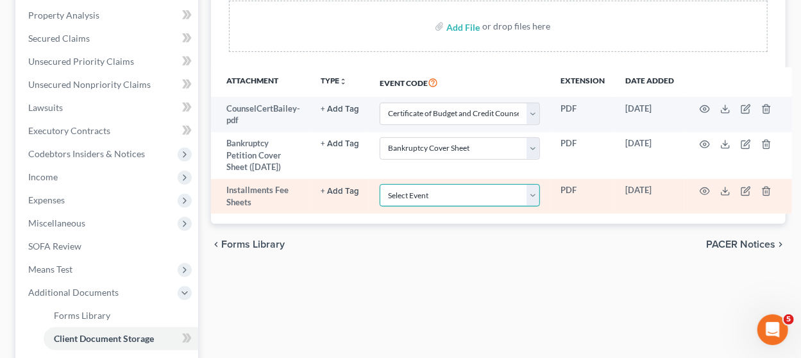
click at [436, 206] on select "Select Event 20 Largest Unsecured Creditors Amended Chapter 11 Plan Amended Cha…" at bounding box center [460, 195] width 160 height 22
select select "32"
click at [380, 194] on select "Select Event 20 Largest Unsecured Creditors Amended Chapter 11 Plan Amended Cha…" at bounding box center [460, 195] width 160 height 22
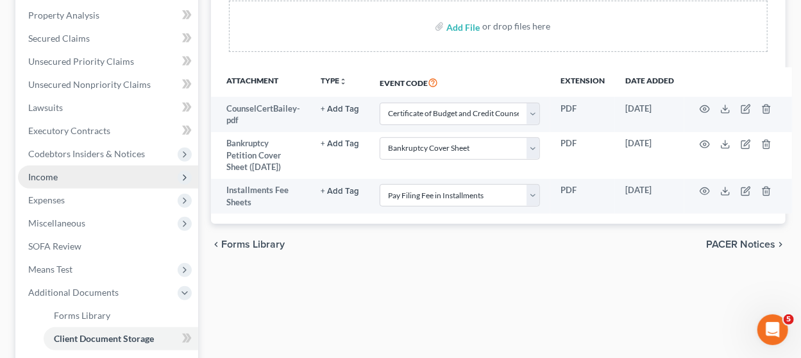
click at [114, 176] on span "Income" at bounding box center [108, 176] width 180 height 23
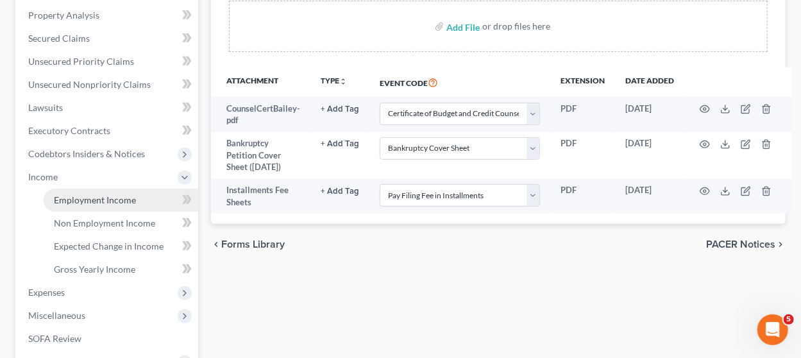
click at [128, 198] on span "Employment Income" at bounding box center [95, 199] width 82 height 11
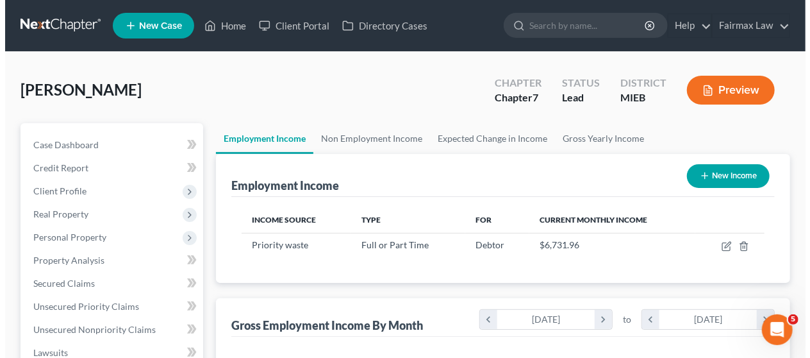
scroll to position [228, 320]
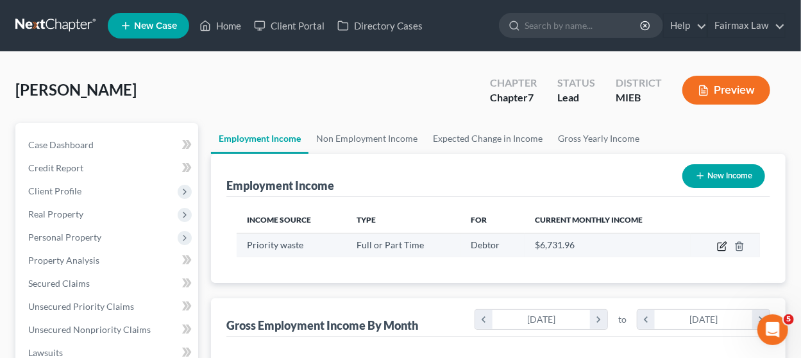
click at [721, 243] on icon "button" at bounding box center [722, 246] width 10 height 10
select select "0"
select select "23"
select select "3"
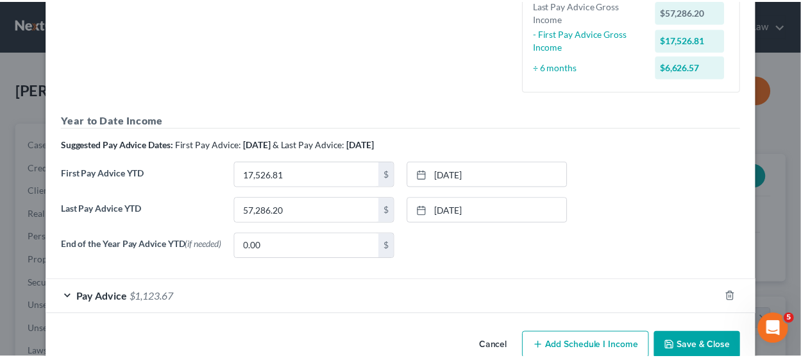
scroll to position [342, 0]
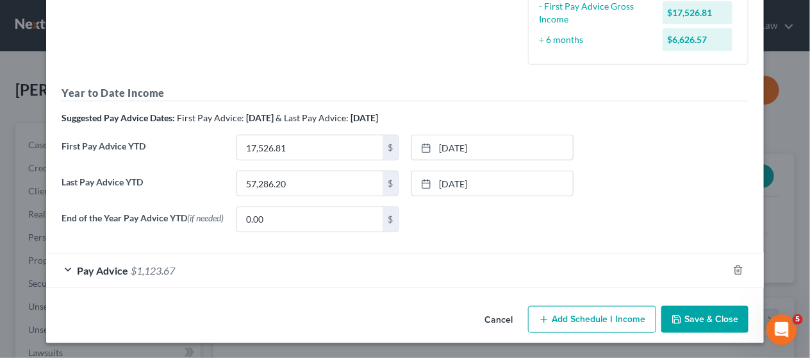
click at [684, 316] on button "Save & Close" at bounding box center [705, 319] width 87 height 27
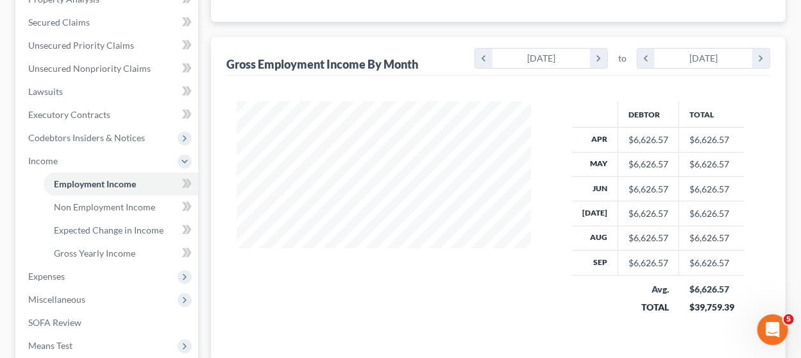
scroll to position [308, 0]
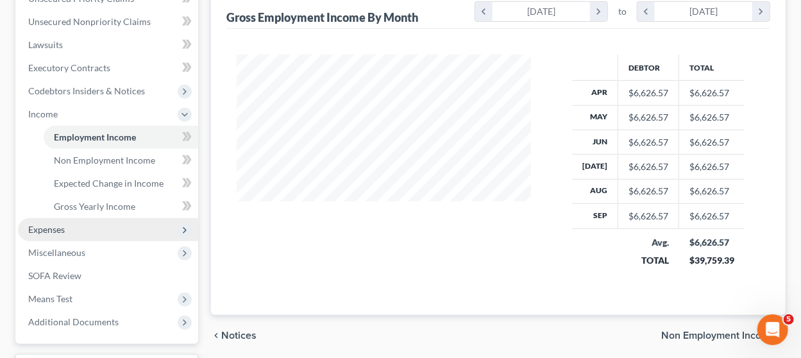
click at [131, 222] on span "Expenses" at bounding box center [108, 229] width 180 height 23
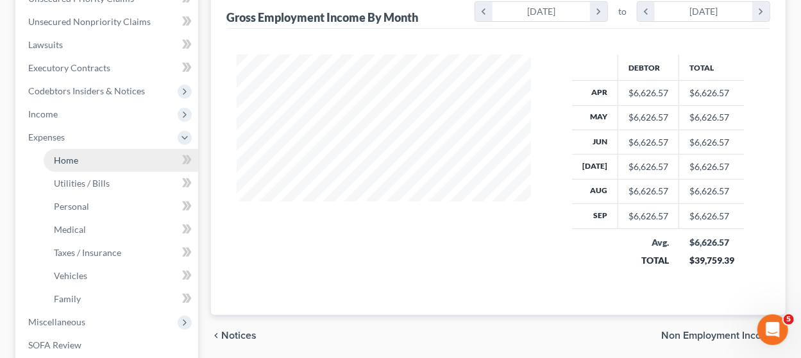
click at [117, 155] on link "Home" at bounding box center [121, 160] width 154 height 23
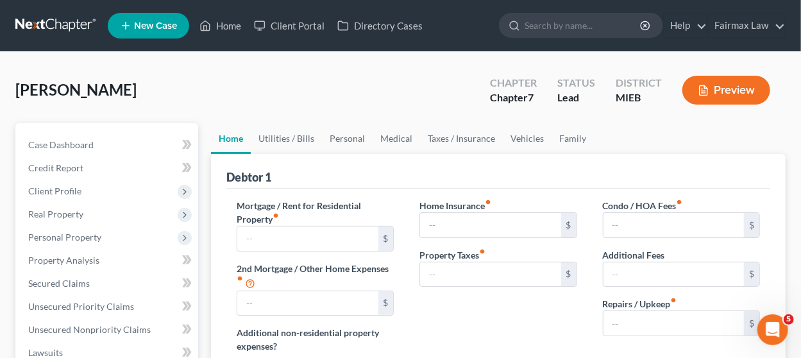
type input "633.00"
type input "0.00"
radio input "true"
type input "0.00"
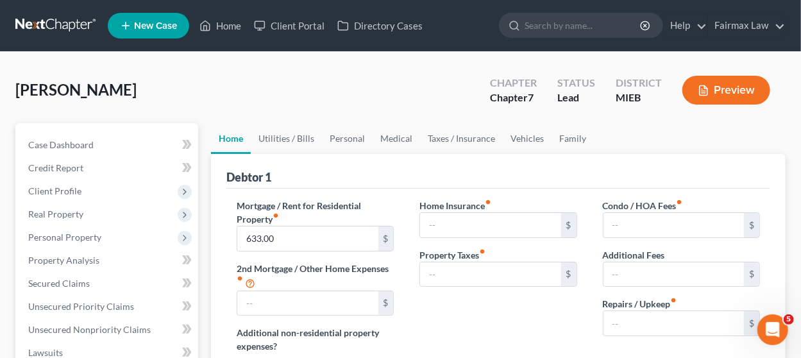
type input "0.00"
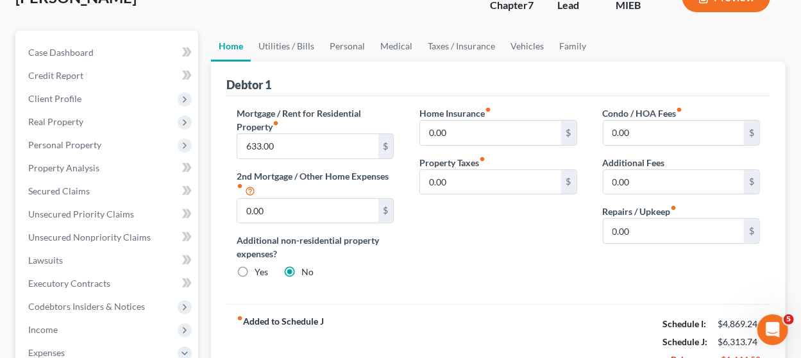
scroll to position [50, 0]
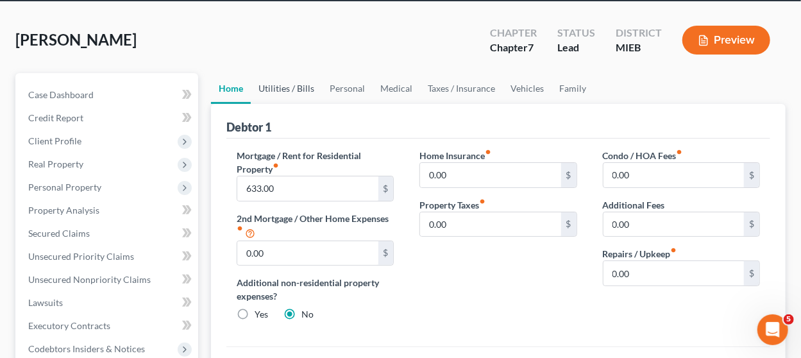
click at [280, 79] on link "Utilities / Bills" at bounding box center [286, 88] width 71 height 31
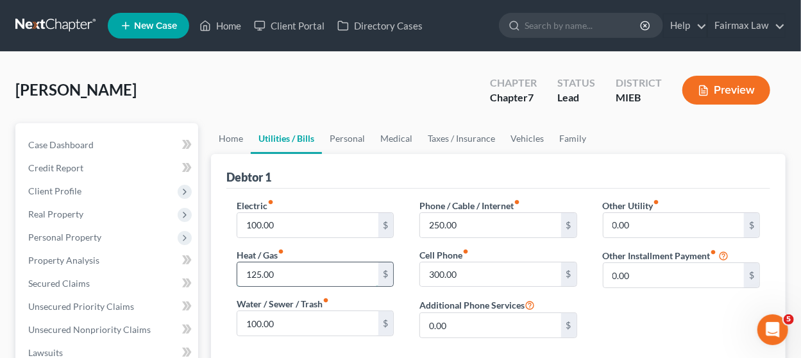
click at [286, 273] on input "125.00" at bounding box center [307, 274] width 140 height 24
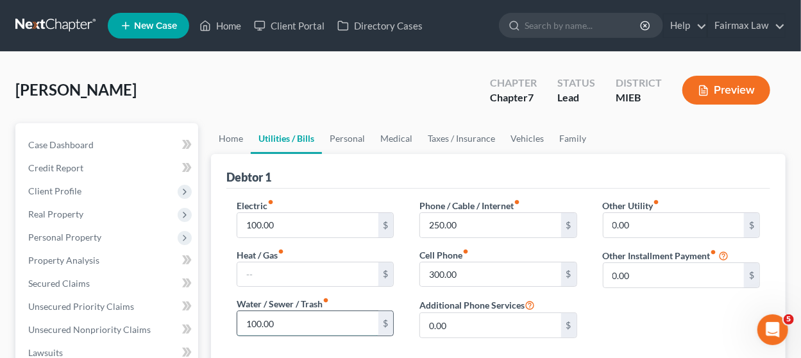
click at [297, 328] on input "100.00" at bounding box center [307, 323] width 140 height 24
click at [351, 129] on link "Personal" at bounding box center [347, 138] width 51 height 31
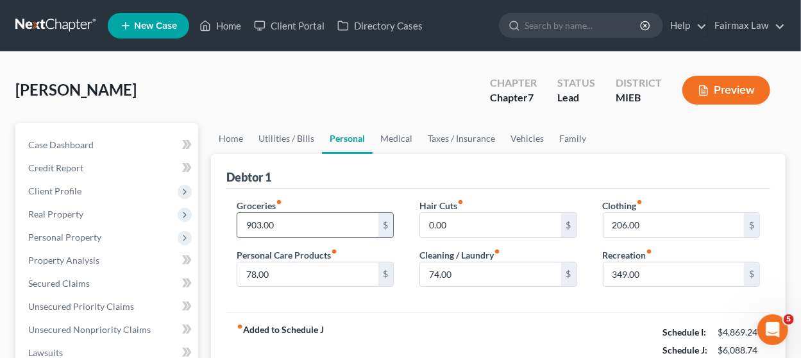
click at [288, 222] on input "903.00" at bounding box center [307, 225] width 140 height 24
type input "800"
click at [662, 277] on input "349.00" at bounding box center [673, 274] width 140 height 24
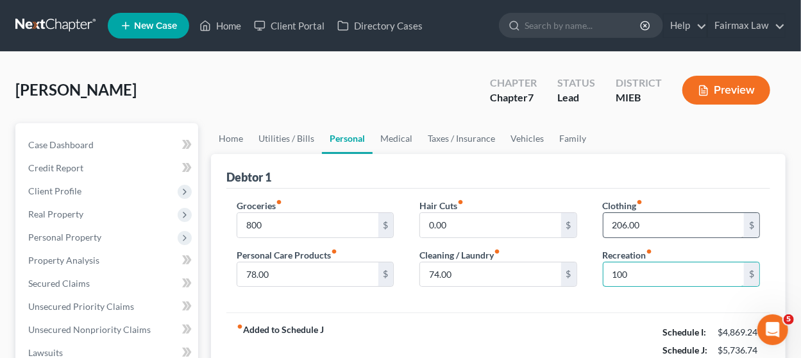
type input "100"
click at [668, 225] on input "206.00" at bounding box center [673, 225] width 140 height 24
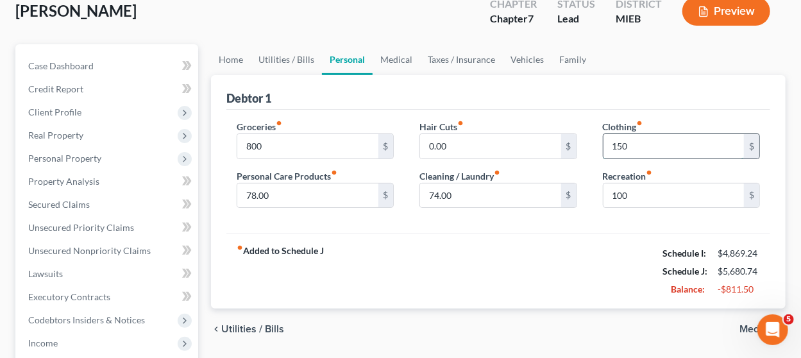
scroll to position [83, 0]
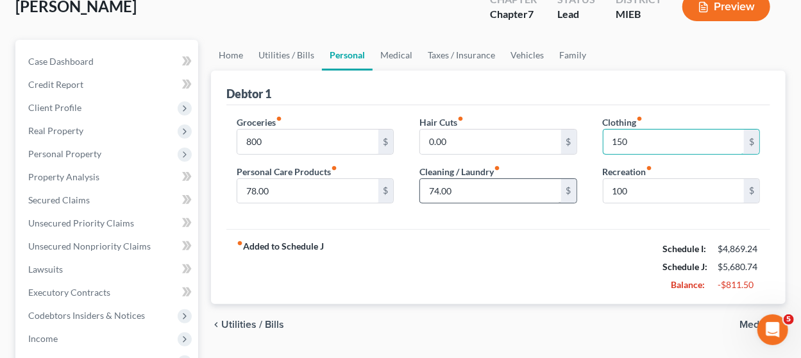
type input "150"
click at [461, 183] on input "74.00" at bounding box center [490, 191] width 140 height 24
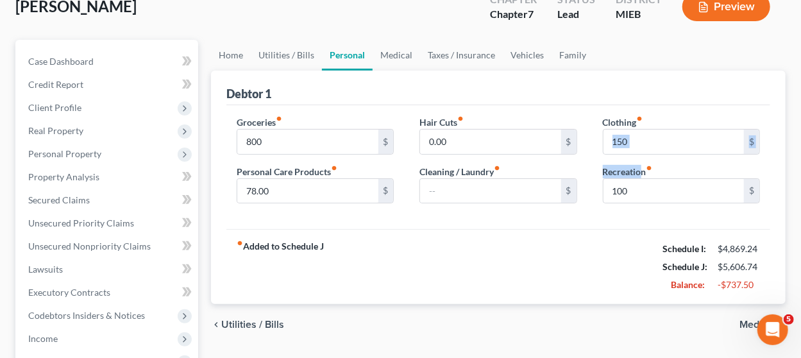
drag, startPoint x: 642, startPoint y: 165, endPoint x: 619, endPoint y: 114, distance: 56.2
click at [626, 144] on div "Clothing fiber_manual_record 150 $ Recreation fiber_manual_record 100 $" at bounding box center [681, 164] width 183 height 99
click at [410, 59] on link "Medical" at bounding box center [395, 55] width 47 height 31
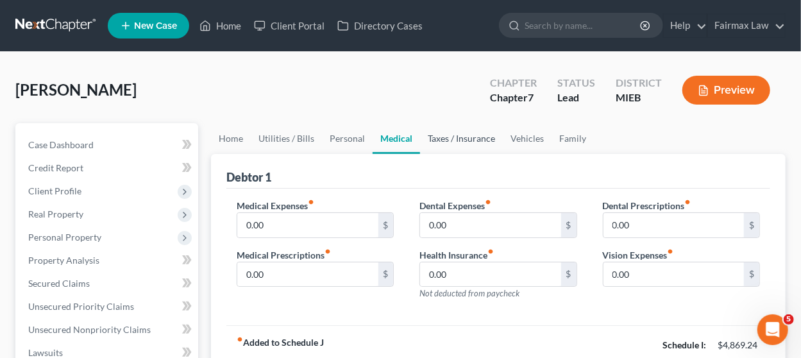
click at [475, 135] on link "Taxes / Insurance" at bounding box center [461, 138] width 83 height 31
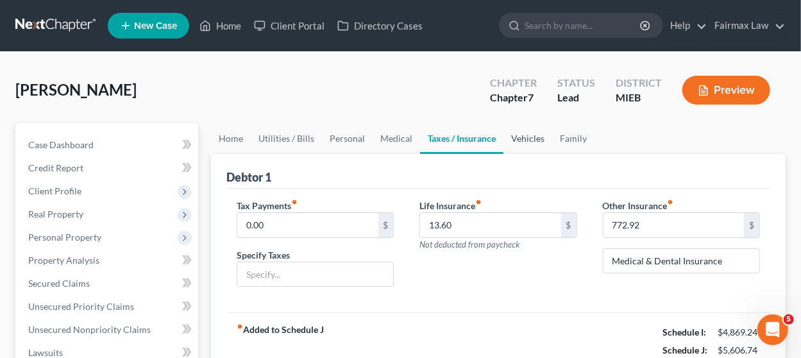
click at [515, 139] on link "Vehicles" at bounding box center [527, 138] width 49 height 31
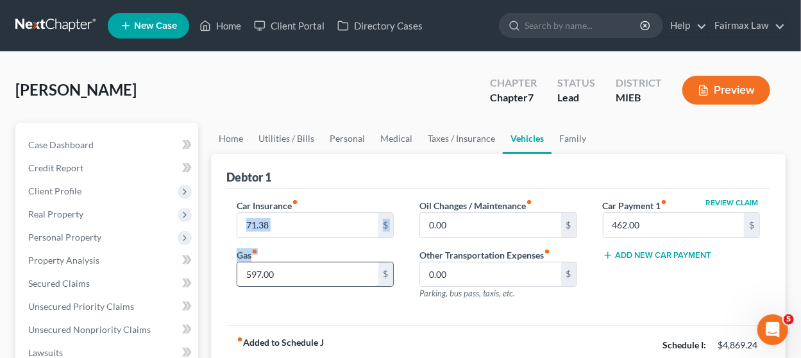
drag, startPoint x: 340, startPoint y: 203, endPoint x: 287, endPoint y: 280, distance: 93.2
click at [297, 260] on div "Car Insurance fiber_manual_record 71.38 $ Gas fiber_manual_record 597.00 $" at bounding box center [315, 255] width 183 height 112
click at [284, 283] on input "597.00" at bounding box center [307, 274] width 140 height 24
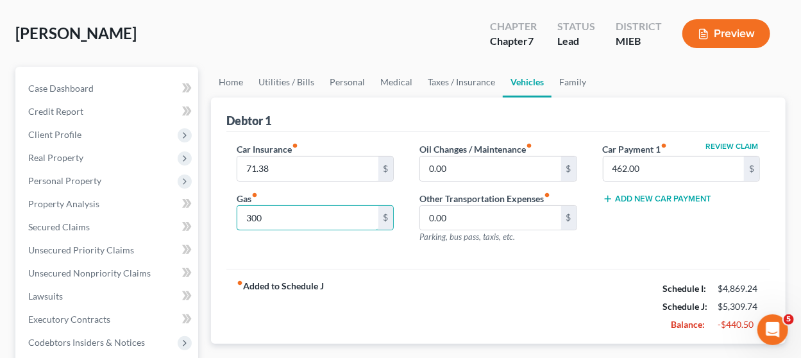
scroll to position [58, 0]
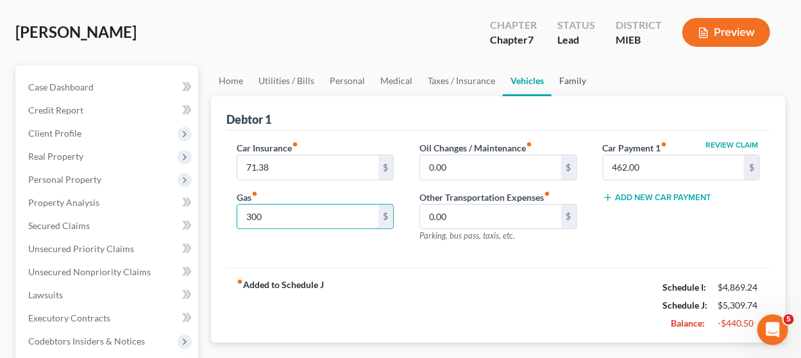
type input "300"
click at [571, 78] on link "Family" at bounding box center [572, 80] width 42 height 31
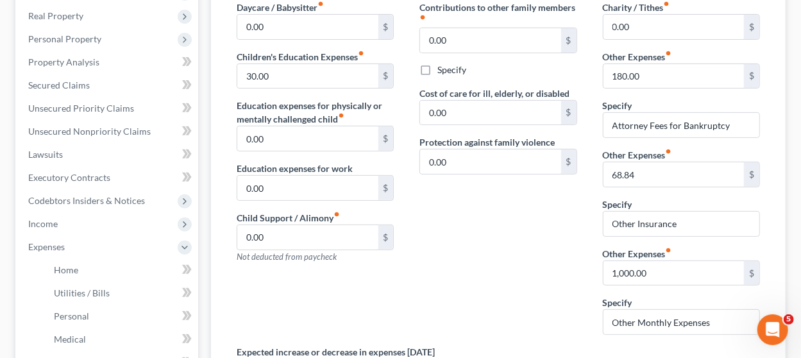
scroll to position [202, 0]
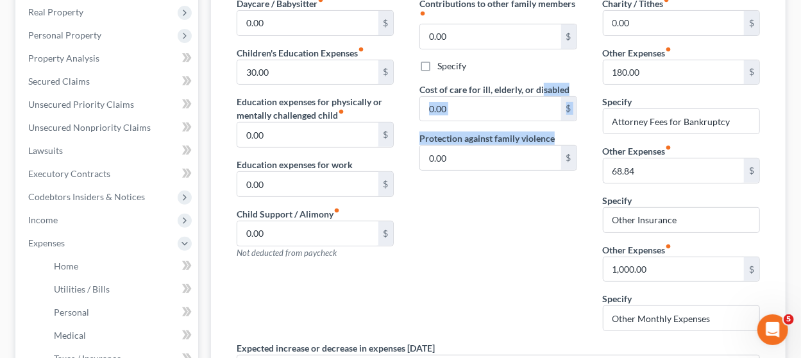
drag, startPoint x: 562, startPoint y: 123, endPoint x: 542, endPoint y: 85, distance: 43.0
click at [542, 85] on div "Contributions to other family members fiber_manual_record 0.00 $ Specify Cost o…" at bounding box center [497, 169] width 183 height 344
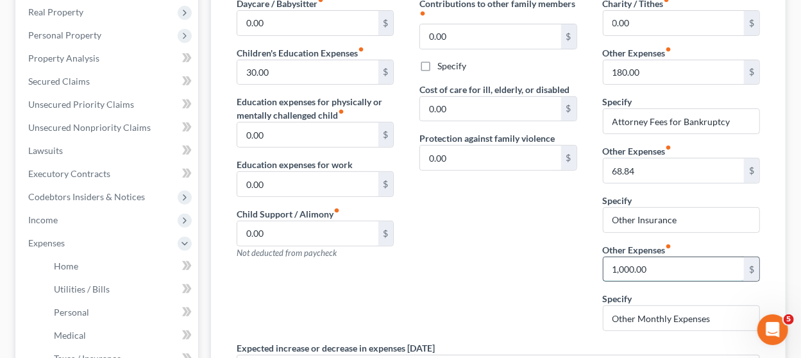
click at [647, 265] on input "1,000.00" at bounding box center [673, 269] width 140 height 24
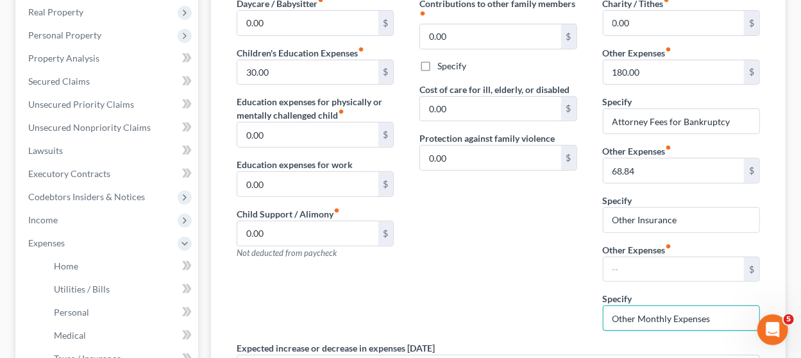
drag, startPoint x: 707, startPoint y: 308, endPoint x: 526, endPoint y: 333, distance: 182.6
click at [526, 333] on div "Daycare / Babysitter fiber_manual_record 0.00 $ Children's Education Expenses f…" at bounding box center [498, 225] width 549 height 457
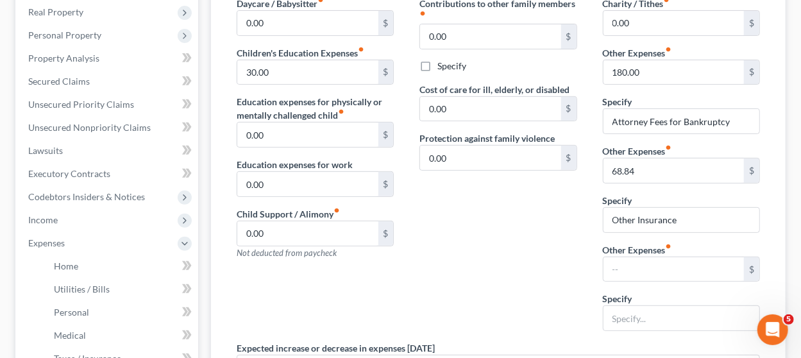
click at [509, 254] on div "Contributions to other family members fiber_manual_record 0.00 $ Specify Cost o…" at bounding box center [497, 169] width 183 height 344
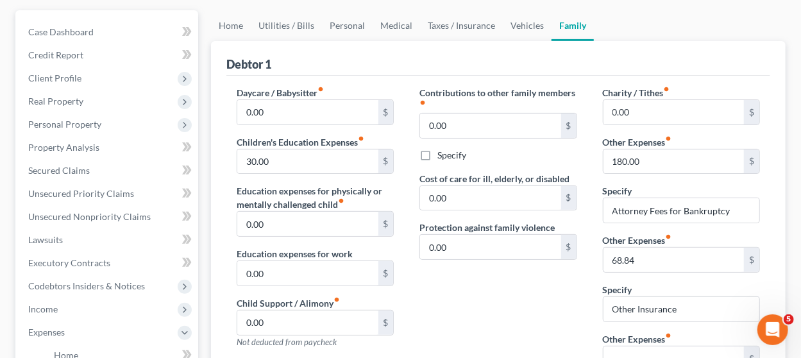
scroll to position [96, 0]
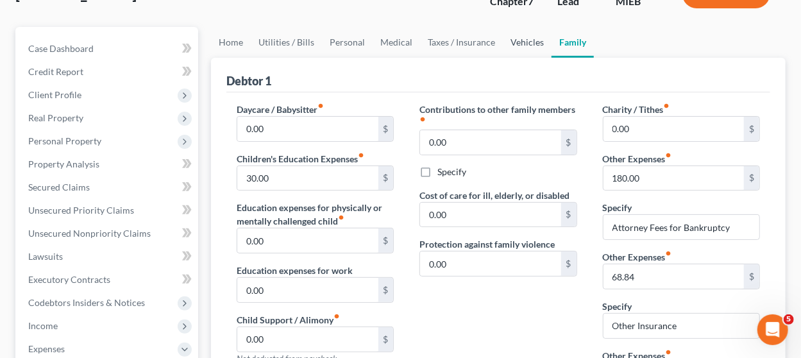
click at [528, 43] on link "Vehicles" at bounding box center [527, 42] width 49 height 31
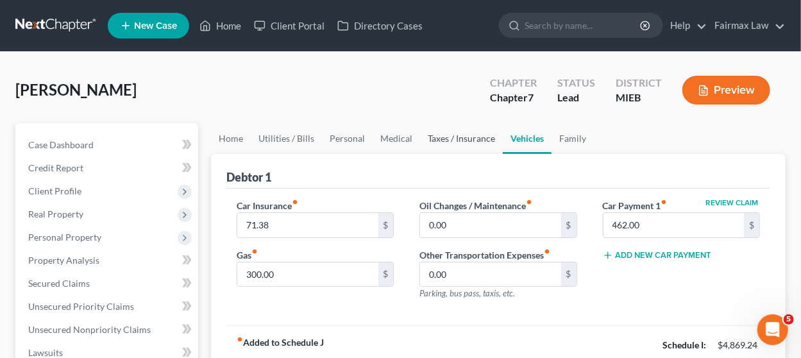
click at [438, 146] on link "Taxes / Insurance" at bounding box center [461, 138] width 83 height 31
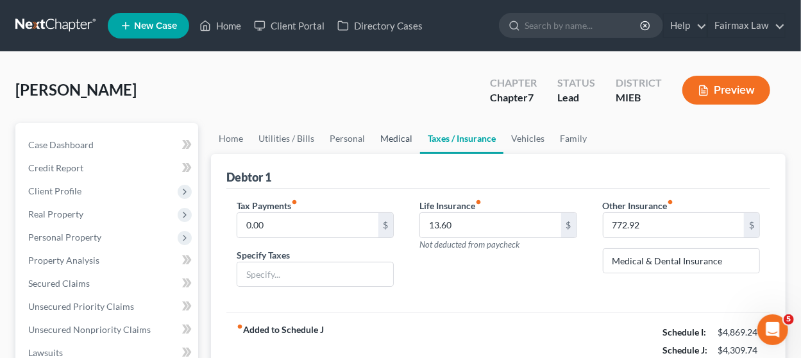
click at [396, 143] on link "Medical" at bounding box center [395, 138] width 47 height 31
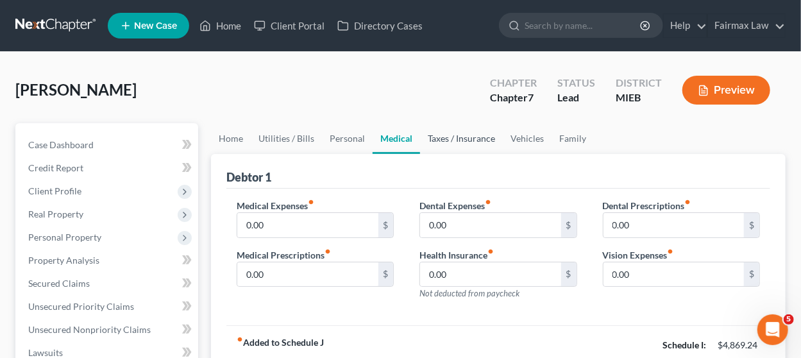
click at [449, 142] on link "Taxes / Insurance" at bounding box center [461, 138] width 83 height 31
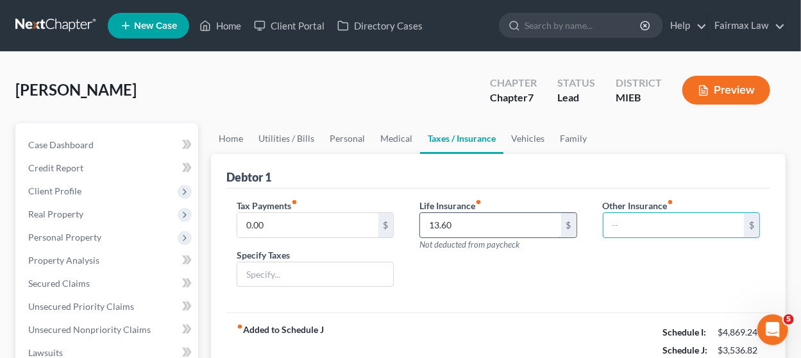
click at [531, 222] on input "13.60" at bounding box center [490, 225] width 140 height 24
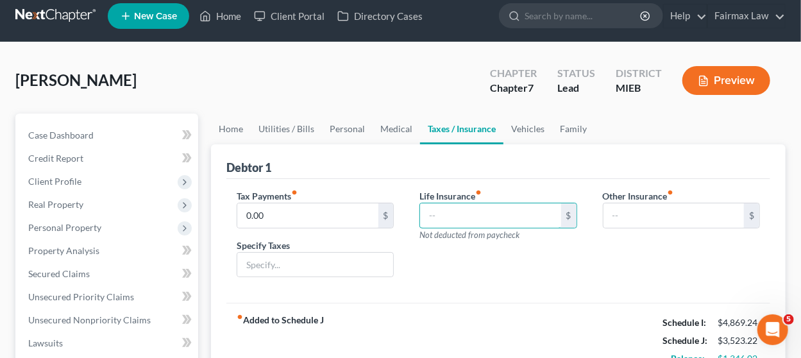
scroll to position [8, 0]
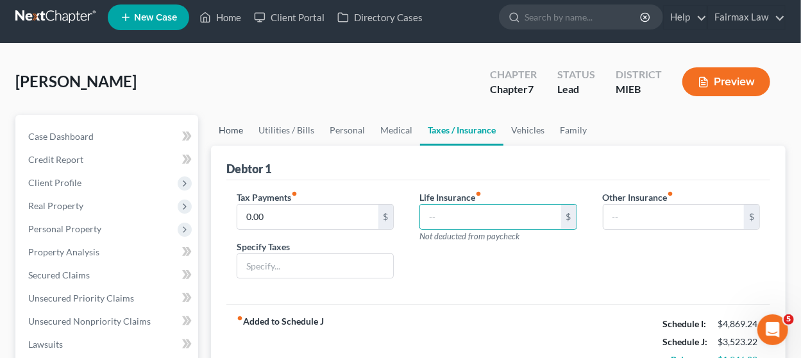
click at [241, 130] on link "Home" at bounding box center [231, 130] width 40 height 31
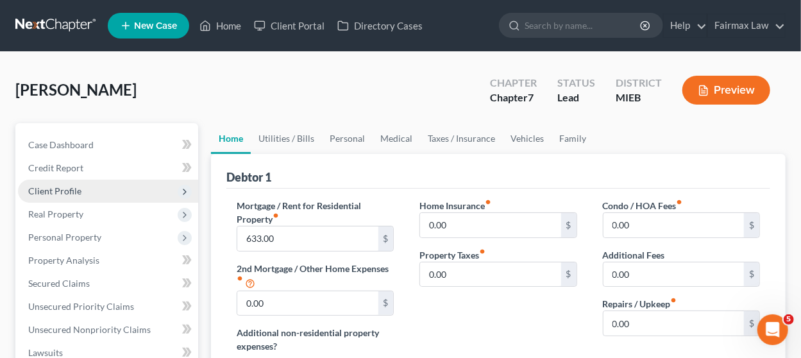
click at [126, 195] on span "Client Profile" at bounding box center [108, 190] width 180 height 23
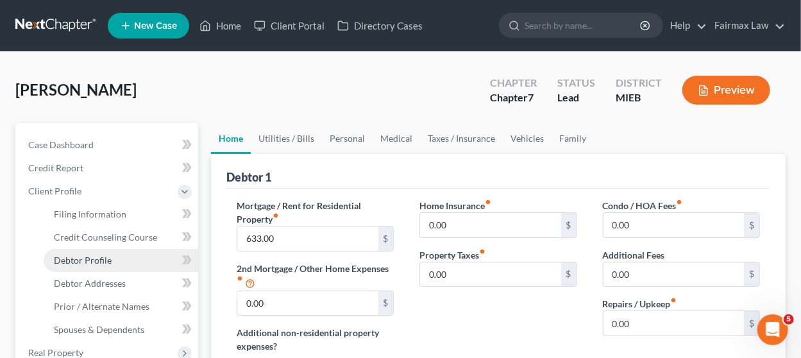
click at [117, 259] on link "Debtor Profile" at bounding box center [121, 260] width 154 height 23
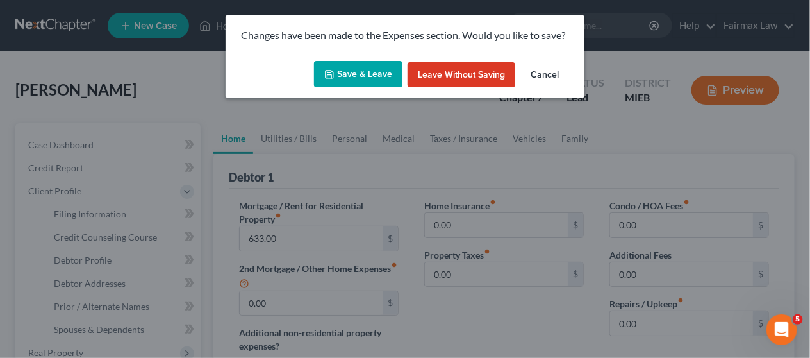
click at [350, 72] on button "Save & Leave" at bounding box center [358, 74] width 88 height 27
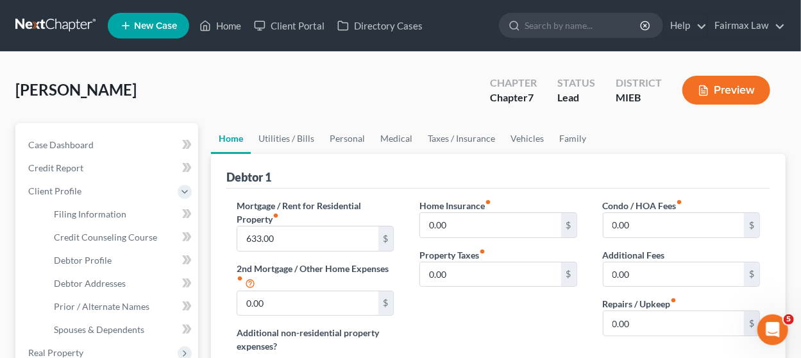
select select "0"
select select "2"
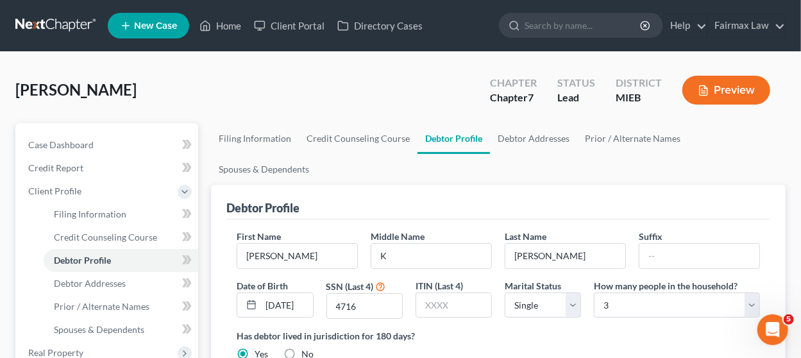
scroll to position [86, 0]
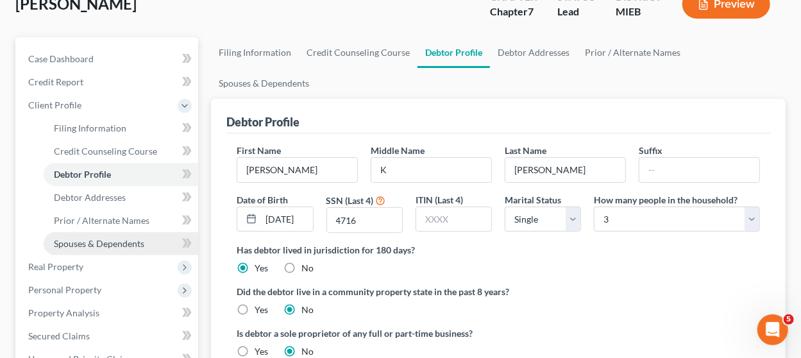
click at [135, 238] on span "Spouses & Dependents" at bounding box center [99, 243] width 90 height 11
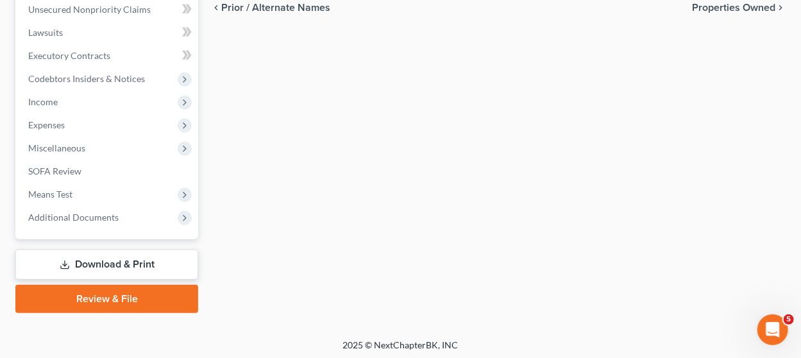
scroll to position [460, 0]
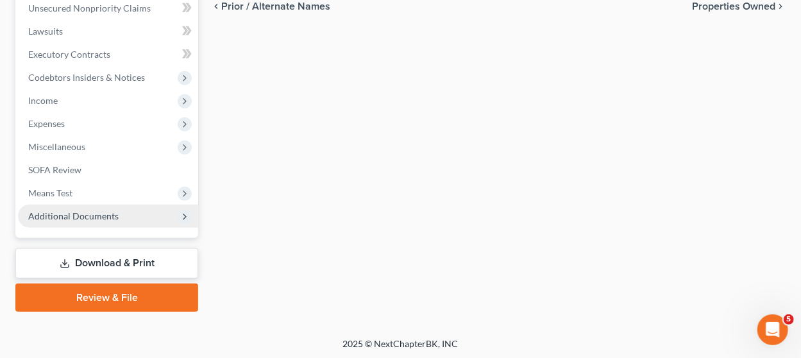
click at [128, 212] on span "Additional Documents" at bounding box center [108, 215] width 180 height 23
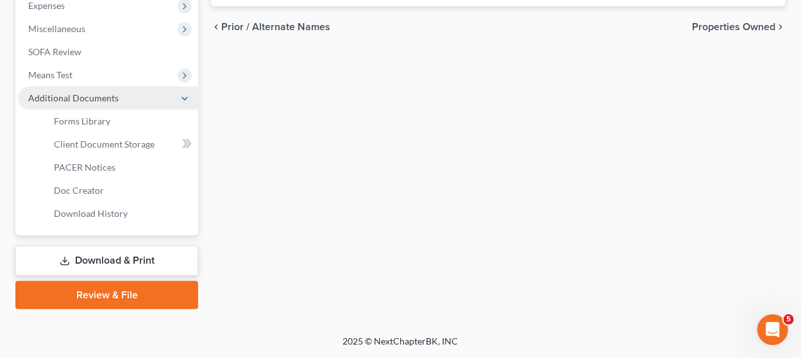
scroll to position [321, 0]
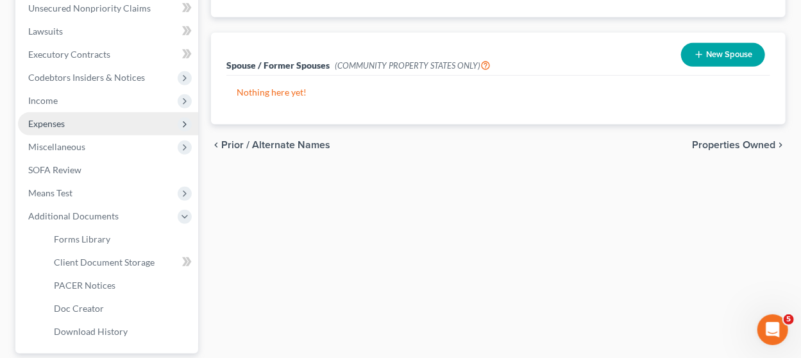
click at [107, 124] on span "Expenses" at bounding box center [108, 123] width 180 height 23
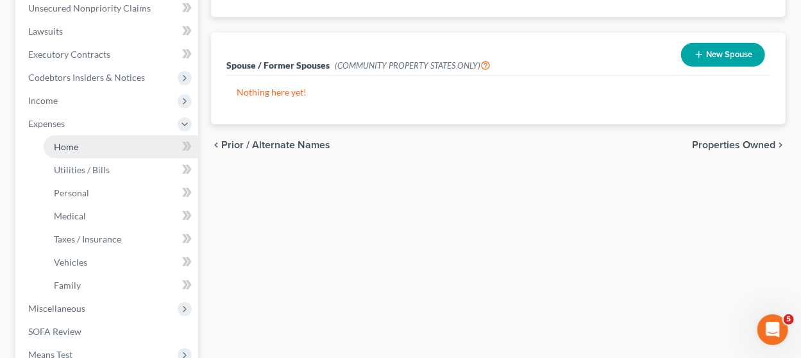
click at [107, 144] on link "Home" at bounding box center [121, 146] width 154 height 23
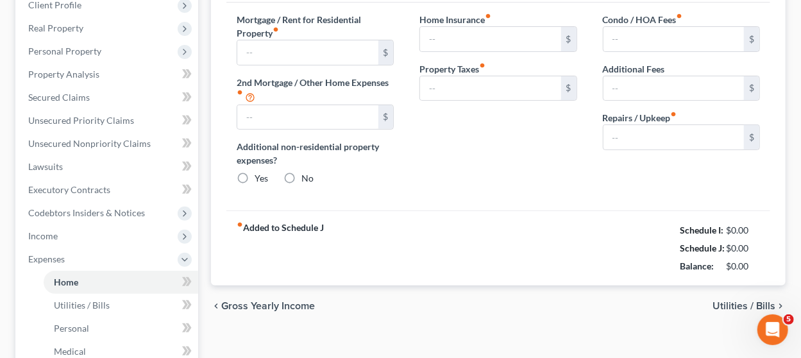
type input "633.00"
type input "0.00"
radio input "true"
type input "0.00"
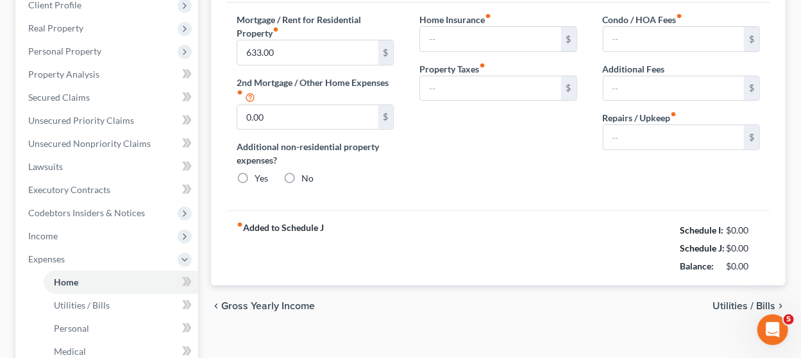
type input "0.00"
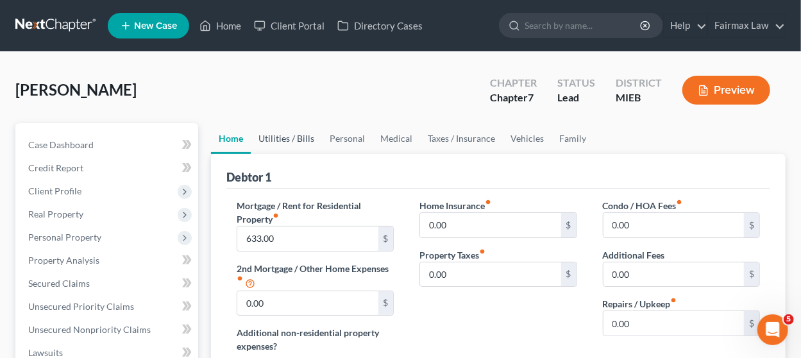
click at [302, 140] on link "Utilities / Bills" at bounding box center [286, 138] width 71 height 31
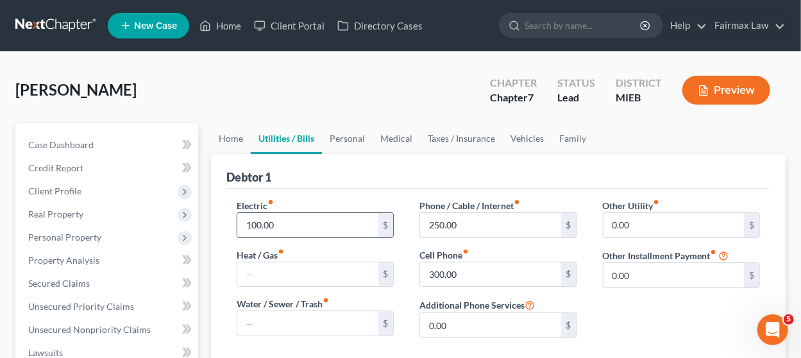
click at [279, 227] on input "100.00" at bounding box center [307, 225] width 140 height 24
type input "200"
click at [278, 283] on input "text" at bounding box center [307, 274] width 140 height 24
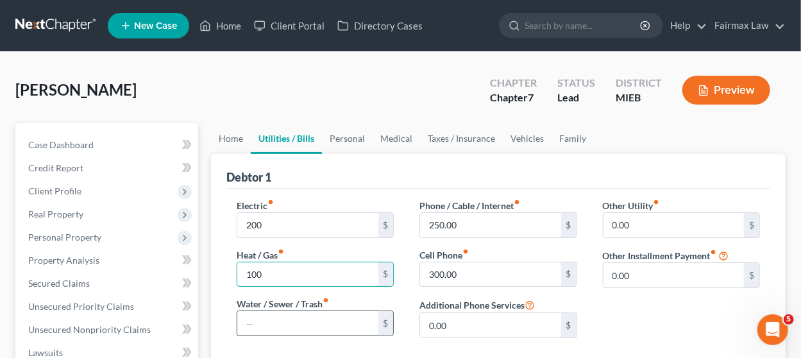
type input "100"
click at [306, 317] on input "text" at bounding box center [307, 323] width 140 height 24
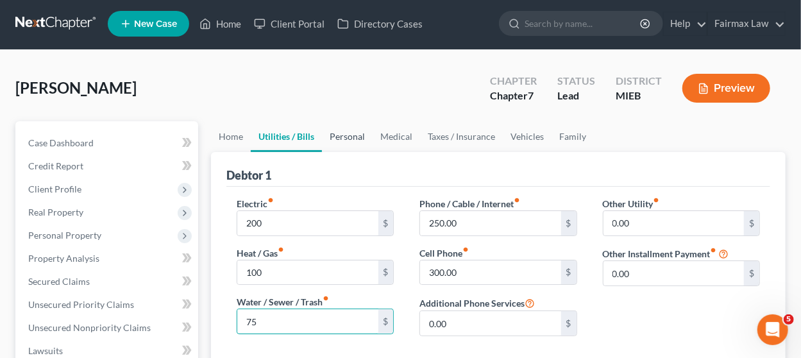
type input "75"
click at [349, 133] on link "Personal" at bounding box center [347, 136] width 51 height 31
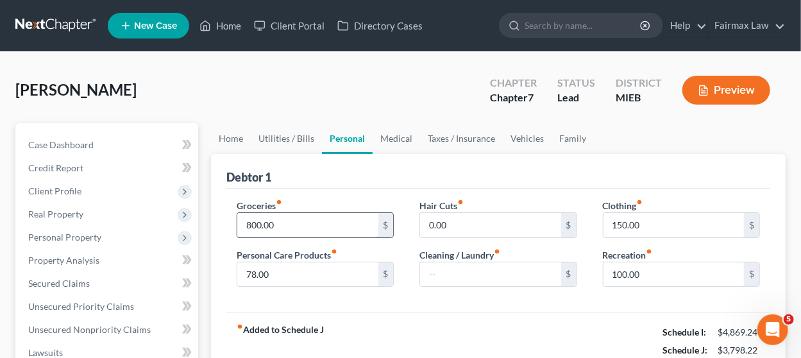
click at [297, 230] on input "800.00" at bounding box center [307, 225] width 140 height 24
type input "1,000"
click at [640, 219] on input "150.00" at bounding box center [673, 225] width 140 height 24
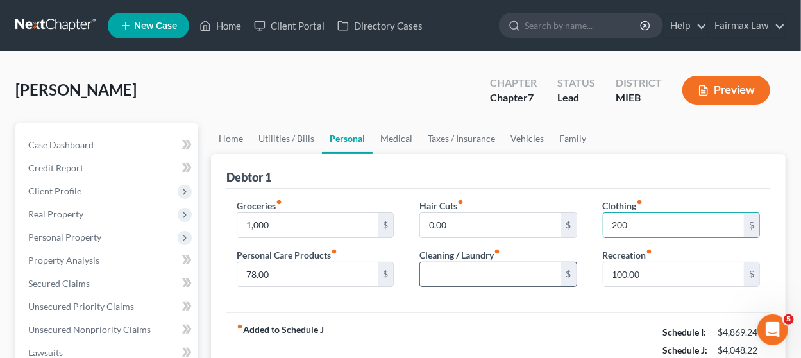
type input "200"
click at [489, 278] on input "text" at bounding box center [490, 274] width 140 height 24
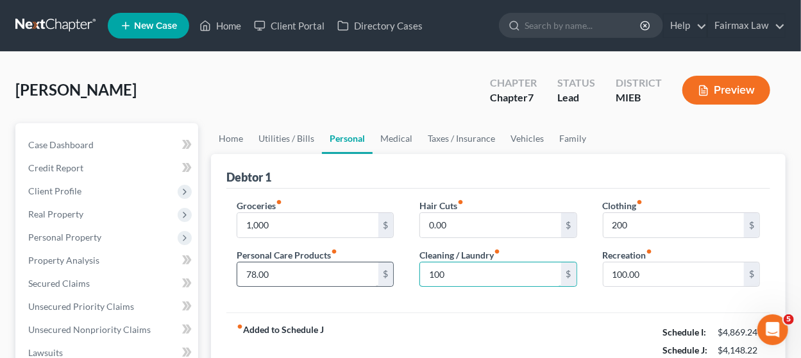
type input "100"
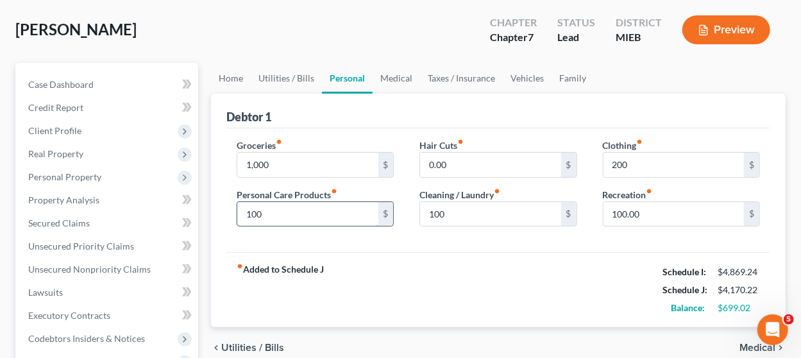
scroll to position [60, 0]
type input "100"
click at [453, 159] on input "0.00" at bounding box center [490, 165] width 140 height 24
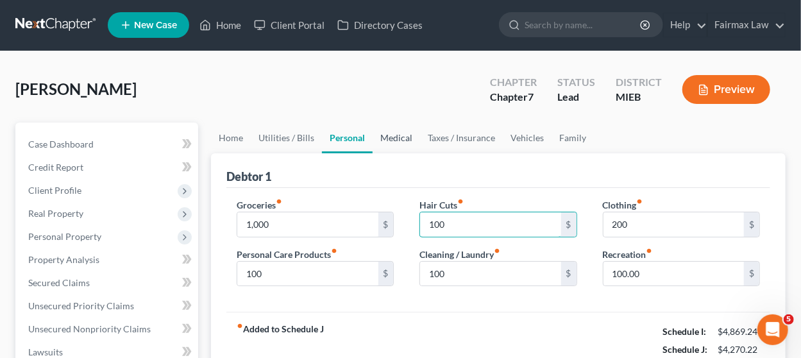
type input "100"
click at [396, 138] on link "Medical" at bounding box center [395, 137] width 47 height 31
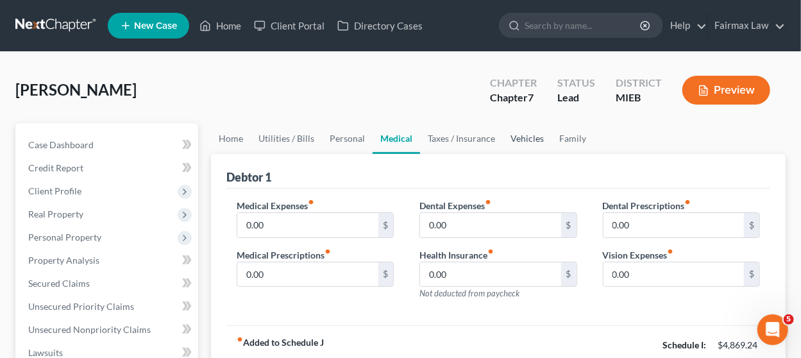
click at [528, 144] on link "Vehicles" at bounding box center [527, 138] width 49 height 31
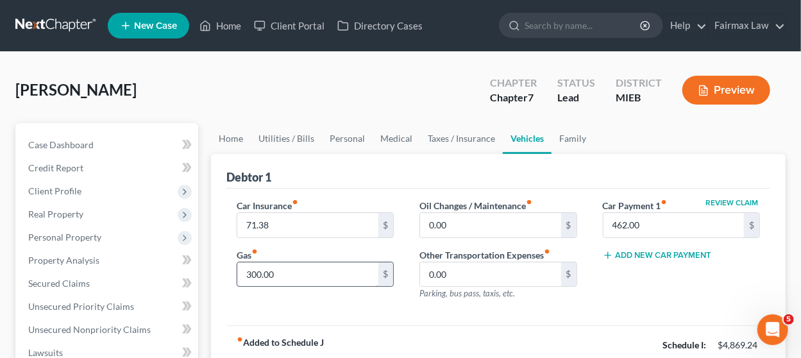
click at [305, 262] on div "300.00 $" at bounding box center [315, 275] width 157 height 26
click at [301, 274] on input "300.00" at bounding box center [307, 274] width 140 height 24
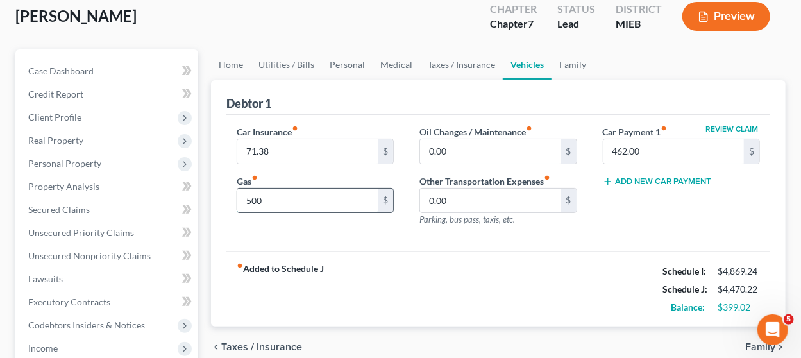
scroll to position [88, 0]
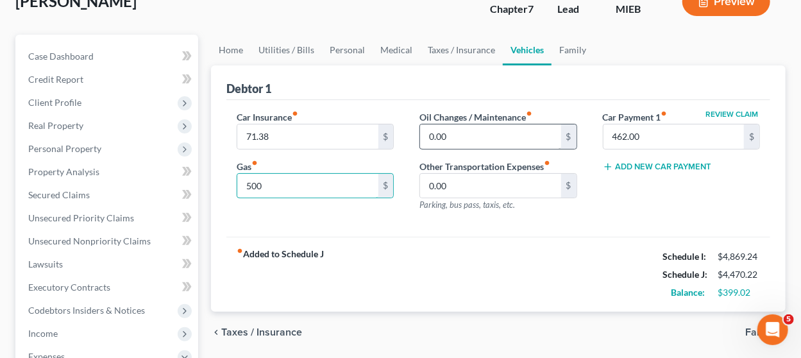
type input "500"
click at [463, 129] on input "0.00" at bounding box center [490, 136] width 140 height 24
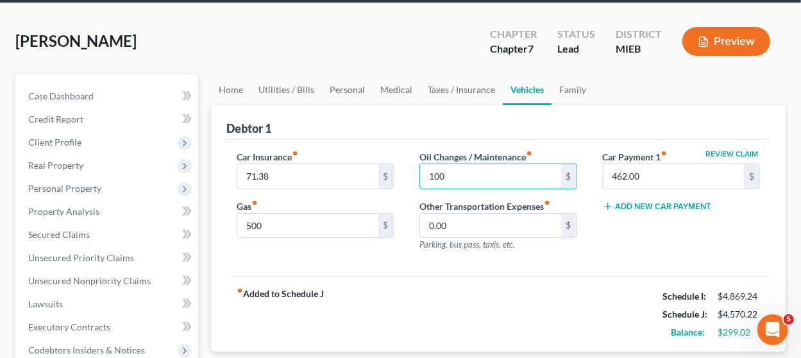
scroll to position [47, 0]
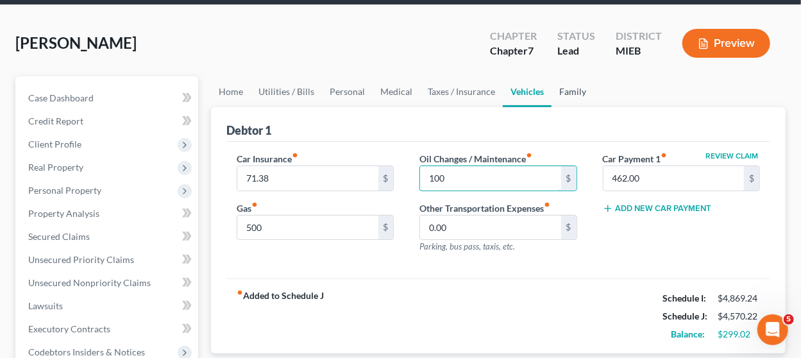
type input "100"
click at [565, 91] on link "Family" at bounding box center [572, 91] width 42 height 31
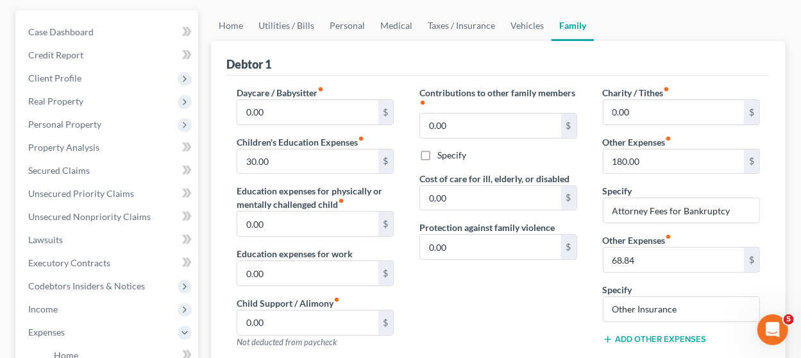
scroll to position [111, 0]
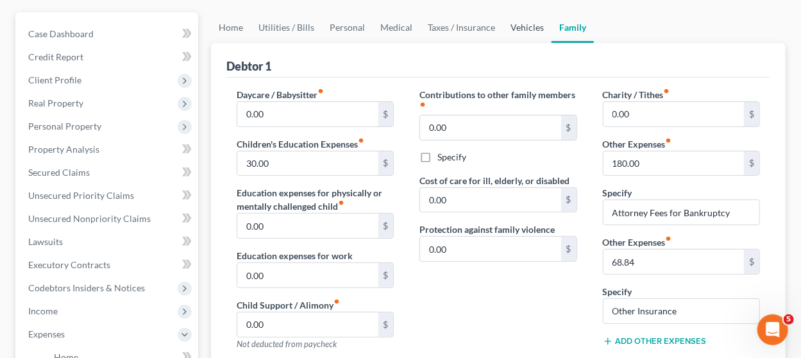
click at [528, 27] on link "Vehicles" at bounding box center [527, 27] width 49 height 31
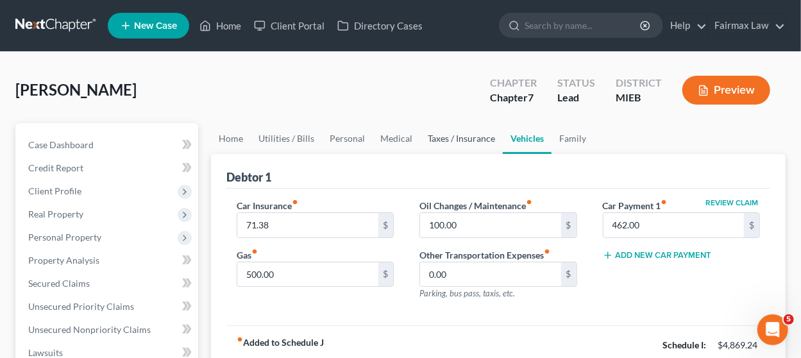
click at [465, 133] on link "Taxes / Insurance" at bounding box center [461, 138] width 83 height 31
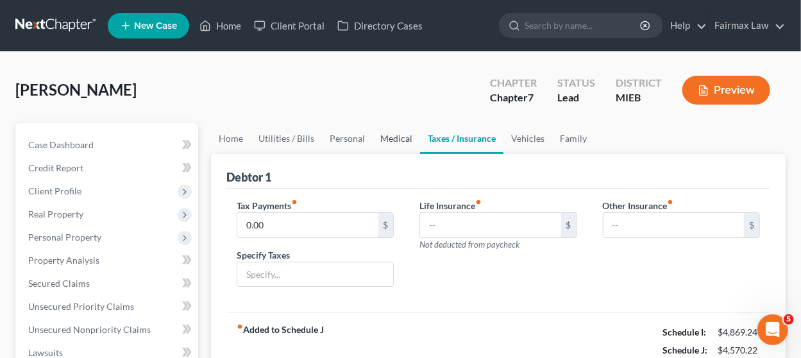
click at [401, 135] on link "Medical" at bounding box center [395, 138] width 47 height 31
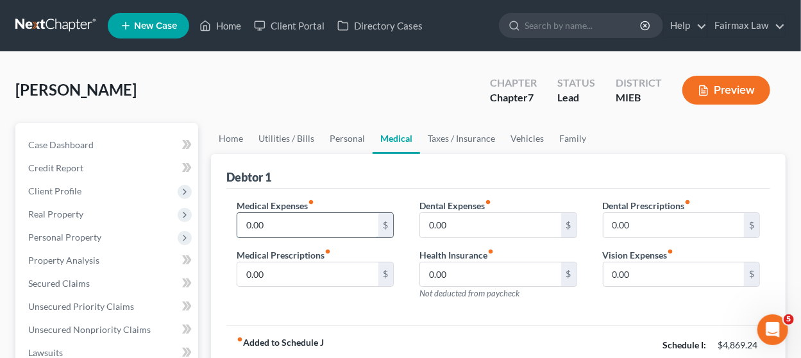
click at [297, 226] on input "0.00" at bounding box center [307, 225] width 140 height 24
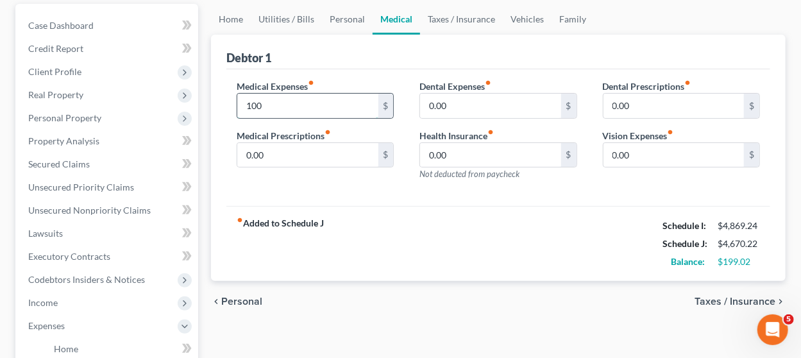
scroll to position [119, 0]
type input "100"
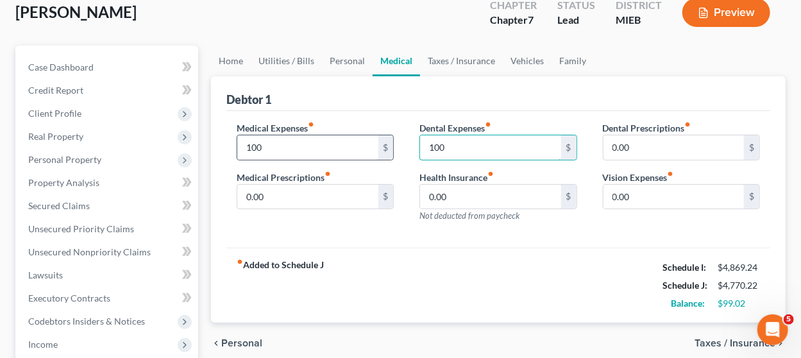
scroll to position [76, 0]
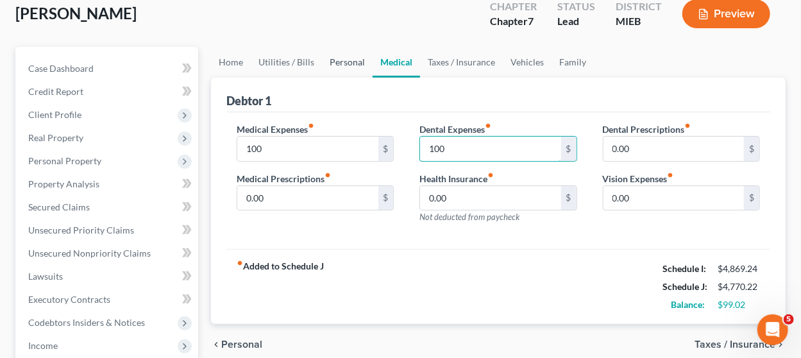
type input "100"
click at [339, 55] on link "Personal" at bounding box center [347, 62] width 51 height 31
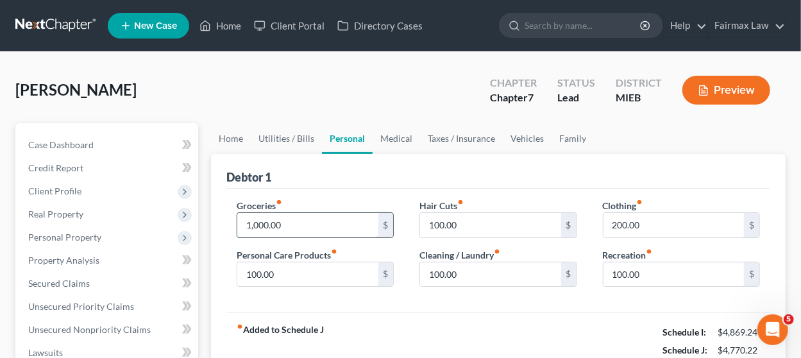
click at [337, 225] on input "1,000.00" at bounding box center [307, 225] width 140 height 24
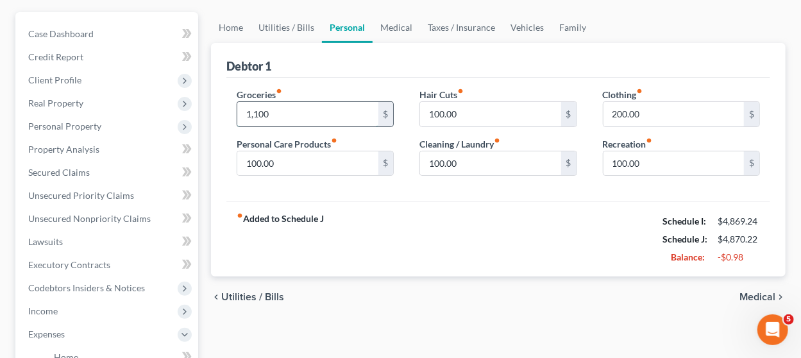
scroll to position [111, 0]
type input "1,100"
click at [462, 162] on input "100.00" at bounding box center [490, 163] width 140 height 24
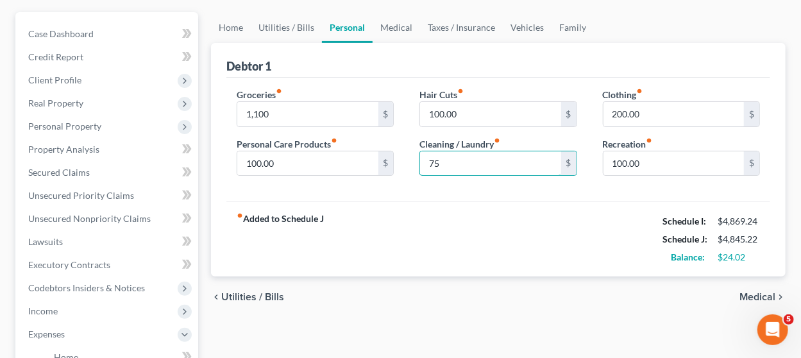
type input "75"
click at [403, 206] on div "fiber_manual_record Added to Schedule J Schedule I: $4,869.24 Schedule J: $4,84…" at bounding box center [498, 238] width 544 height 75
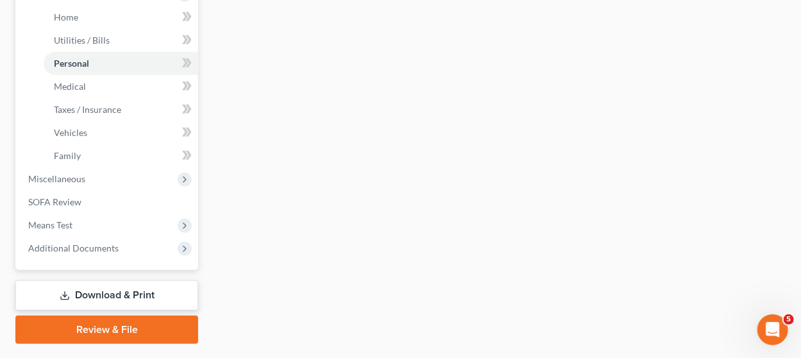
scroll to position [483, 0]
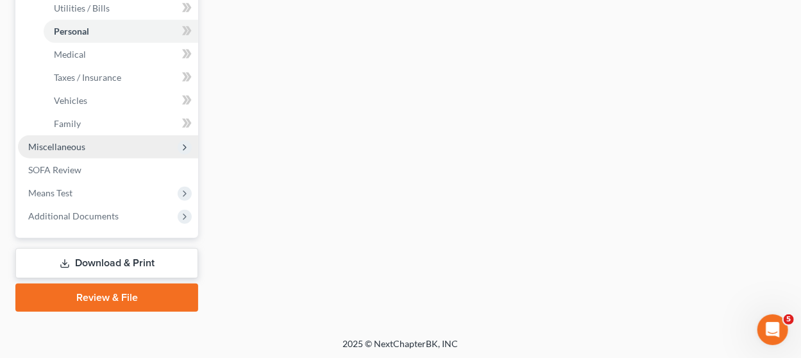
click at [130, 148] on span "Miscellaneous" at bounding box center [108, 146] width 180 height 23
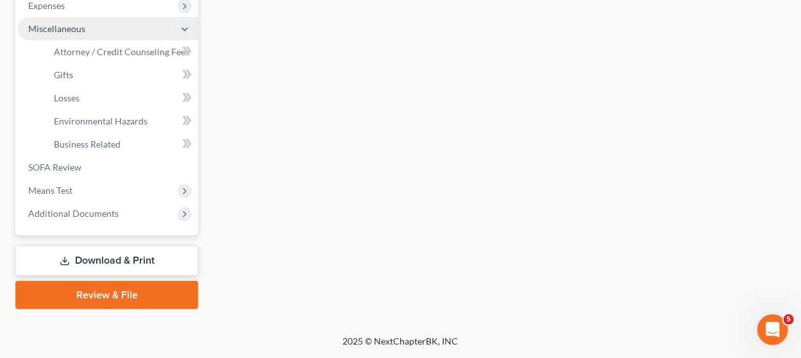
scroll to position [437, 0]
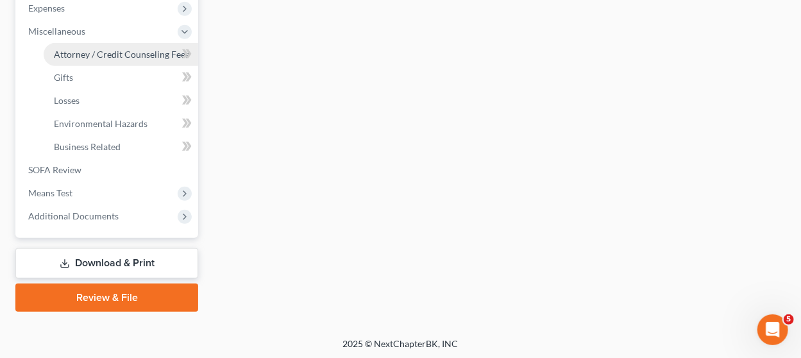
click at [119, 49] on span "Attorney / Credit Counseling Fees" at bounding box center [121, 54] width 135 height 11
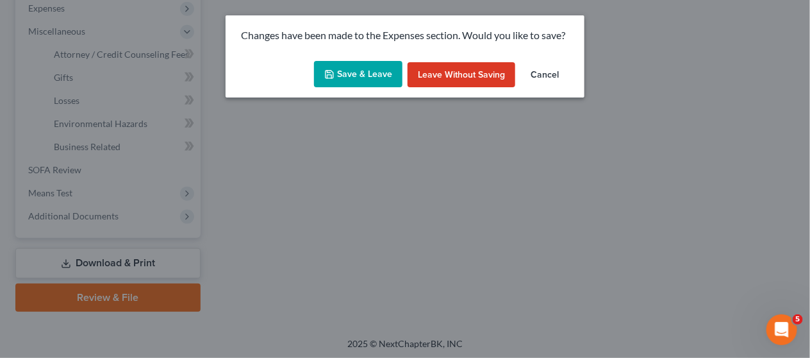
click at [344, 62] on button "Save & Leave" at bounding box center [358, 74] width 88 height 27
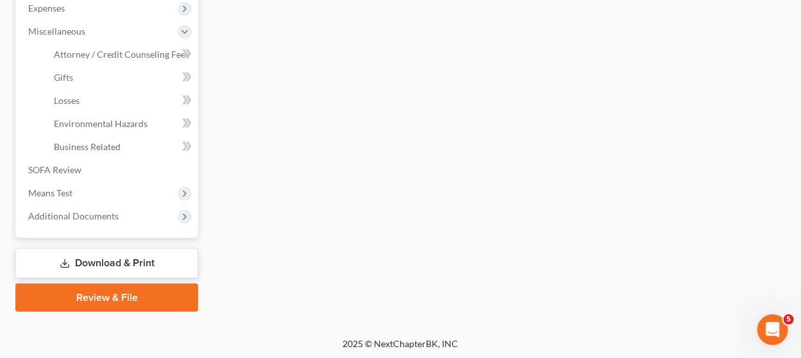
type input "1,100.00"
type input "75.00"
select select "2"
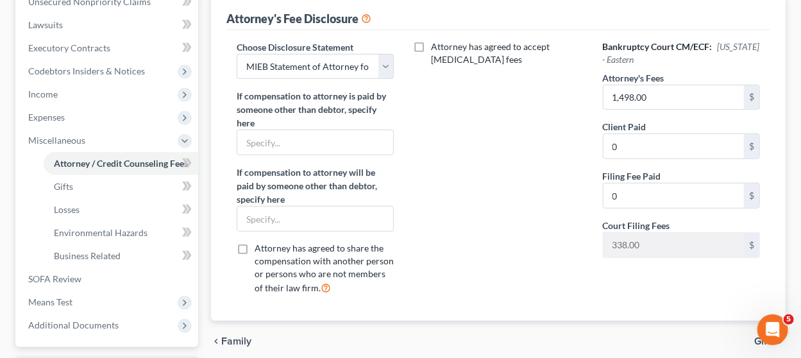
scroll to position [329, 0]
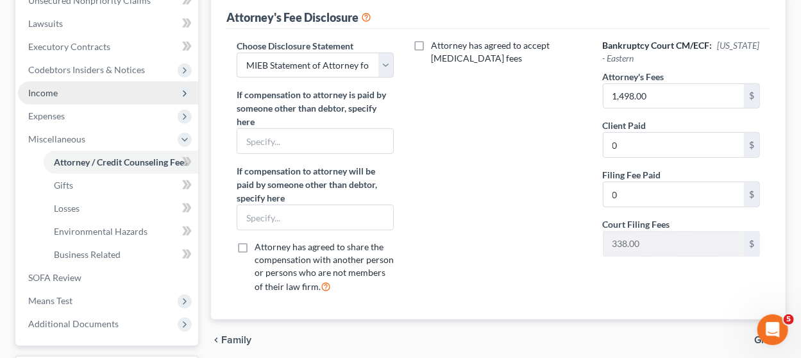
click at [106, 87] on span "Income" at bounding box center [108, 92] width 180 height 23
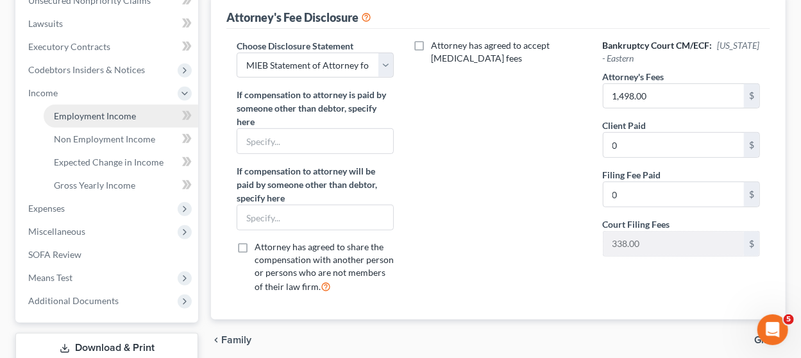
click at [103, 112] on span "Employment Income" at bounding box center [95, 115] width 82 height 11
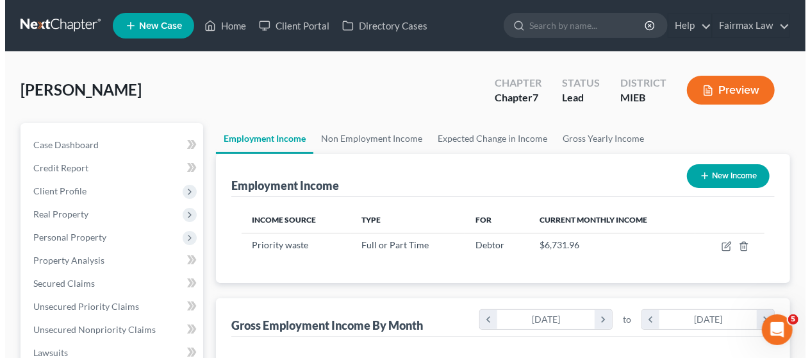
scroll to position [228, 320]
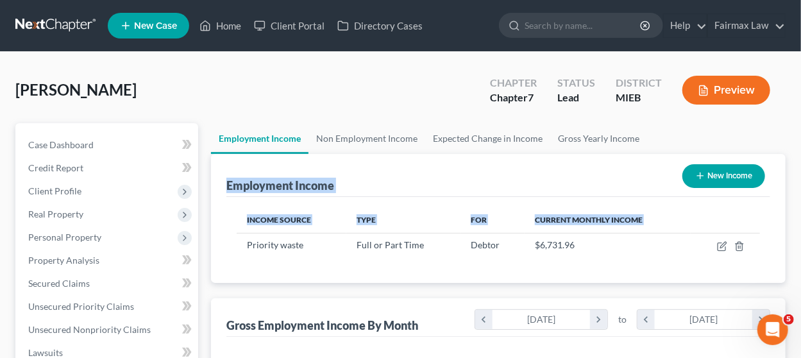
drag, startPoint x: 685, startPoint y: 190, endPoint x: 649, endPoint y: 147, distance: 55.5
click at [687, 212] on th "Current Monthly Income" at bounding box center [607, 220] width 166 height 26
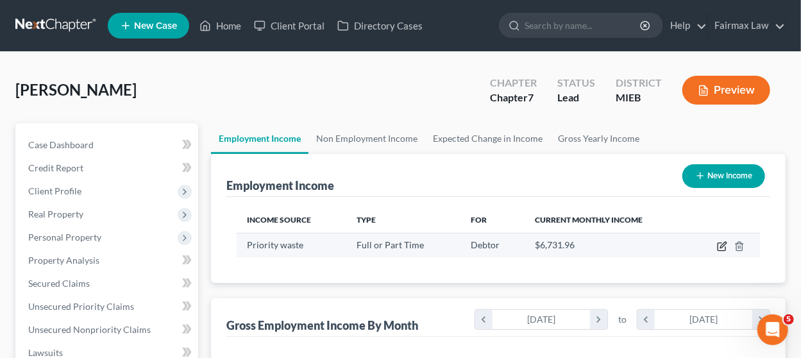
click at [721, 245] on icon "button" at bounding box center [723, 245] width 6 height 6
select select "0"
select select "23"
select select "3"
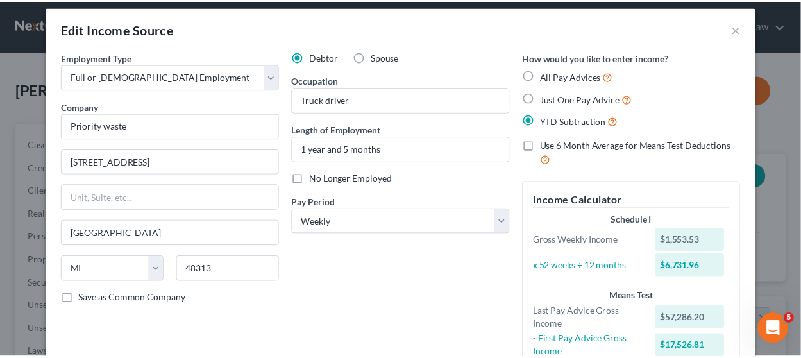
scroll to position [0, 0]
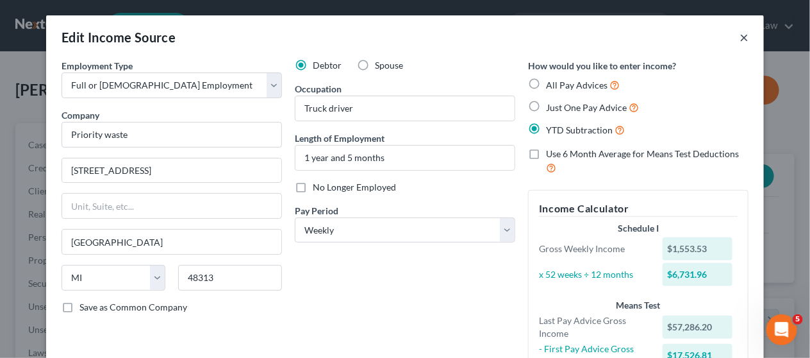
click at [740, 35] on button "×" at bounding box center [744, 36] width 9 height 15
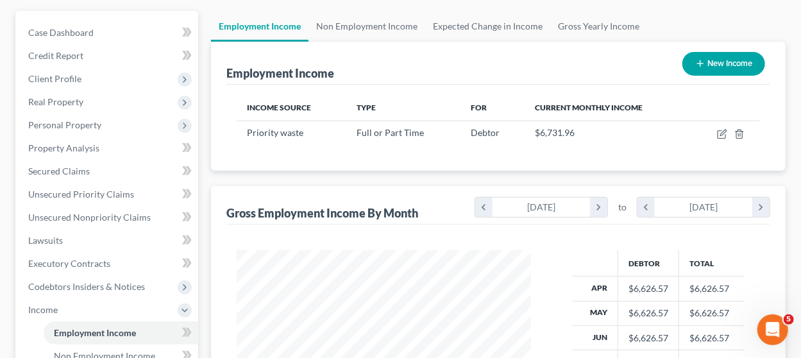
scroll to position [115, 0]
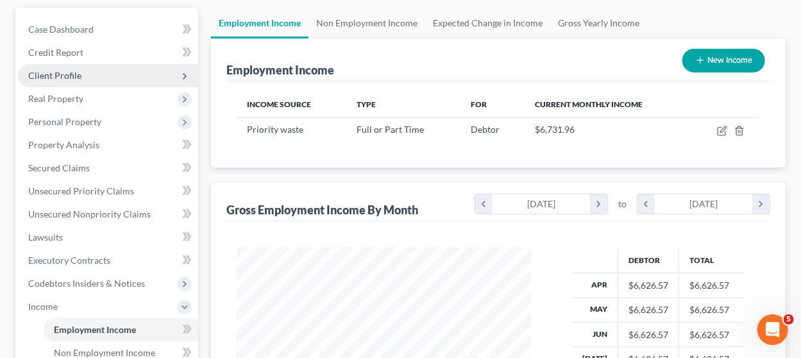
click at [126, 80] on span "Client Profile" at bounding box center [108, 75] width 180 height 23
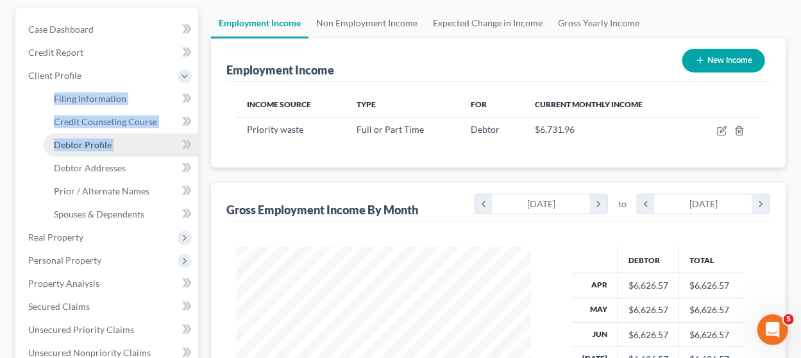
drag, startPoint x: 126, startPoint y: 80, endPoint x: 111, endPoint y: 145, distance: 66.4
click at [111, 145] on li "Client Profile Filing Information Credit Counseling Course Debtor Profile Debto…" at bounding box center [108, 145] width 180 height 162
click at [111, 145] on link "Debtor Profile" at bounding box center [121, 144] width 154 height 23
select select "0"
select select "2"
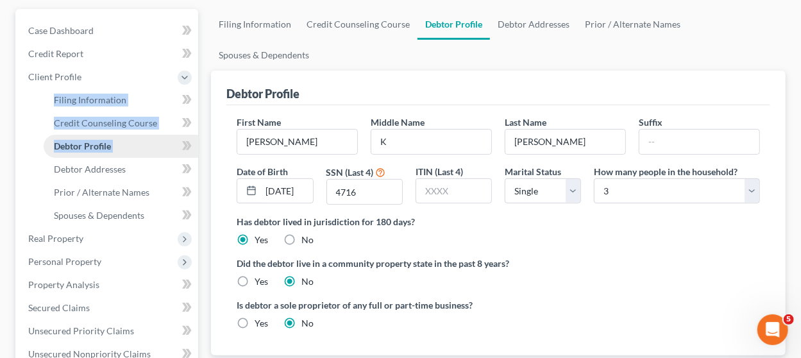
scroll to position [17, 0]
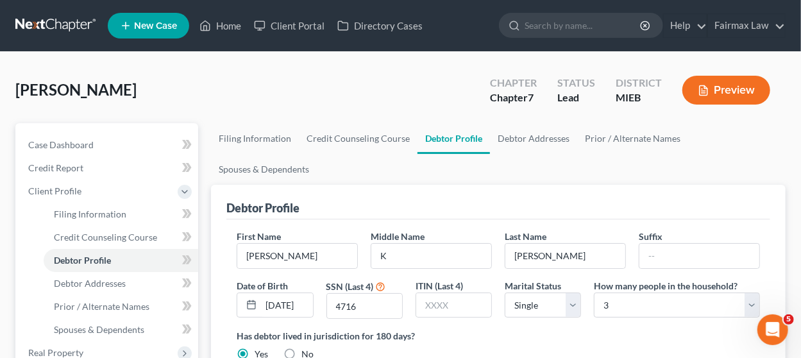
click at [237, 102] on div "[PERSON_NAME] Upgraded Chapter Chapter 7 Status Lead District MIEB Preview" at bounding box center [400, 95] width 770 height 56
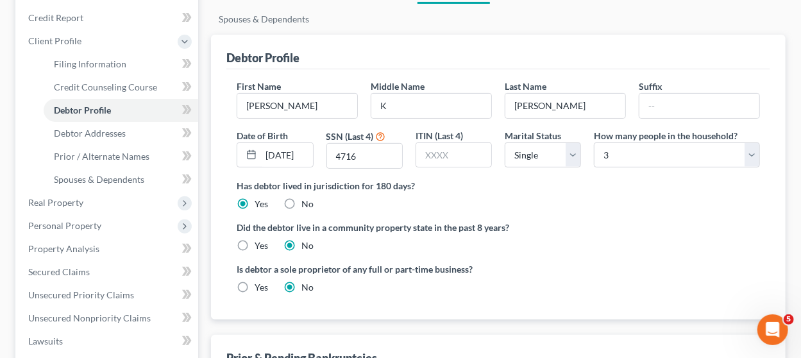
scroll to position [150, 0]
click at [125, 138] on link "Debtor Addresses" at bounding box center [121, 133] width 154 height 23
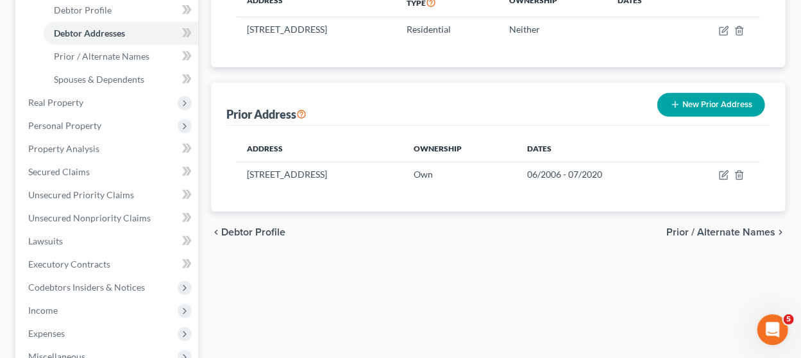
scroll to position [255, 0]
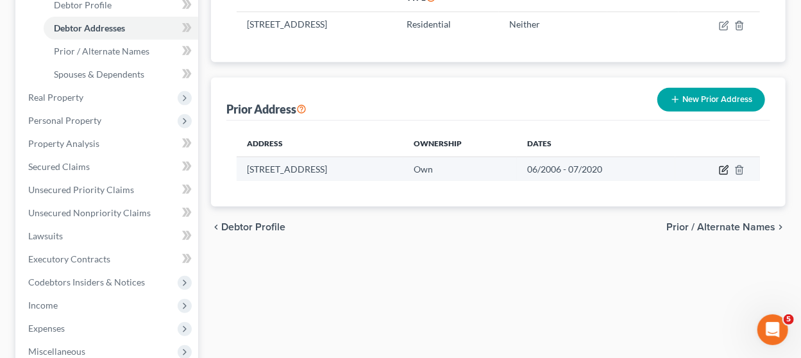
click at [722, 169] on icon "button" at bounding box center [725, 168] width 6 height 6
select select "23"
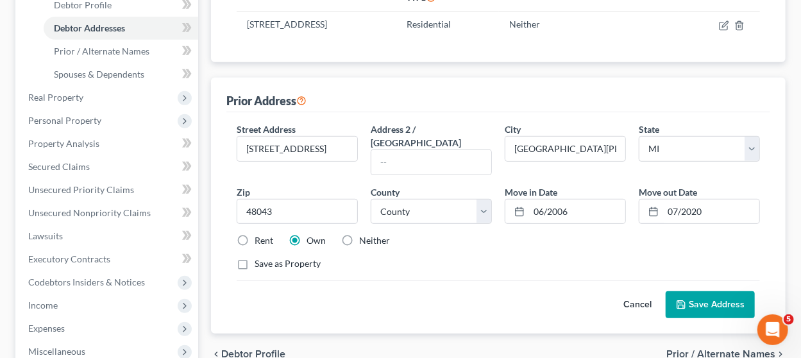
click at [359, 234] on label "Neither" at bounding box center [374, 240] width 31 height 13
click at [364, 234] on input "Neither" at bounding box center [368, 238] width 8 height 8
radio input "true"
click at [700, 291] on button "Save Address" at bounding box center [709, 304] width 89 height 27
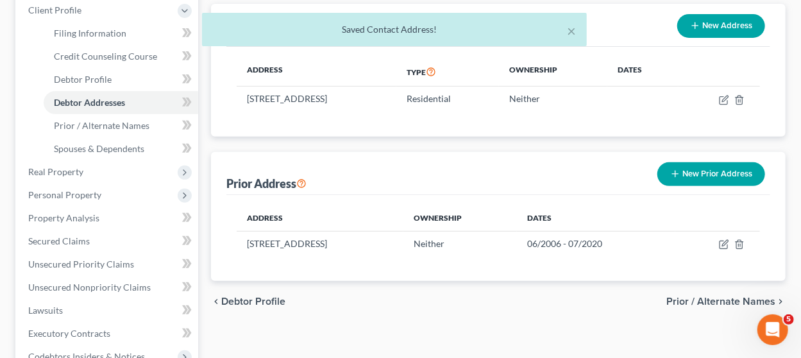
scroll to position [179, 0]
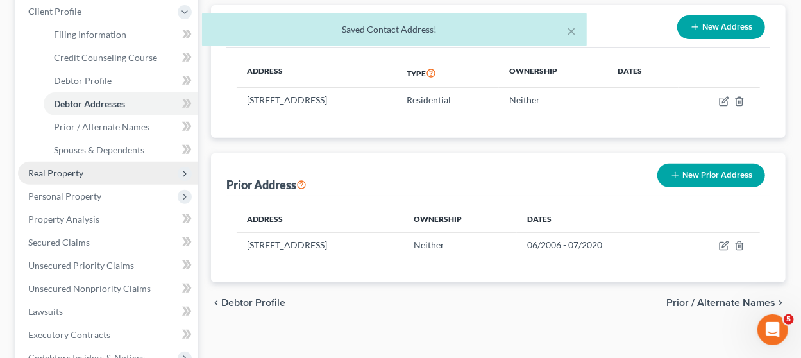
click at [112, 170] on span "Real Property" at bounding box center [108, 173] width 180 height 23
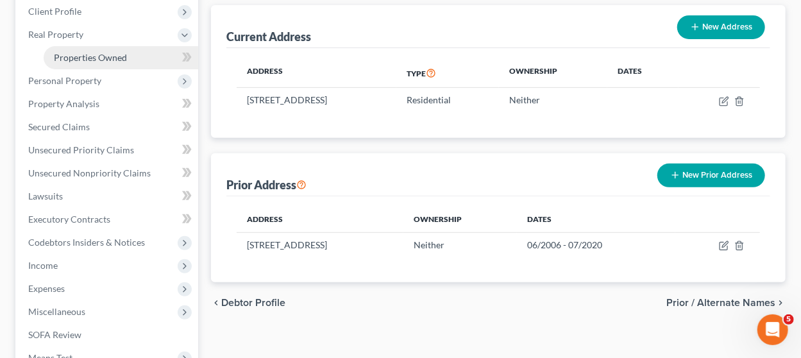
click at [122, 56] on span "Properties Owned" at bounding box center [90, 57] width 73 height 11
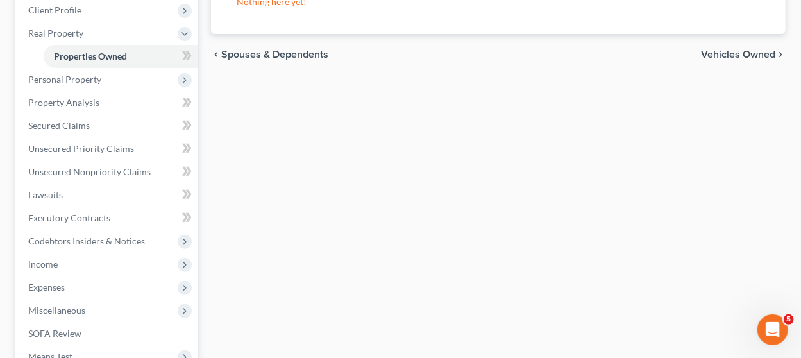
scroll to position [186, 0]
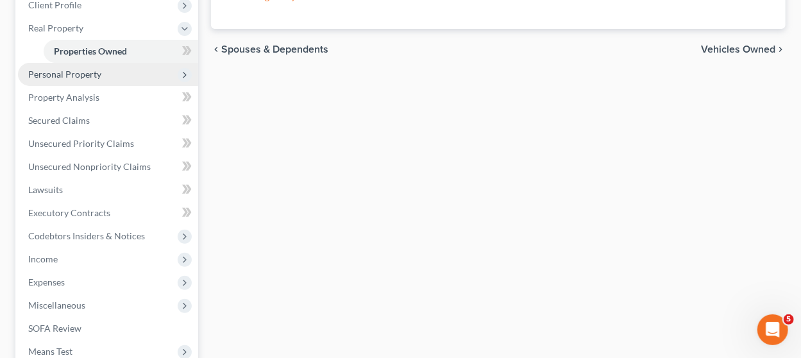
click at [129, 69] on span "Personal Property" at bounding box center [108, 74] width 180 height 23
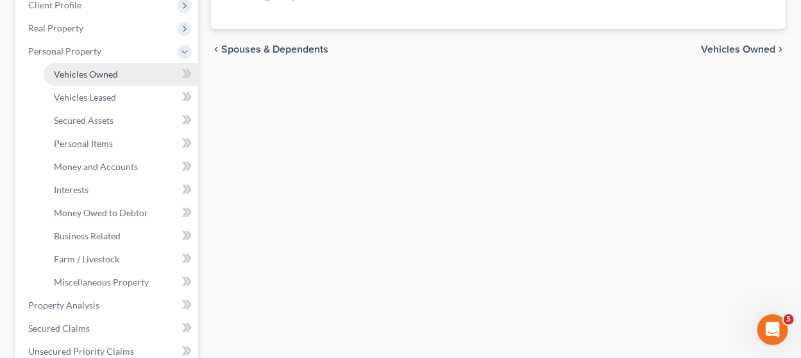
click at [108, 75] on span "Vehicles Owned" at bounding box center [86, 74] width 64 height 11
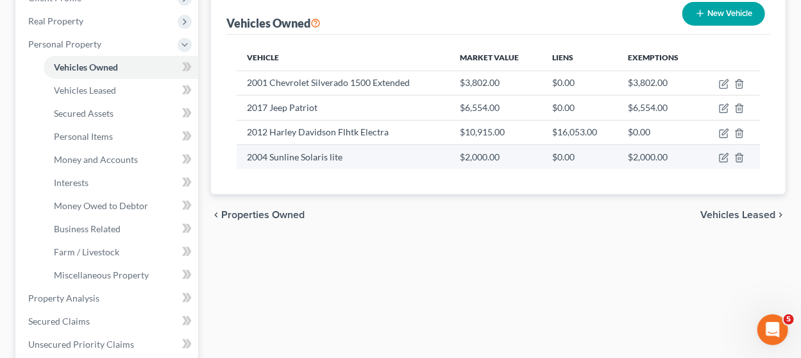
scroll to position [194, 0]
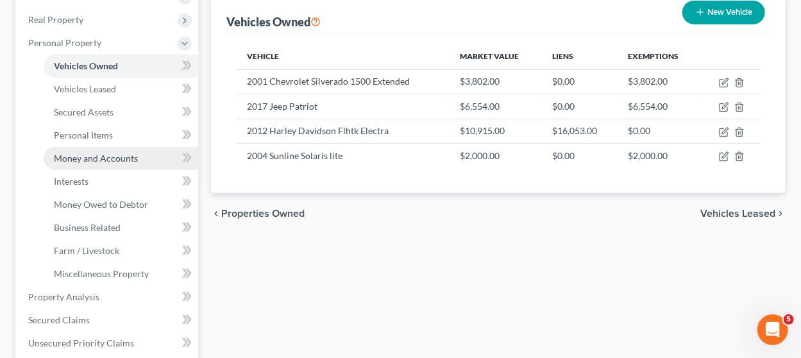
click at [117, 153] on span "Money and Accounts" at bounding box center [96, 158] width 84 height 11
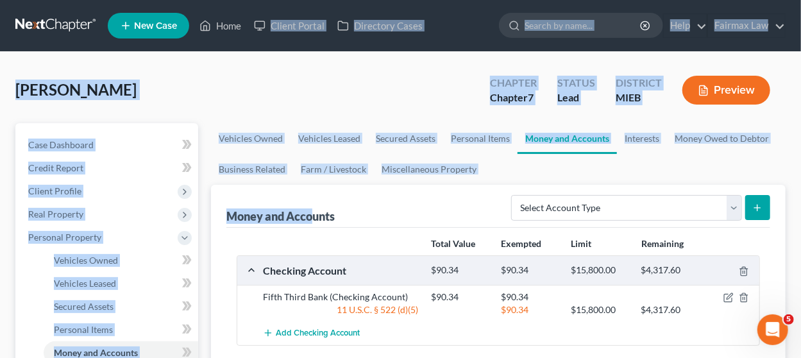
drag, startPoint x: 313, startPoint y: 190, endPoint x: 285, endPoint y: -11, distance: 202.6
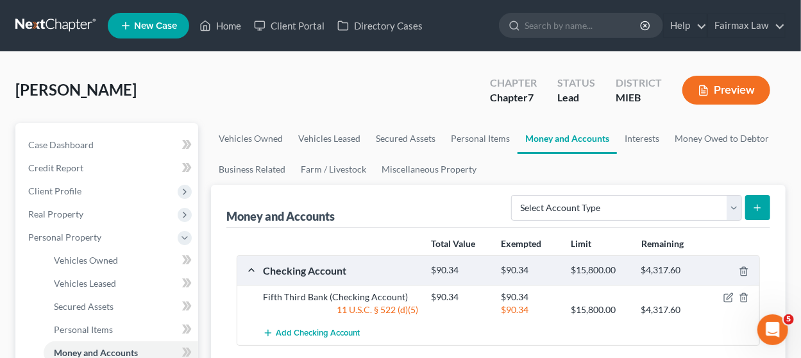
click at [363, 228] on div "Total Value Exempted Limit Remaining Checking Account $90.34 $90.34 $15,800.00 …" at bounding box center [498, 356] width 544 height 256
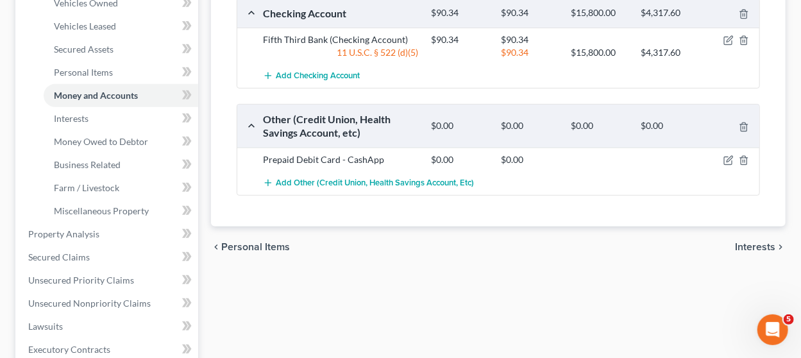
scroll to position [263, 0]
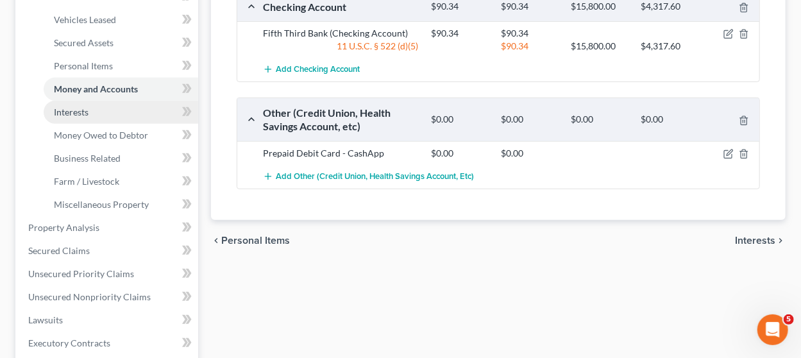
click at [112, 113] on link "Interests" at bounding box center [121, 112] width 154 height 23
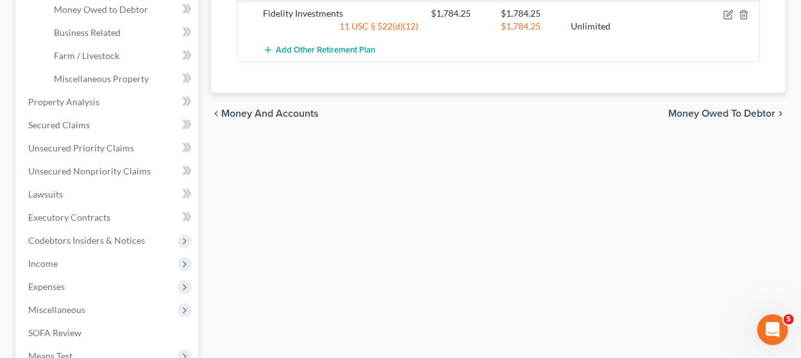
scroll to position [468, 0]
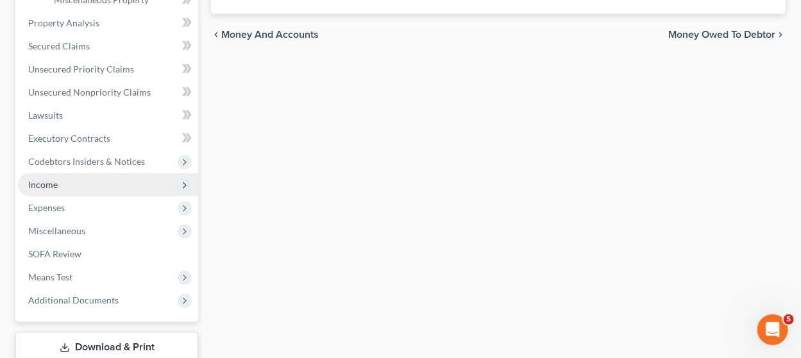
click at [90, 179] on span "Income" at bounding box center [108, 184] width 180 height 23
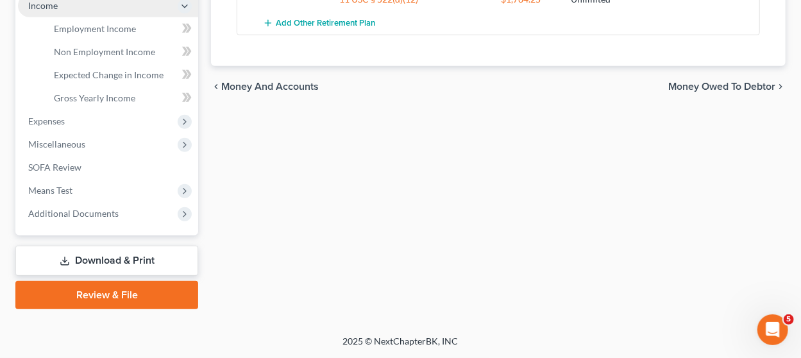
scroll to position [413, 0]
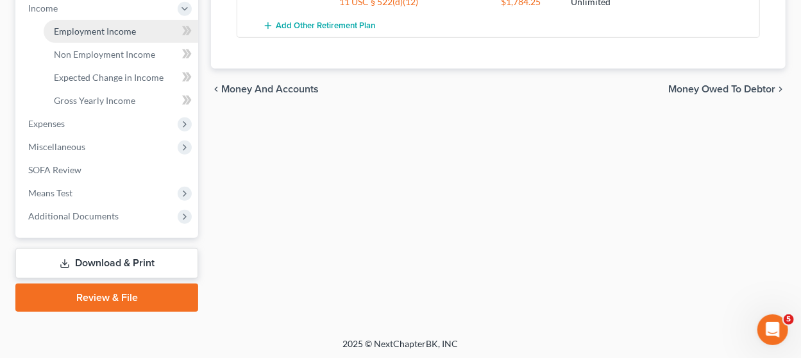
click at [98, 28] on span "Employment Income" at bounding box center [95, 31] width 82 height 11
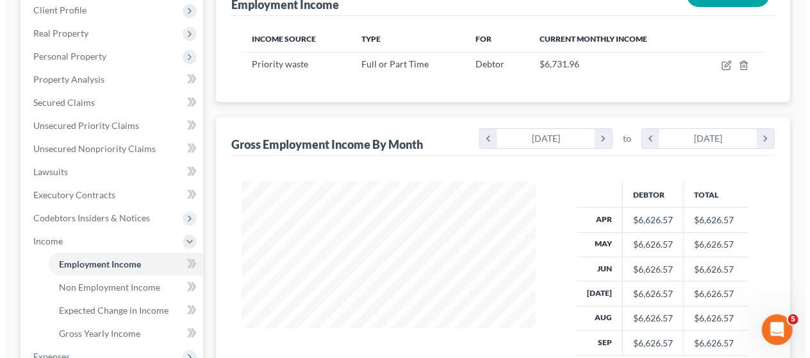
scroll to position [183, 0]
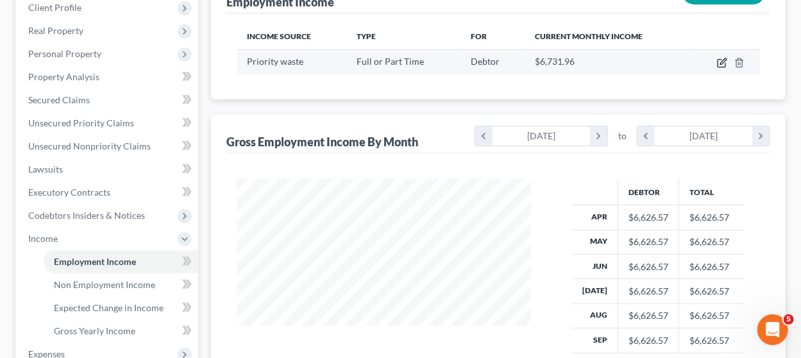
click at [721, 59] on icon "button" at bounding box center [722, 63] width 10 height 10
select select "0"
select select "23"
select select "3"
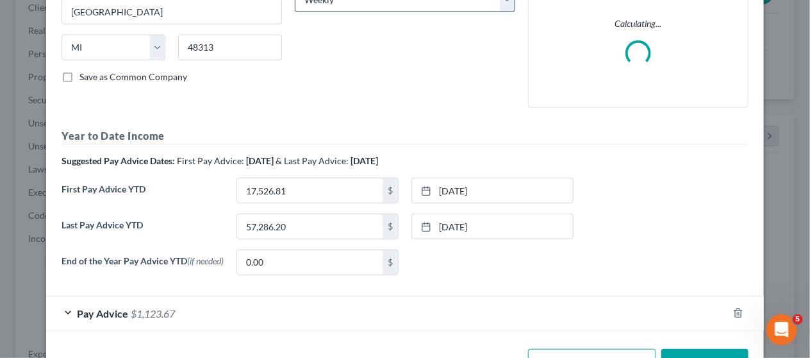
scroll to position [273, 0]
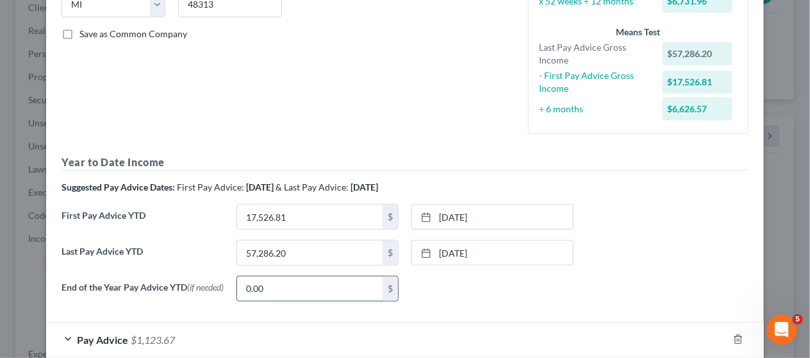
click at [372, 276] on input "0.00" at bounding box center [310, 288] width 146 height 24
click at [426, 287] on div "None close Date Time chevron_left [DATE] chevron_right Su M Tu W Th F Sa 28 29 …" at bounding box center [492, 289] width 175 height 26
click at [387, 334] on div "Pay Advice $1,123.67" at bounding box center [387, 339] width 682 height 34
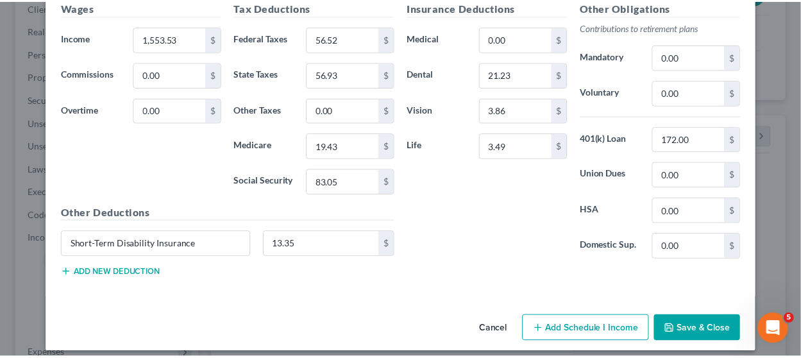
scroll to position [653, 0]
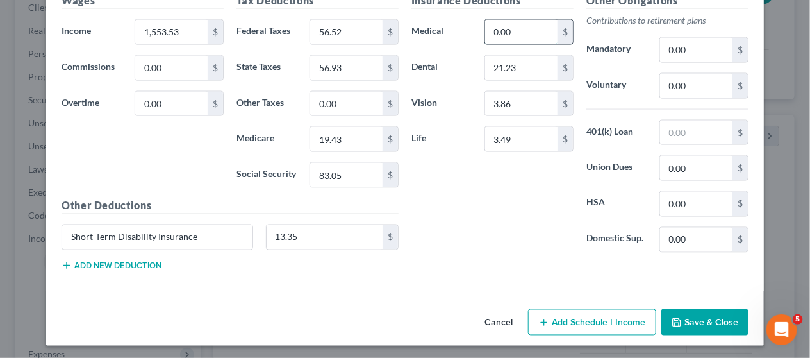
click at [510, 21] on input "0.00" at bounding box center [521, 32] width 72 height 24
paste input "172"
type input "172.00"
click at [689, 314] on button "Save & Close" at bounding box center [705, 322] width 87 height 27
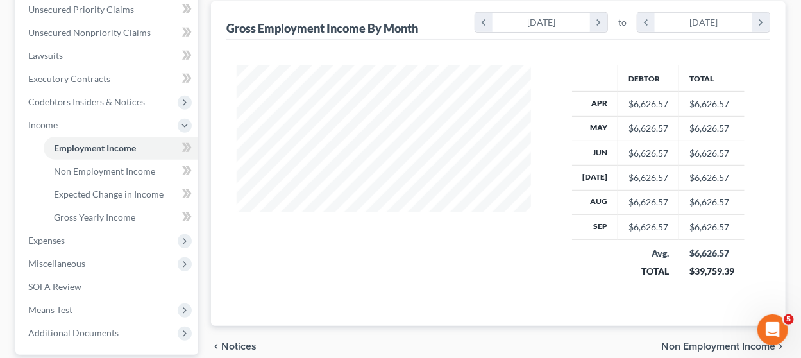
scroll to position [297, 0]
click at [126, 235] on span "Expenses" at bounding box center [108, 240] width 180 height 23
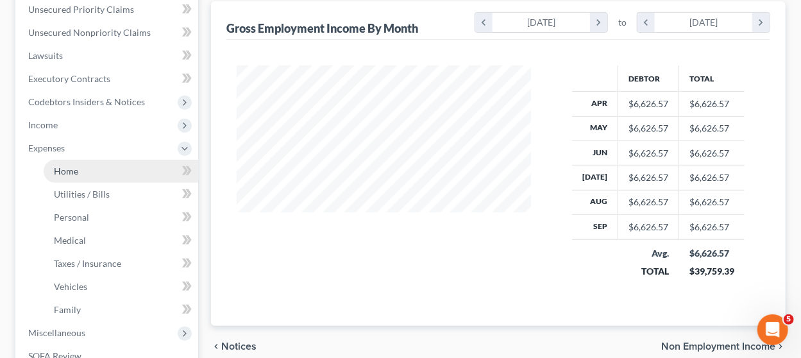
click at [100, 174] on link "Home" at bounding box center [121, 171] width 154 height 23
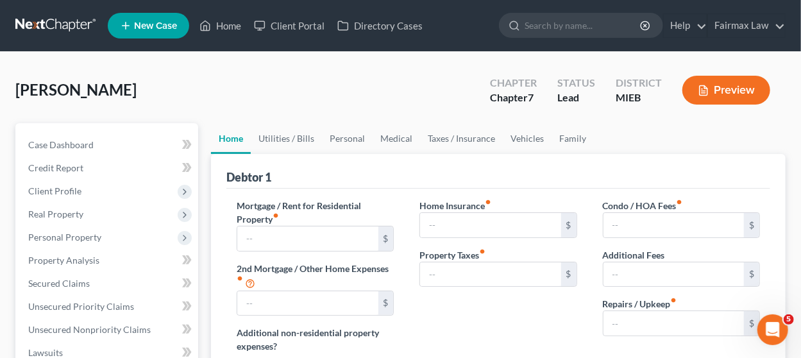
type input "633.00"
type input "0.00"
radio input "true"
type input "0.00"
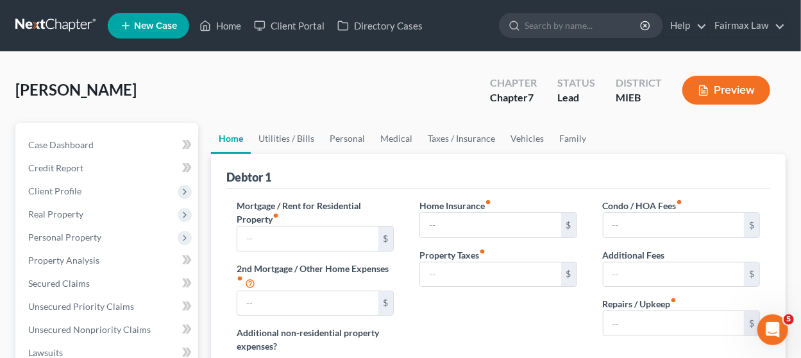
type input "0.00"
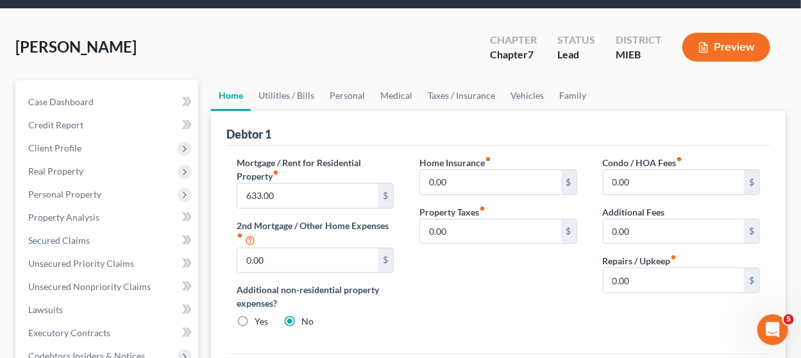
scroll to position [40, 0]
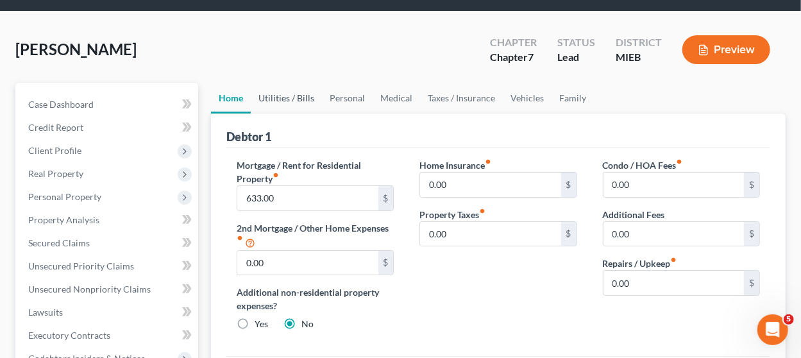
click at [297, 109] on link "Utilities / Bills" at bounding box center [286, 98] width 71 height 31
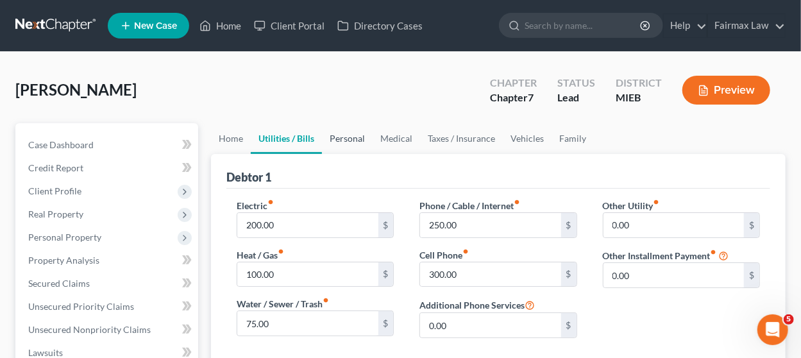
click at [341, 144] on link "Personal" at bounding box center [347, 138] width 51 height 31
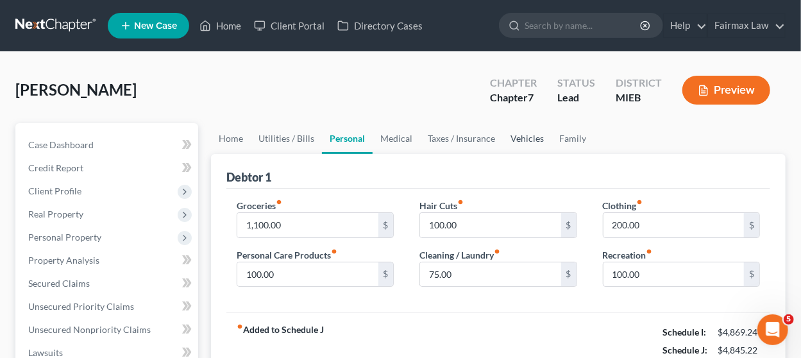
click at [530, 138] on link "Vehicles" at bounding box center [527, 138] width 49 height 31
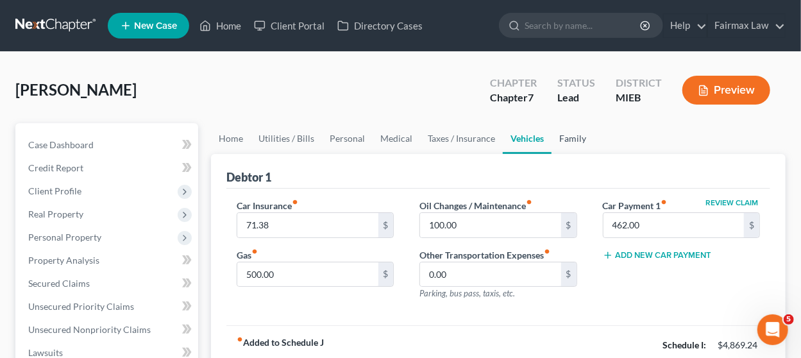
click at [559, 134] on link "Family" at bounding box center [572, 138] width 42 height 31
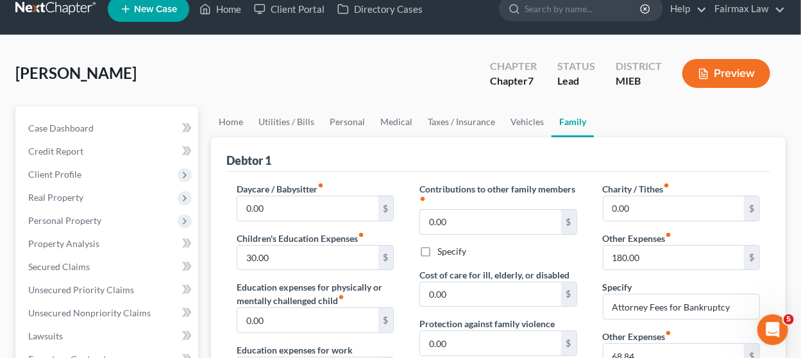
scroll to position [13, 0]
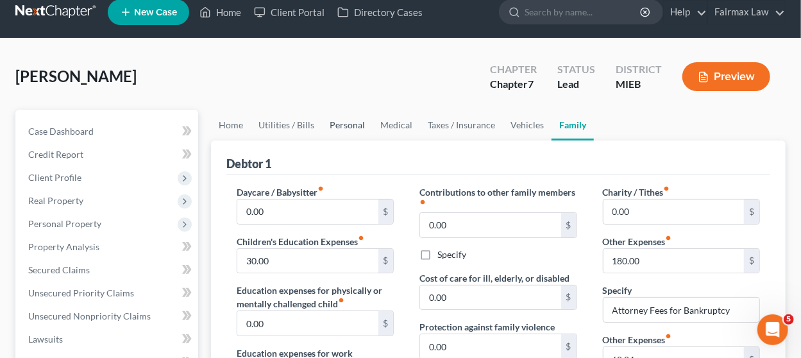
click at [334, 121] on link "Personal" at bounding box center [347, 125] width 51 height 31
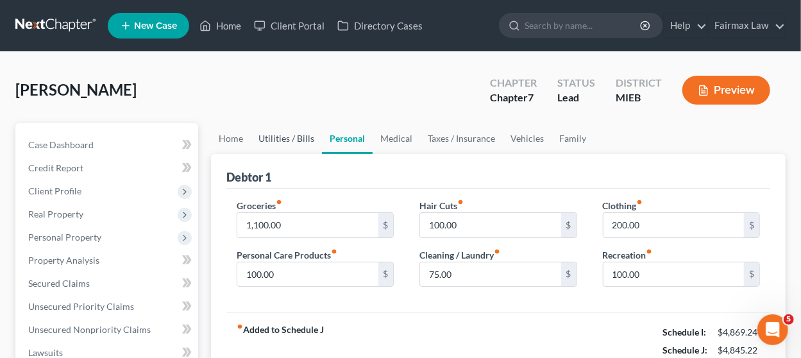
click at [290, 140] on link "Utilities / Bills" at bounding box center [286, 138] width 71 height 31
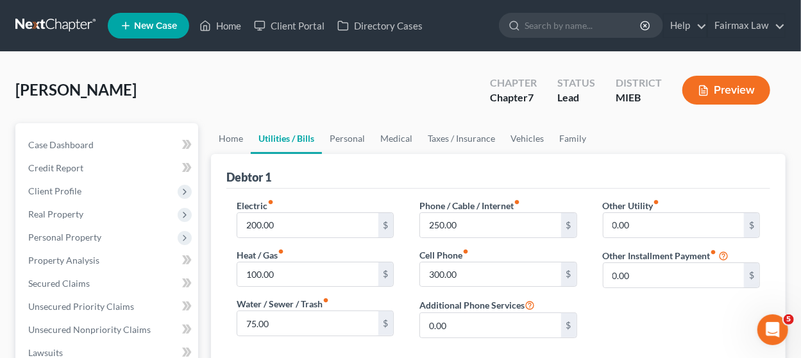
drag, startPoint x: 229, startPoint y: 161, endPoint x: 216, endPoint y: 174, distance: 18.1
click at [216, 174] on div "Debtor 1 Electric fiber_manual_record 200.00 $ Heat / Gas fiber_manual_record 1…" at bounding box center [498, 296] width 574 height 285
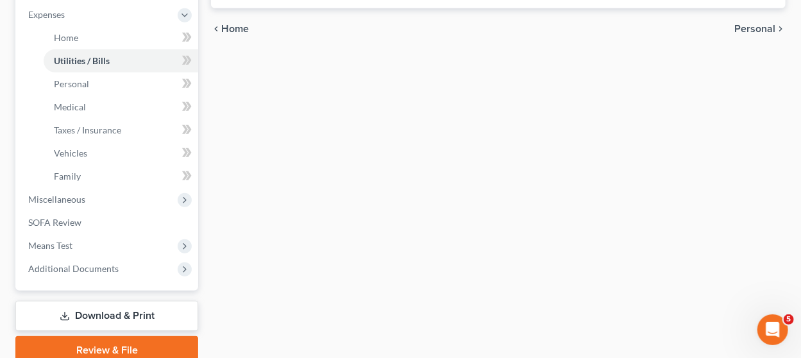
scroll to position [483, 0]
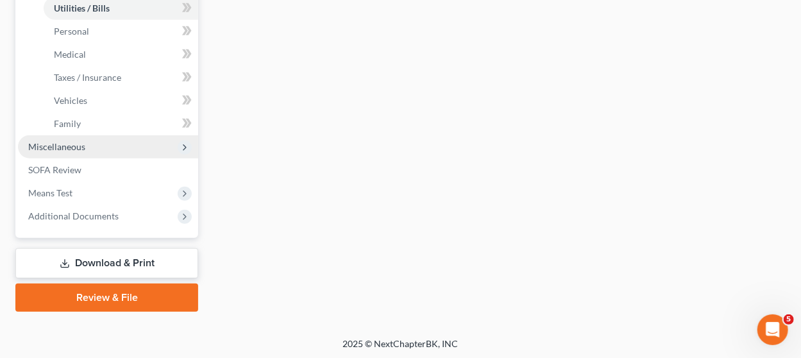
click at [118, 148] on span "Miscellaneous" at bounding box center [108, 146] width 180 height 23
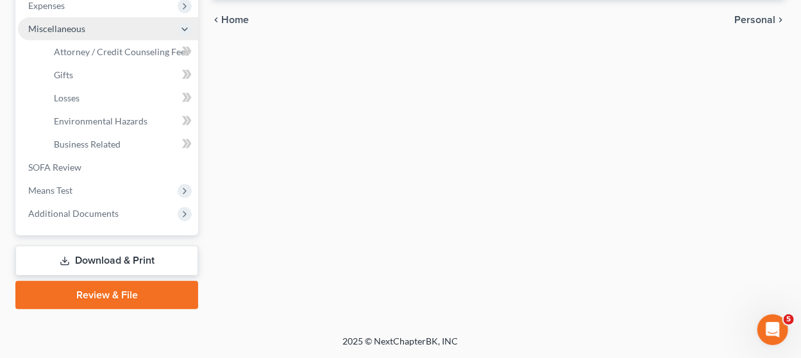
scroll to position [437, 0]
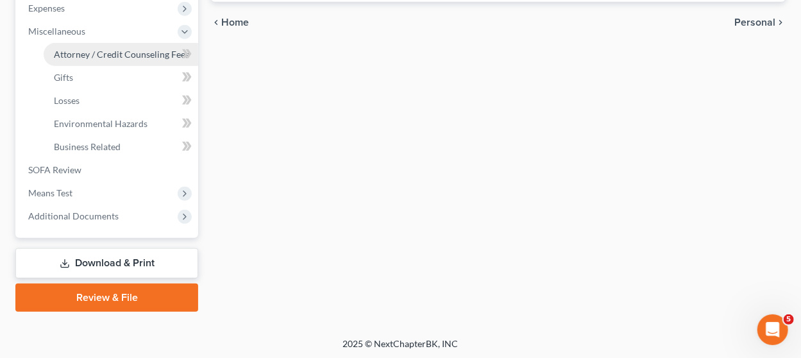
click at [122, 52] on span "Attorney / Credit Counseling Fees" at bounding box center [121, 54] width 135 height 11
select select "2"
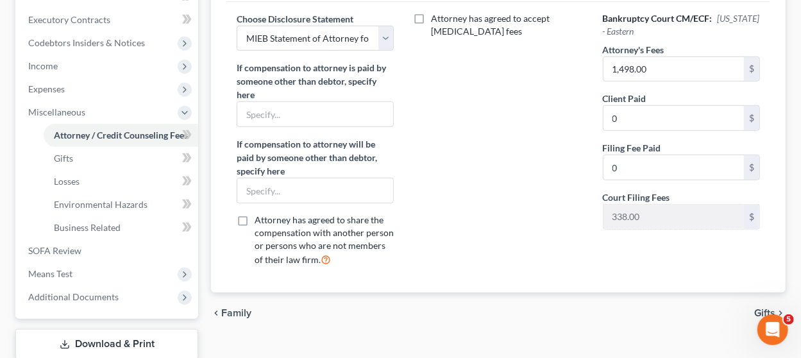
scroll to position [437, 0]
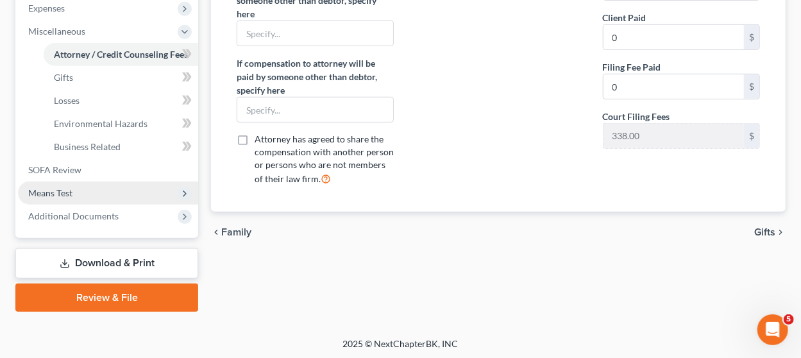
click at [98, 185] on span "Means Test" at bounding box center [108, 192] width 180 height 23
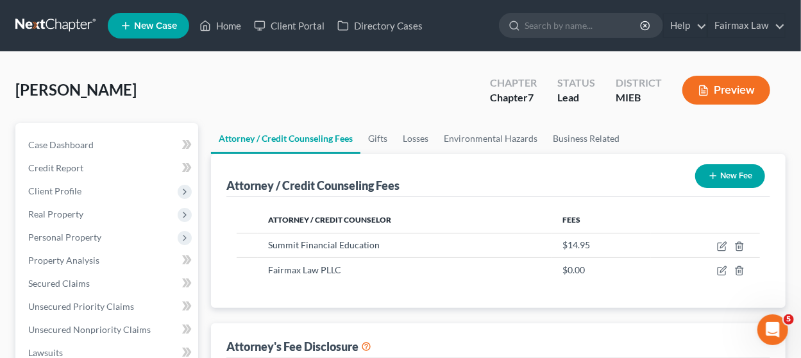
scroll to position [1, 0]
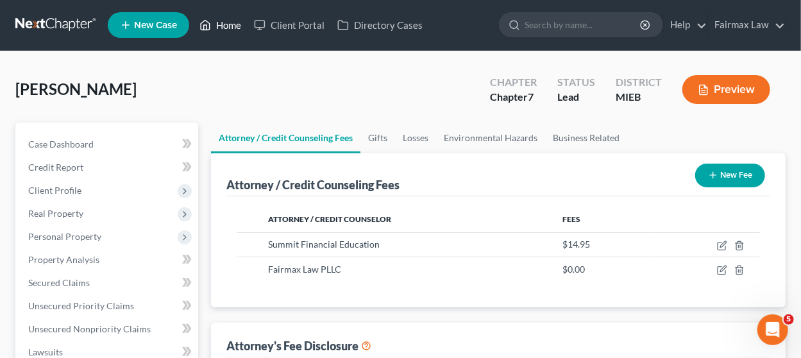
click at [225, 21] on link "Home" at bounding box center [220, 24] width 54 height 23
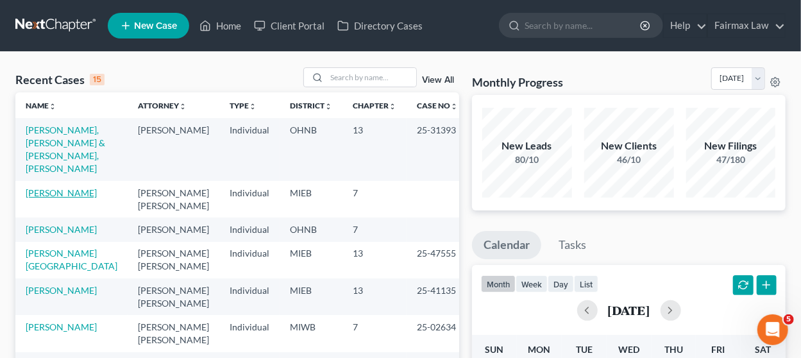
click at [71, 187] on link "[PERSON_NAME]" at bounding box center [61, 192] width 71 height 11
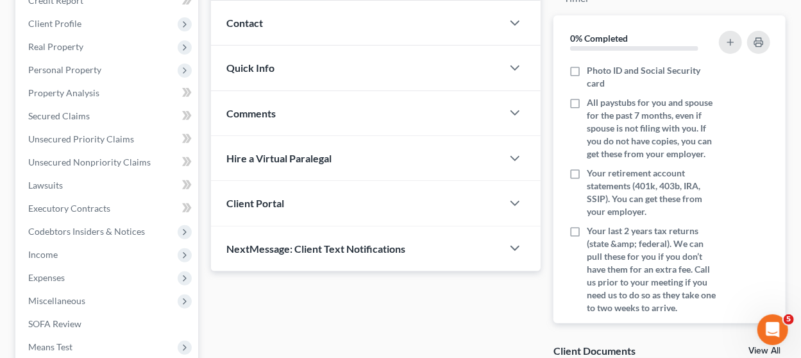
scroll to position [187, 0]
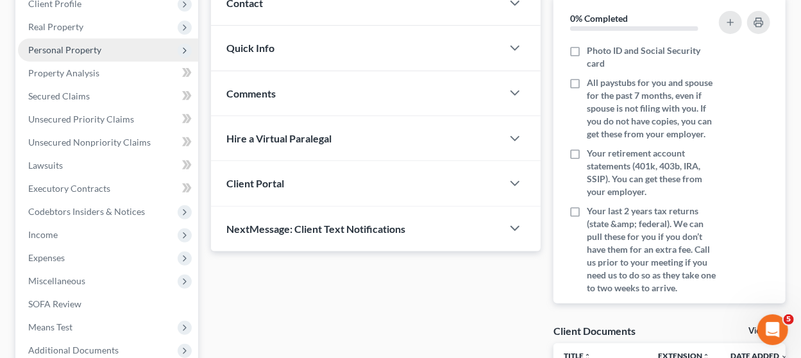
click at [110, 52] on span "Personal Property" at bounding box center [108, 49] width 180 height 23
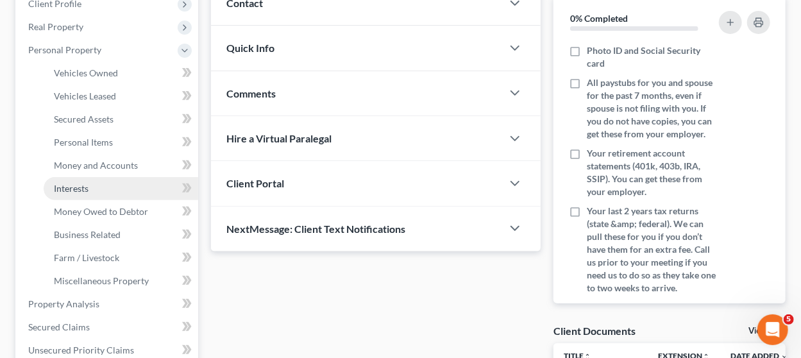
click at [102, 189] on link "Interests" at bounding box center [121, 188] width 154 height 23
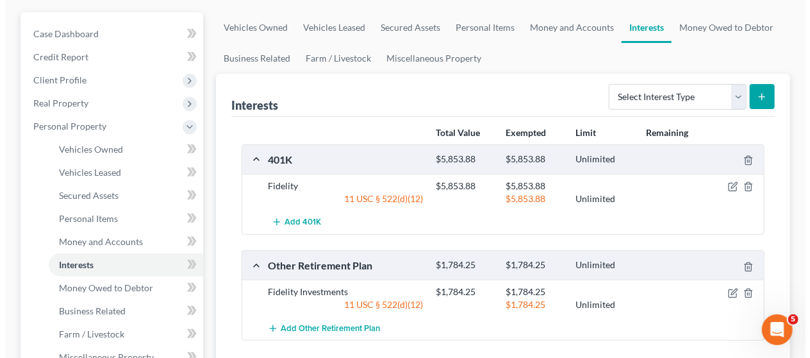
scroll to position [112, 0]
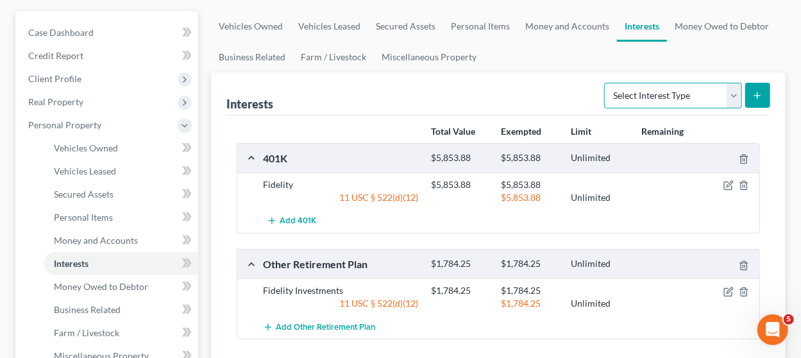
click at [663, 101] on select "Select Interest Type 401K Annuity Bond Education IRA Government Bond Government…" at bounding box center [673, 96] width 138 height 26
select select "term_life_insurance"
click at [606, 83] on select "Select Interest Type 401K Annuity Bond Education IRA Government Bond Government…" at bounding box center [673, 96] width 138 height 26
click at [761, 97] on icon "submit" at bounding box center [757, 95] width 10 height 10
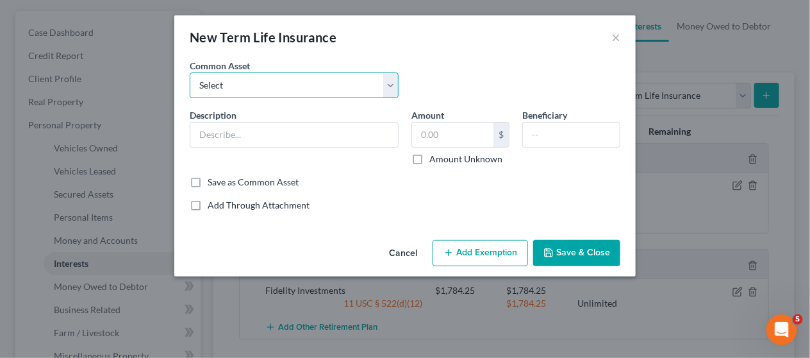
click at [267, 94] on select "Select Group Term Life Insurance through employer NEA Group Life through Work G…" at bounding box center [294, 85] width 209 height 26
select select "5"
click at [190, 72] on select "Select Group Term Life Insurance through employer NEA Group Life through Work G…" at bounding box center [294, 85] width 209 height 26
type input "Group life insurance (through employer). This term policy holds no value."
type input "0"
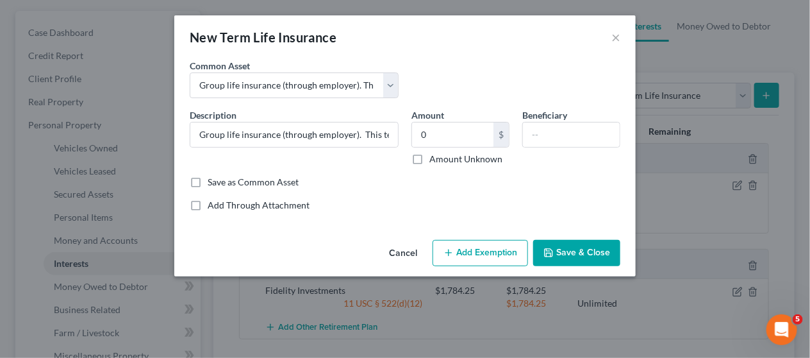
click at [465, 250] on button "Add Exemption" at bounding box center [481, 253] width 96 height 27
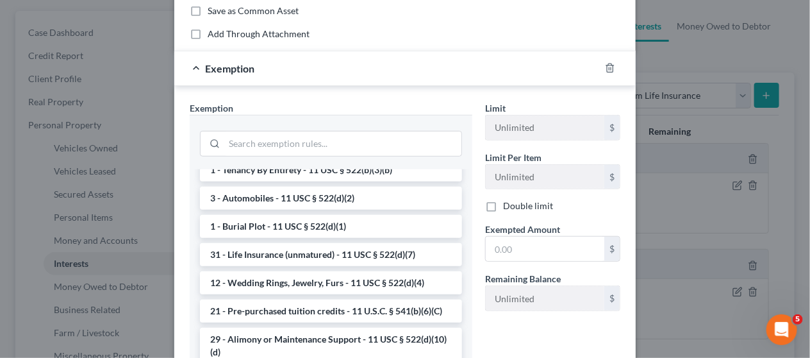
scroll to position [244, 0]
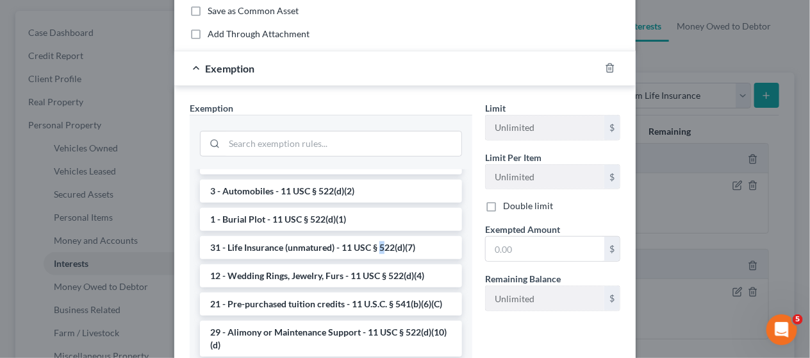
drag, startPoint x: 377, startPoint y: 269, endPoint x: 443, endPoint y: 260, distance: 66.6
click at [377, 259] on li "31 - Life Insurance (unmatured) - 11 USC § 522(d)(7)" at bounding box center [331, 247] width 262 height 23
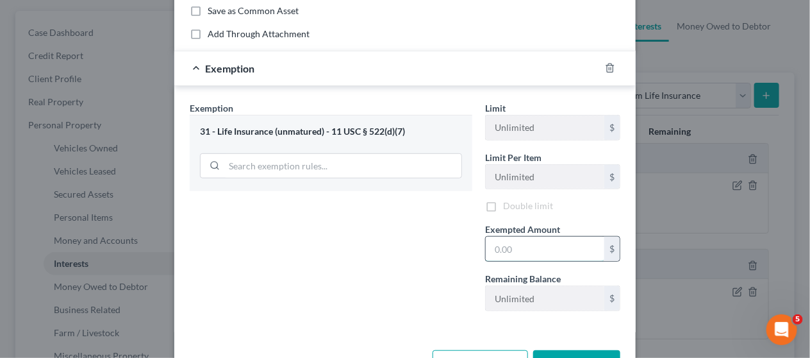
click at [506, 240] on input "text" at bounding box center [545, 249] width 119 height 24
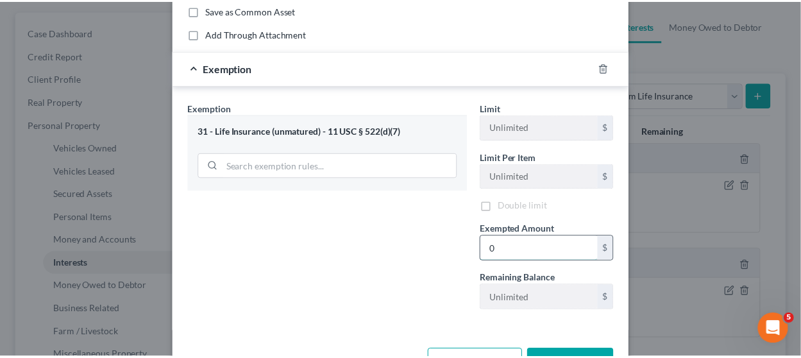
scroll to position [212, 0]
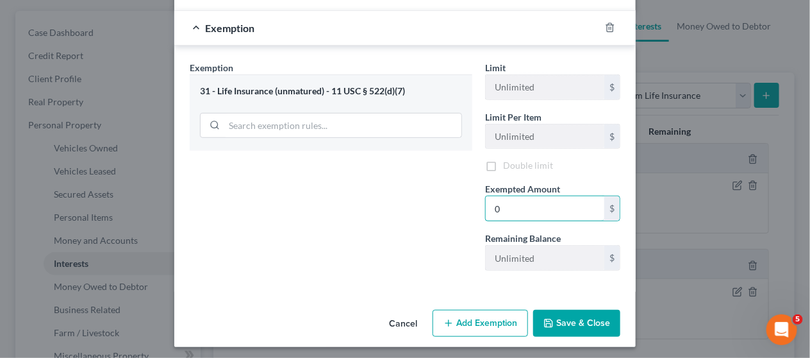
type input "0"
click at [548, 312] on button "Save & Close" at bounding box center [576, 323] width 87 height 27
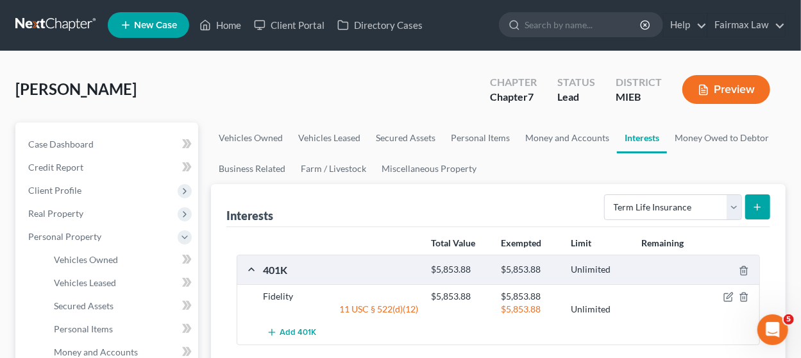
scroll to position [0, 0]
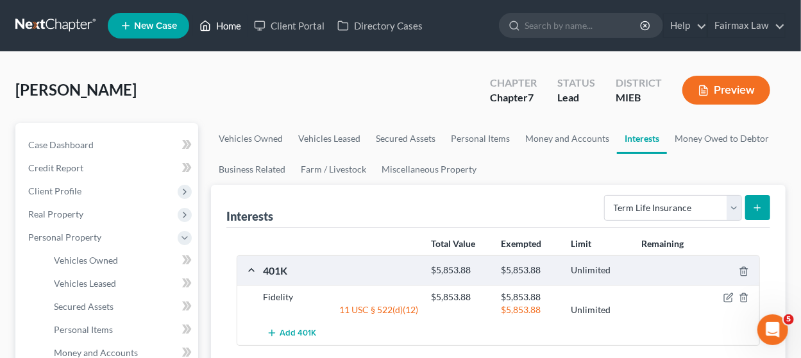
click at [227, 26] on link "Home" at bounding box center [220, 25] width 54 height 23
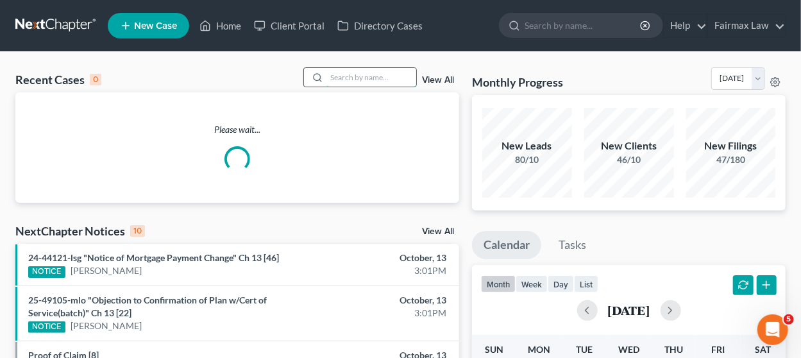
click at [346, 74] on input "search" at bounding box center [371, 77] width 90 height 19
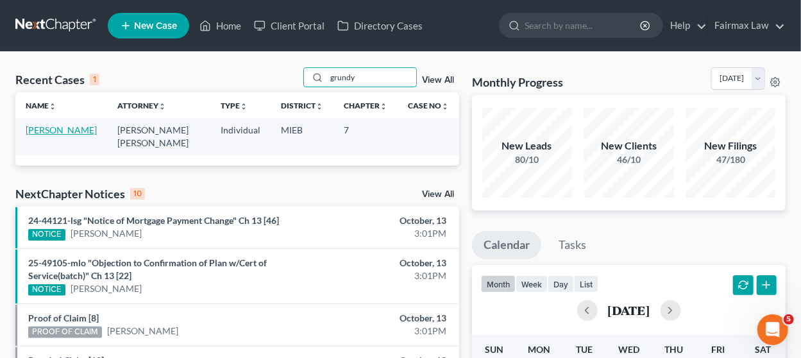
type input "grundy"
click at [62, 126] on link "[PERSON_NAME]" at bounding box center [61, 129] width 71 height 11
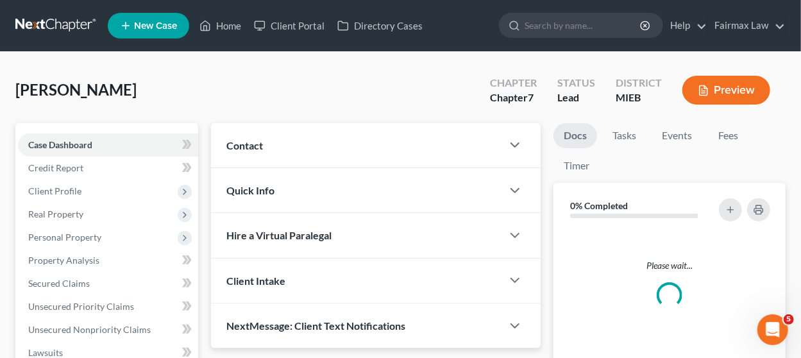
click at [229, 84] on div "[PERSON_NAME] Upgraded Chapter Chapter 7 Status Lead District MIEB Preview" at bounding box center [400, 95] width 770 height 56
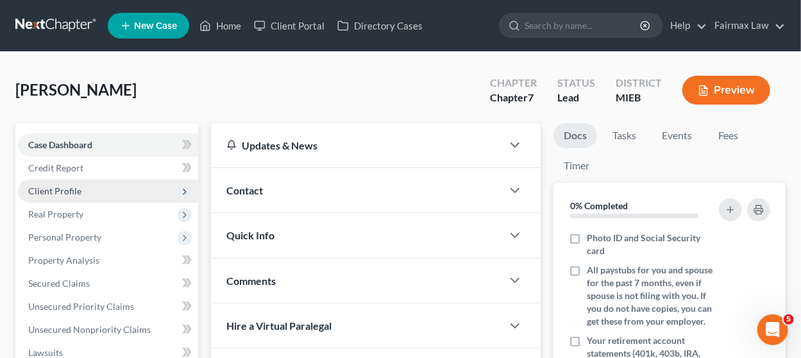
click at [102, 191] on span "Client Profile" at bounding box center [108, 190] width 180 height 23
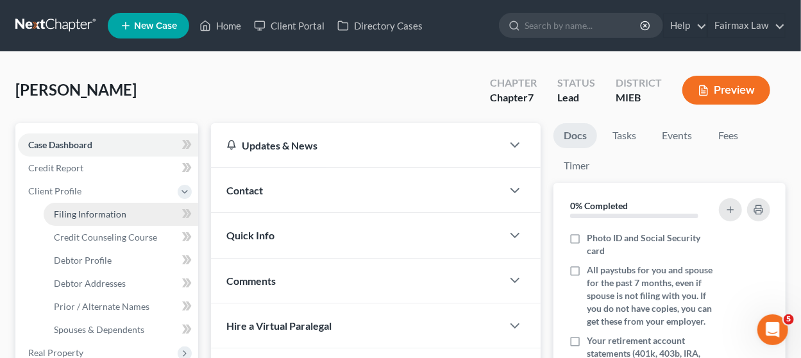
click at [96, 217] on span "Filing Information" at bounding box center [90, 213] width 72 height 11
select select "1"
select select "0"
select select "40"
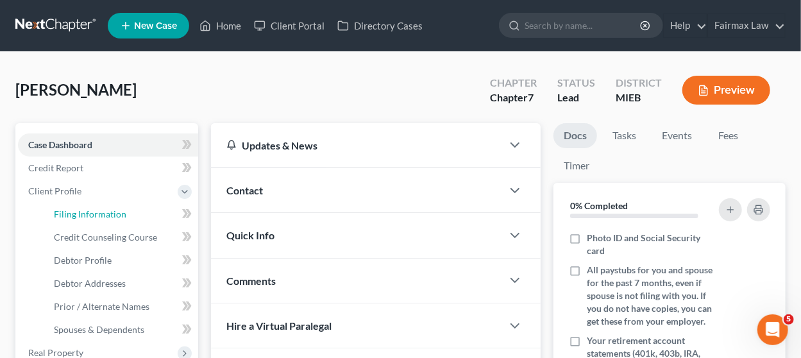
select select "0"
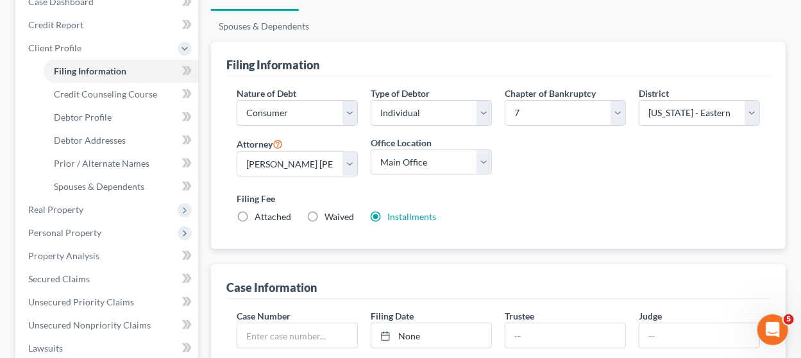
scroll to position [143, 0]
click at [143, 114] on link "Debtor Profile" at bounding box center [121, 117] width 154 height 23
select select "0"
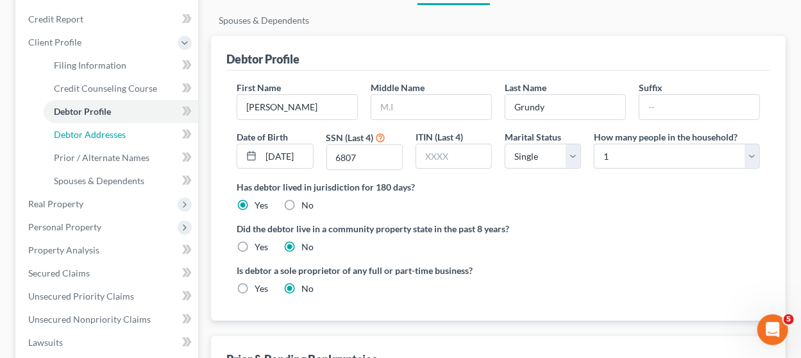
scroll to position [150, 0]
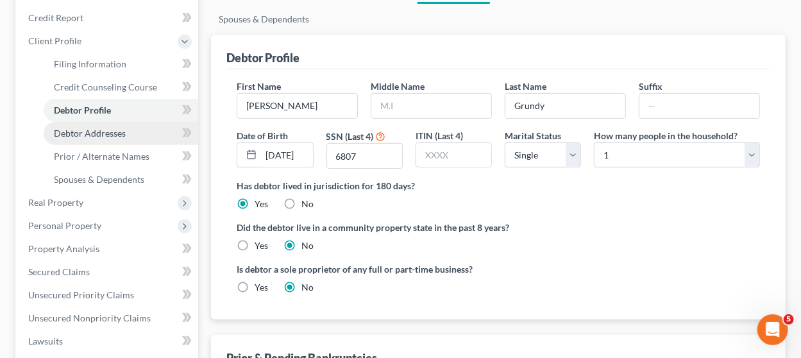
click at [138, 133] on link "Debtor Addresses" at bounding box center [121, 133] width 154 height 23
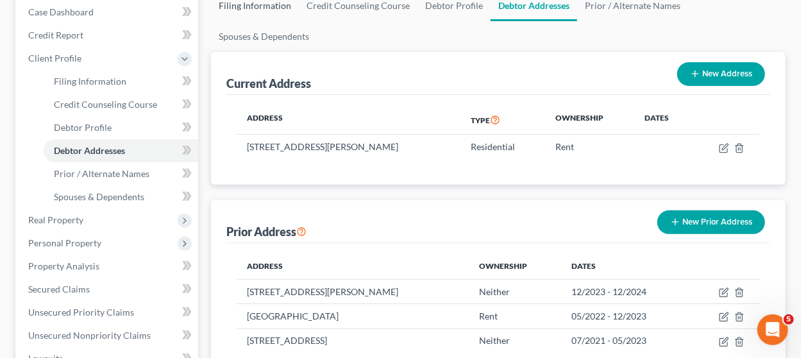
scroll to position [133, 0]
click at [117, 188] on link "Spouses & Dependents" at bounding box center [121, 196] width 154 height 23
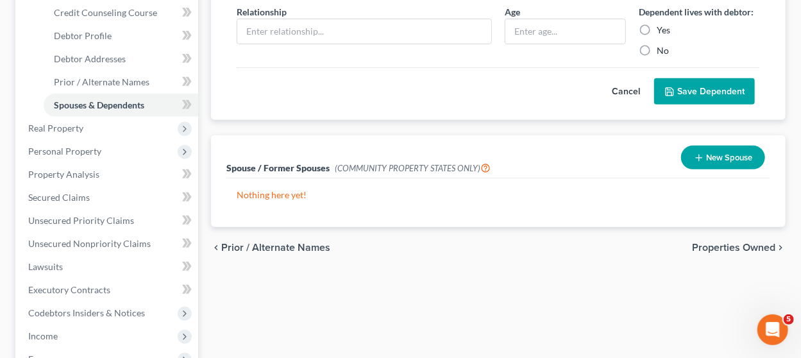
scroll to position [226, 0]
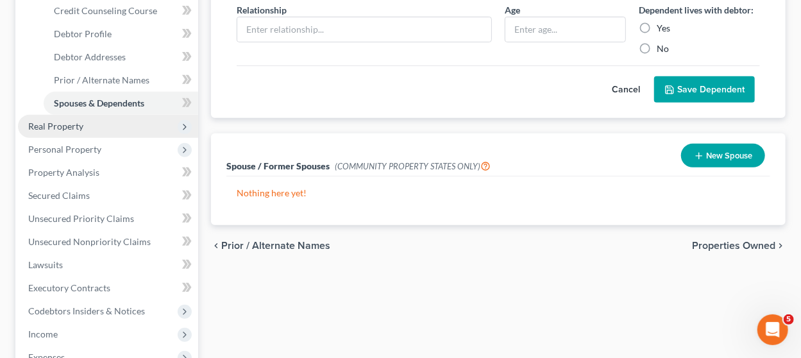
click at [117, 121] on span "Real Property" at bounding box center [108, 126] width 180 height 23
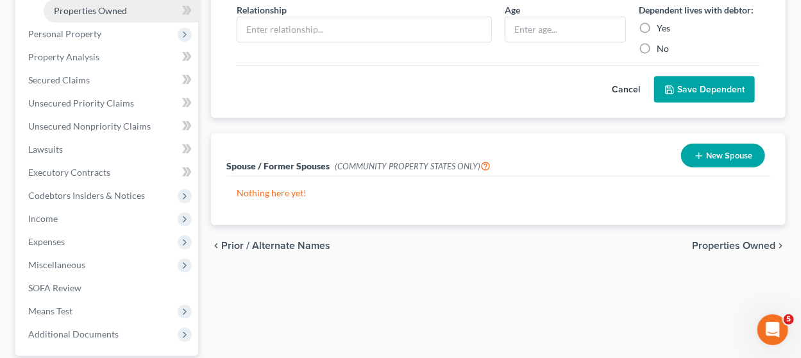
click at [118, 5] on span "Properties Owned" at bounding box center [90, 10] width 73 height 11
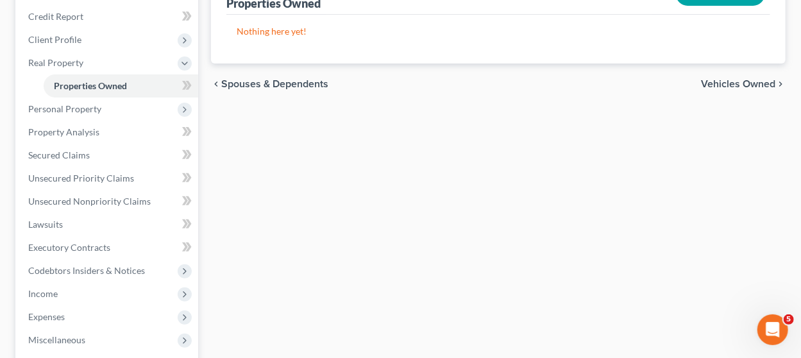
scroll to position [153, 0]
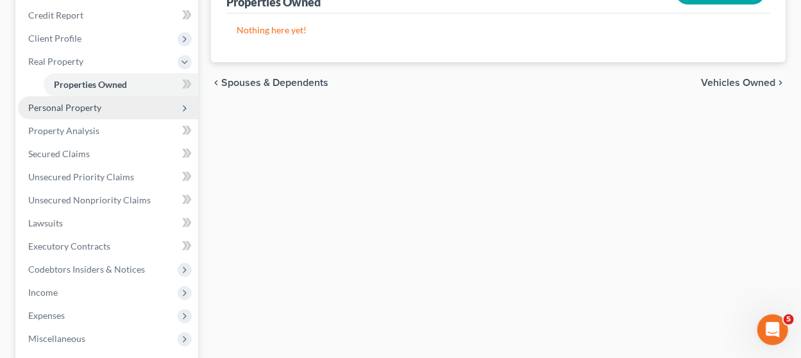
click at [124, 106] on span "Personal Property" at bounding box center [108, 107] width 180 height 23
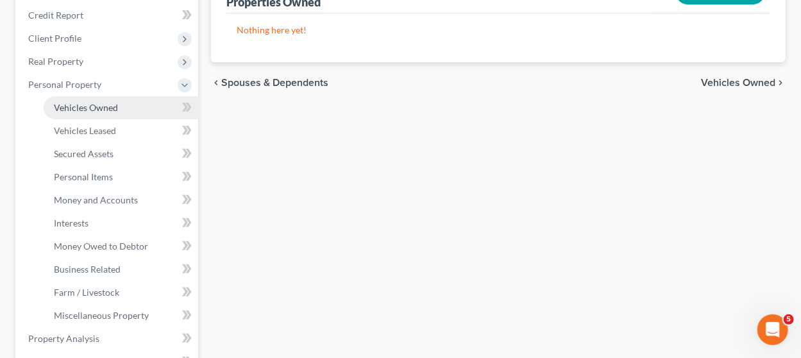
click at [120, 103] on link "Vehicles Owned" at bounding box center [121, 107] width 154 height 23
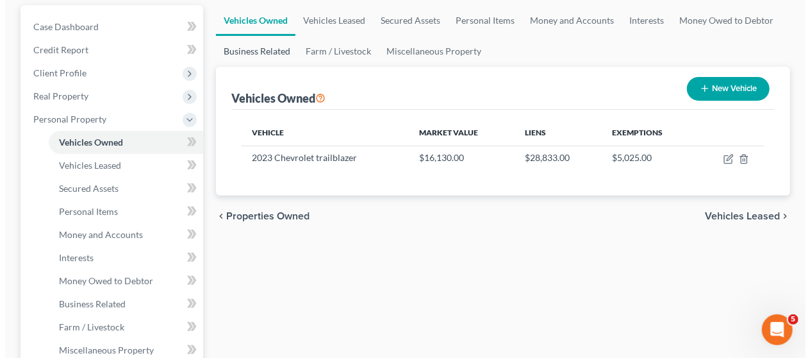
scroll to position [117, 0]
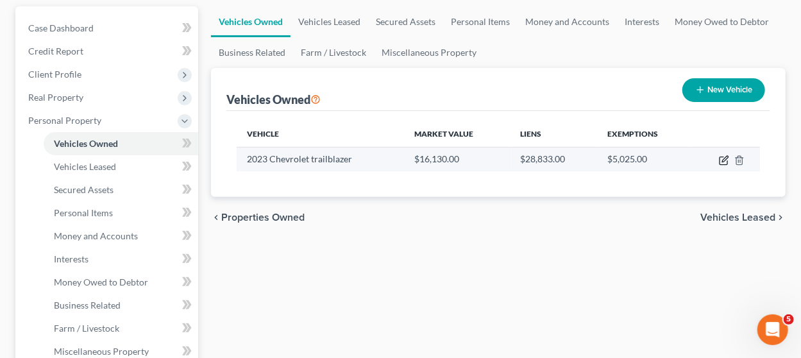
click at [722, 158] on icon "button" at bounding box center [724, 160] width 10 height 10
select select "0"
select select "3"
select select "2"
select select "0"
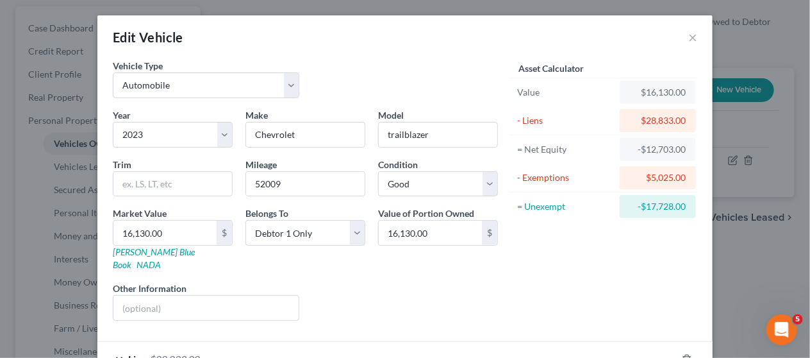
scroll to position [108, 0]
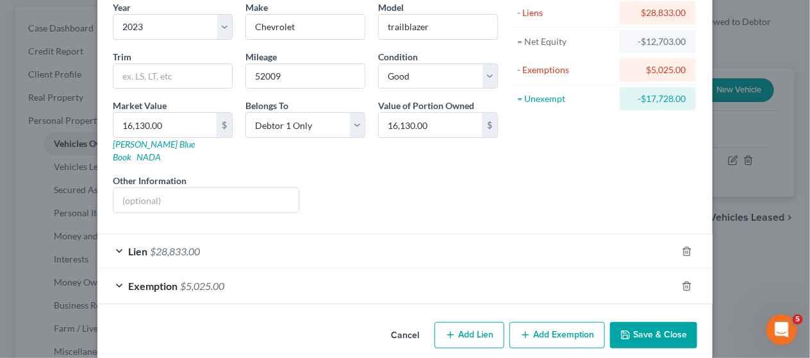
click at [544, 274] on div "Exemption $5,025.00" at bounding box center [387, 286] width 580 height 34
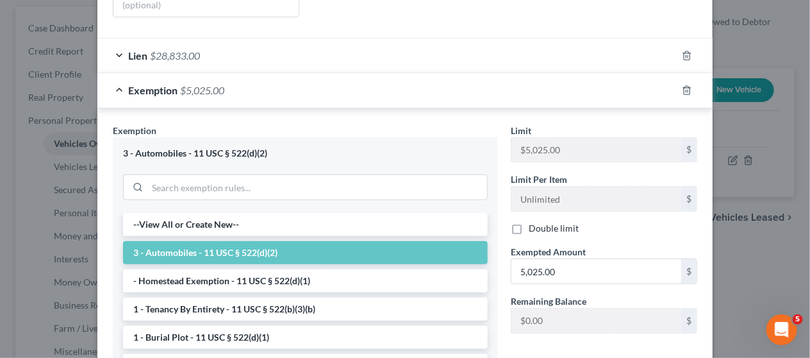
scroll to position [306, 0]
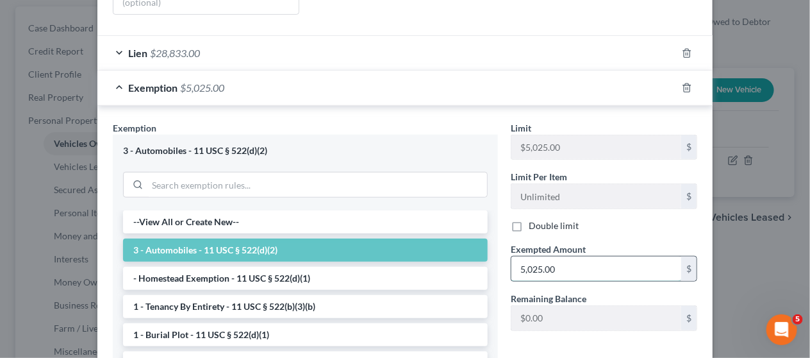
click at [558, 256] on input "5,025.00" at bounding box center [597, 268] width 170 height 24
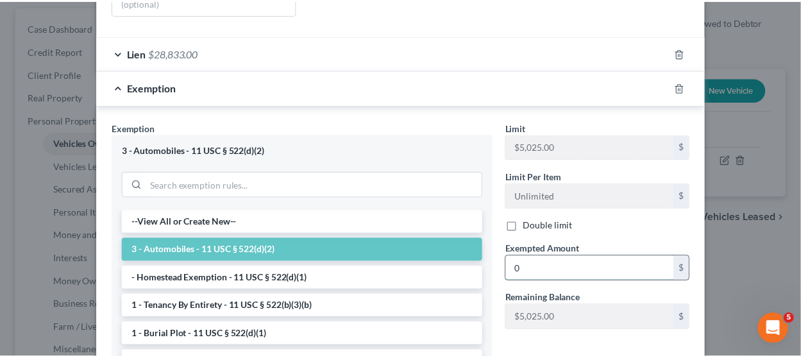
scroll to position [438, 0]
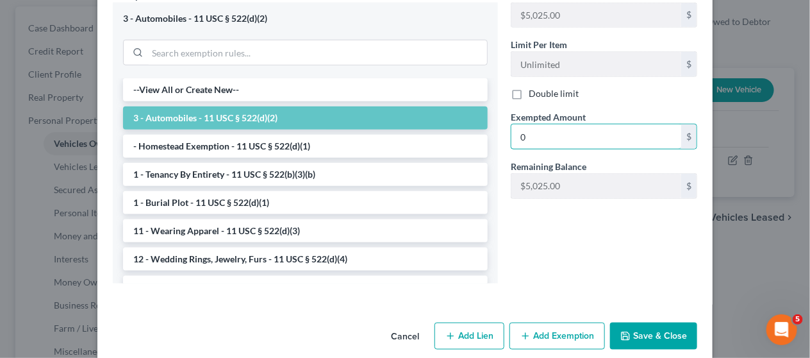
type input "0"
click at [626, 332] on icon "button" at bounding box center [626, 336] width 8 height 8
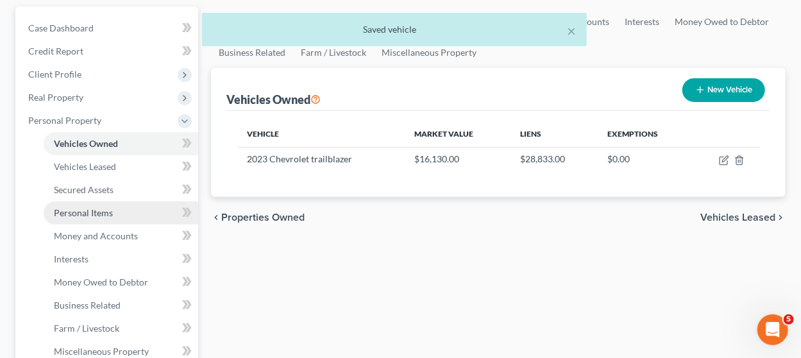
click at [115, 210] on link "Personal Items" at bounding box center [121, 212] width 154 height 23
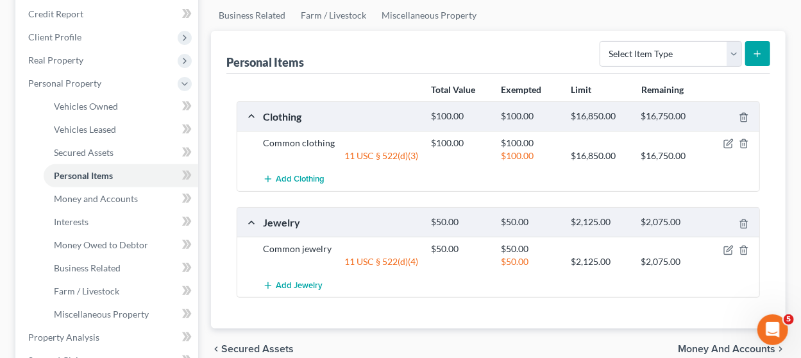
scroll to position [107, 0]
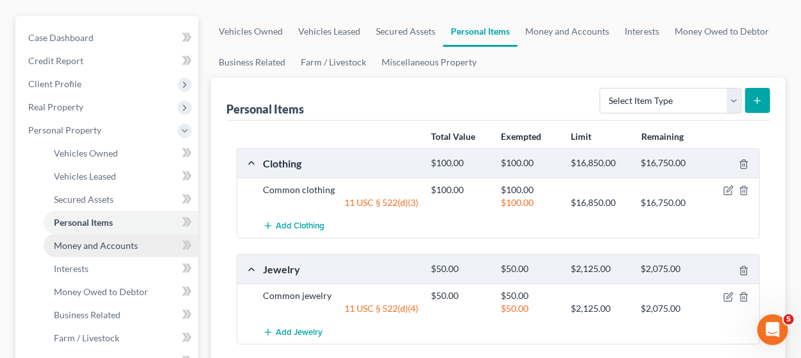
click at [132, 247] on span "Money and Accounts" at bounding box center [96, 245] width 84 height 11
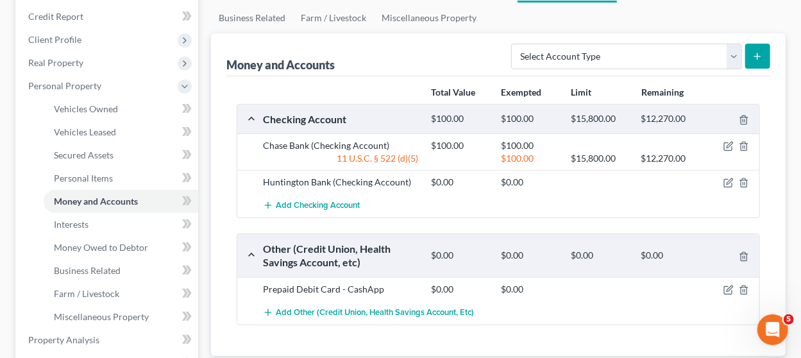
scroll to position [153, 0]
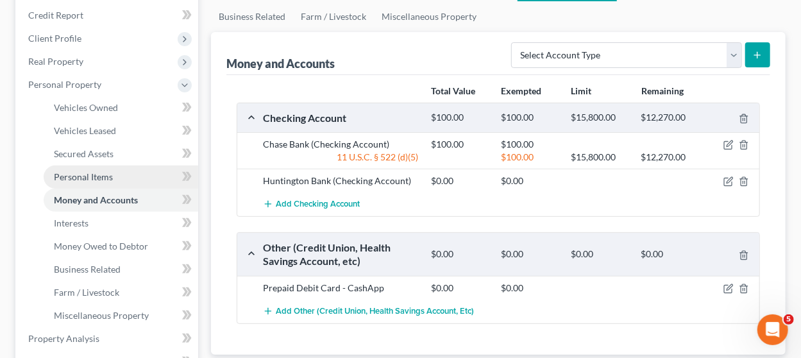
click at [116, 168] on link "Personal Items" at bounding box center [121, 176] width 154 height 23
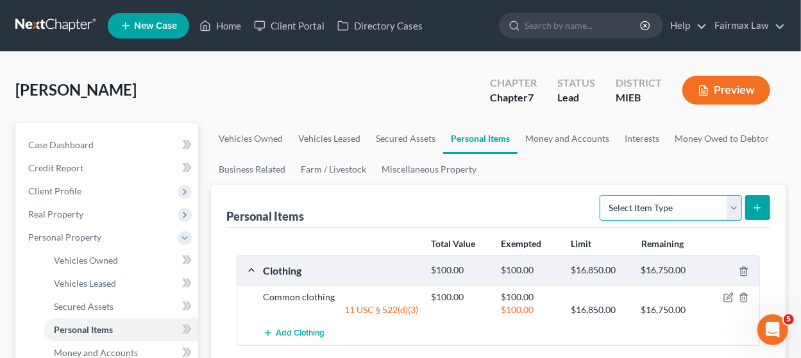
click at [665, 204] on select "Select Item Type Clothing Collectibles Of Value Electronics Firearms Household …" at bounding box center [670, 208] width 142 height 26
select select "electronics"
click at [601, 195] on select "Select Item Type Clothing Collectibles Of Value Electronics Firearms Household …" at bounding box center [670, 208] width 142 height 26
click at [752, 213] on button "submit" at bounding box center [757, 207] width 25 height 25
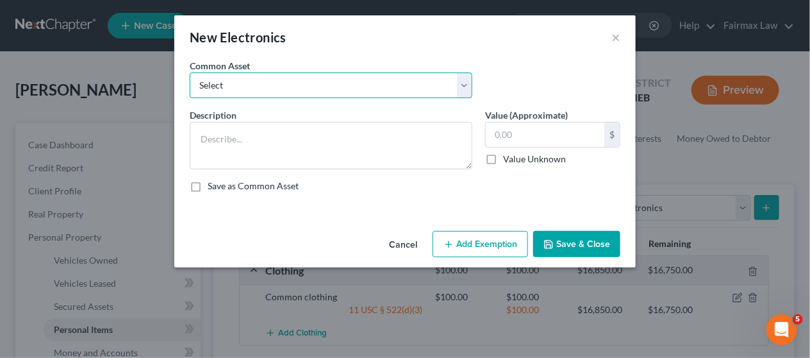
click at [269, 90] on select "Select Household Electronics, including cell phones, PC or tablet device, telev…" at bounding box center [331, 85] width 283 height 26
select select "8"
click at [190, 72] on select "Select Household Electronics, including cell phones, PC or tablet device, telev…" at bounding box center [331, 85] width 283 height 26
type textarea "Common household electronics"
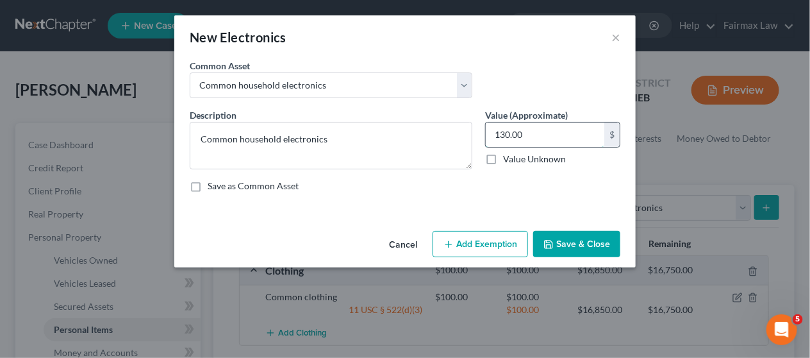
click at [526, 134] on input "130.00" at bounding box center [545, 134] width 119 height 24
type input "250"
click at [461, 240] on button "Add Exemption" at bounding box center [481, 244] width 96 height 27
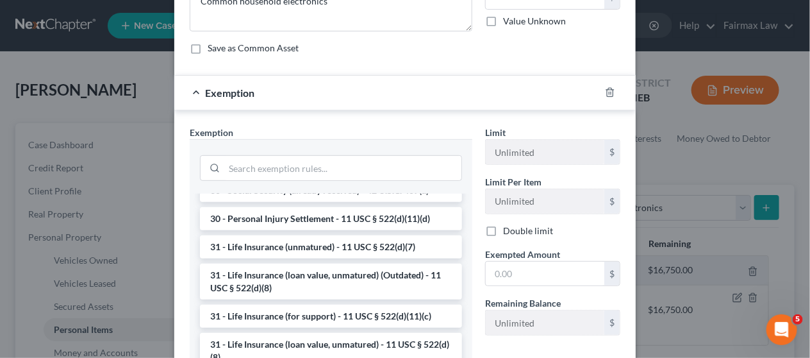
scroll to position [1030, 0]
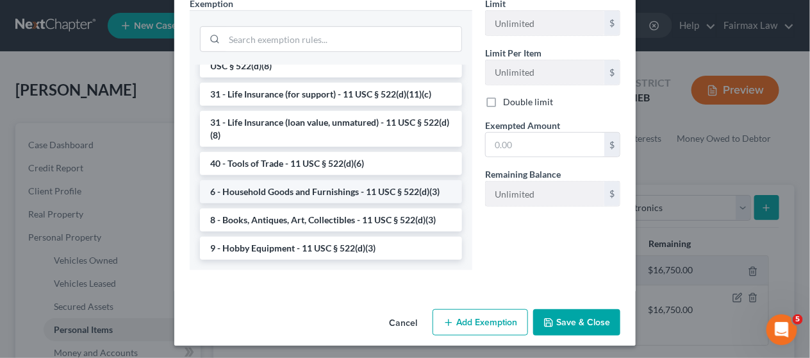
click at [344, 187] on li "6 - Household Goods and Furnishings - 11 USC § 522(d)(3)" at bounding box center [331, 191] width 262 height 23
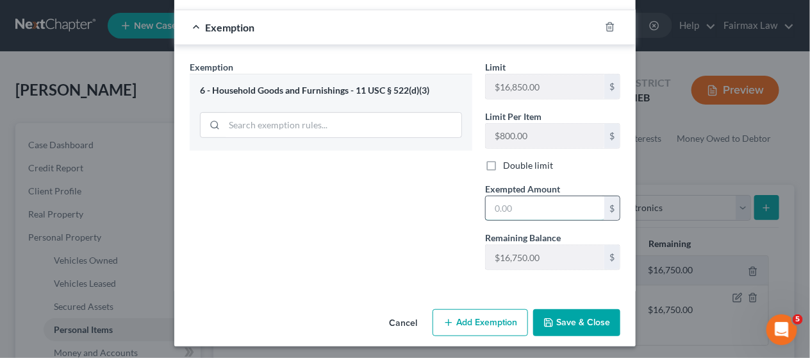
click at [503, 212] on input "text" at bounding box center [545, 208] width 119 height 24
type input "250"
click at [549, 320] on icon "button" at bounding box center [549, 323] width 8 height 8
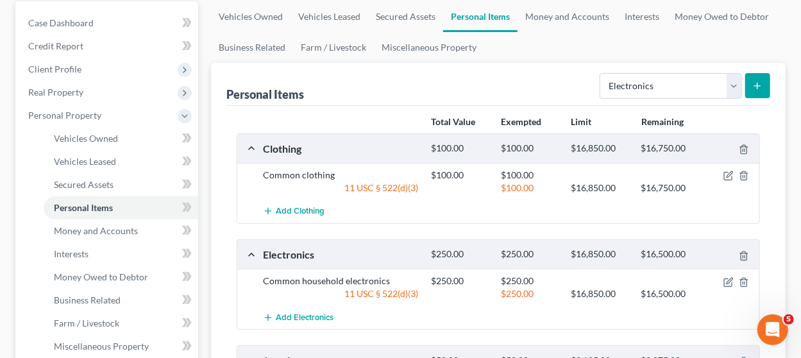
scroll to position [121, 0]
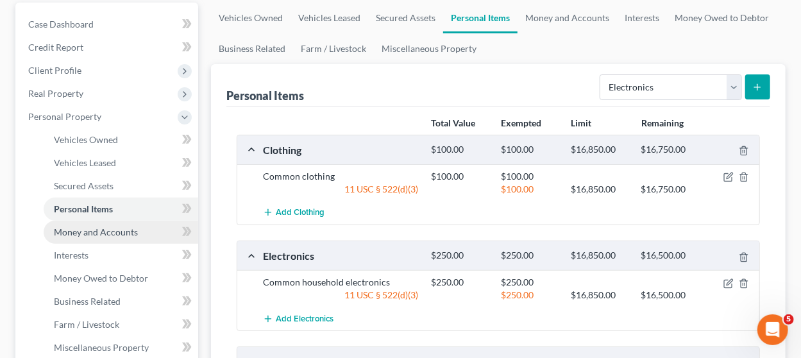
click at [127, 229] on span "Money and Accounts" at bounding box center [96, 231] width 84 height 11
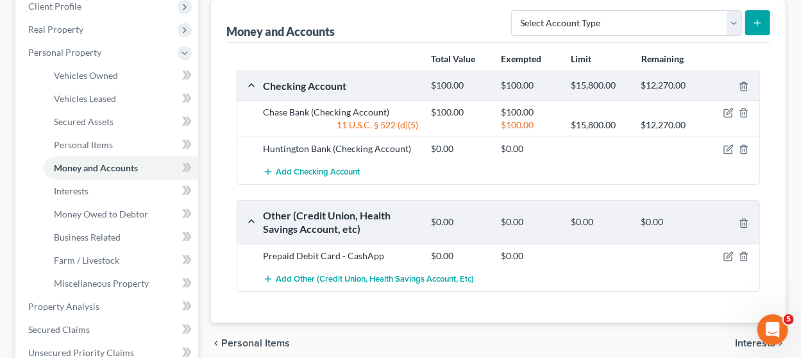
scroll to position [185, 0]
drag, startPoint x: 300, startPoint y: 227, endPoint x: 138, endPoint y: 194, distance: 165.0
click at [138, 194] on link "Interests" at bounding box center [121, 190] width 154 height 23
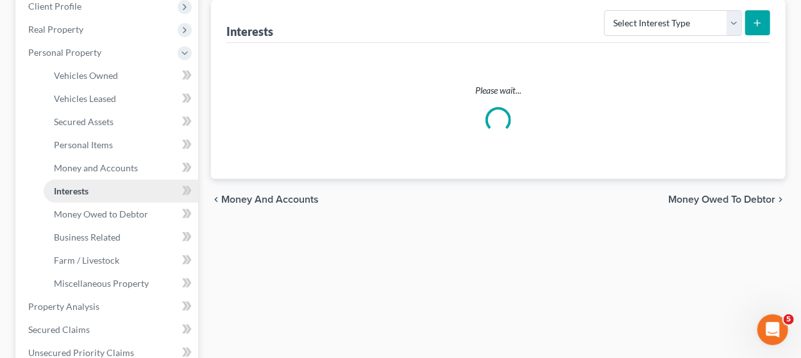
scroll to position [8, 0]
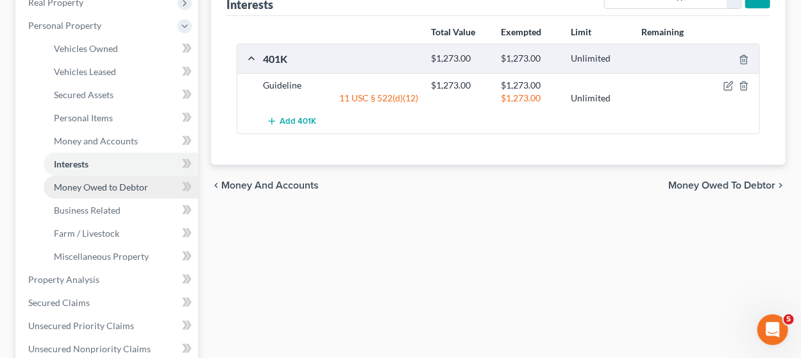
click at [110, 188] on span "Money Owed to Debtor" at bounding box center [101, 186] width 94 height 11
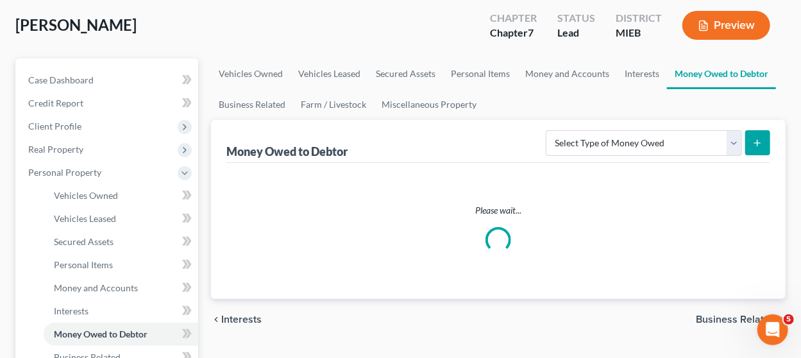
scroll to position [10, 0]
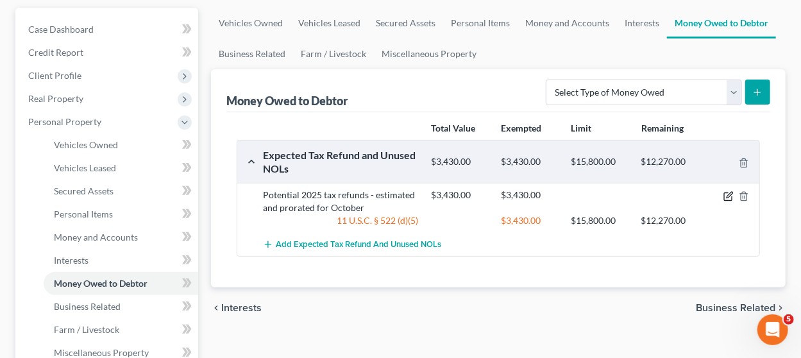
click at [727, 194] on icon "button" at bounding box center [729, 195] width 6 height 6
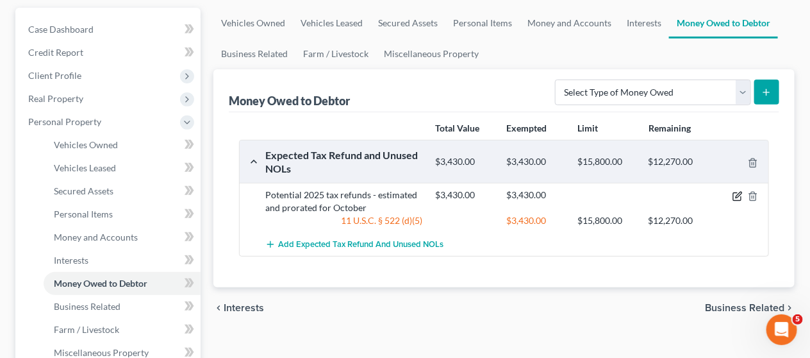
select select "0"
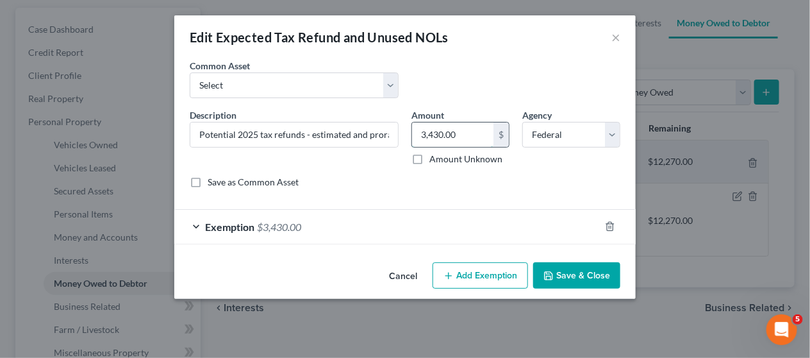
click at [479, 128] on input "3,430.00" at bounding box center [452, 134] width 81 height 24
drag, startPoint x: 368, startPoint y: 83, endPoint x: 369, endPoint y: 93, distance: 9.6
click at [368, 83] on select "Select Potential 2025 tax refunds - estimated and prorated for September Potent…" at bounding box center [294, 85] width 209 height 26
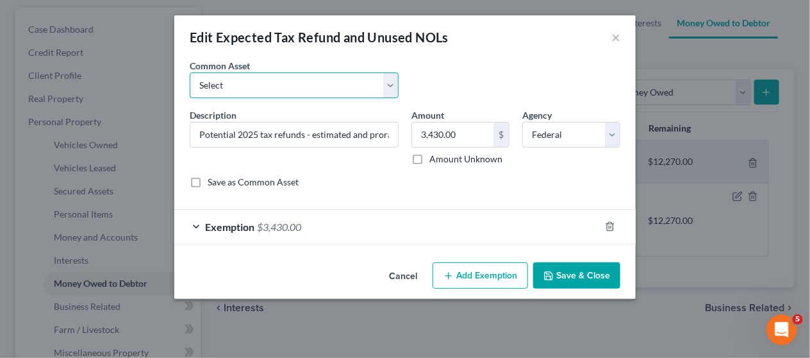
select select "70"
click at [190, 72] on select "Select Potential 2025 tax refunds - estimated and prorated for September Potent…" at bounding box center [294, 85] width 209 height 26
type input "Potential 2025 tax refund - estimated and prorated"
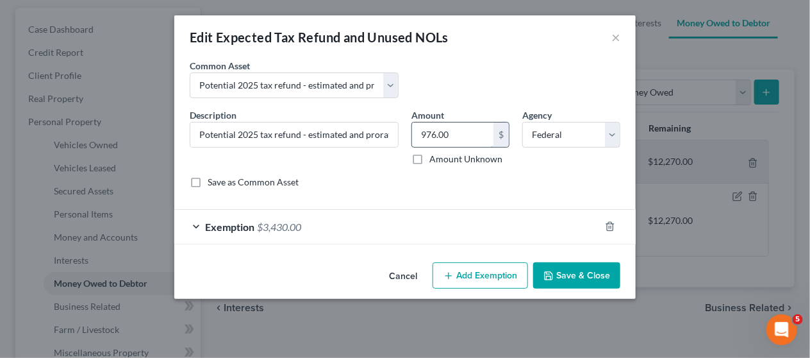
paste input "3,430"
type input "3,430.00"
click at [565, 276] on button "Save & Close" at bounding box center [576, 275] width 87 height 27
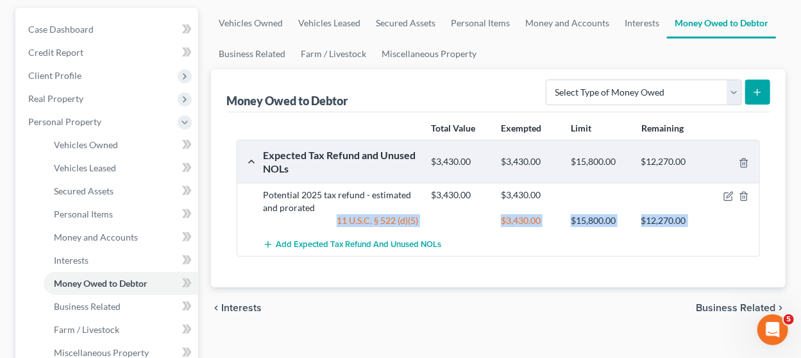
drag, startPoint x: 565, startPoint y: 276, endPoint x: 244, endPoint y: 211, distance: 328.3
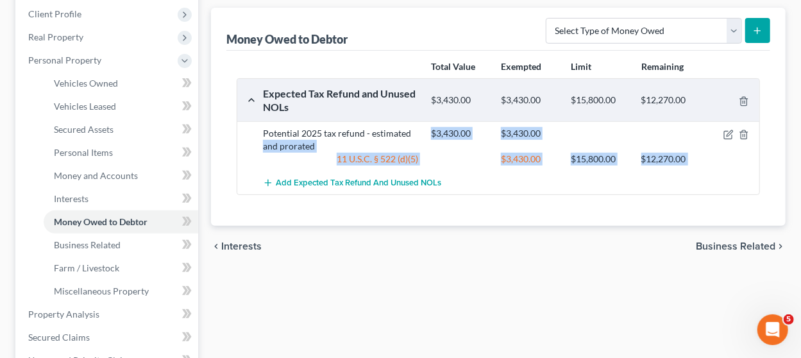
click at [242, 185] on div "Add Expected Tax Refund and Unused NOLs" at bounding box center [498, 183] width 535 height 24
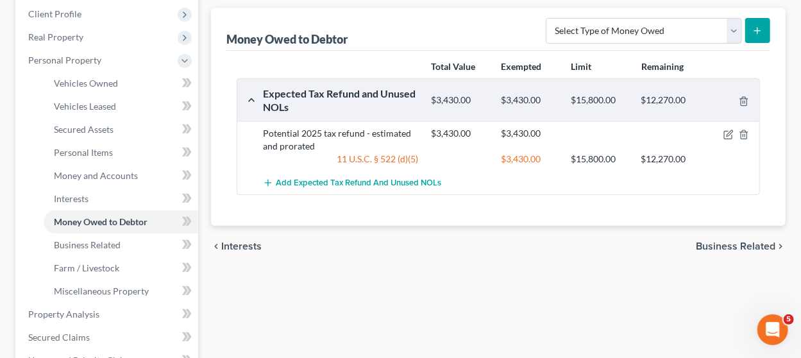
click at [242, 185] on div "Add Expected Tax Refund and Unused NOLs" at bounding box center [498, 183] width 535 height 24
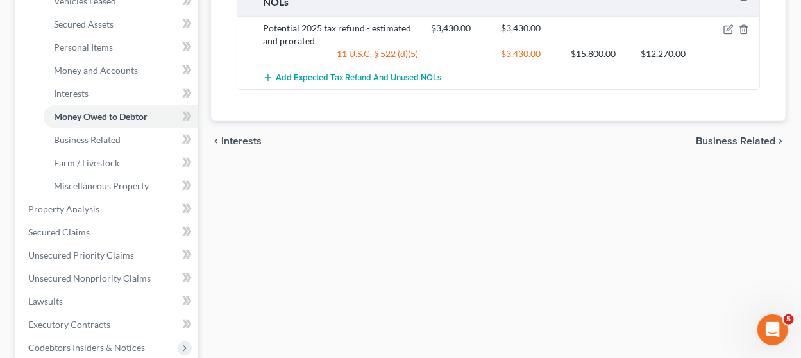
scroll to position [289, 0]
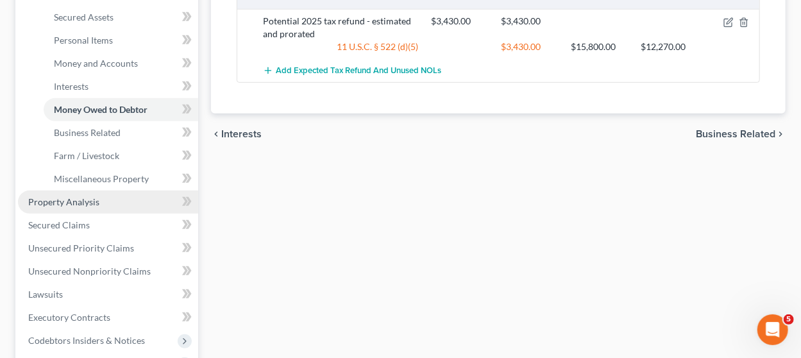
click at [88, 194] on link "Property Analysis" at bounding box center [108, 201] width 180 height 23
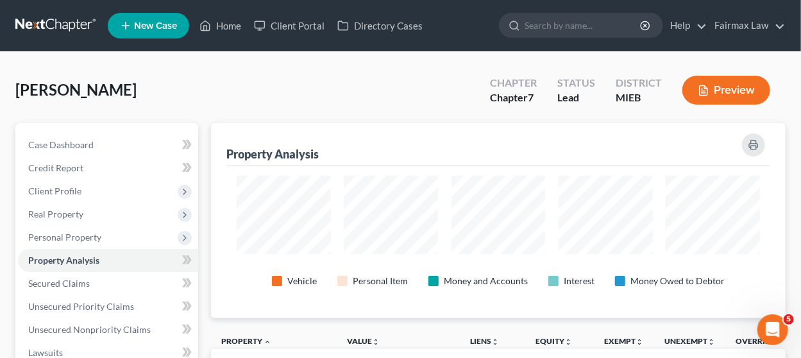
scroll to position [640863, 640483]
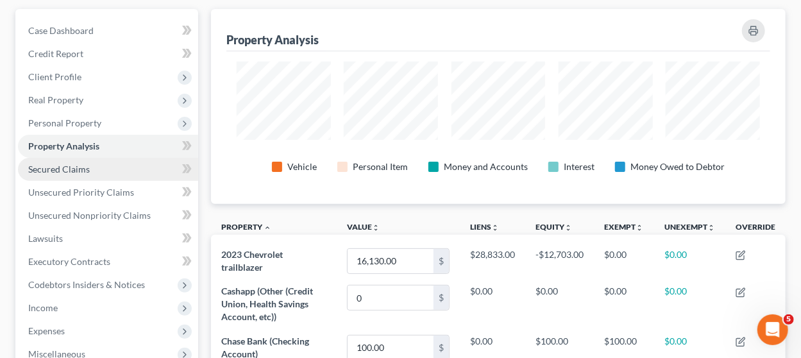
click at [113, 178] on link "Secured Claims" at bounding box center [108, 169] width 180 height 23
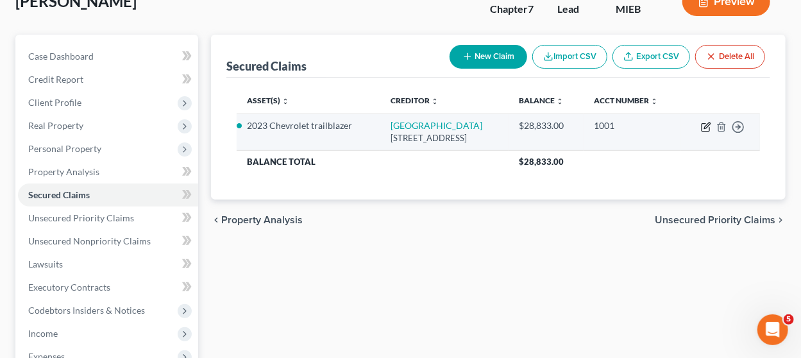
click at [703, 124] on icon "button" at bounding box center [706, 127] width 10 height 10
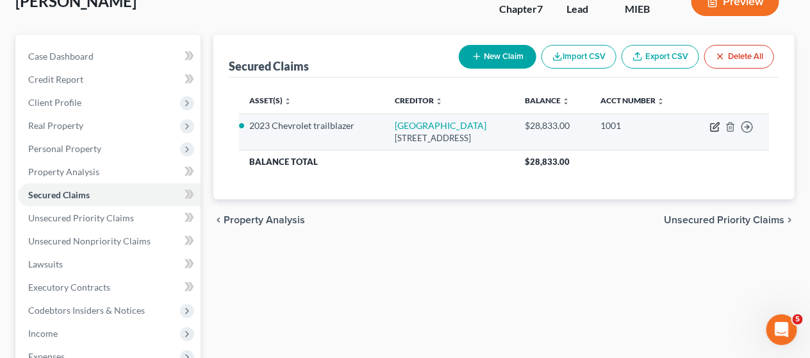
select select "45"
select select "2"
select select "0"
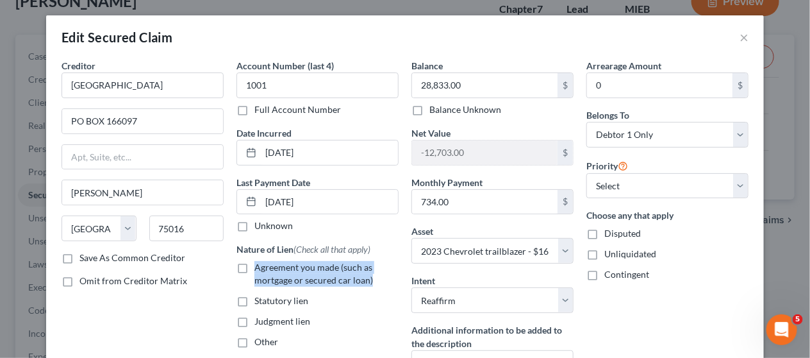
click at [254, 264] on label "Agreement you made (such as mortgage or secured car loan)" at bounding box center [326, 274] width 144 height 26
click at [254, 266] on label "Agreement you made (such as mortgage or secured car loan)" at bounding box center [326, 274] width 144 height 26
click at [260, 266] on input "Agreement you made (such as mortgage or secured car loan)" at bounding box center [264, 265] width 8 height 8
checkbox input "true"
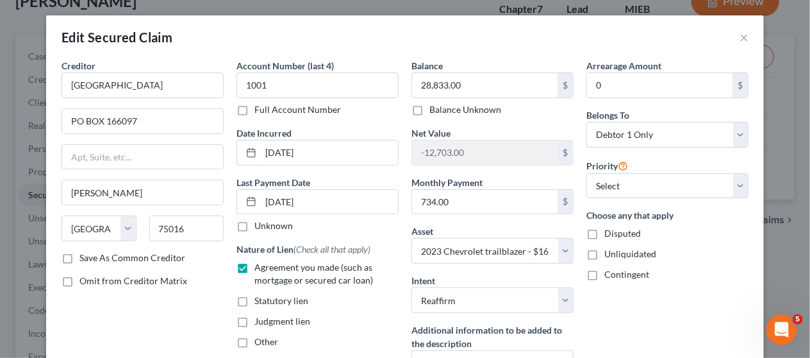
click at [642, 292] on div "Arrearage Amount 0 $ Belongs To * Select Debtor 1 Only Debtor 2 Only Debtor 1 A…" at bounding box center [667, 233] width 175 height 349
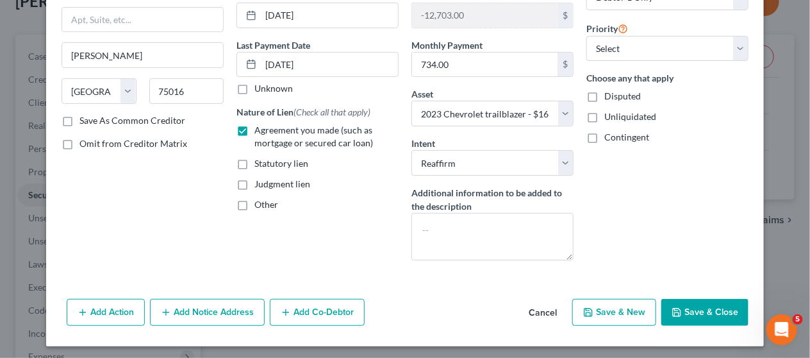
click at [683, 313] on button "Save & Close" at bounding box center [705, 312] width 87 height 27
select select
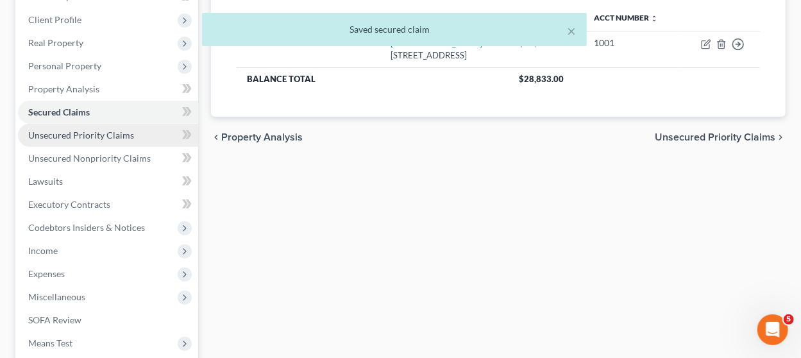
click at [130, 130] on span "Unsecured Priority Claims" at bounding box center [81, 134] width 106 height 11
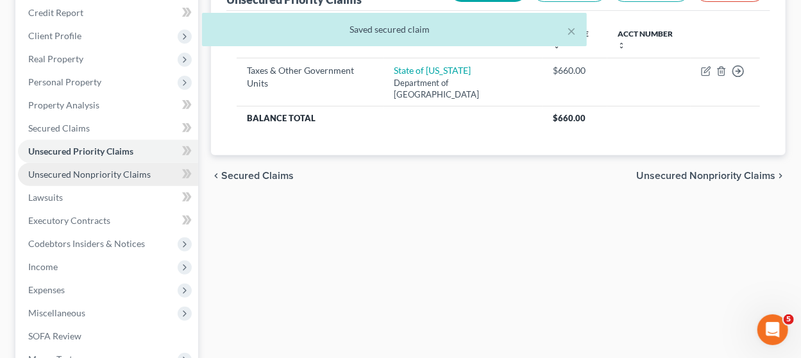
click at [123, 174] on span "Unsecured Nonpriority Claims" at bounding box center [89, 174] width 122 height 11
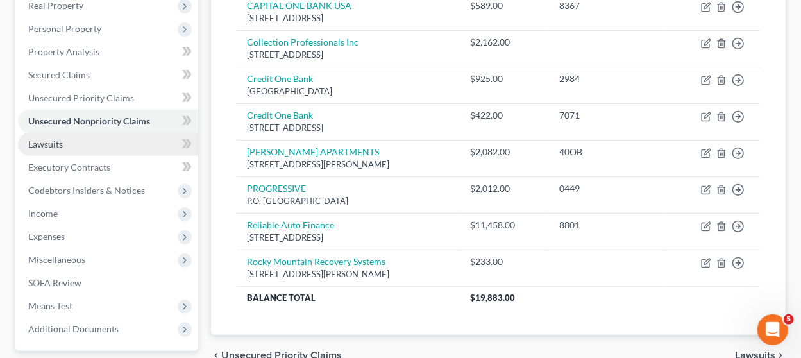
click at [119, 142] on link "Lawsuits" at bounding box center [108, 144] width 180 height 23
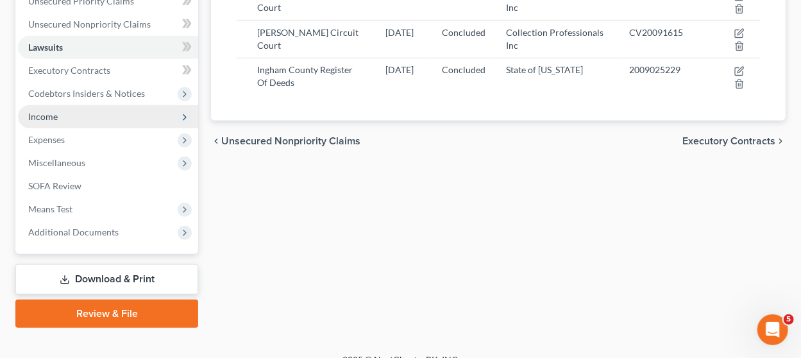
click at [97, 114] on span "Income" at bounding box center [108, 116] width 180 height 23
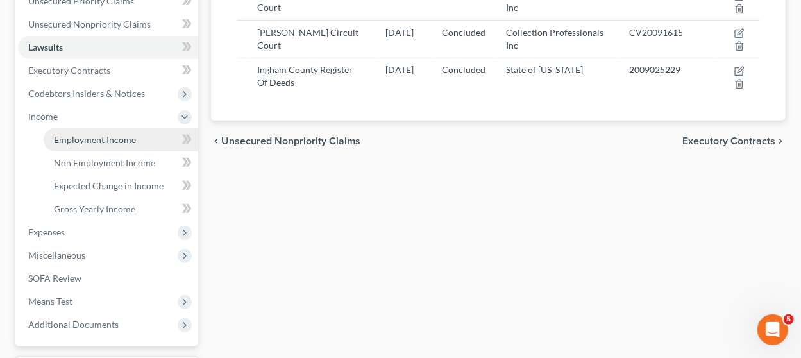
click at [86, 138] on span "Employment Income" at bounding box center [95, 139] width 82 height 11
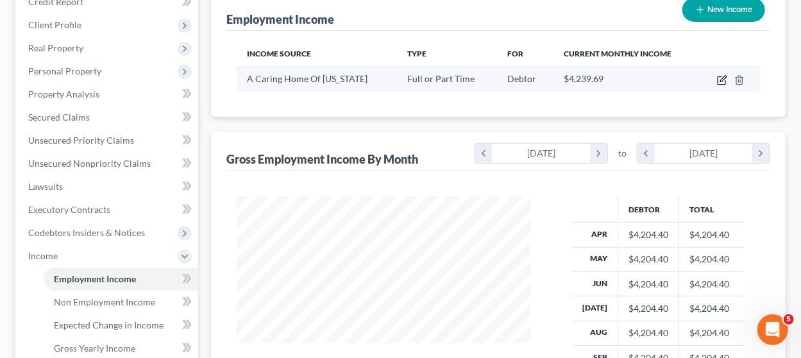
click at [720, 78] on icon "button" at bounding box center [722, 80] width 10 height 10
select select "0"
select select "23"
select select "2"
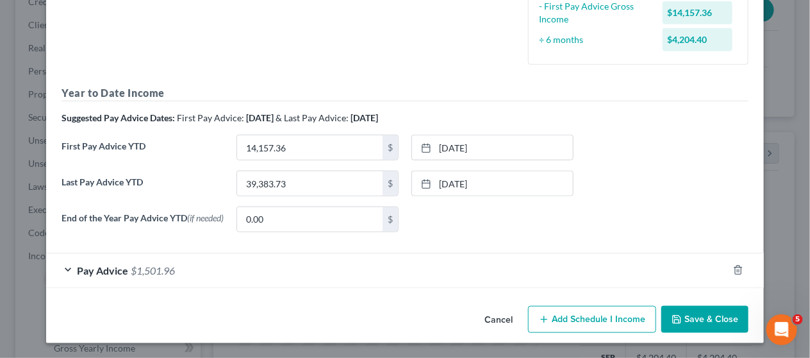
click at [417, 278] on div "Pay Advice $1,501.96" at bounding box center [387, 270] width 682 height 34
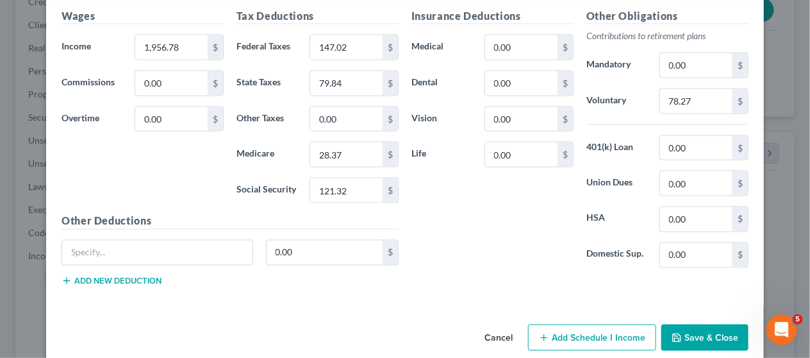
click at [493, 337] on button "Cancel" at bounding box center [498, 339] width 49 height 26
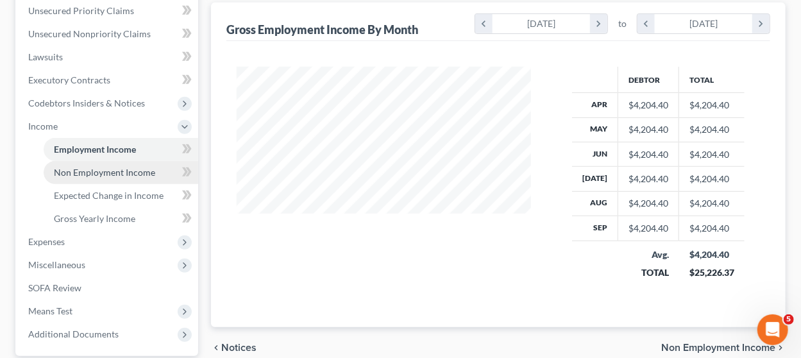
click at [142, 176] on span "Non Employment Income" at bounding box center [104, 172] width 101 height 11
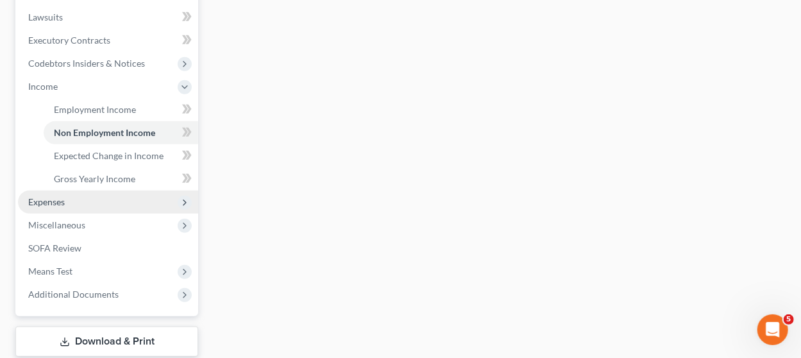
click at [63, 194] on span "Expenses" at bounding box center [108, 201] width 180 height 23
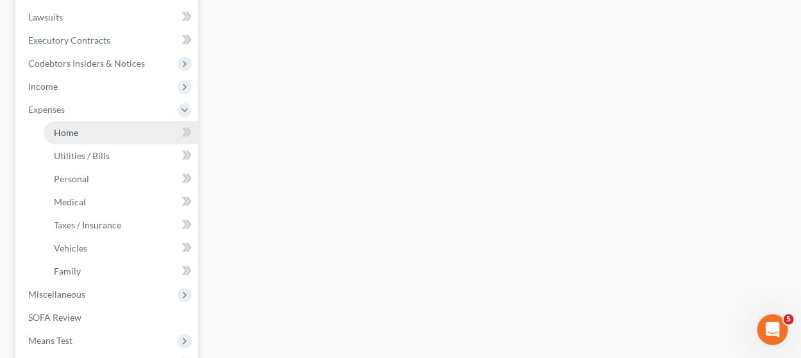
click at [74, 128] on span "Home" at bounding box center [66, 132] width 24 height 11
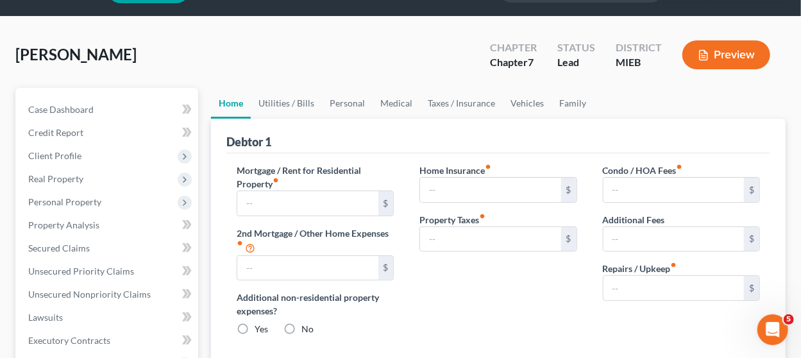
type input "1,050.00"
type input "0.00"
radio input "true"
type input "0.00"
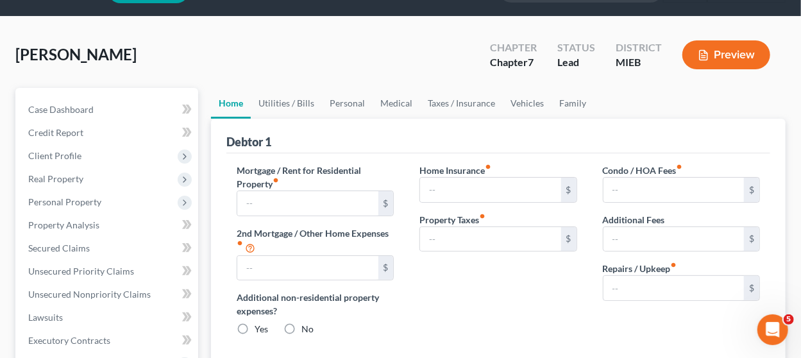
type input "0.00"
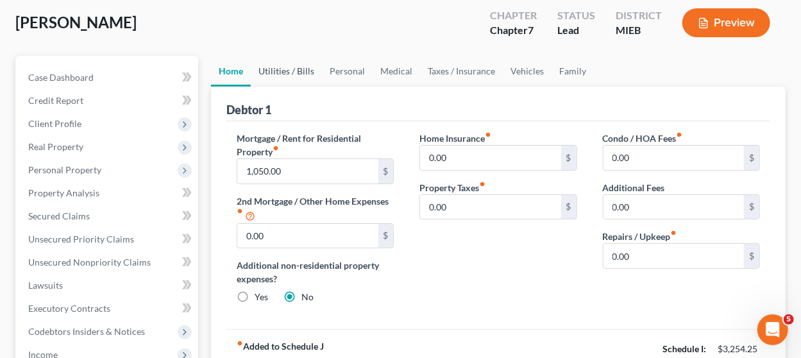
click at [272, 76] on link "Utilities / Bills" at bounding box center [286, 71] width 71 height 31
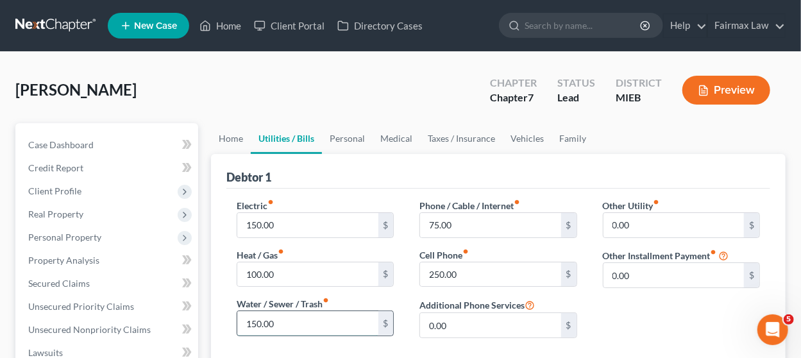
click at [280, 313] on input "150.00" at bounding box center [307, 323] width 140 height 24
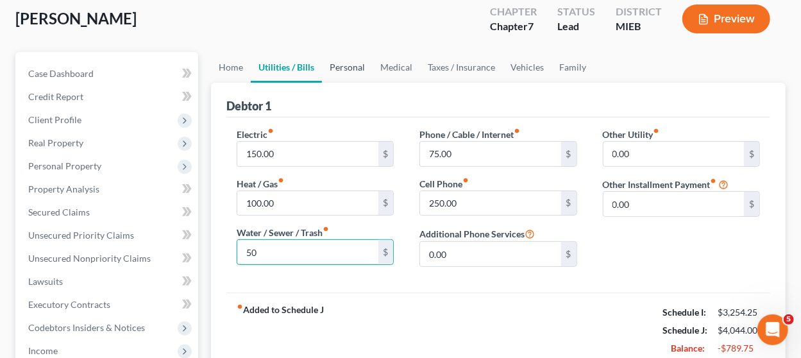
type input "50"
click at [351, 67] on link "Personal" at bounding box center [347, 67] width 51 height 31
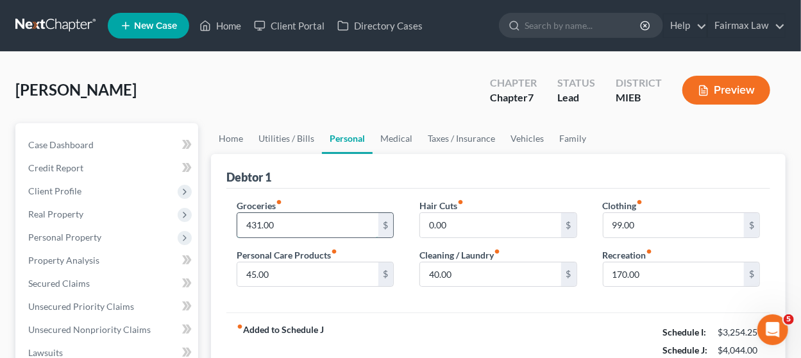
click at [275, 229] on input "431.00" at bounding box center [307, 225] width 140 height 24
type input "400"
click at [646, 277] on input "170.00" at bounding box center [673, 274] width 140 height 24
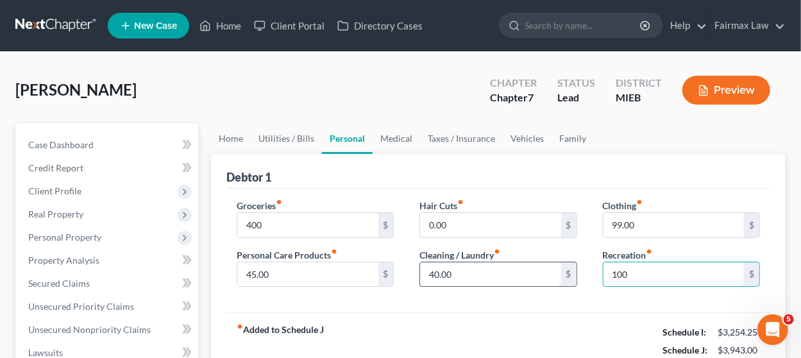
type input "100"
click at [479, 271] on input "40.00" at bounding box center [490, 274] width 140 height 24
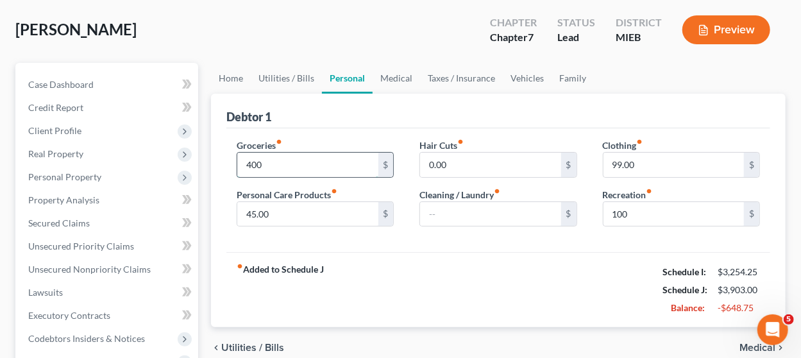
click at [315, 162] on input "400" at bounding box center [307, 165] width 140 height 24
type input "300"
click at [401, 78] on link "Medical" at bounding box center [395, 78] width 47 height 31
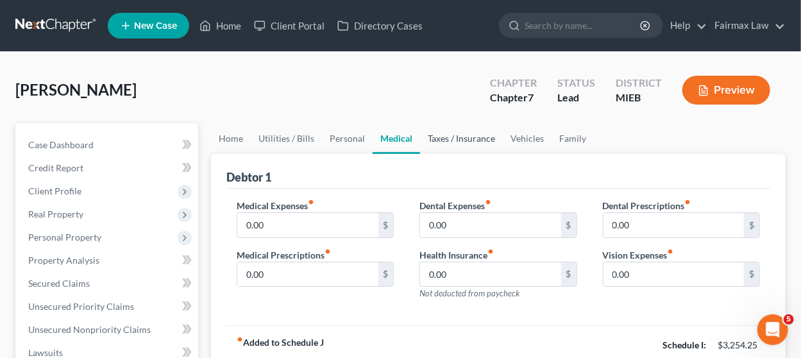
click at [451, 137] on link "Taxes / Insurance" at bounding box center [461, 138] width 83 height 31
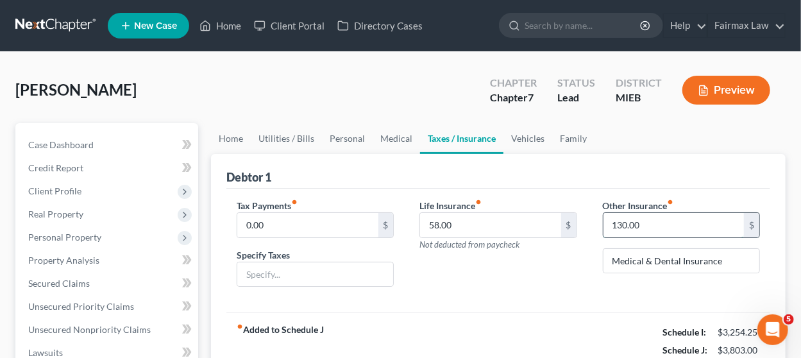
click at [654, 235] on input "130.00" at bounding box center [673, 225] width 140 height 24
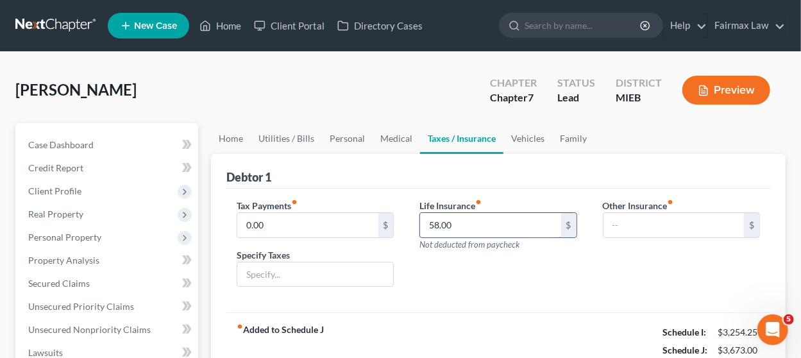
click at [491, 223] on input "58.00" at bounding box center [490, 225] width 140 height 24
click at [517, 135] on link "Vehicles" at bounding box center [527, 138] width 49 height 31
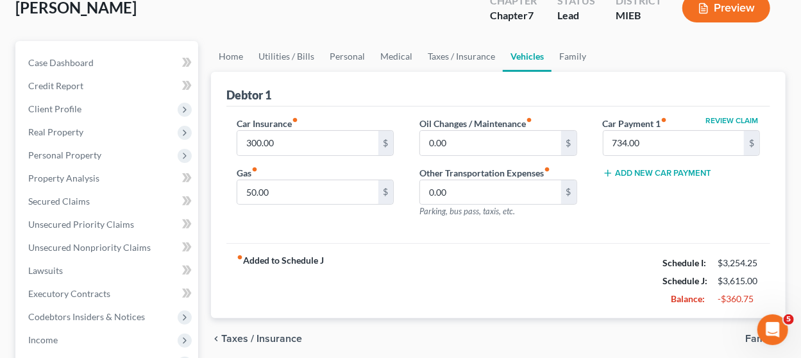
scroll to position [56, 0]
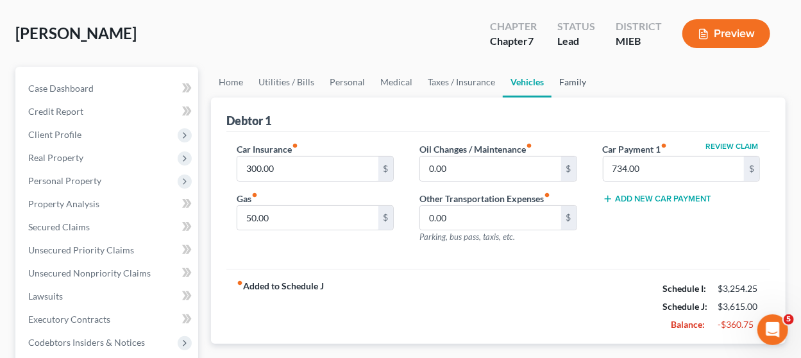
click at [574, 74] on link "Family" at bounding box center [572, 82] width 42 height 31
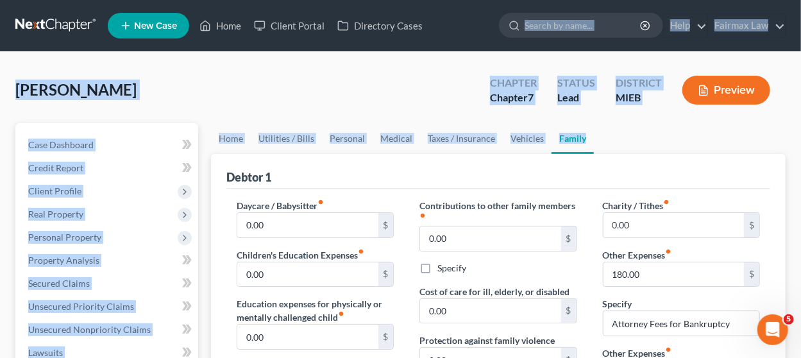
drag, startPoint x: 622, startPoint y: 130, endPoint x: 560, endPoint y: -74, distance: 213.3
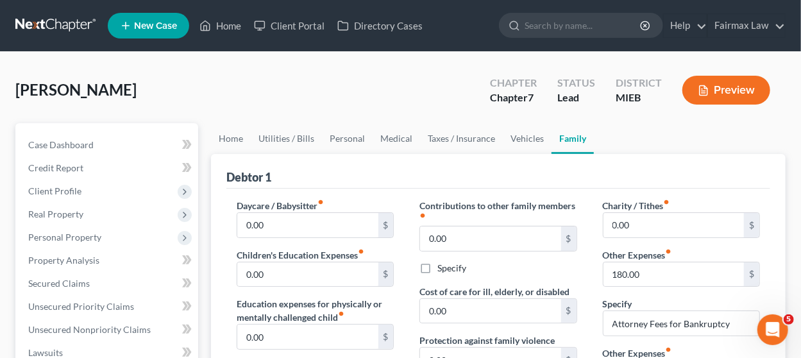
click at [649, 162] on div "Debtor 1" at bounding box center [498, 171] width 544 height 35
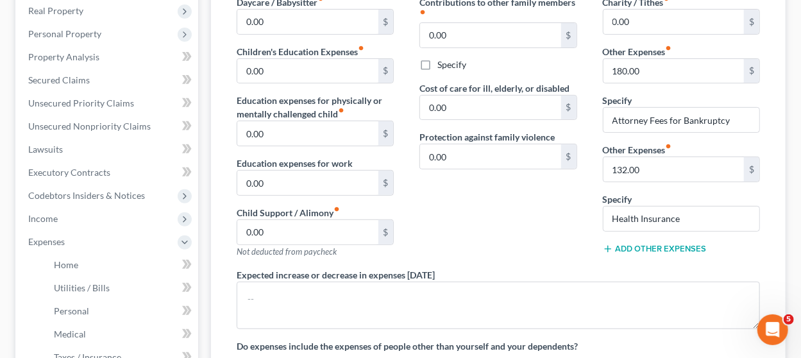
scroll to position [204, 0]
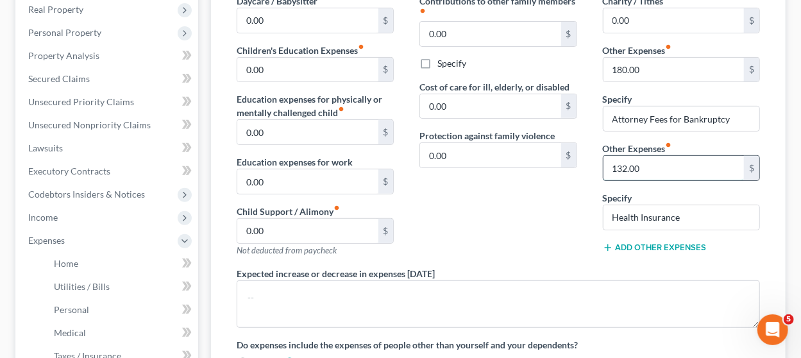
click at [649, 165] on input "132.00" at bounding box center [673, 168] width 140 height 24
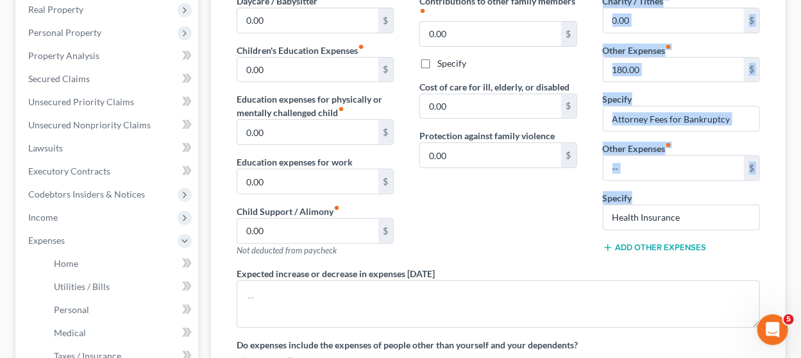
drag, startPoint x: 698, startPoint y: 202, endPoint x: 578, endPoint y: 204, distance: 120.5
click at [578, 204] on div "Daycare / Babysitter fiber_manual_record 0.00 $ Children's Education Expenses f…" at bounding box center [498, 186] width 549 height 385
click at [663, 211] on input "Health Insurance" at bounding box center [681, 217] width 156 height 24
click at [658, 201] on div "Specify Health Insurance" at bounding box center [681, 210] width 157 height 39
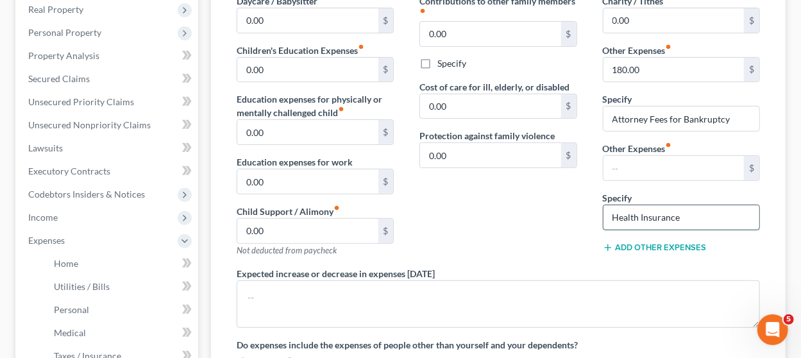
click at [723, 208] on input "Health Insurance" at bounding box center [681, 217] width 156 height 24
drag, startPoint x: 723, startPoint y: 208, endPoint x: 628, endPoint y: 211, distance: 94.9
click at [628, 211] on input "Health Insurance" at bounding box center [681, 217] width 156 height 24
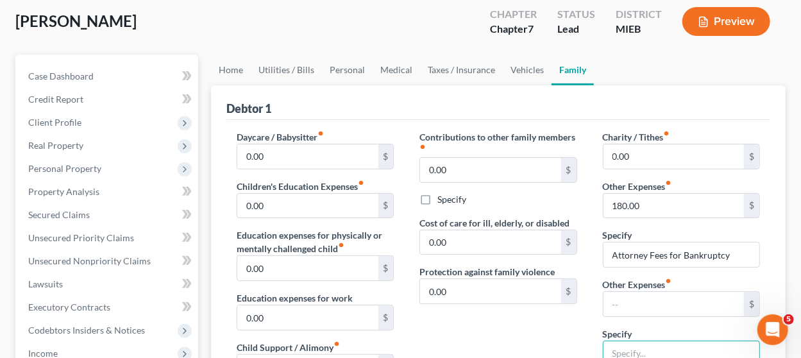
scroll to position [69, 0]
click at [233, 65] on link "Home" at bounding box center [231, 69] width 40 height 31
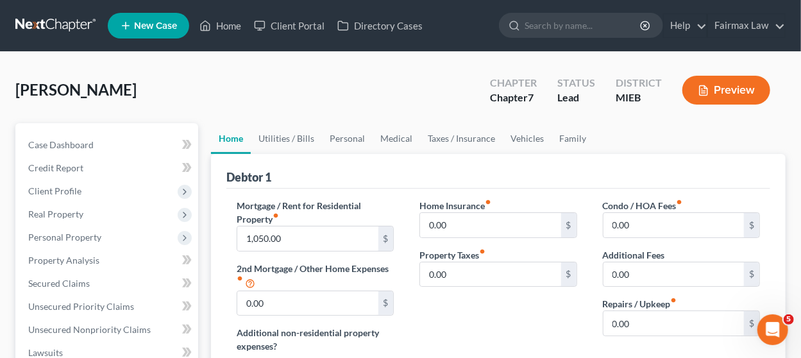
drag, startPoint x: 233, startPoint y: 66, endPoint x: 309, endPoint y: 158, distance: 119.8
click at [309, 158] on ui-view "Home Utilities / Bills Personal Medical Taxes / Insurance Vehicles Family Debto…" at bounding box center [498, 318] width 574 height 390
click at [289, 130] on link "Utilities / Bills" at bounding box center [286, 138] width 71 height 31
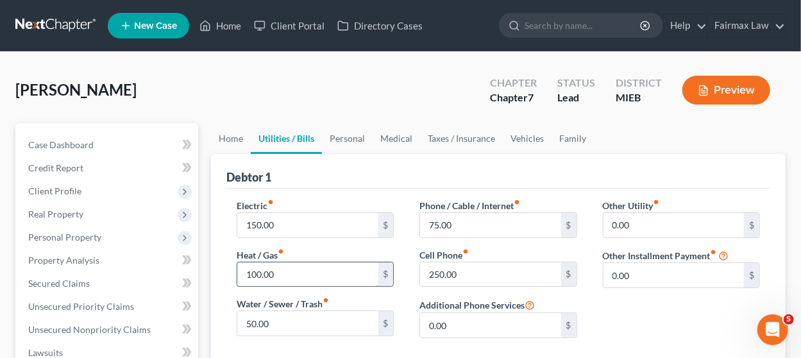
drag, startPoint x: 292, startPoint y: 287, endPoint x: 288, endPoint y: 277, distance: 10.7
click at [291, 286] on div "Electric fiber_manual_record 150.00 $ Heat / Gas fiber_manual_record 100.00 $ W…" at bounding box center [315, 273] width 183 height 149
click at [288, 276] on input "100.00" at bounding box center [307, 274] width 140 height 24
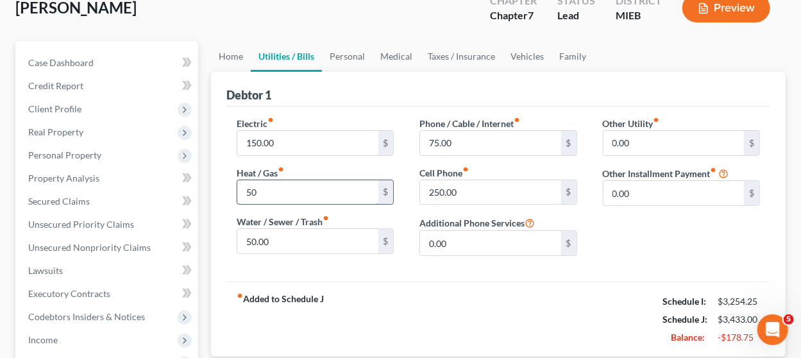
scroll to position [81, 0]
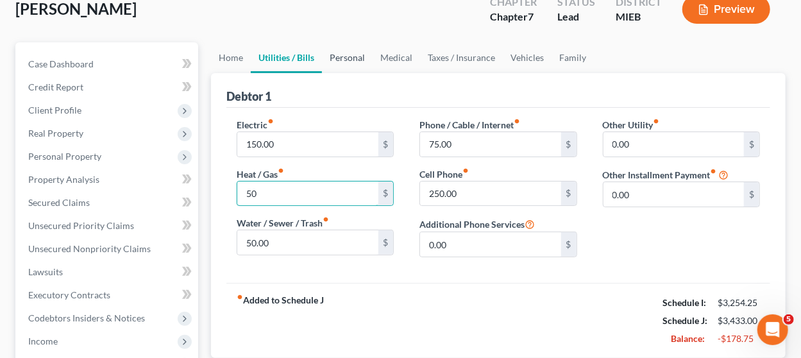
type input "50"
click at [342, 59] on link "Personal" at bounding box center [347, 57] width 51 height 31
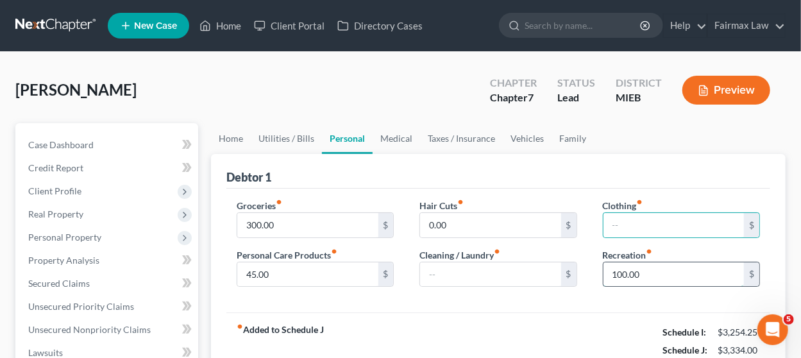
click at [648, 263] on input "100.00" at bounding box center [673, 274] width 140 height 24
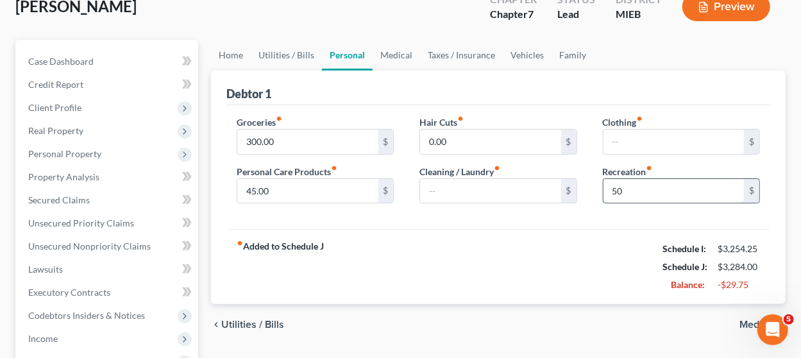
scroll to position [85, 0]
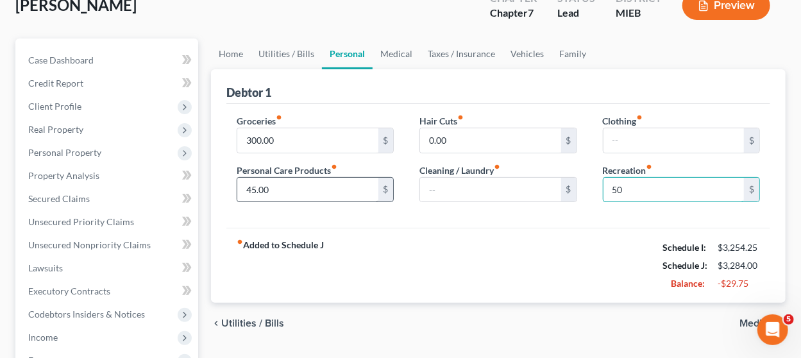
type input "50"
click at [329, 188] on input "45.00" at bounding box center [307, 190] width 140 height 24
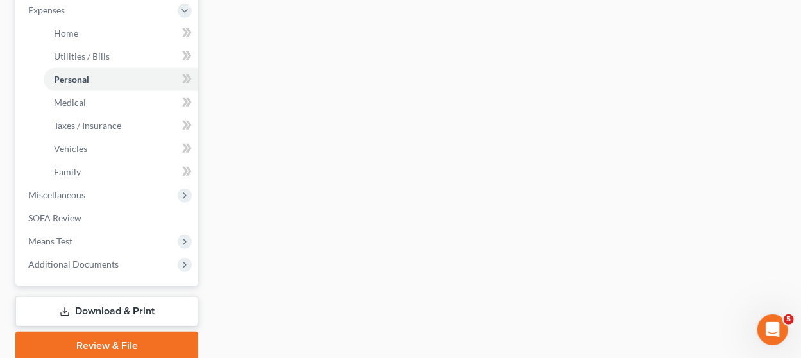
scroll to position [483, 0]
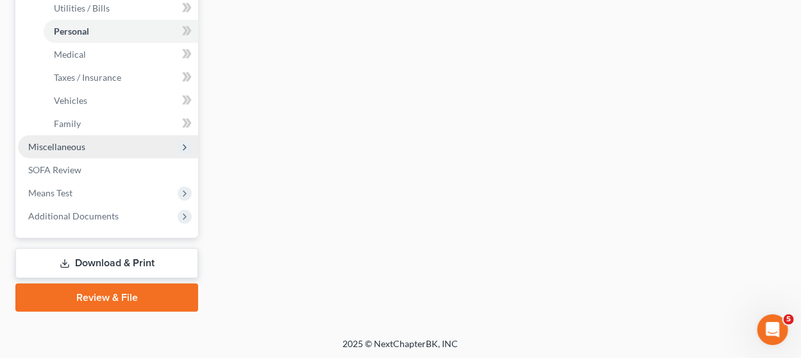
click at [85, 142] on span "Miscellaneous" at bounding box center [108, 146] width 180 height 23
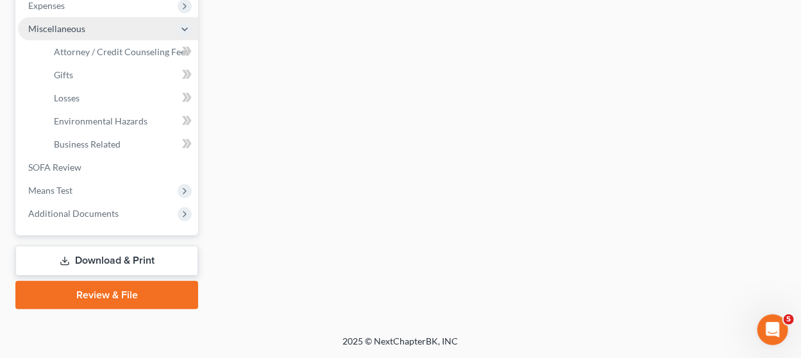
scroll to position [437, 0]
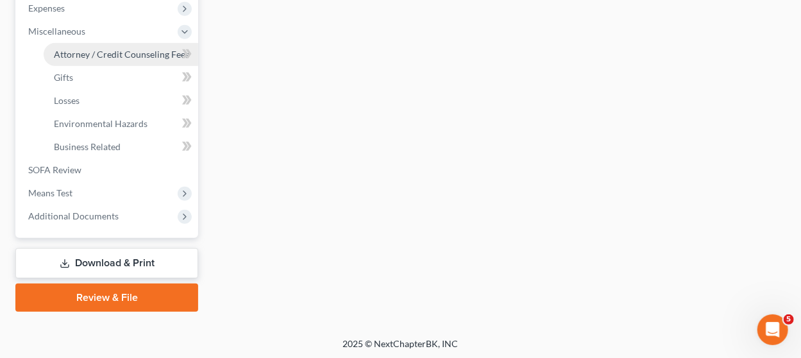
click at [91, 54] on span "Attorney / Credit Counseling Fees" at bounding box center [121, 54] width 135 height 11
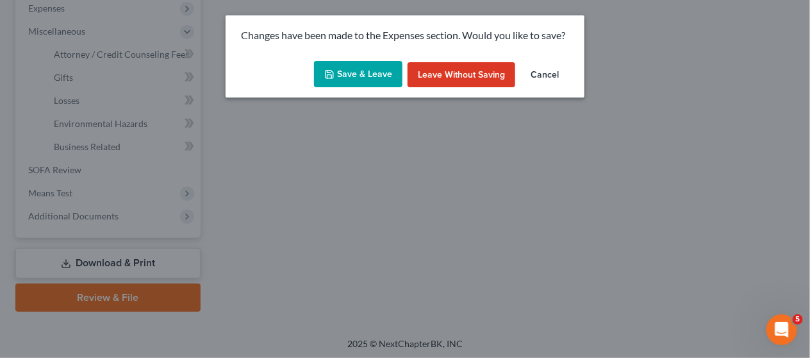
click at [343, 79] on button "Save & Leave" at bounding box center [358, 74] width 88 height 27
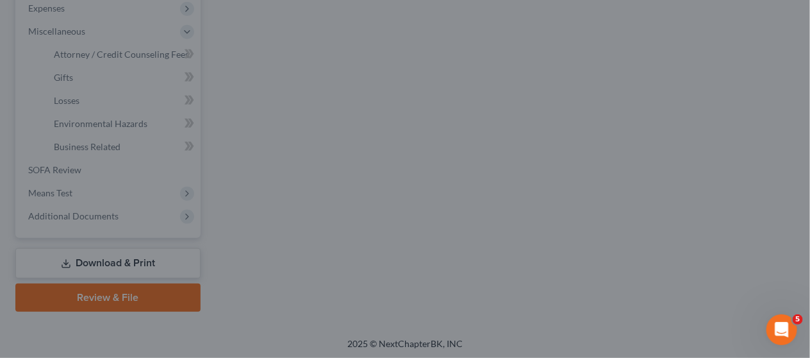
type input "50.00"
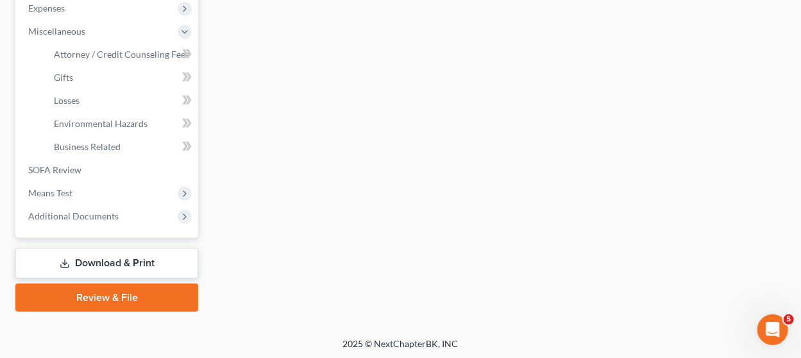
select select "2"
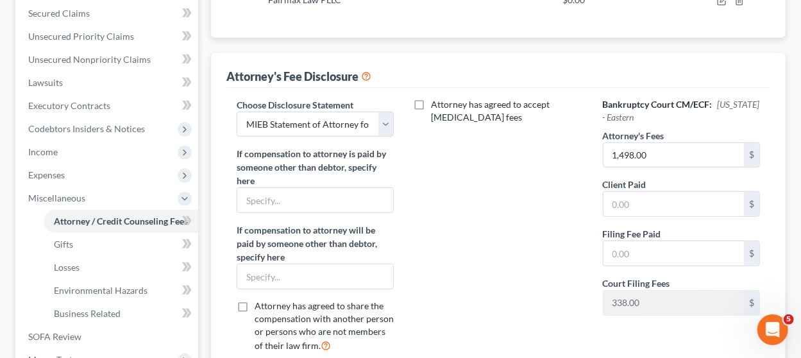
scroll to position [285, 0]
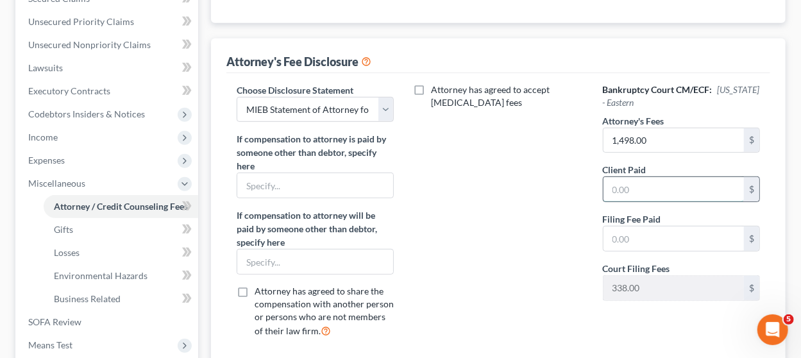
click at [630, 188] on input "text" at bounding box center [673, 189] width 140 height 24
type input "0"
click at [643, 235] on input "text" at bounding box center [673, 238] width 140 height 24
type input "0"
click at [433, 232] on div "Attorney has agreed to accept [MEDICAL_DATA] fees" at bounding box center [497, 215] width 183 height 265
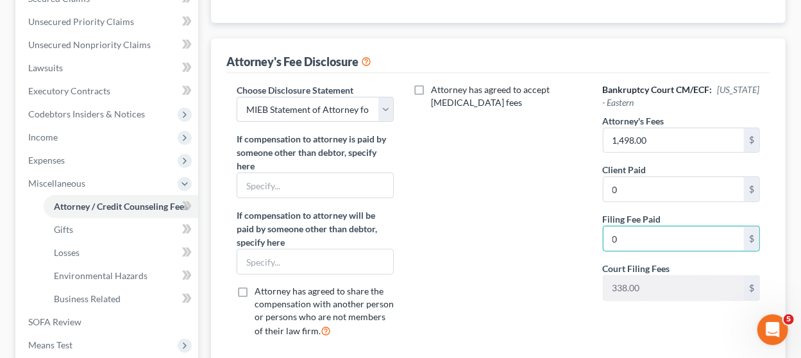
click at [433, 232] on div "Attorney has agreed to accept [MEDICAL_DATA] fees" at bounding box center [497, 215] width 183 height 265
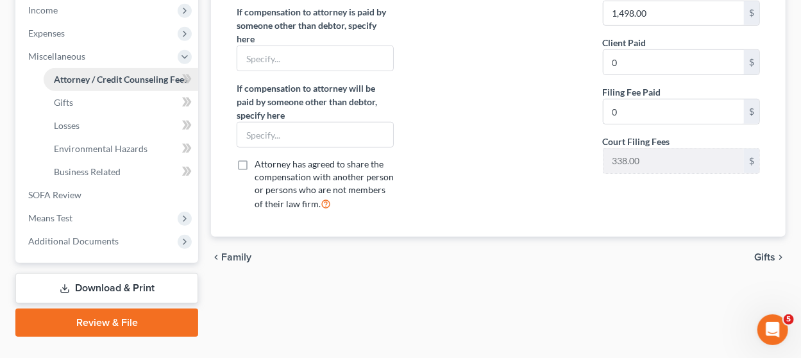
scroll to position [437, 0]
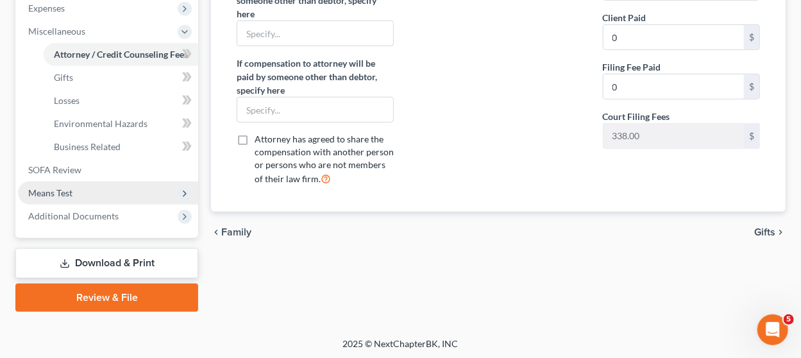
click at [105, 186] on span "Means Test" at bounding box center [108, 192] width 180 height 23
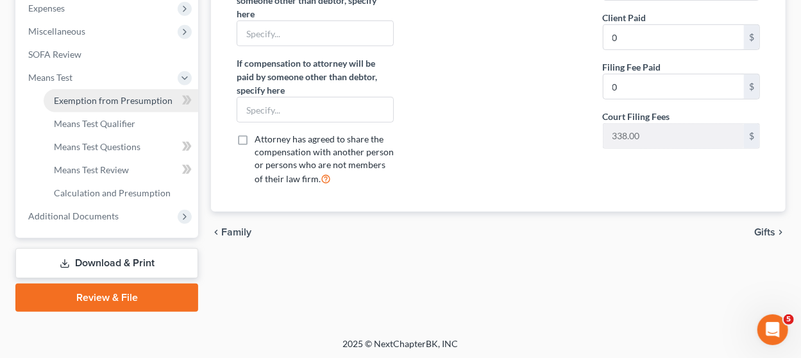
click at [112, 95] on span "Exemption from Presumption" at bounding box center [113, 100] width 119 height 11
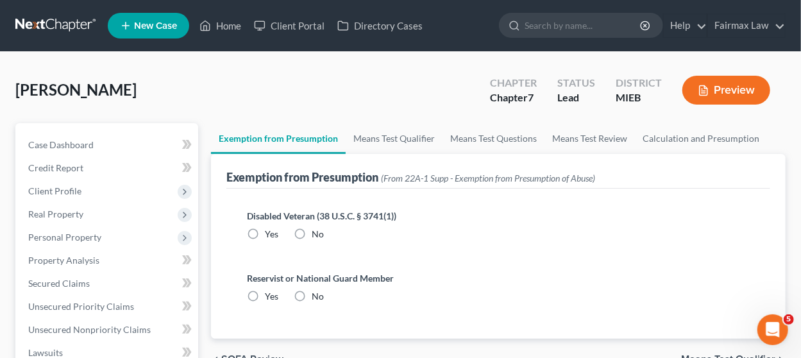
click at [312, 230] on label "No" at bounding box center [318, 234] width 12 height 13
click at [317, 230] on input "No" at bounding box center [321, 232] width 8 height 8
radio input "true"
click at [312, 290] on label "No" at bounding box center [318, 296] width 12 height 13
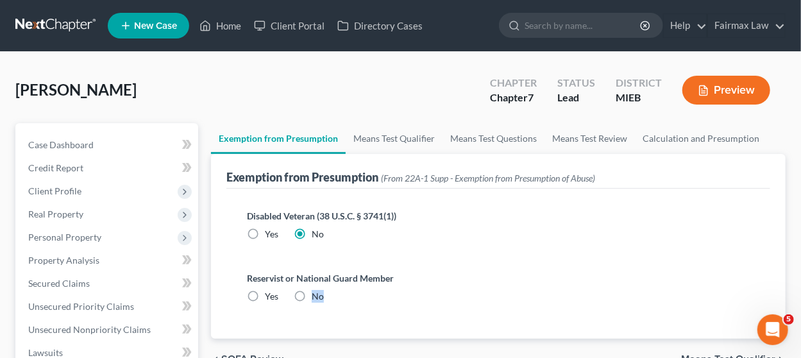
click at [317, 290] on input "No" at bounding box center [321, 294] width 8 height 8
radio input "true"
click at [401, 139] on link "Means Test Qualifier" at bounding box center [394, 138] width 97 height 31
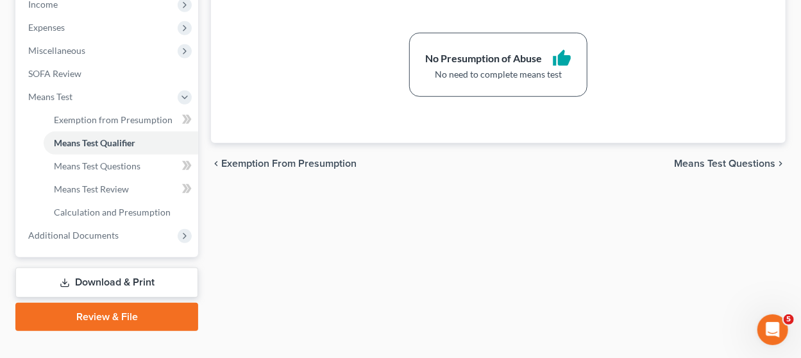
scroll to position [420, 0]
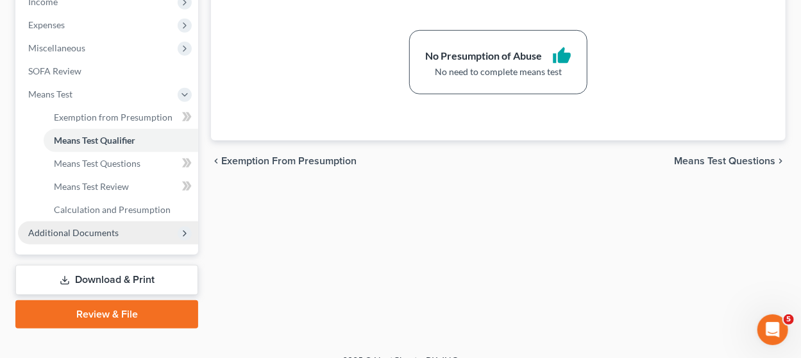
click at [138, 233] on span "Additional Documents" at bounding box center [108, 232] width 180 height 23
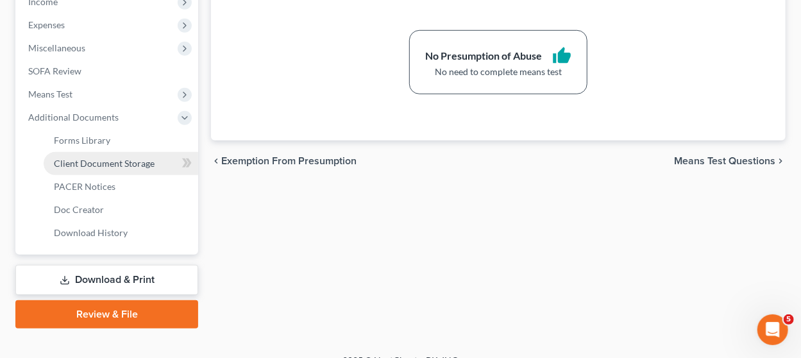
click at [129, 165] on span "Client Document Storage" at bounding box center [104, 163] width 101 height 11
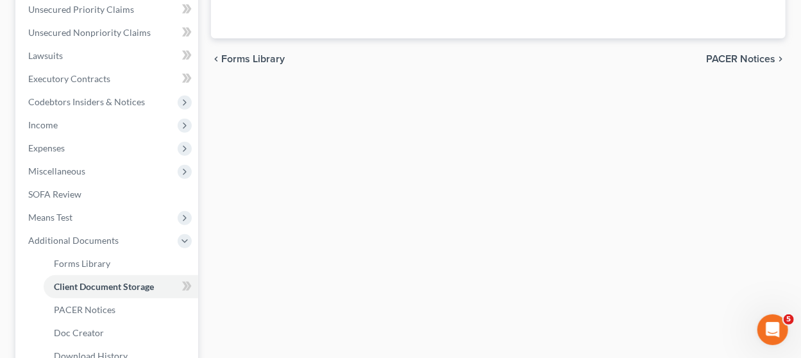
select select "32"
select select "6"
select select "7"
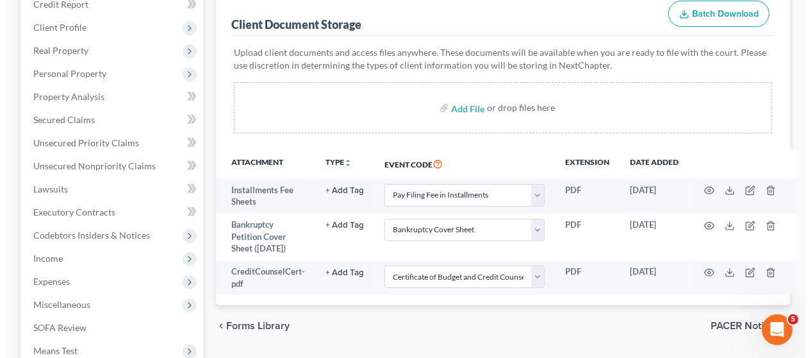
scroll to position [165, 0]
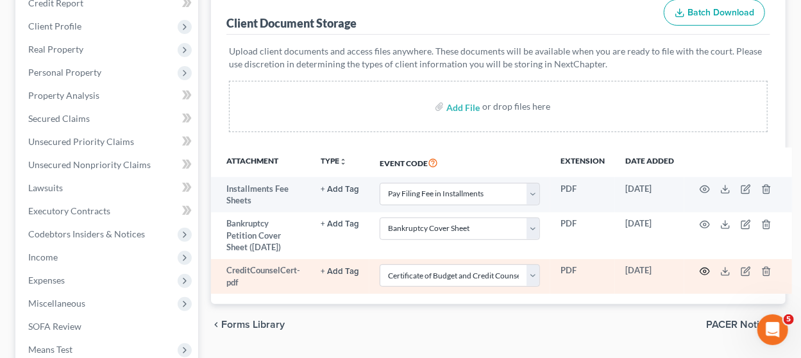
click at [702, 272] on icon "button" at bounding box center [704, 271] width 10 height 10
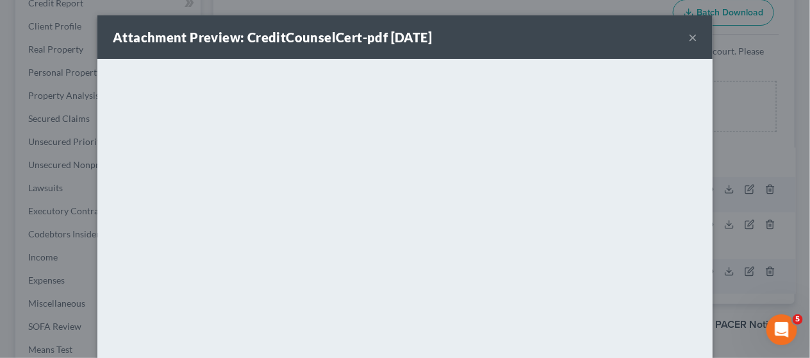
click at [688, 35] on button "×" at bounding box center [692, 36] width 9 height 15
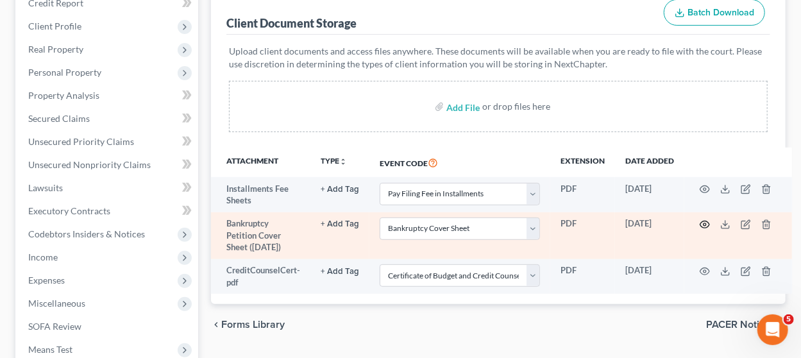
click at [703, 223] on circle "button" at bounding box center [704, 224] width 3 height 3
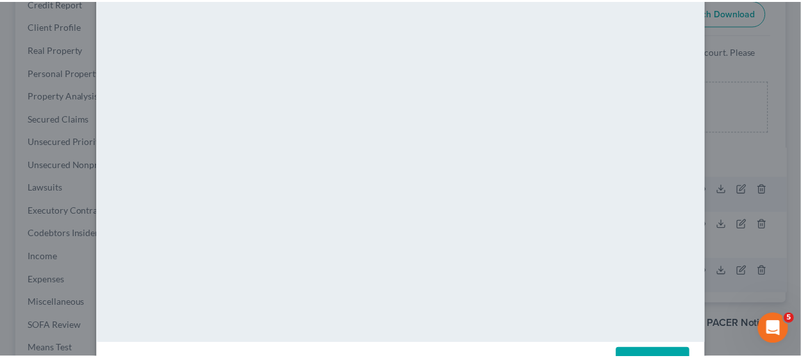
scroll to position [0, 0]
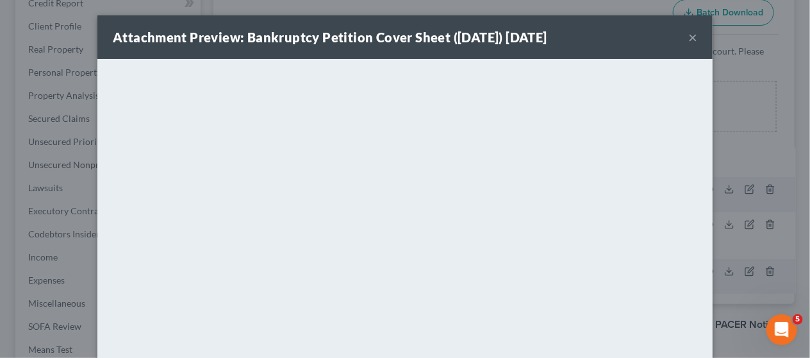
click at [690, 33] on button "×" at bounding box center [692, 36] width 9 height 15
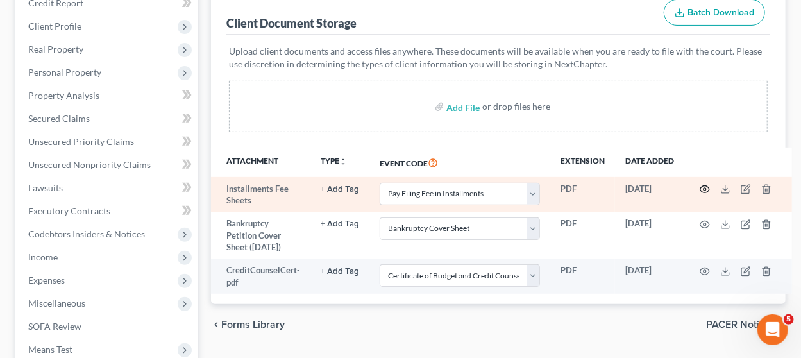
click at [703, 188] on circle "button" at bounding box center [704, 189] width 3 height 3
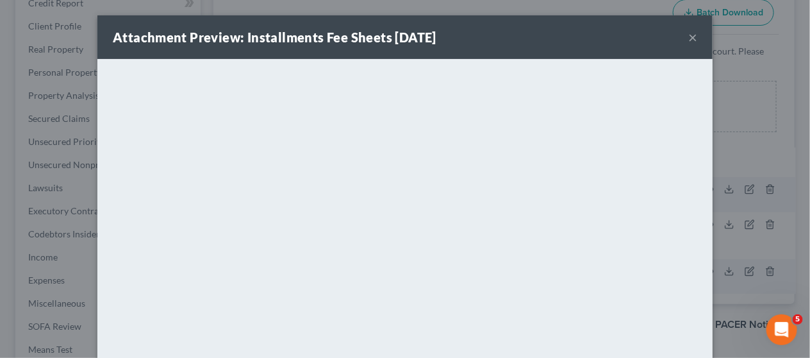
click at [689, 38] on button "×" at bounding box center [692, 36] width 9 height 15
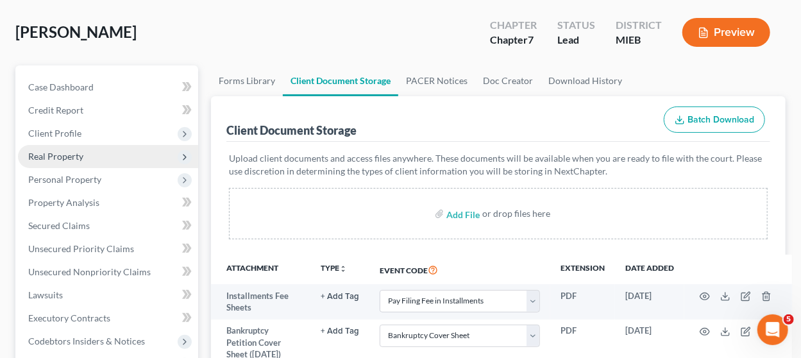
scroll to position [58, 0]
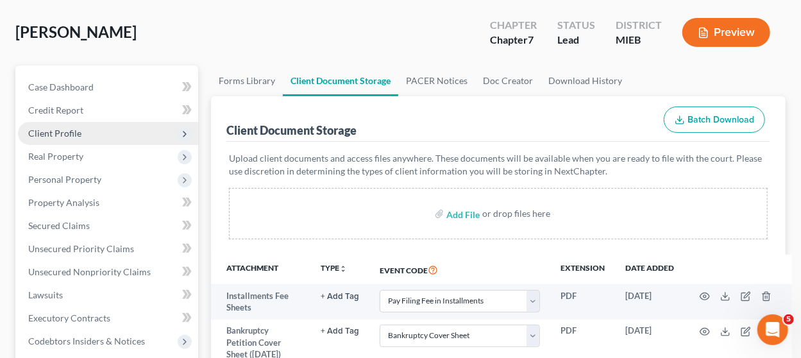
click at [84, 137] on span "Client Profile" at bounding box center [108, 133] width 180 height 23
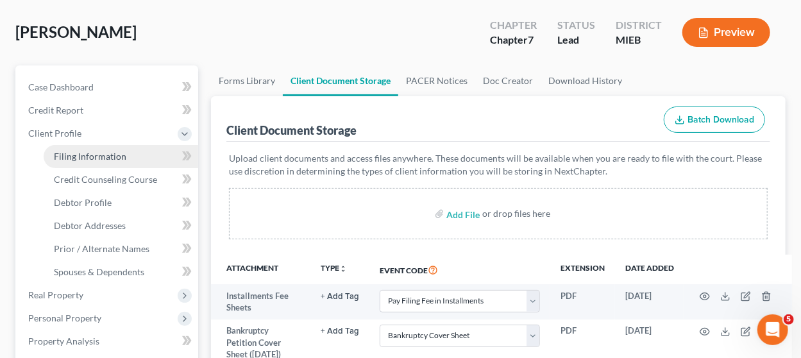
click at [123, 151] on span "Filing Information" at bounding box center [90, 156] width 72 height 11
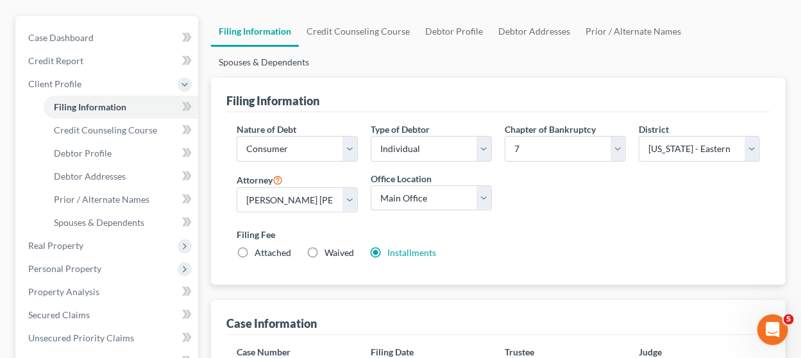
scroll to position [107, 0]
click at [130, 144] on link "Debtor Profile" at bounding box center [121, 153] width 154 height 23
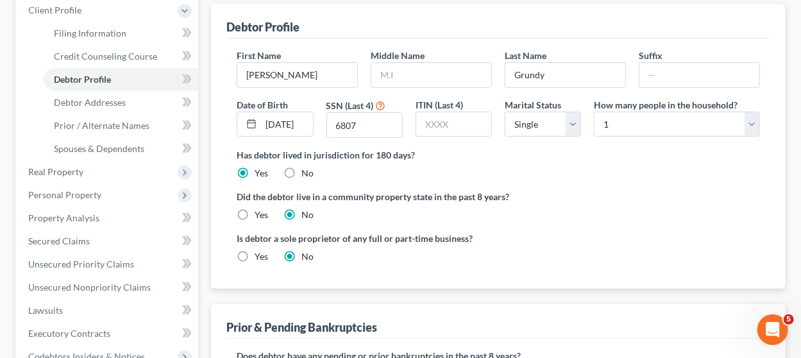
scroll to position [179, 0]
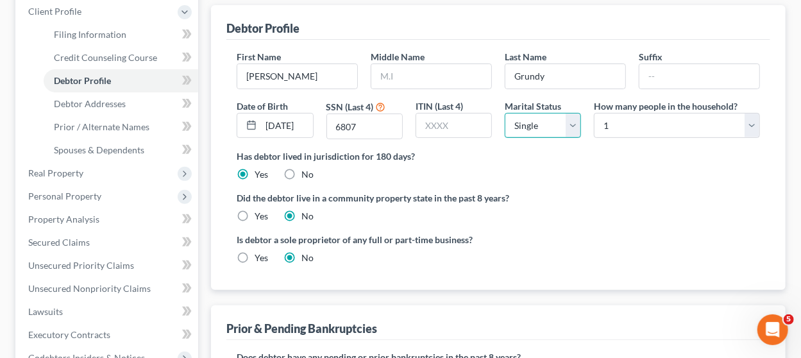
click at [574, 126] on select "Select Single Married Separated Divorced Widowed" at bounding box center [543, 126] width 76 height 26
click at [505, 113] on select "Select Single Married Separated Divorced Widowed" at bounding box center [543, 126] width 76 height 26
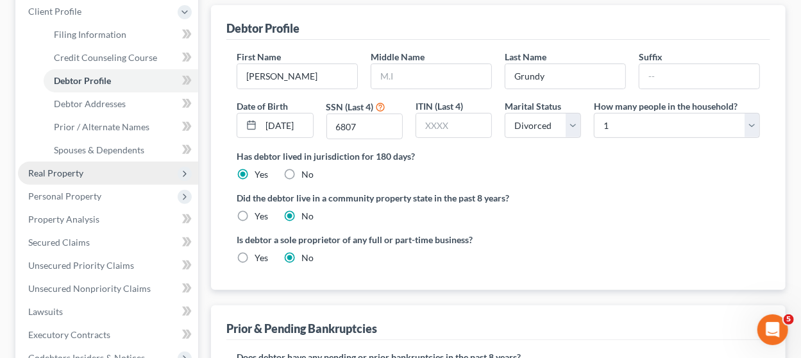
click at [106, 170] on span "Real Property" at bounding box center [108, 173] width 180 height 23
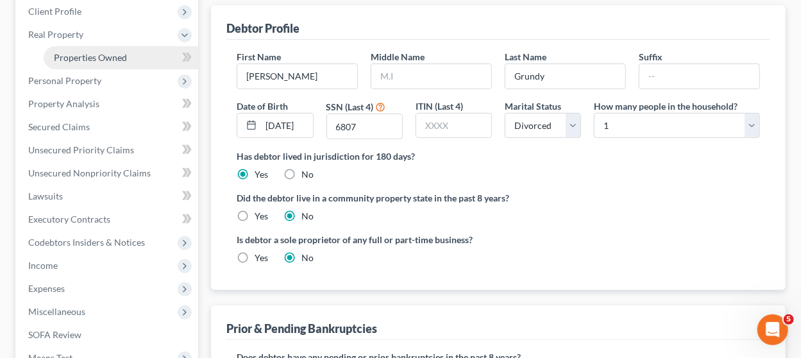
scroll to position [96, 0]
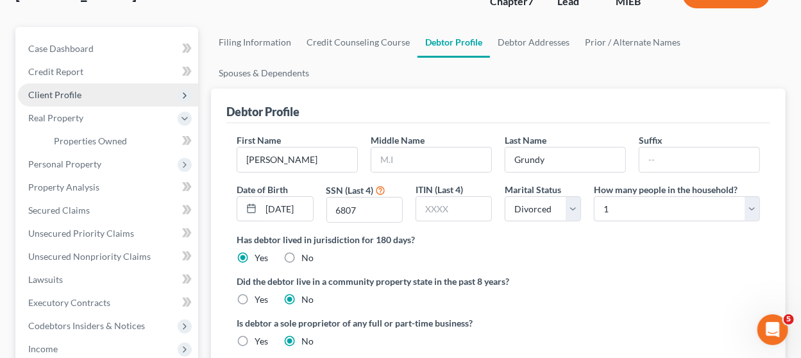
click at [100, 97] on span "Client Profile" at bounding box center [108, 94] width 180 height 23
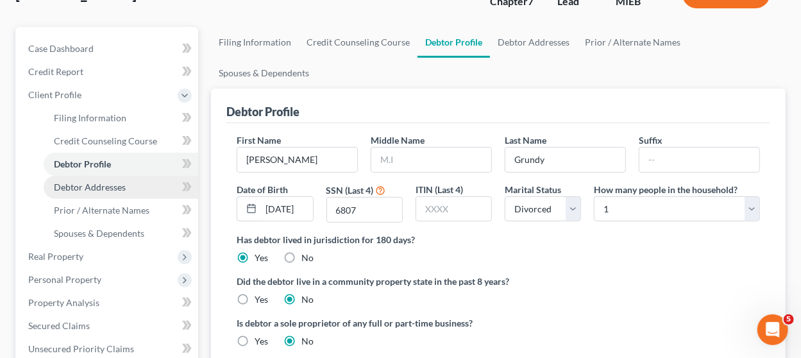
click at [121, 181] on span "Debtor Addresses" at bounding box center [90, 186] width 72 height 11
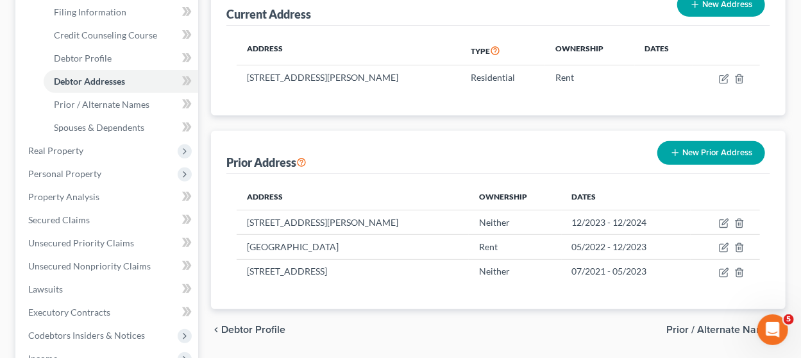
scroll to position [102, 0]
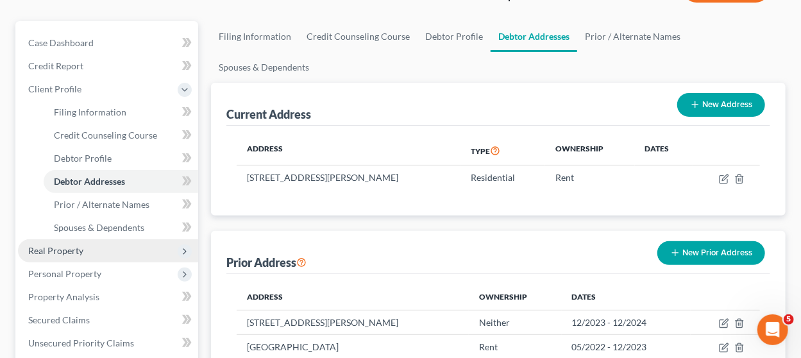
click at [97, 239] on span "Real Property" at bounding box center [108, 250] width 180 height 23
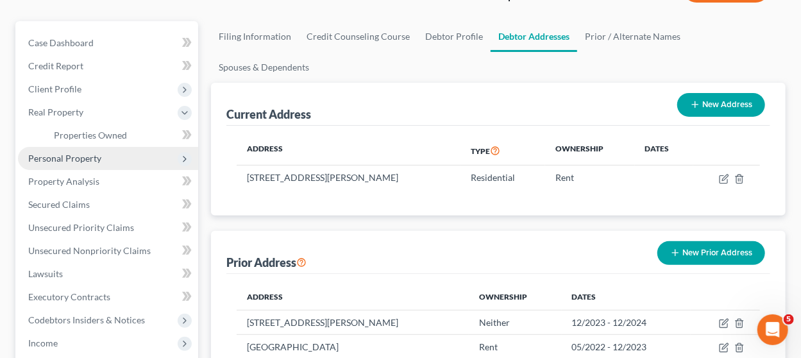
click at [130, 153] on span "Personal Property" at bounding box center [108, 158] width 180 height 23
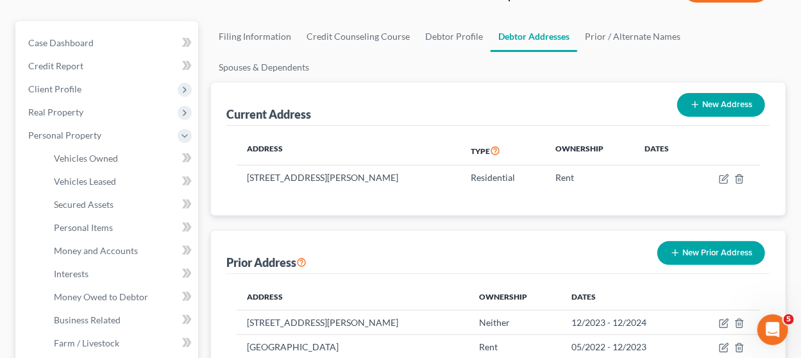
click at [121, 126] on ul "Case Dashboard Payments Invoices Payments Payments Credit Report Client Profile" at bounding box center [108, 354] width 180 height 646
click at [104, 148] on link "Vehicles Owned" at bounding box center [121, 158] width 154 height 23
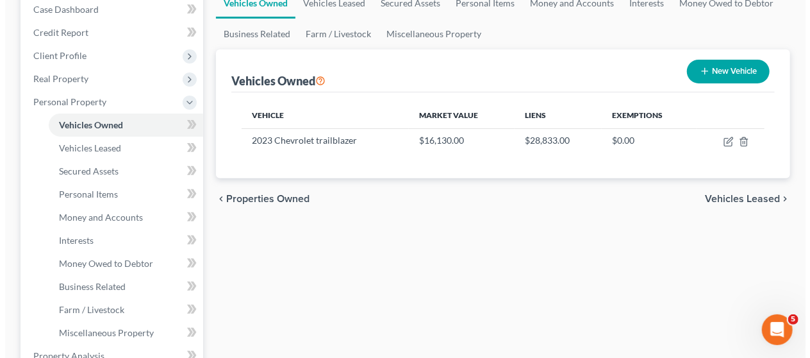
scroll to position [137, 0]
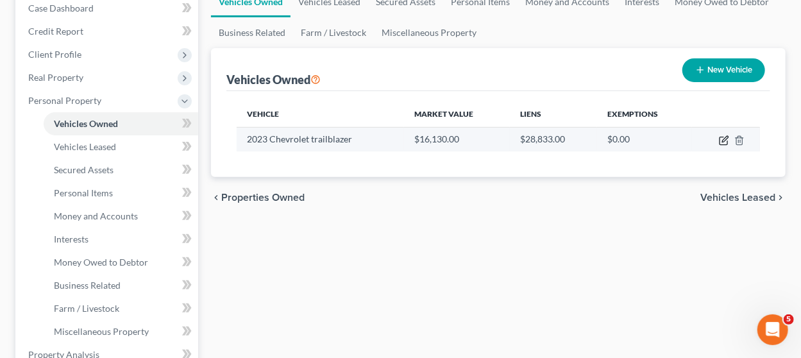
click at [724, 139] on icon "button" at bounding box center [724, 140] width 10 height 10
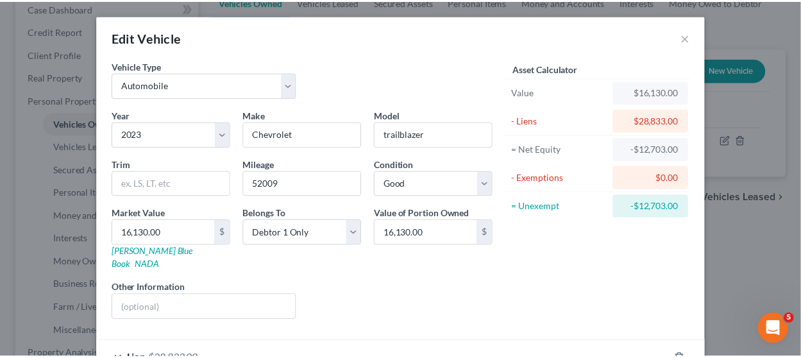
scroll to position [108, 0]
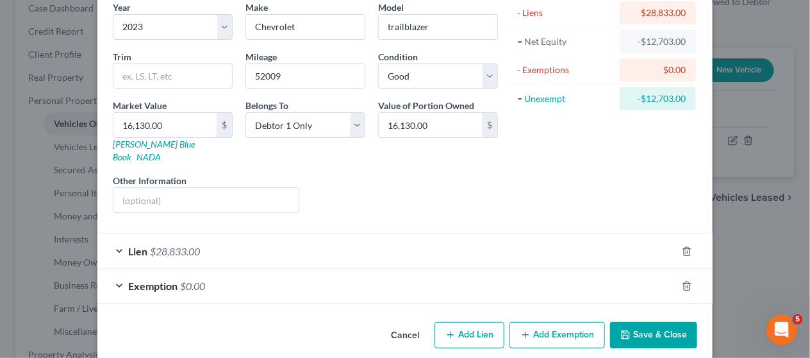
click at [401, 324] on button "Cancel" at bounding box center [405, 336] width 49 height 26
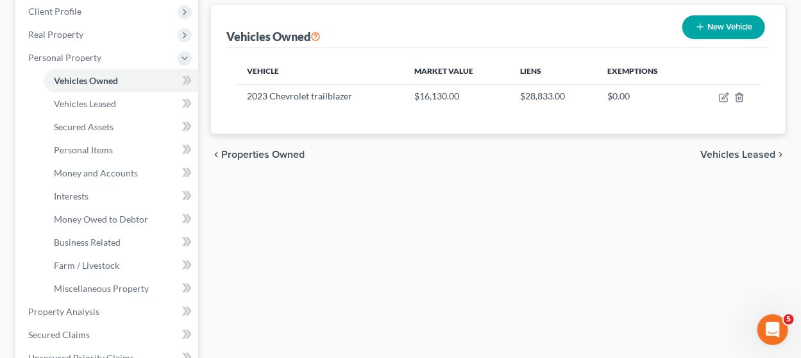
scroll to position [188, 0]
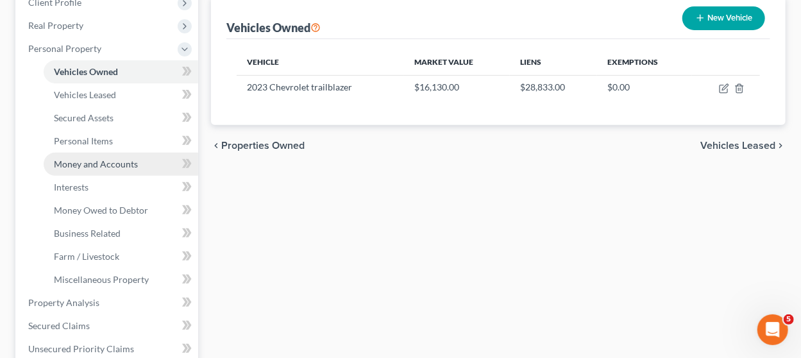
click at [116, 162] on span "Money and Accounts" at bounding box center [96, 163] width 84 height 11
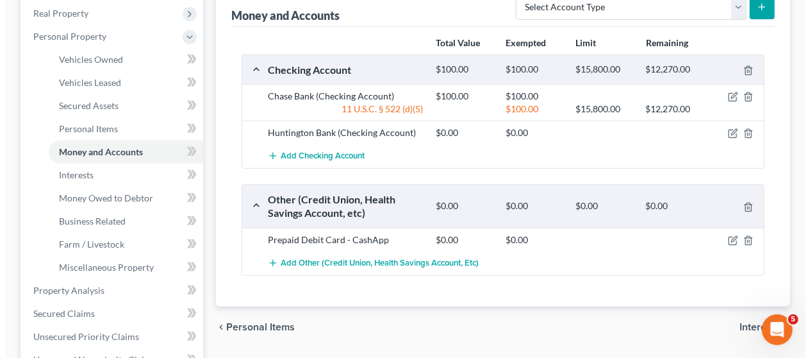
scroll to position [204, 0]
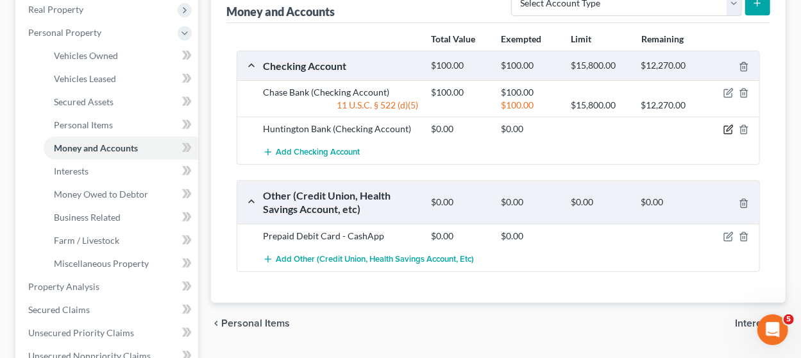
click at [724, 127] on icon "button" at bounding box center [728, 129] width 10 height 10
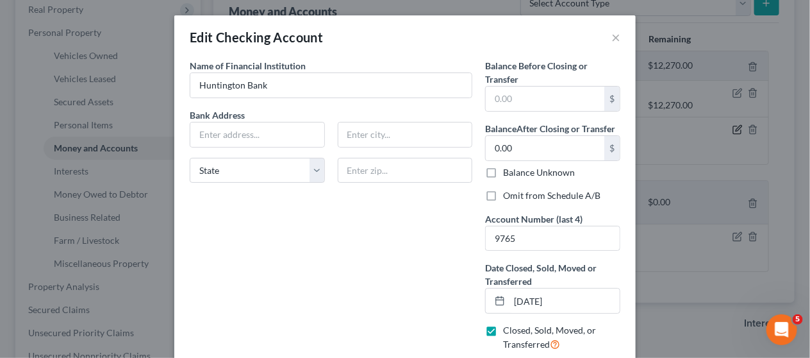
click at [728, 130] on div "Edit Checking Account × An exemption set must first be selected from the Filing…" at bounding box center [405, 179] width 810 height 358
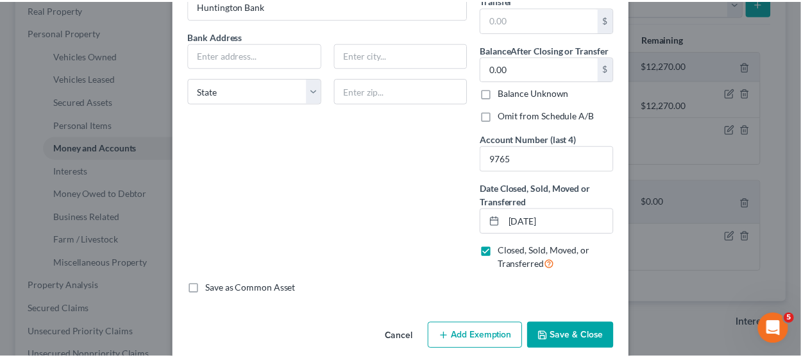
scroll to position [144, 0]
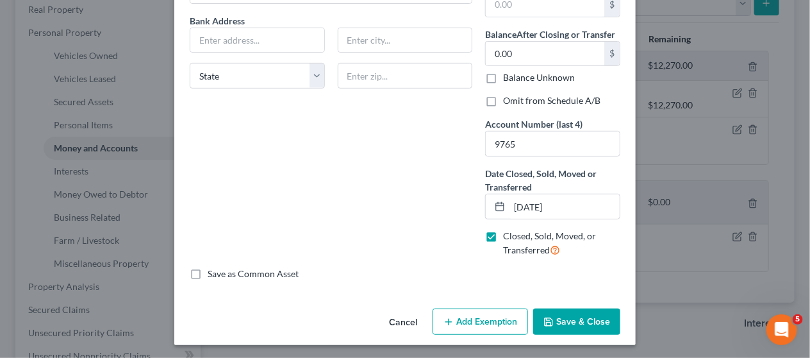
click at [503, 101] on label "Omit from Schedule A/B" at bounding box center [551, 100] width 97 height 13
click at [508, 101] on input "Omit from Schedule A/B" at bounding box center [512, 98] width 8 height 8
click at [575, 313] on button "Save & Close" at bounding box center [576, 321] width 87 height 27
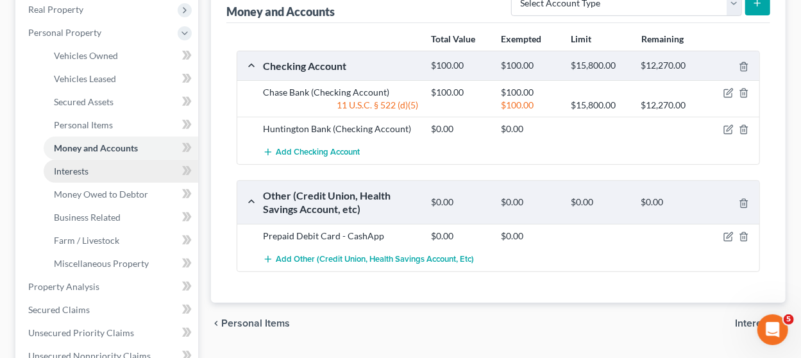
click at [112, 174] on link "Interests" at bounding box center [121, 171] width 154 height 23
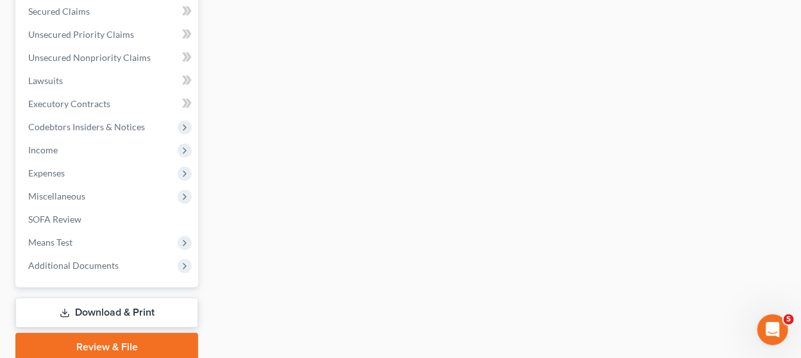
scroll to position [505, 0]
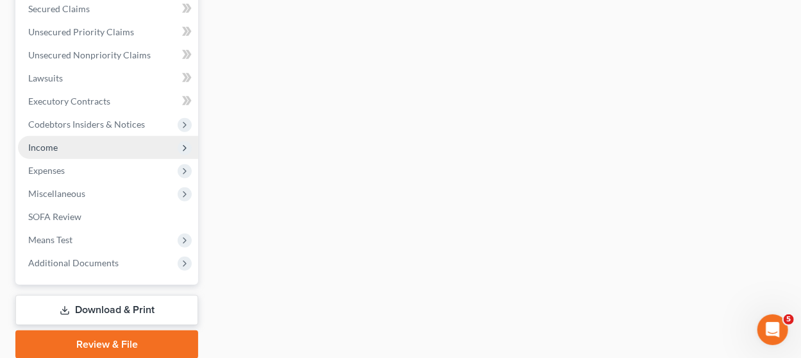
click at [126, 147] on span "Income" at bounding box center [108, 147] width 180 height 23
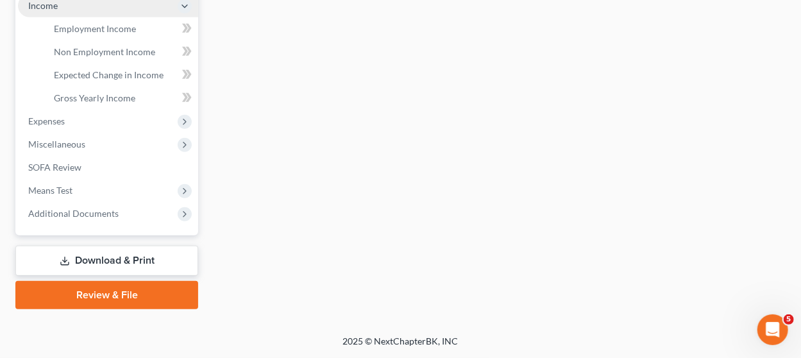
scroll to position [274, 0]
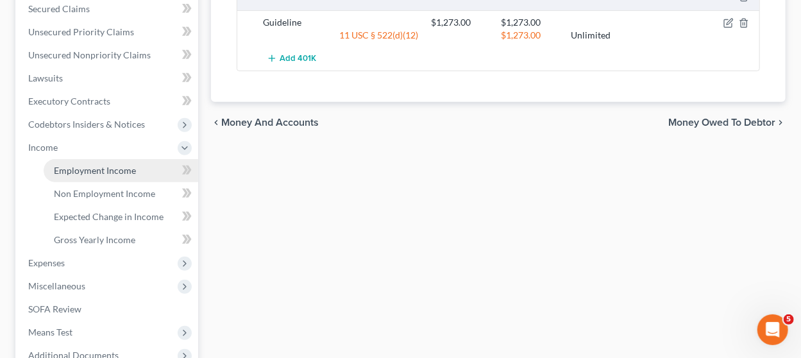
click at [101, 169] on span "Employment Income" at bounding box center [95, 170] width 82 height 11
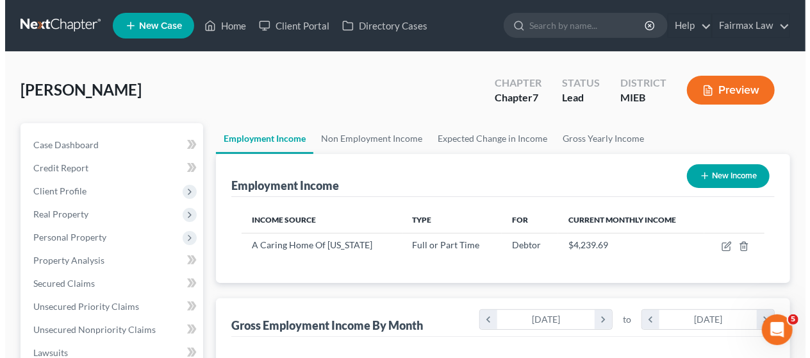
scroll to position [228, 320]
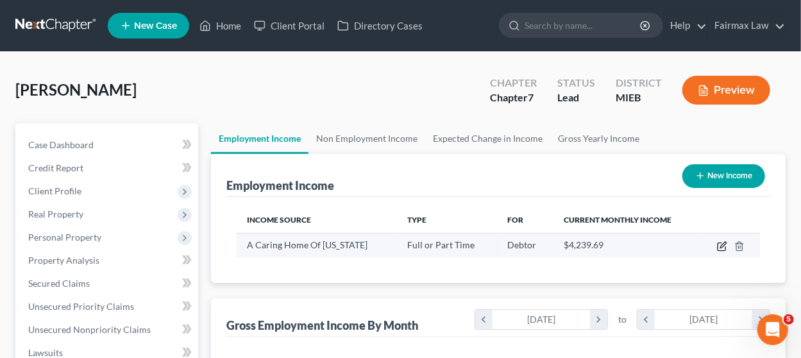
click at [720, 244] on icon "button" at bounding box center [722, 246] width 10 height 10
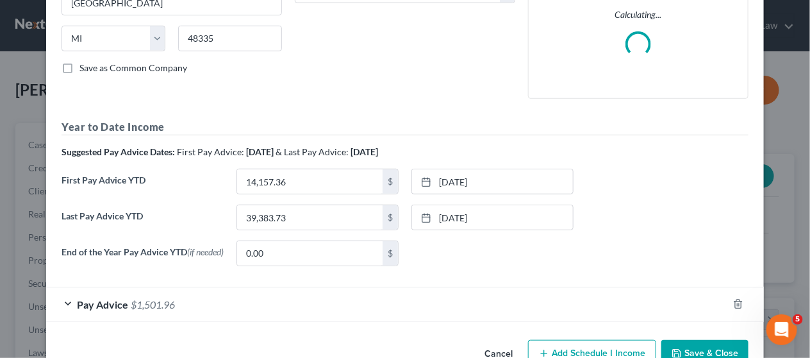
scroll to position [273, 0]
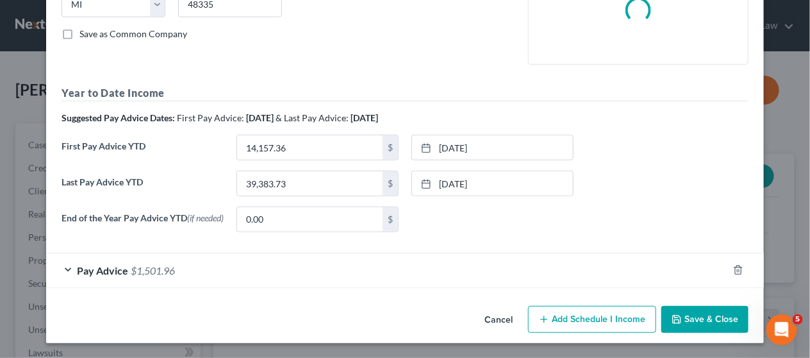
click at [407, 278] on div "Pay Advice $1,501.96" at bounding box center [387, 270] width 682 height 34
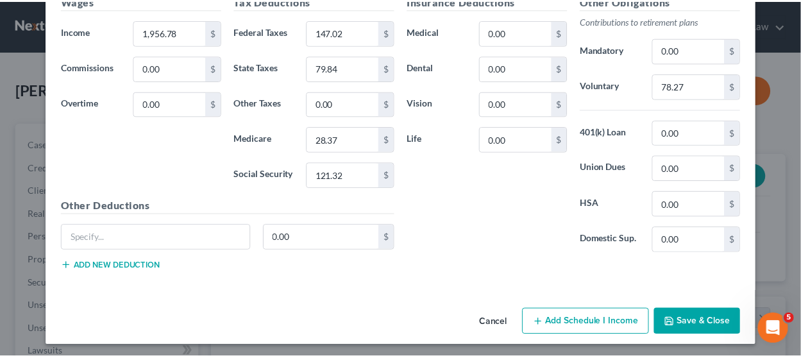
scroll to position [655, 0]
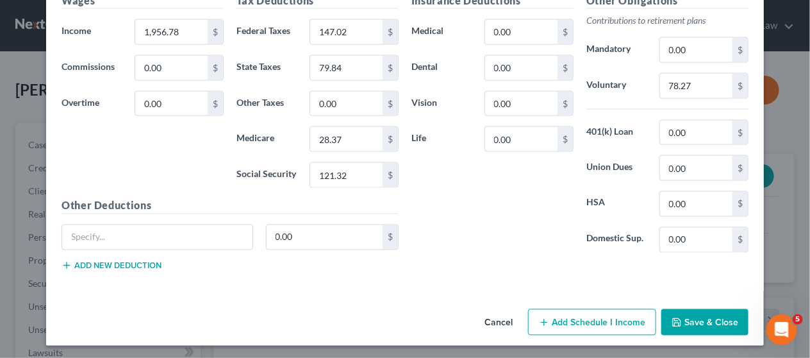
click at [492, 319] on button "Cancel" at bounding box center [498, 323] width 49 height 26
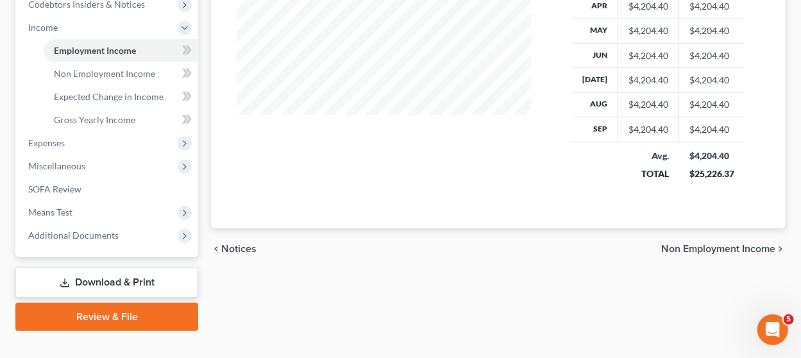
scroll to position [413, 0]
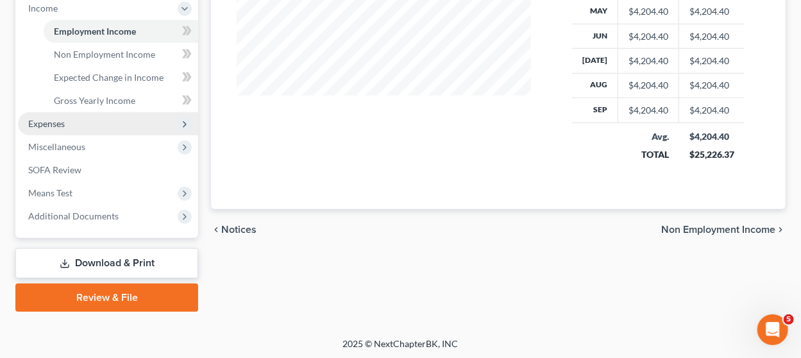
click at [87, 126] on span "Expenses" at bounding box center [108, 123] width 180 height 23
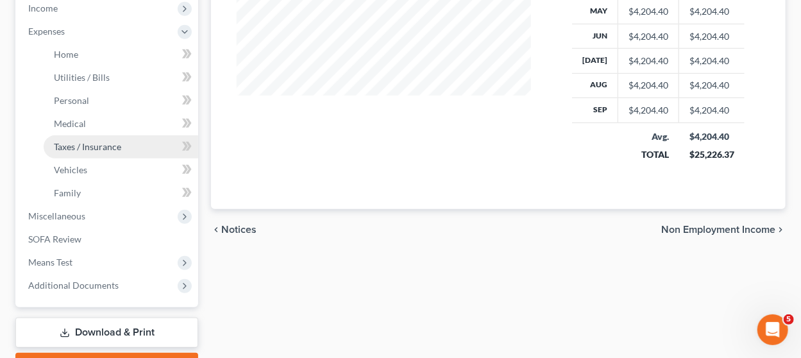
click at [94, 153] on link "Taxes / Insurance" at bounding box center [121, 146] width 154 height 23
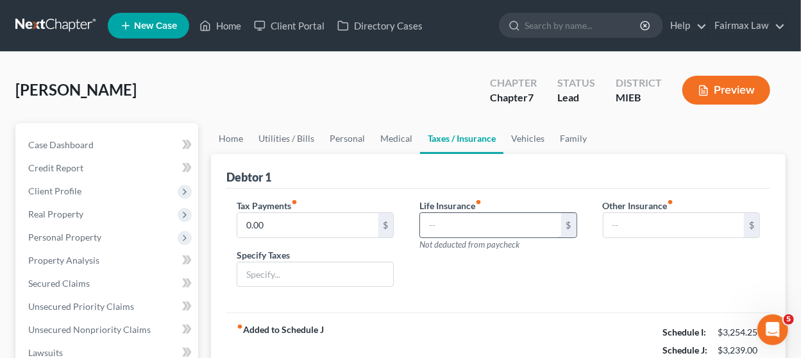
click at [451, 218] on input "text" at bounding box center [490, 225] width 140 height 24
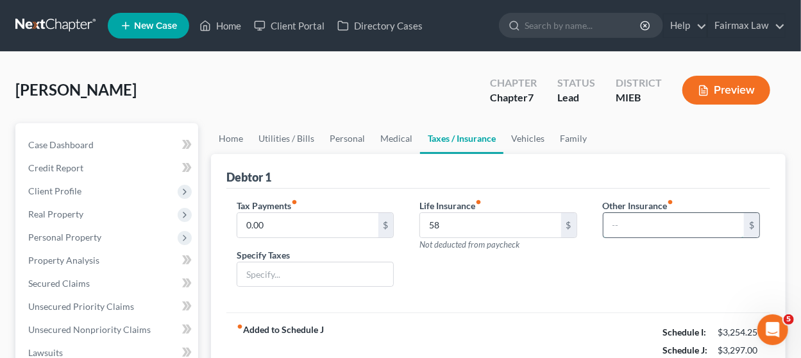
click at [620, 222] on input "text" at bounding box center [673, 225] width 140 height 24
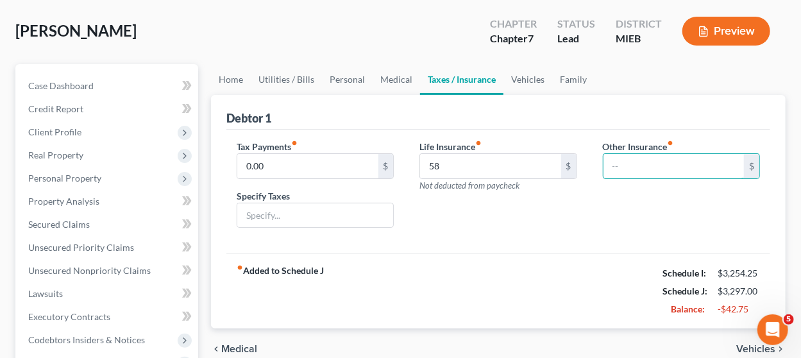
scroll to position [62, 0]
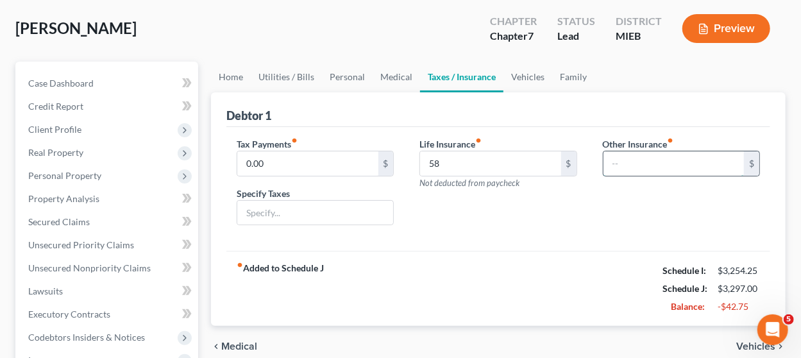
click at [608, 170] on input "text" at bounding box center [673, 163] width 140 height 24
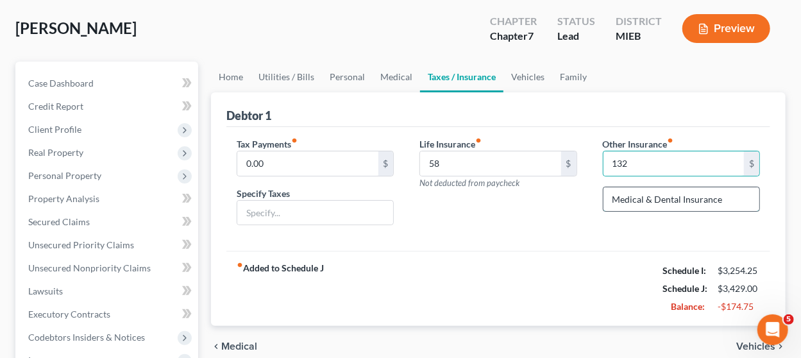
click at [681, 197] on input "Medical & Dental Insurance" at bounding box center [681, 199] width 156 height 24
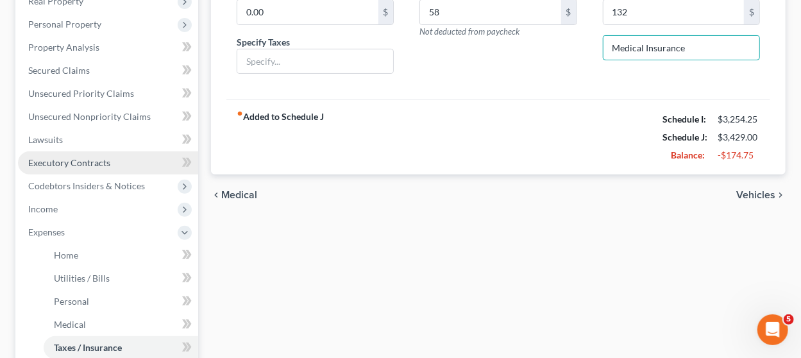
scroll to position [217, 0]
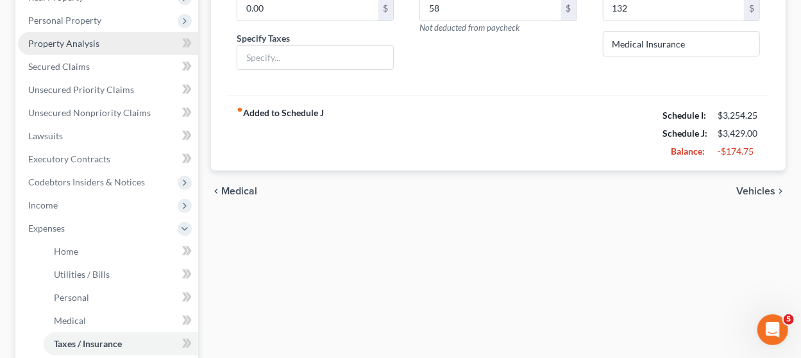
click at [106, 39] on link "Property Analysis" at bounding box center [108, 43] width 180 height 23
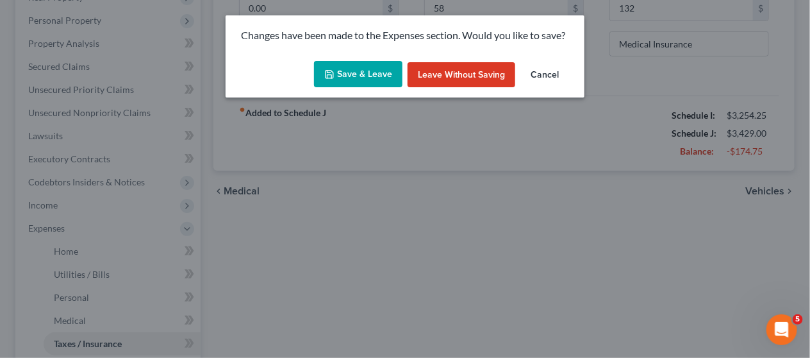
click at [349, 73] on button "Save & Leave" at bounding box center [358, 74] width 88 height 27
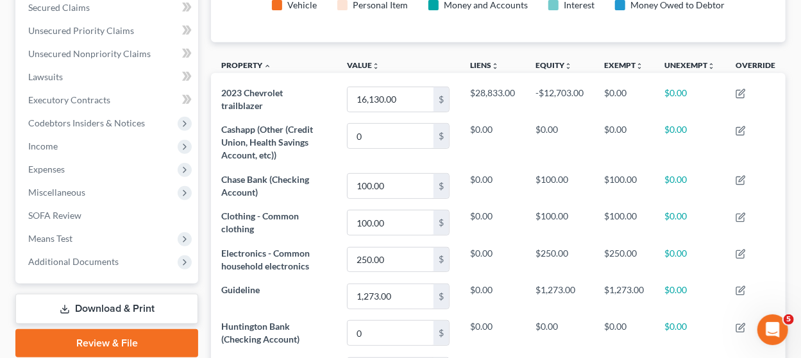
scroll to position [218, 0]
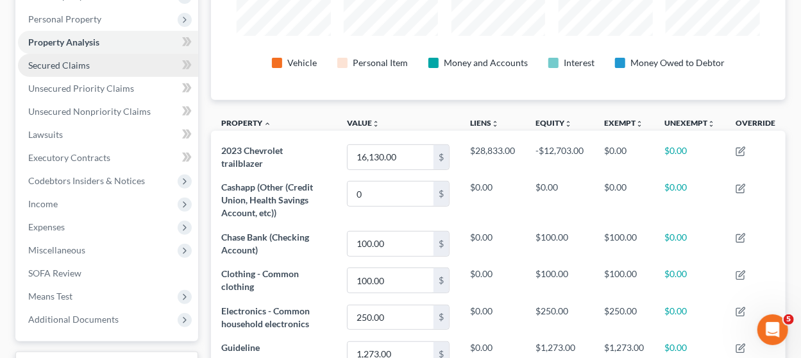
click at [106, 63] on link "Secured Claims" at bounding box center [108, 65] width 180 height 23
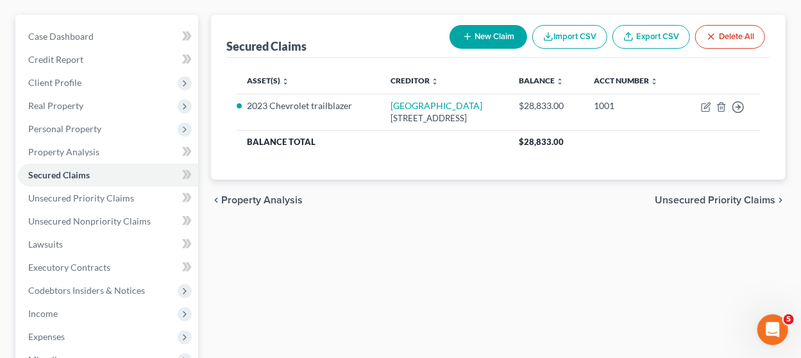
scroll to position [203, 0]
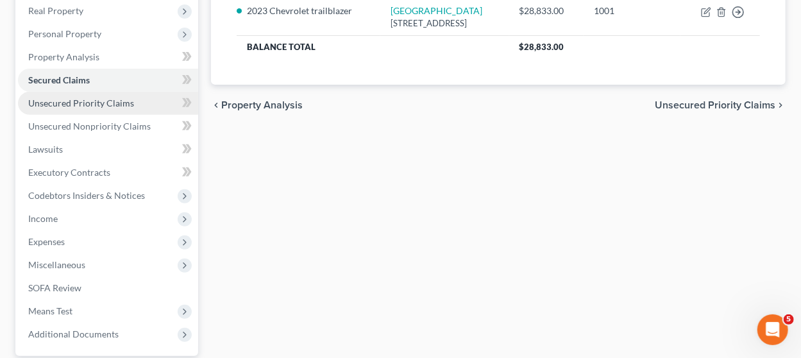
click at [123, 104] on span "Unsecured Priority Claims" at bounding box center [81, 102] width 106 height 11
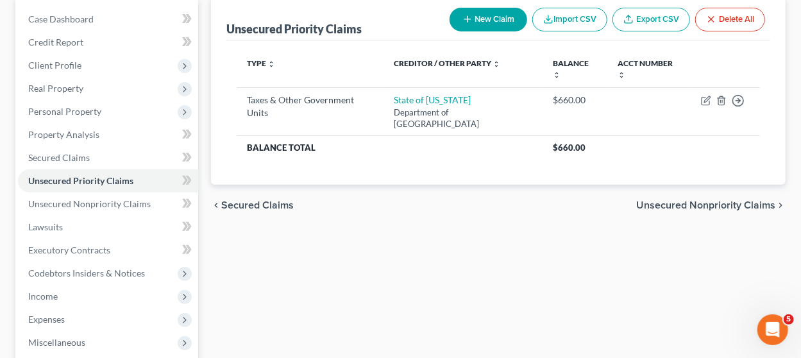
scroll to position [127, 0]
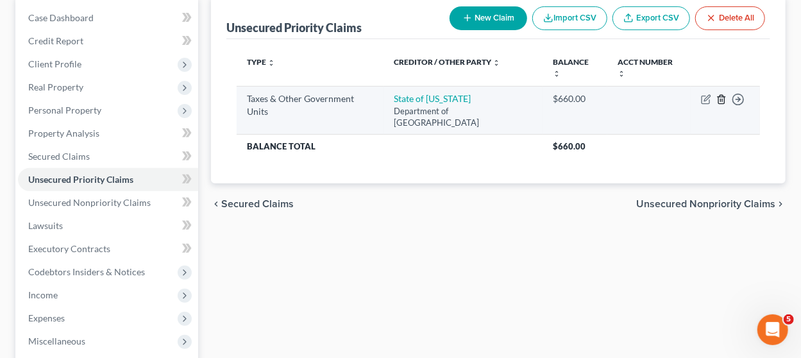
click at [721, 99] on icon "button" at bounding box center [721, 99] width 10 height 10
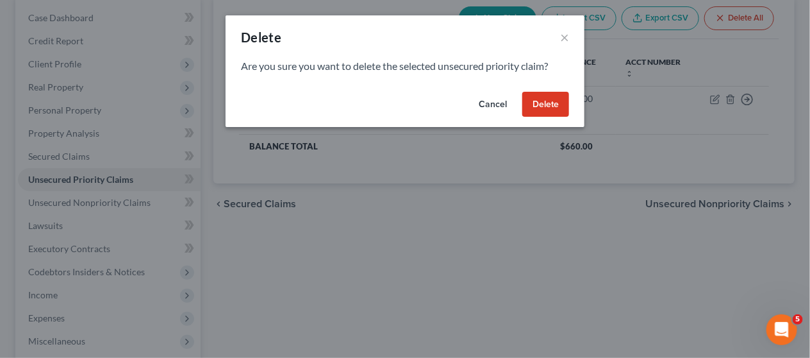
click at [538, 95] on button "Delete" at bounding box center [545, 105] width 47 height 26
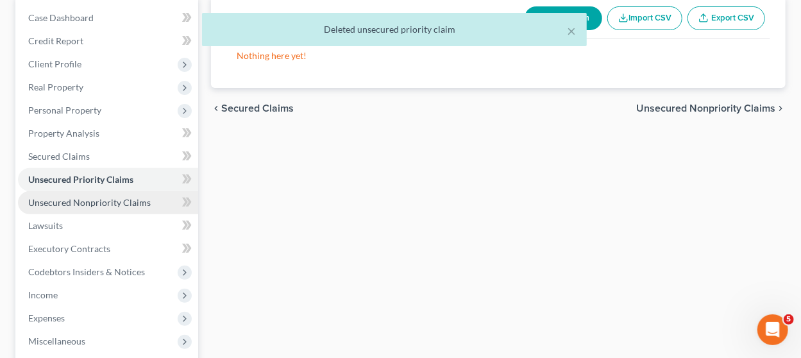
click at [123, 205] on span "Unsecured Nonpriority Claims" at bounding box center [89, 202] width 122 height 11
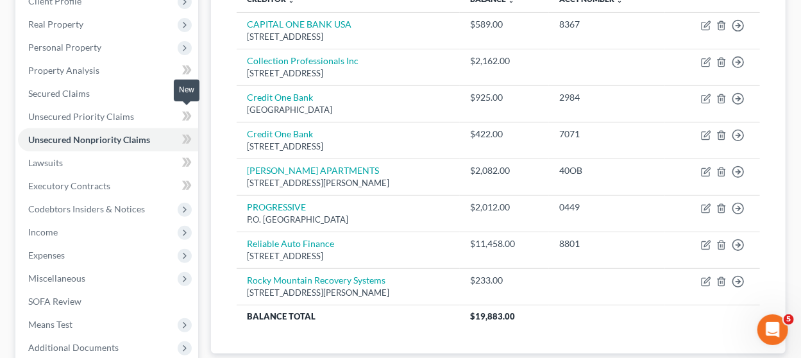
scroll to position [221, 0]
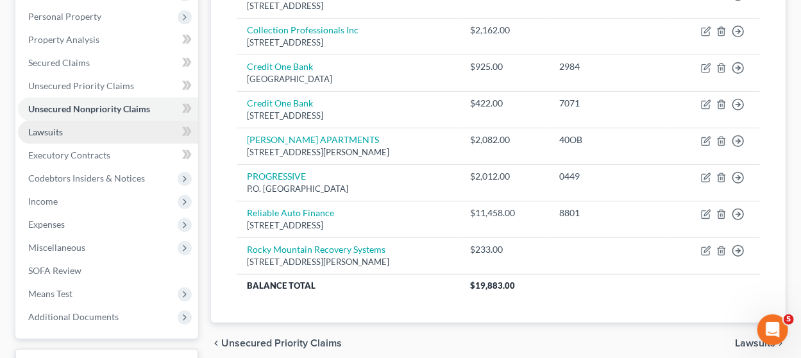
click at [90, 134] on link "Lawsuits" at bounding box center [108, 132] width 180 height 23
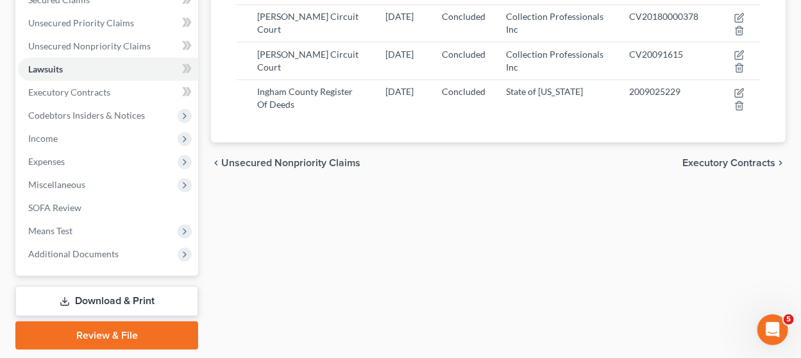
scroll to position [282, 0]
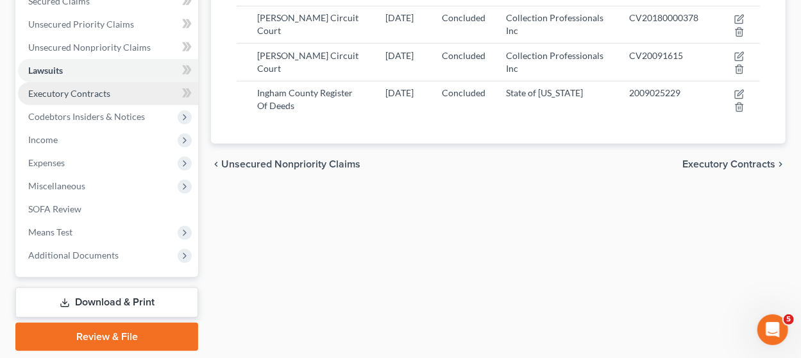
click at [119, 91] on link "Executory Contracts" at bounding box center [108, 93] width 180 height 23
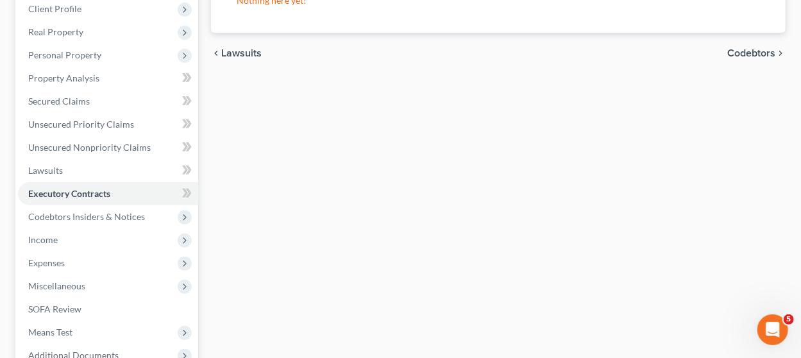
scroll to position [267, 0]
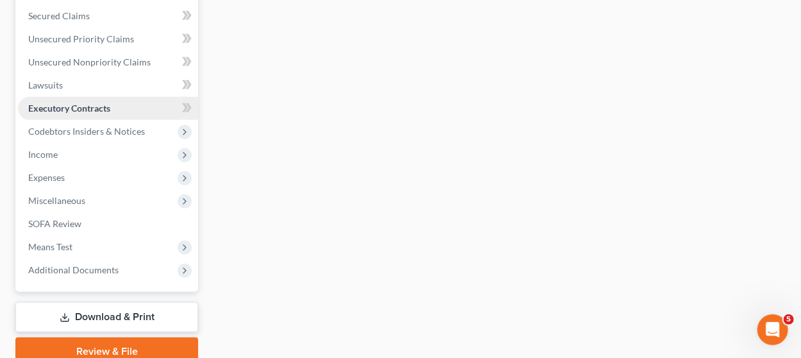
click at [95, 104] on span "Executory Contracts" at bounding box center [69, 108] width 82 height 11
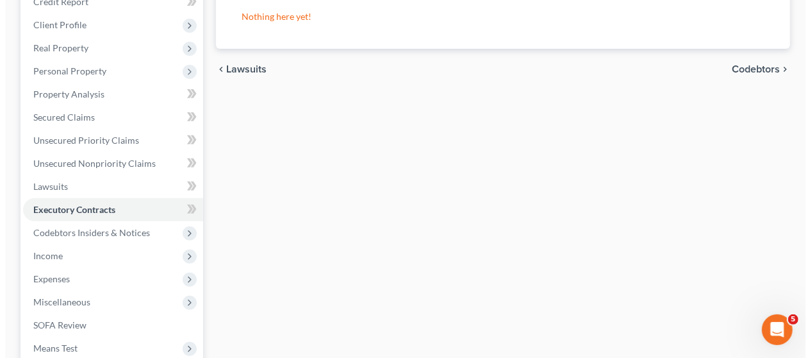
scroll to position [0, 0]
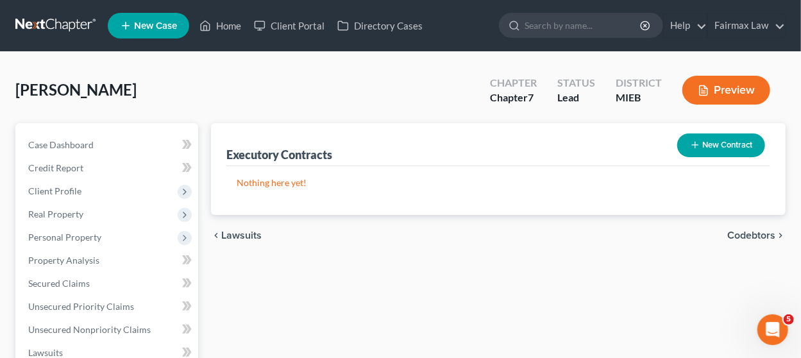
click at [693, 140] on icon "button" at bounding box center [695, 145] width 10 height 10
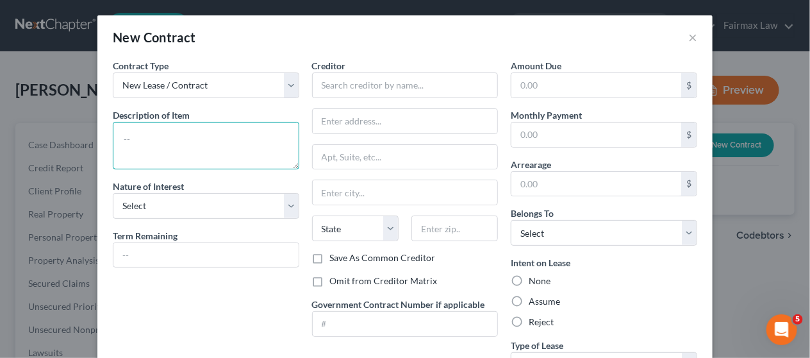
click at [208, 140] on textarea at bounding box center [206, 145] width 187 height 47
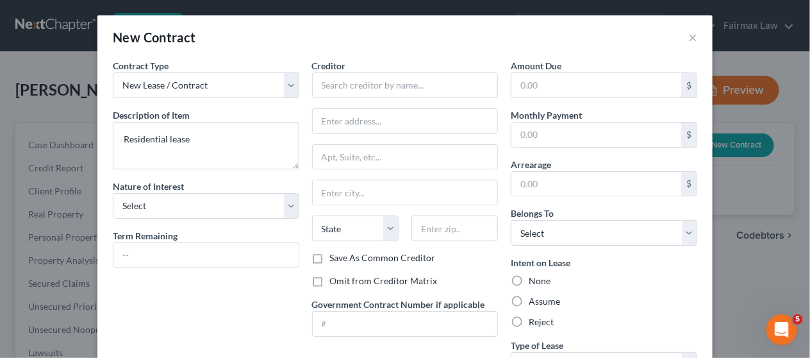
click at [234, 217] on div "Contract Type New Lease / Contract New Timeshare Description of non-residential…" at bounding box center [205, 223] width 199 height 329
drag, startPoint x: 237, startPoint y: 206, endPoint x: 230, endPoint y: 215, distance: 11.4
click at [237, 206] on select "Select Purchaser Agent Lessor Lessee" at bounding box center [206, 206] width 187 height 26
click at [113, 193] on select "Select Purchaser Agent Lessor Lessee" at bounding box center [206, 206] width 187 height 26
click at [366, 79] on input "text" at bounding box center [405, 85] width 187 height 26
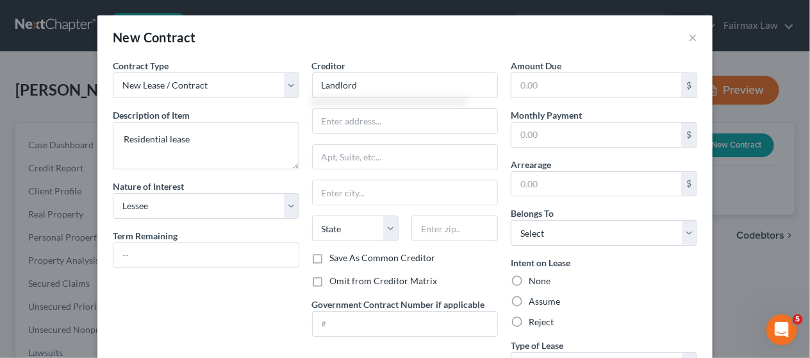
click at [330, 276] on label "Omit from Creditor Matrix" at bounding box center [384, 280] width 108 height 13
click at [335, 276] on input "Omit from Creditor Matrix" at bounding box center [339, 278] width 8 height 8
click at [529, 299] on label "Assume" at bounding box center [544, 301] width 31 height 13
click at [534, 299] on input "Assume" at bounding box center [538, 299] width 8 height 8
click at [558, 234] on select "Select Debtor 1 Only Debtor 2 Only Debtor 1 And Debtor 2 Only At Least One Of T…" at bounding box center [604, 233] width 187 height 26
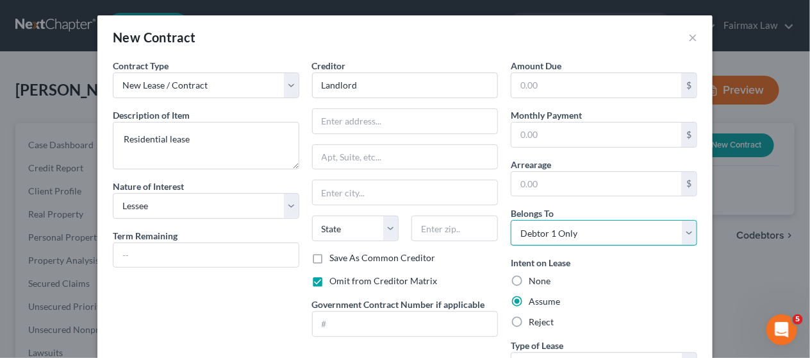
click at [511, 220] on select "Select Debtor 1 Only Debtor 2 Only Debtor 1 And Debtor 2 Only At Least One Of T…" at bounding box center [604, 233] width 187 height 26
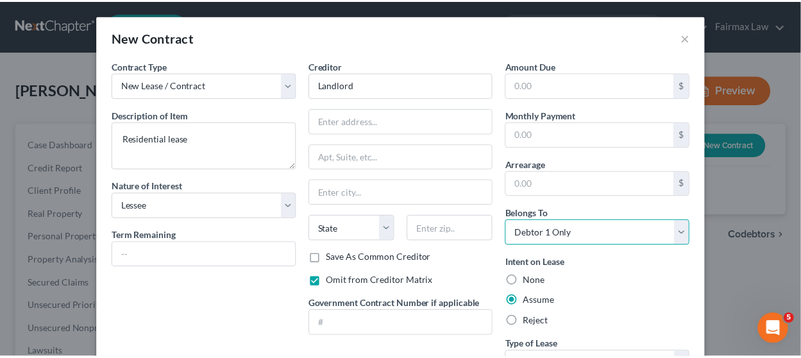
scroll to position [108, 0]
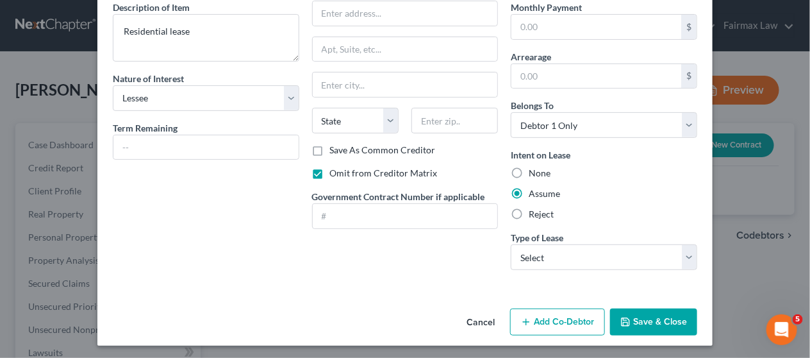
click at [580, 240] on div "Type of Lease * Select Real Estate Car Other" at bounding box center [604, 250] width 187 height 39
click at [587, 260] on select "Select Real Estate Car Other" at bounding box center [604, 257] width 187 height 26
click at [511, 244] on select "Select Real Estate Car Other" at bounding box center [604, 257] width 187 height 26
click at [623, 317] on icon "button" at bounding box center [626, 322] width 10 height 10
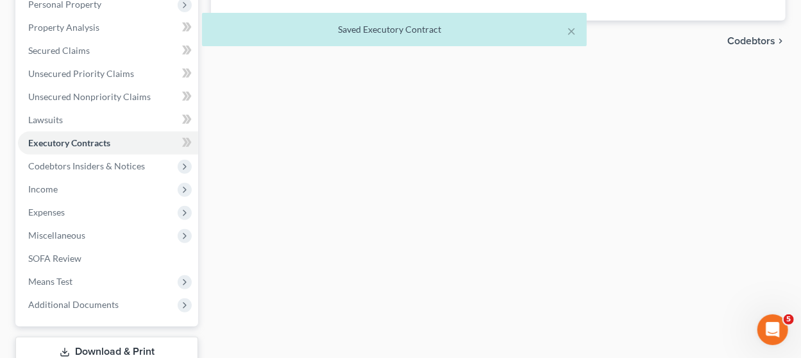
scroll to position [234, 0]
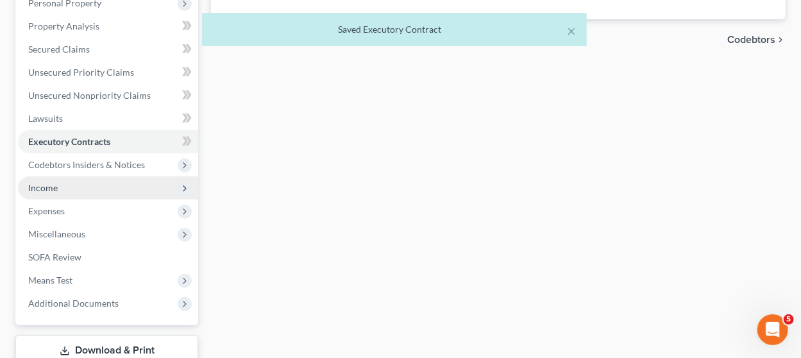
click at [106, 190] on span "Income" at bounding box center [108, 187] width 180 height 23
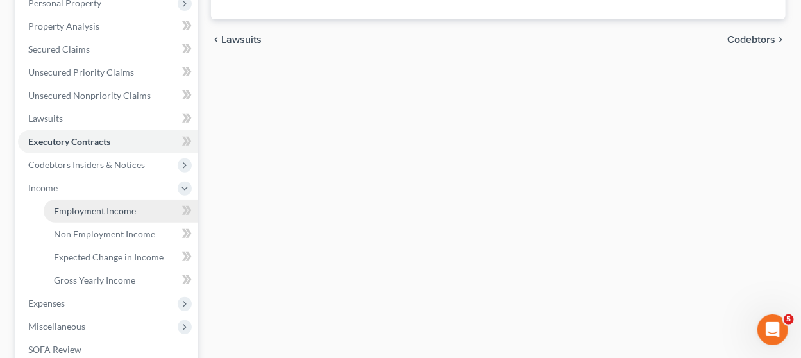
click at [106, 212] on span "Employment Income" at bounding box center [95, 210] width 82 height 11
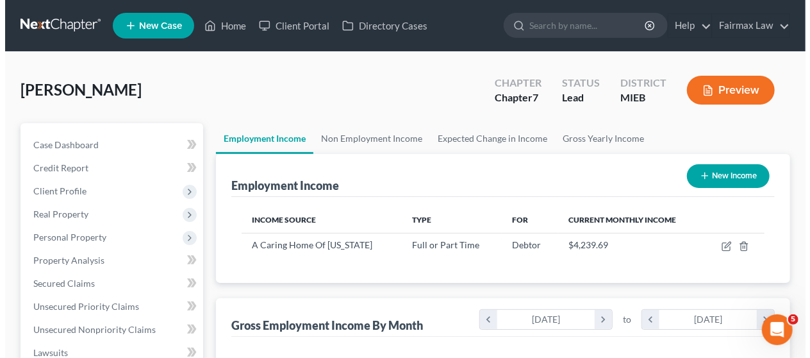
scroll to position [228, 320]
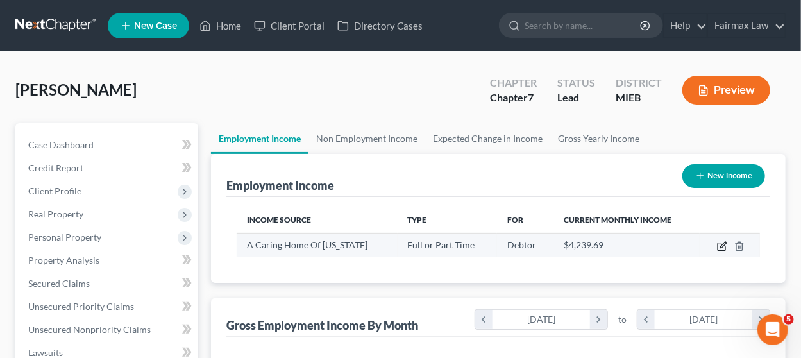
click at [721, 247] on icon "button" at bounding box center [722, 246] width 10 height 10
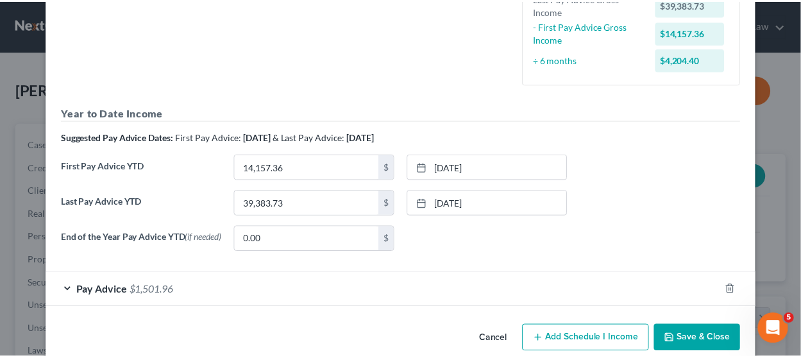
scroll to position [345, 0]
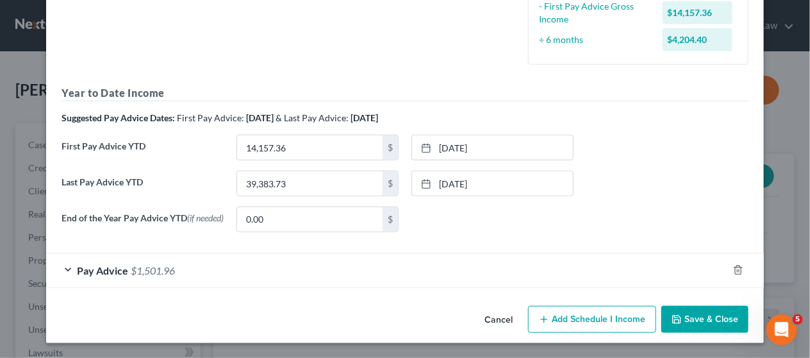
click at [491, 315] on button "Cancel" at bounding box center [498, 320] width 49 height 26
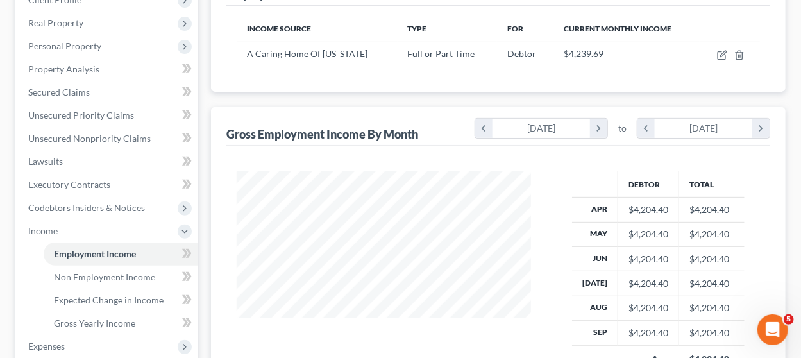
scroll to position [196, 0]
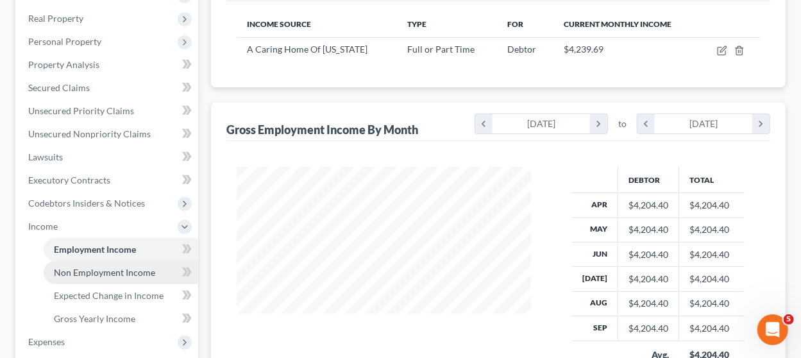
click at [139, 272] on span "Non Employment Income" at bounding box center [104, 272] width 101 height 11
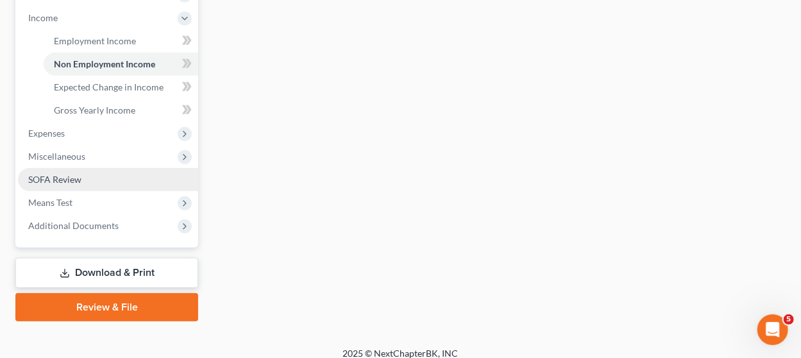
scroll to position [405, 0]
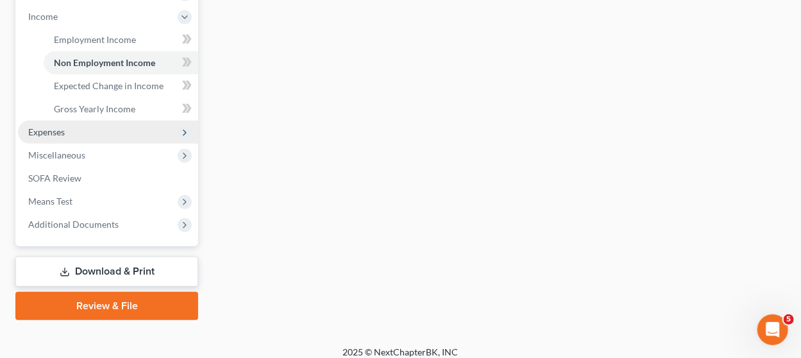
click at [101, 131] on span "Expenses" at bounding box center [108, 132] width 180 height 23
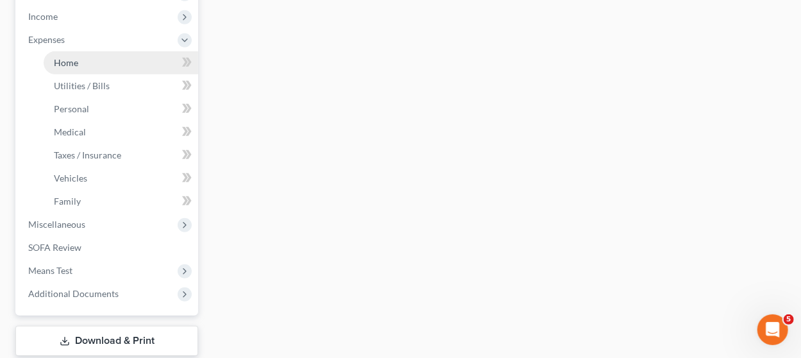
click at [99, 62] on link "Home" at bounding box center [121, 62] width 154 height 23
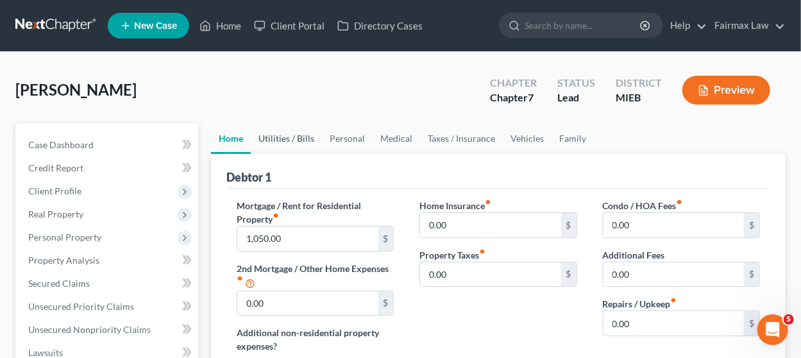
click at [297, 140] on link "Utilities / Bills" at bounding box center [286, 138] width 71 height 31
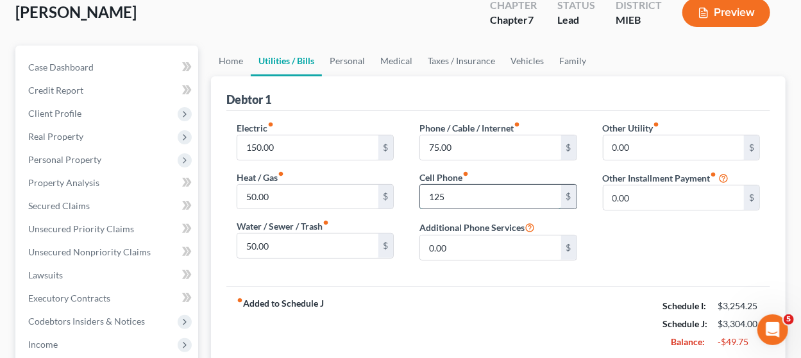
scroll to position [80, 0]
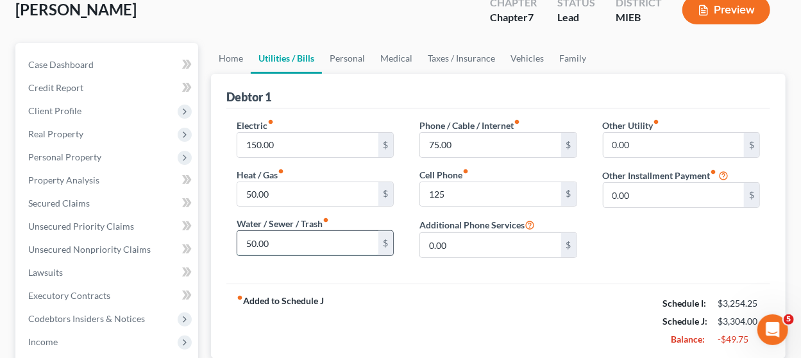
click at [278, 242] on input "50.00" at bounding box center [307, 243] width 140 height 24
click at [344, 59] on link "Personal" at bounding box center [347, 58] width 51 height 31
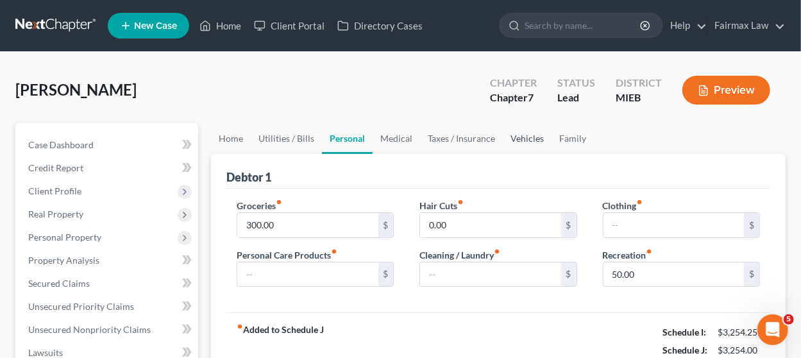
click at [530, 144] on link "Vehicles" at bounding box center [527, 138] width 49 height 31
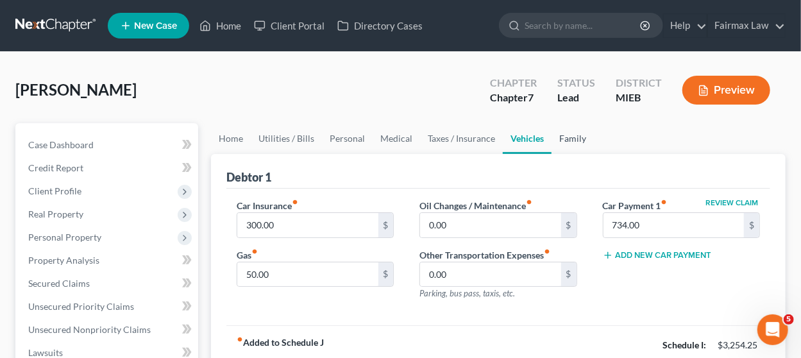
click at [563, 135] on link "Family" at bounding box center [572, 138] width 42 height 31
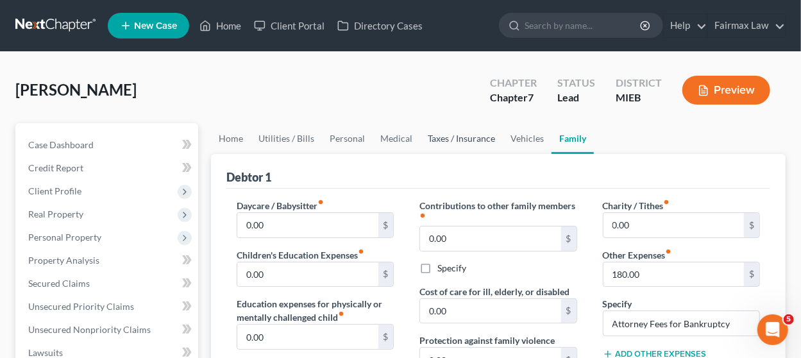
click at [454, 135] on link "Taxes / Insurance" at bounding box center [461, 138] width 83 height 31
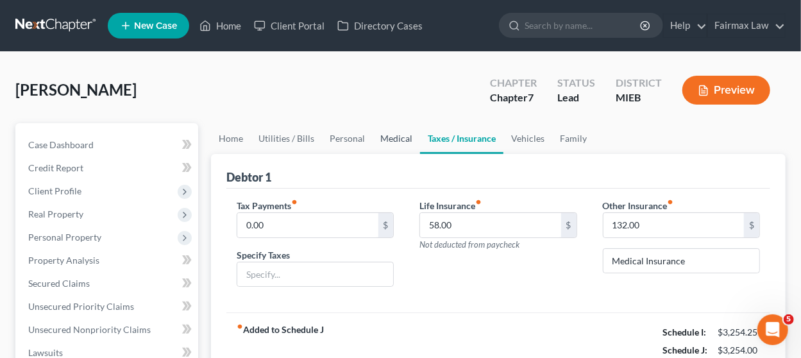
click at [388, 137] on link "Medical" at bounding box center [395, 138] width 47 height 31
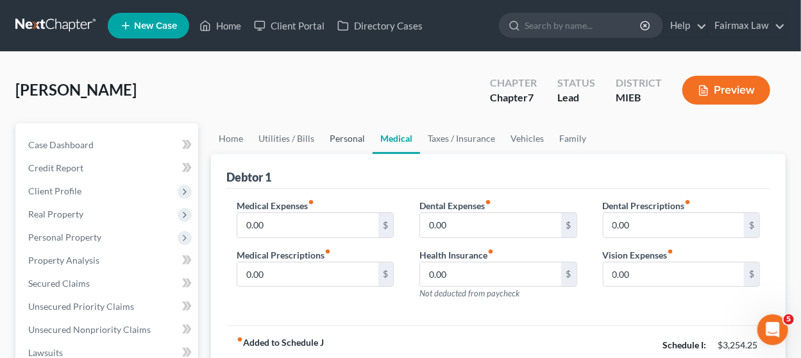
click at [337, 137] on link "Personal" at bounding box center [347, 138] width 51 height 31
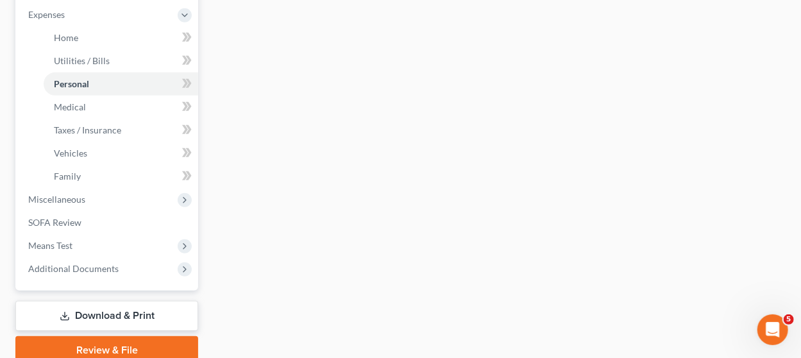
scroll to position [483, 0]
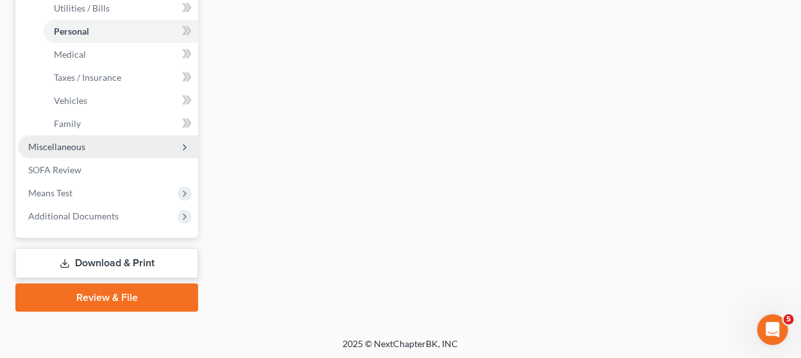
click at [108, 142] on span "Miscellaneous" at bounding box center [108, 146] width 180 height 23
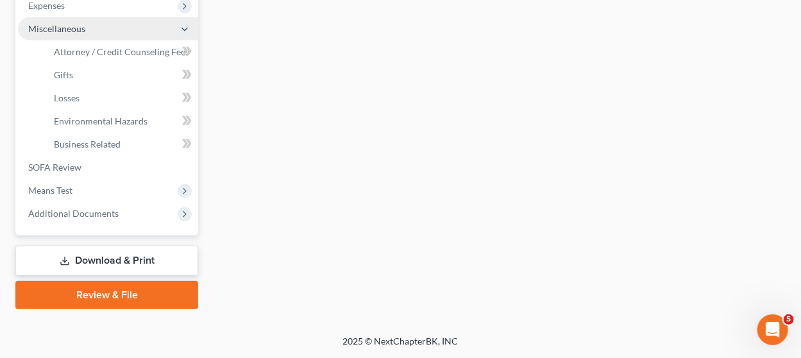
scroll to position [437, 0]
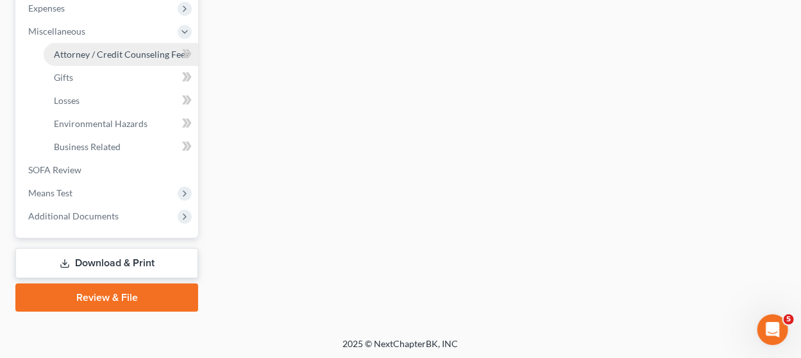
click at [104, 50] on span "Attorney / Credit Counseling Fees" at bounding box center [121, 54] width 135 height 11
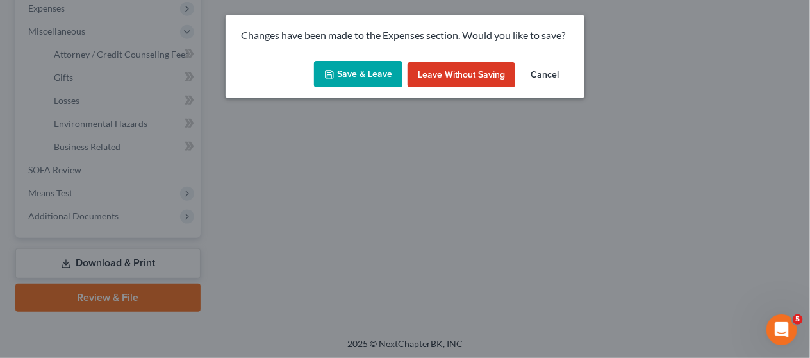
click at [367, 72] on button "Save & Leave" at bounding box center [358, 74] width 88 height 27
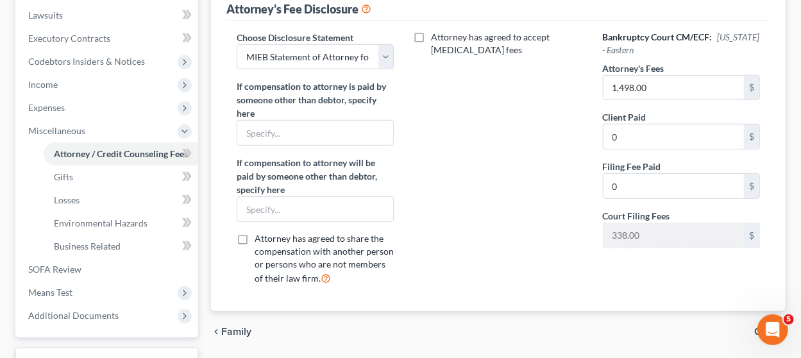
scroll to position [336, 0]
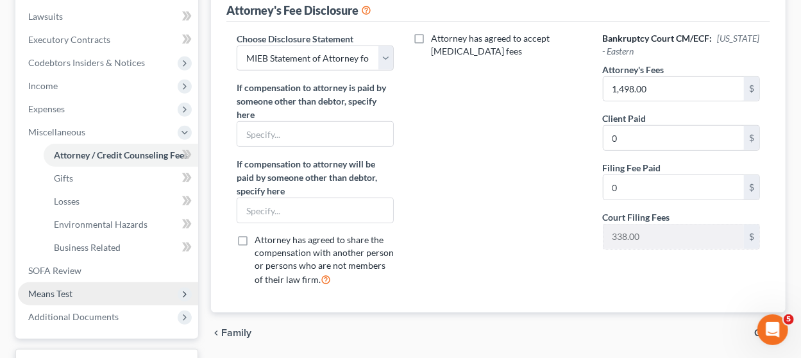
click at [102, 287] on span "Means Test" at bounding box center [108, 293] width 180 height 23
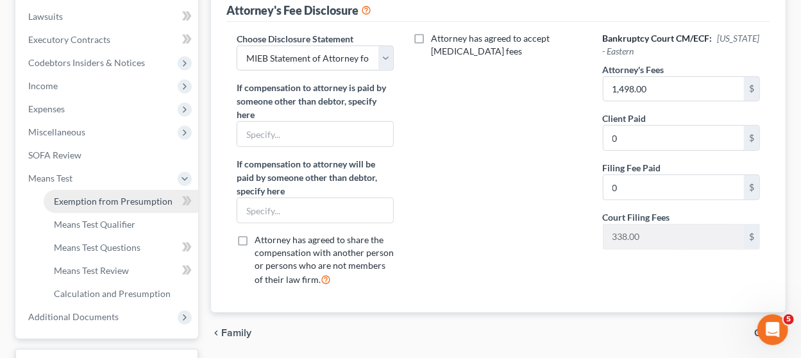
click at [122, 190] on link "Exemption from Presumption" at bounding box center [121, 201] width 154 height 23
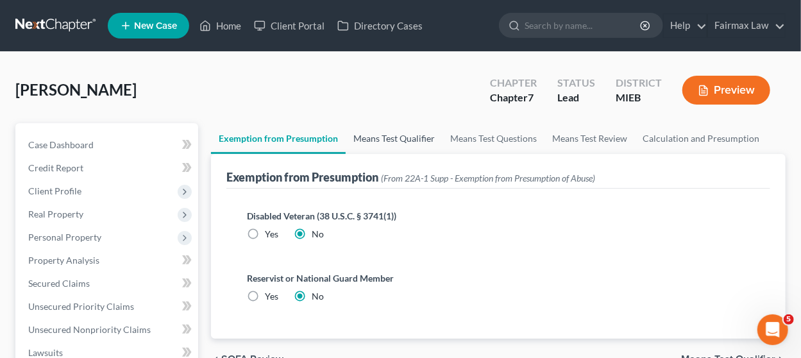
click at [366, 143] on link "Means Test Qualifier" at bounding box center [394, 138] width 97 height 31
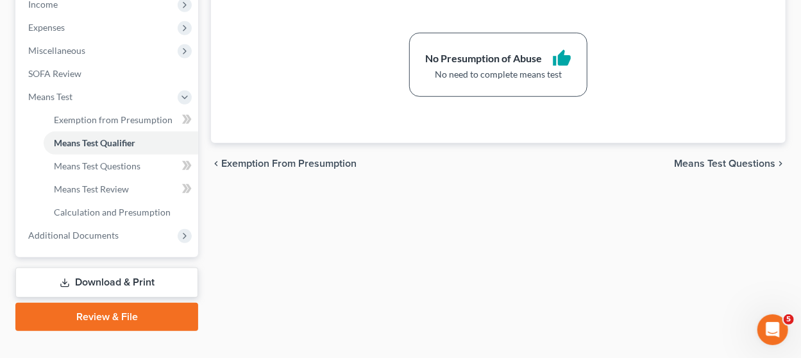
scroll to position [437, 0]
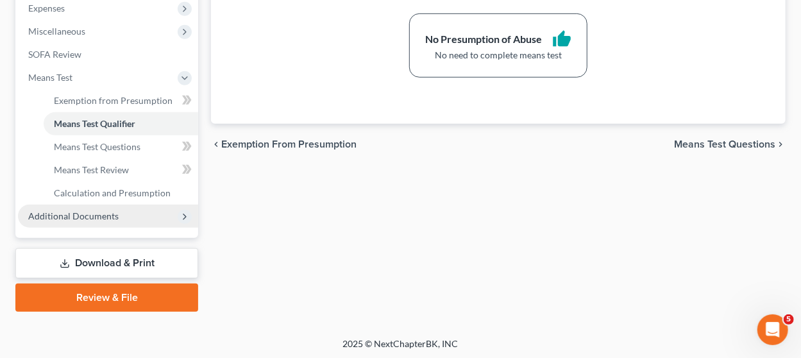
click at [142, 213] on span "Additional Documents" at bounding box center [108, 215] width 180 height 23
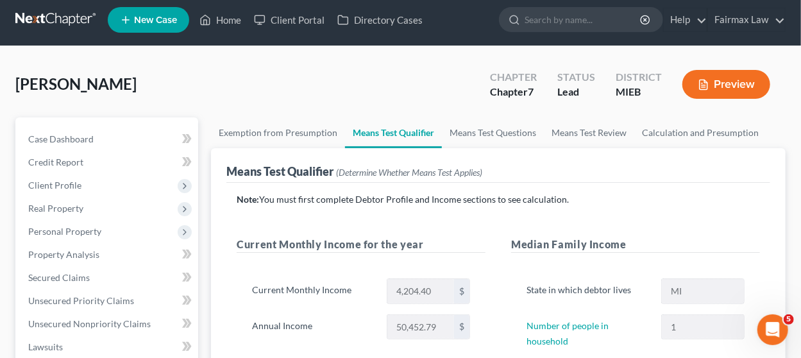
scroll to position [0, 0]
